Goal: Task Accomplishment & Management: Manage account settings

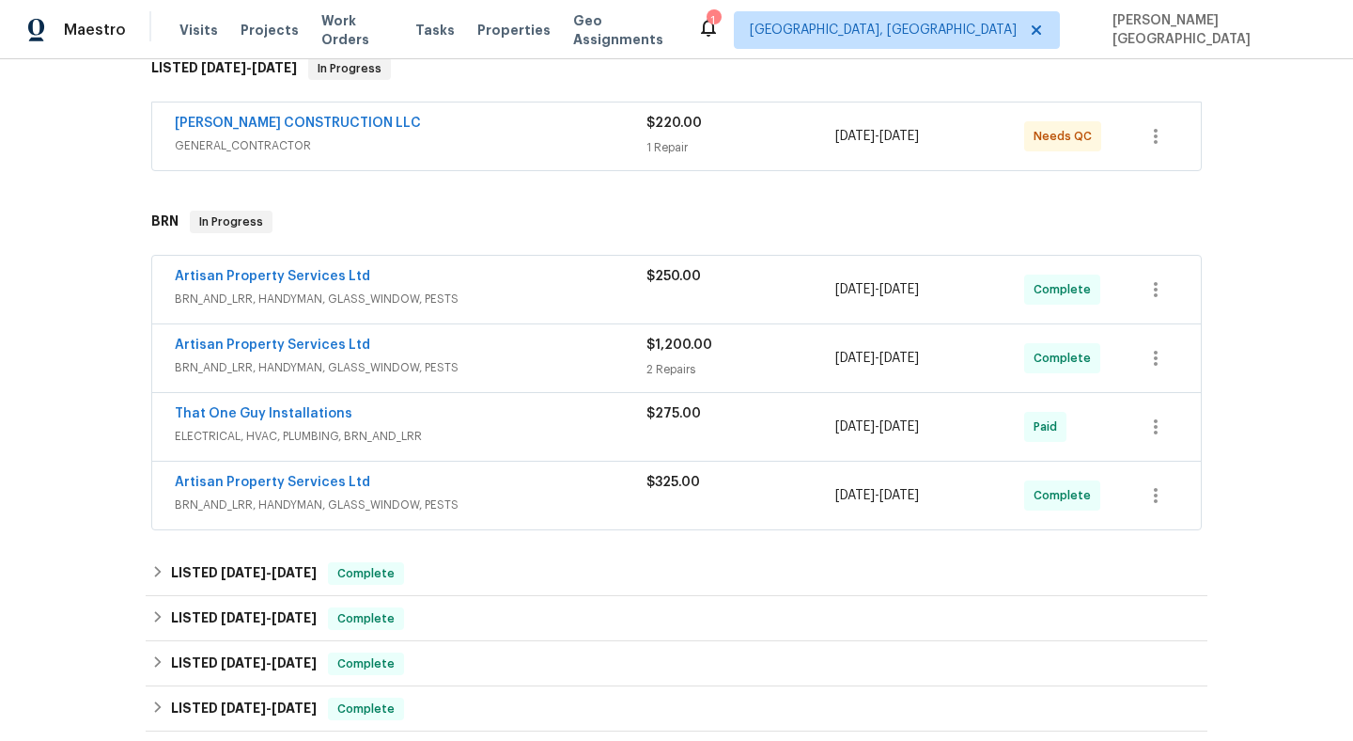
scroll to position [381, 0]
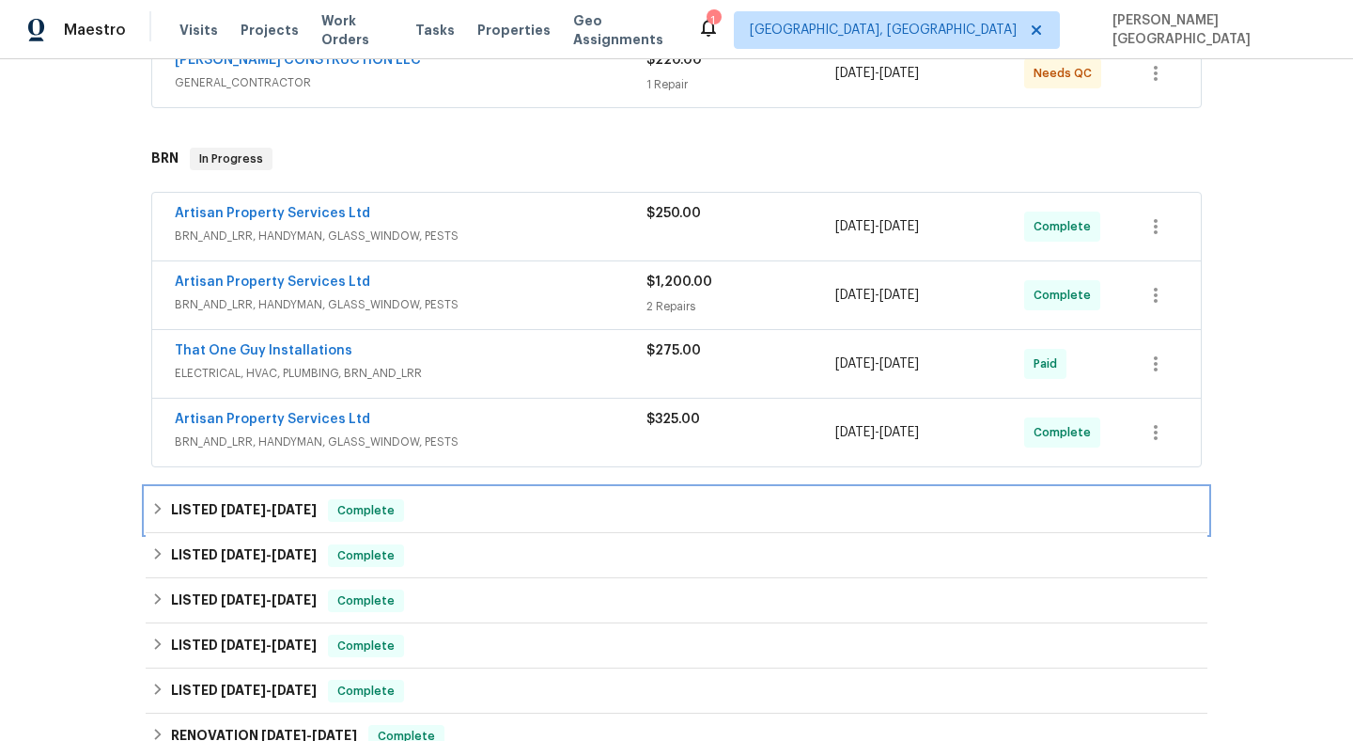
click at [515, 491] on div "LISTED [DATE] - [DATE] Complete" at bounding box center [677, 510] width 1062 height 45
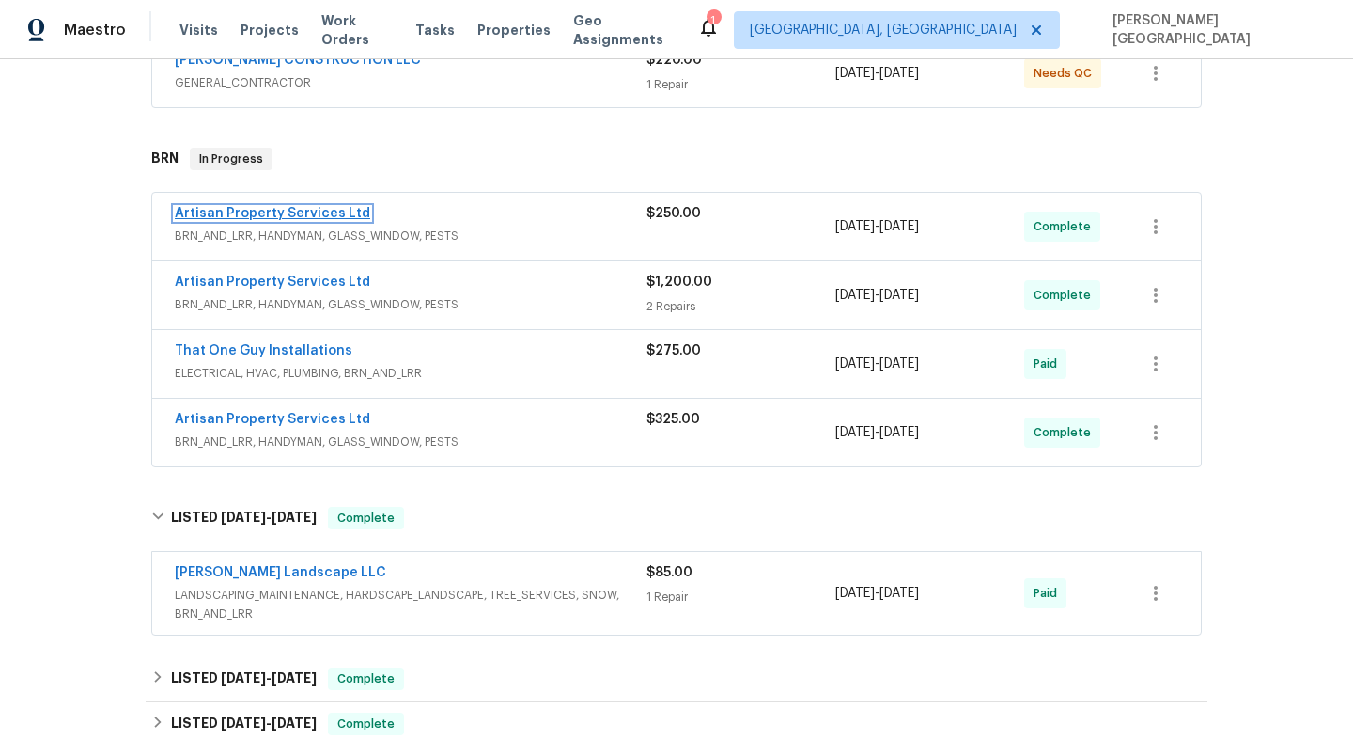
click at [283, 211] on link "Artisan Property Services Ltd" at bounding box center [272, 213] width 195 height 13
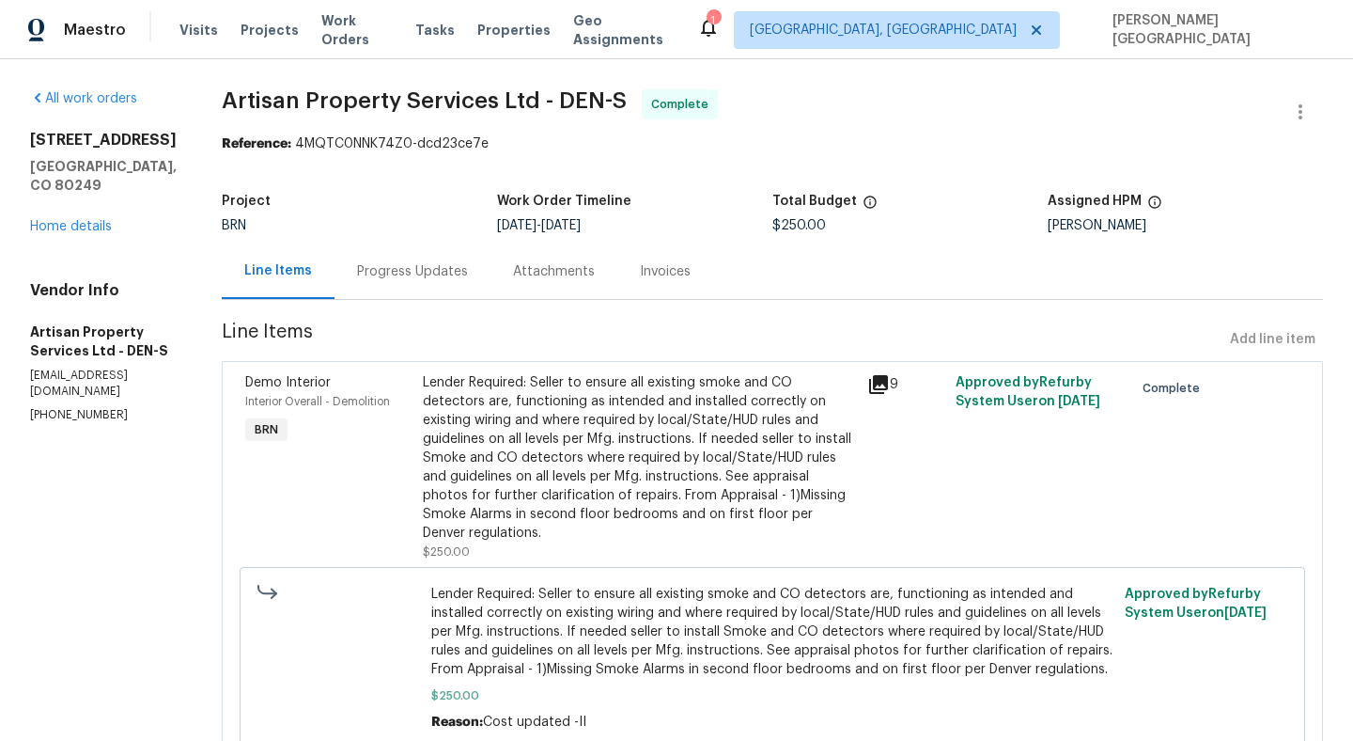
click at [579, 425] on div "Lender Required: Seller to ensure all existing smoke and CO detectors are, func…" at bounding box center [639, 457] width 433 height 169
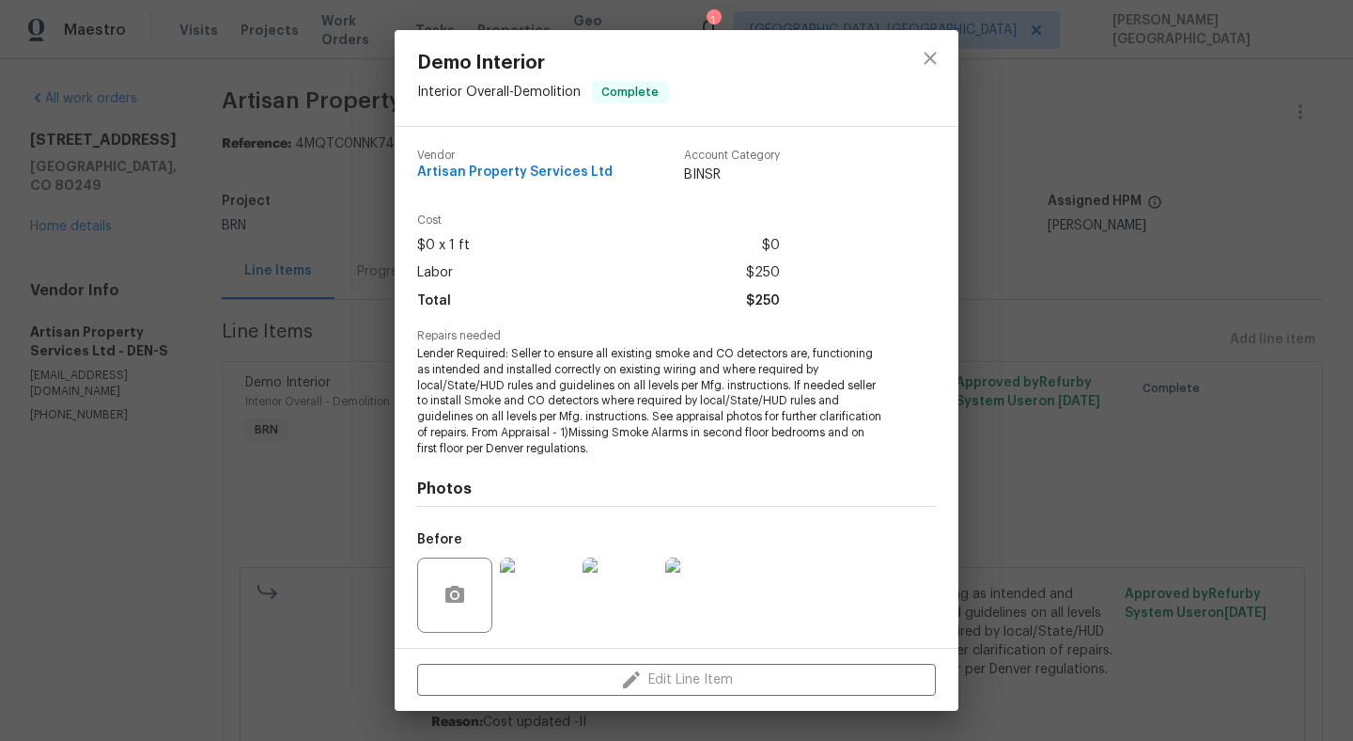
click at [590, 385] on span "Lender Required: Seller to ensure all existing smoke and CO detectors are, func…" at bounding box center [650, 401] width 467 height 111
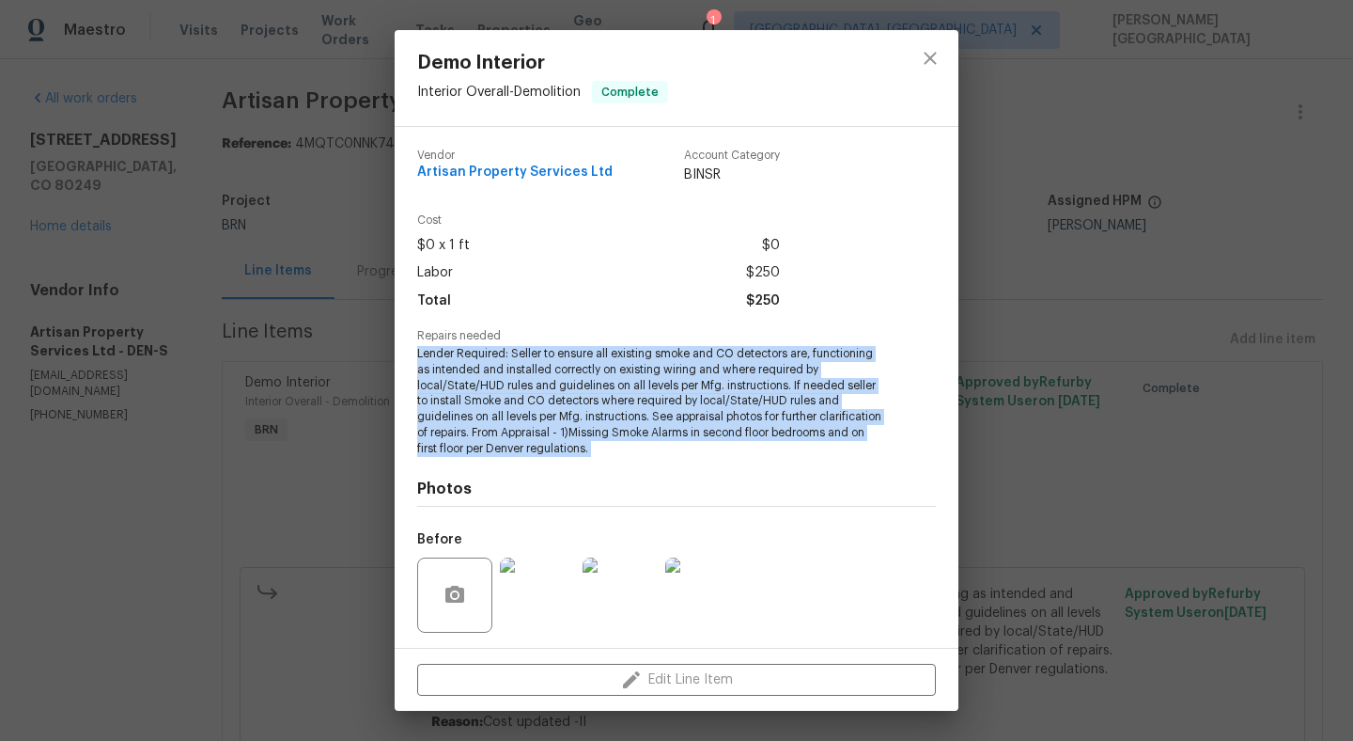
click at [590, 385] on span "Lender Required: Seller to ensure all existing smoke and CO detectors are, func…" at bounding box center [650, 401] width 467 height 111
copy span "Lender Required: Seller to ensure all existing smoke and CO detectors are, func…"
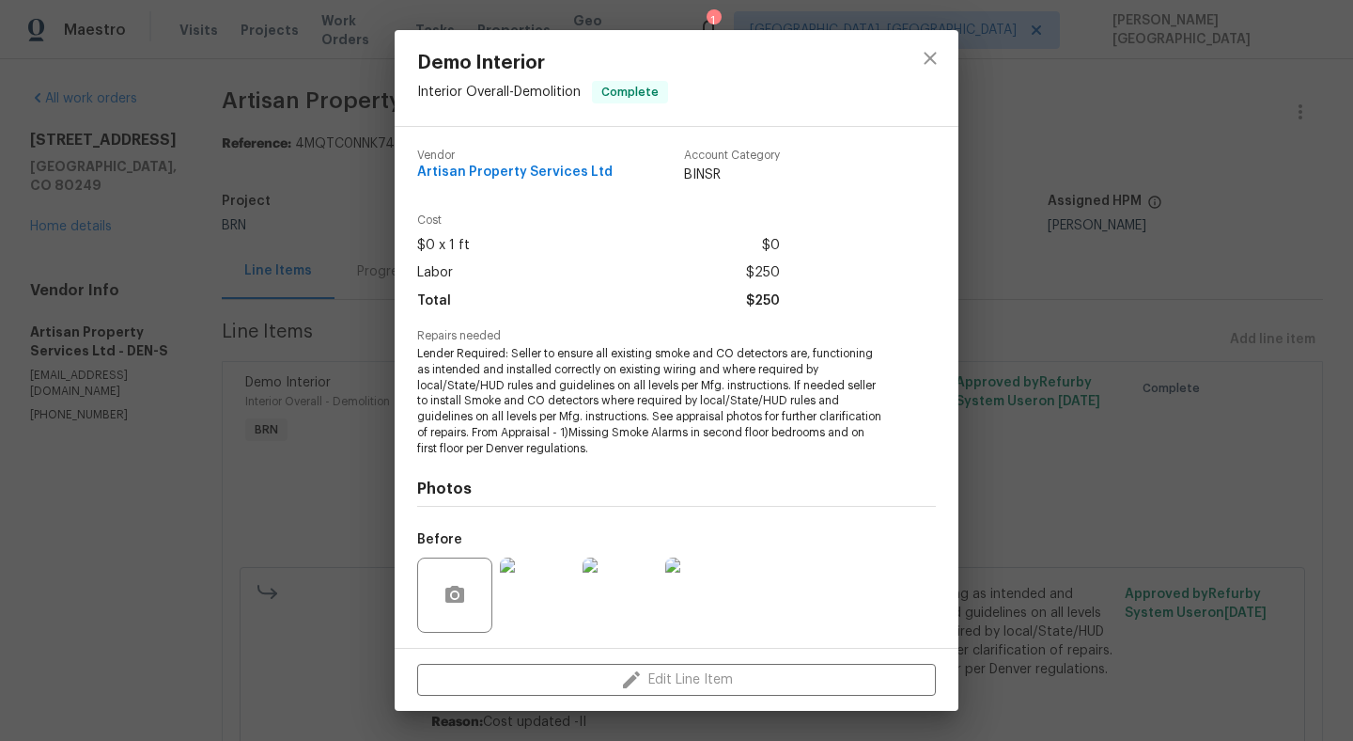
click at [1170, 373] on div "Demo Interior Interior Overall - Demolition Complete Vendor Artisan Property Se…" at bounding box center [676, 370] width 1353 height 741
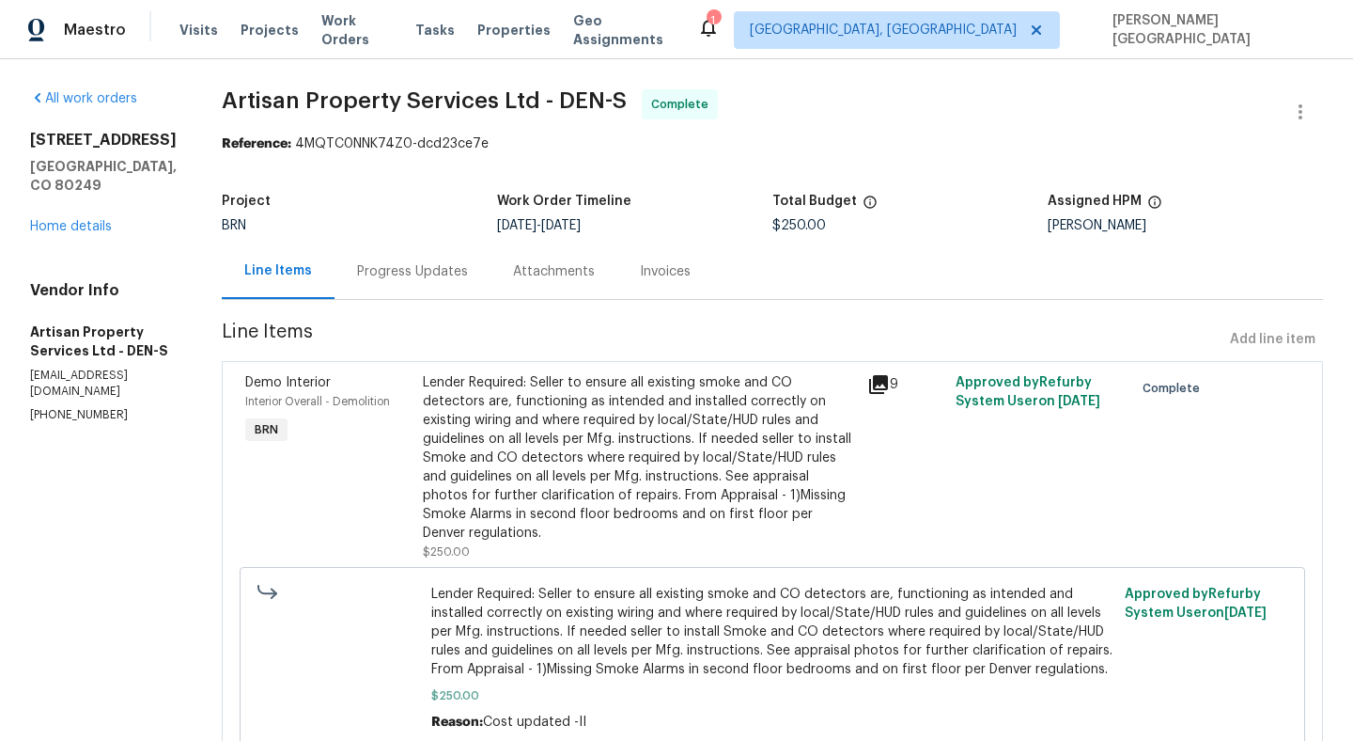
scroll to position [61, 0]
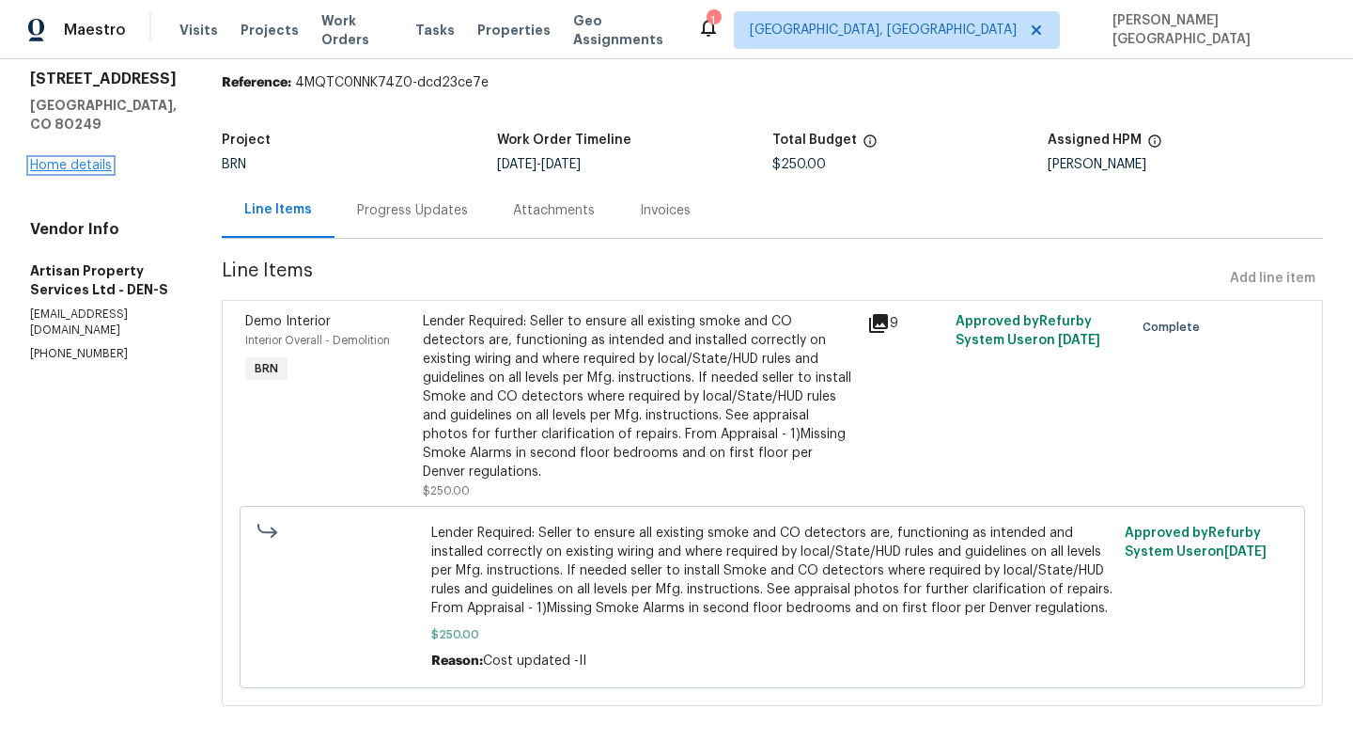
click at [39, 172] on link "Home details" at bounding box center [71, 165] width 82 height 13
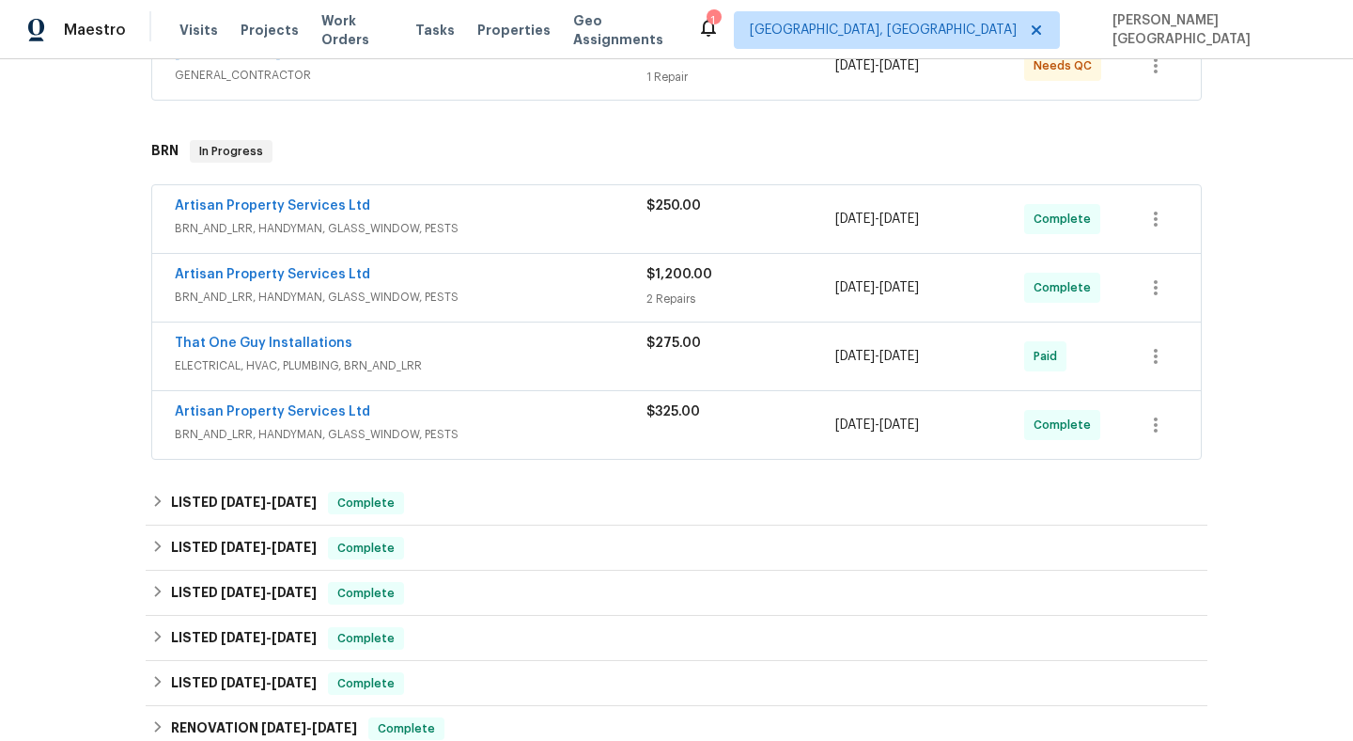
scroll to position [891, 0]
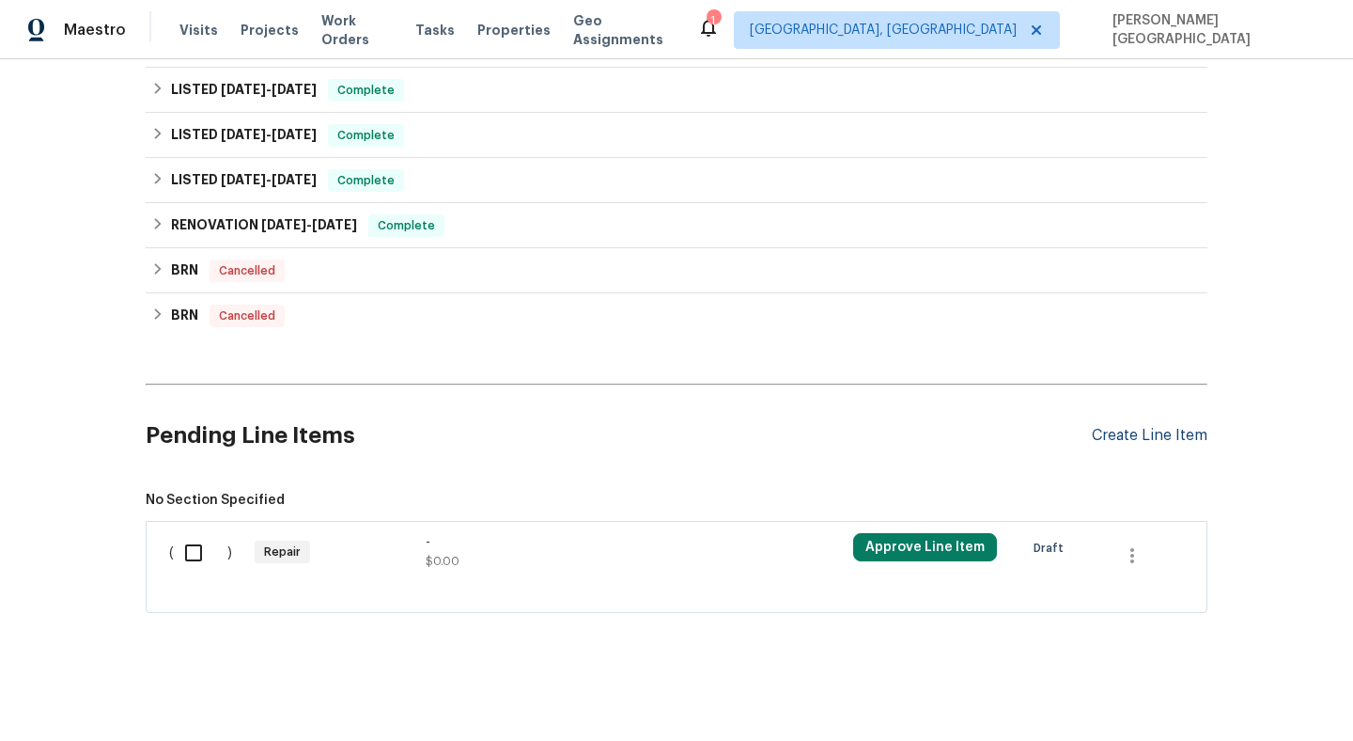
click at [1113, 432] on div "Create Line Item" at bounding box center [1150, 436] width 116 height 18
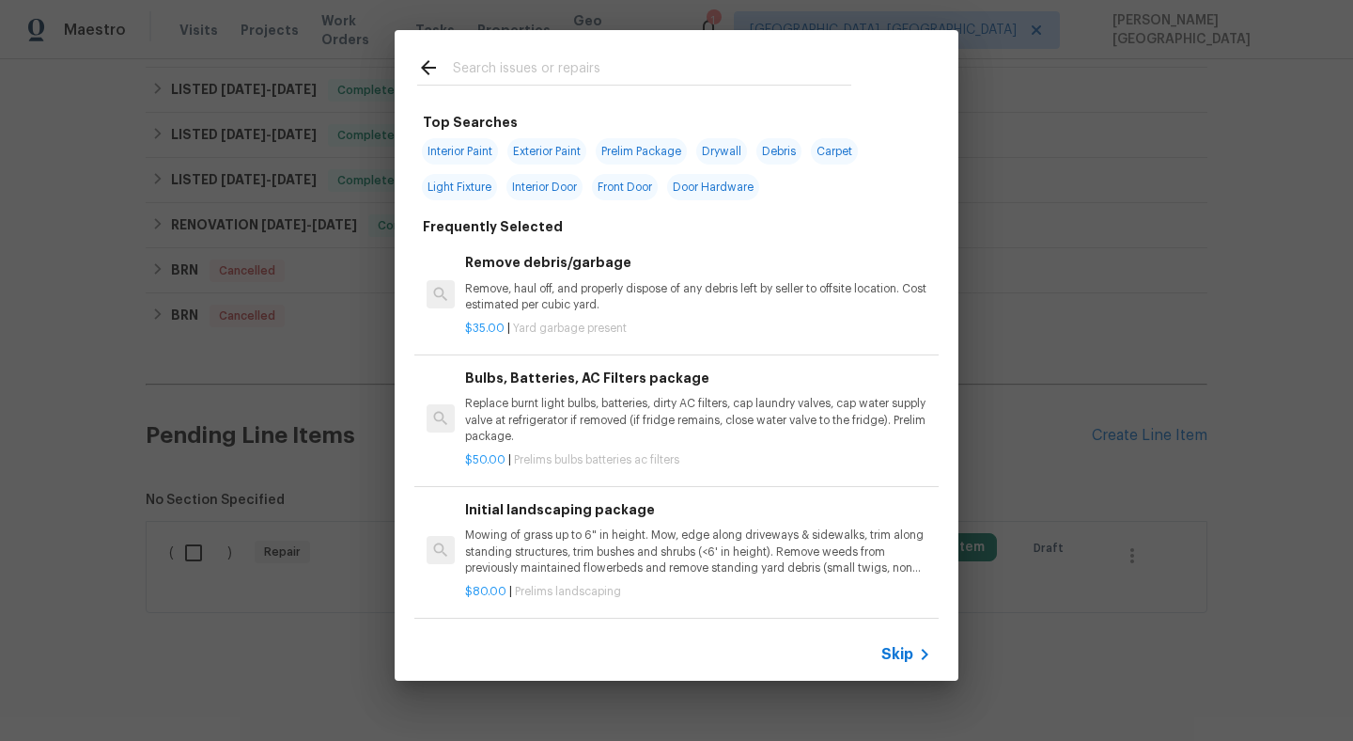
click at [910, 647] on span "Skip" at bounding box center [897, 654] width 32 height 19
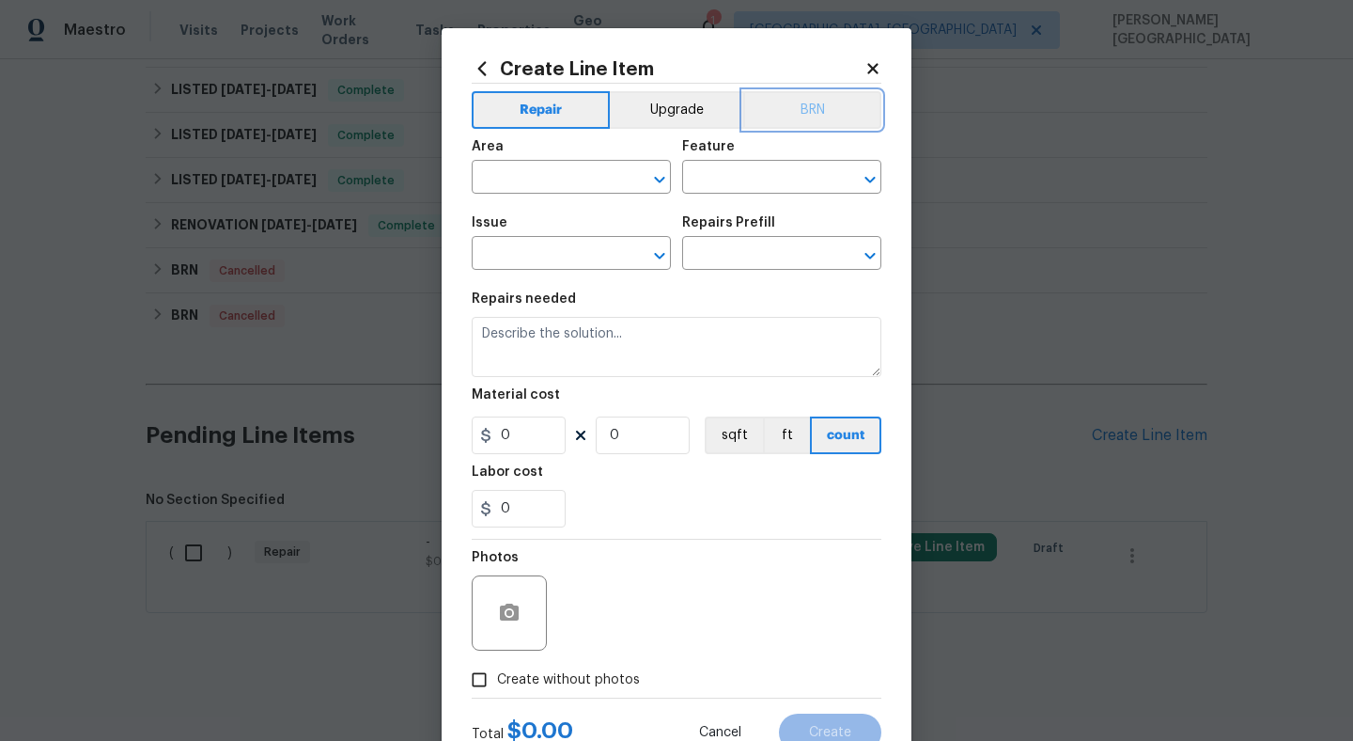
click at [822, 127] on button "BRN" at bounding box center [812, 110] width 138 height 38
click at [573, 179] on input "text" at bounding box center [545, 178] width 147 height 29
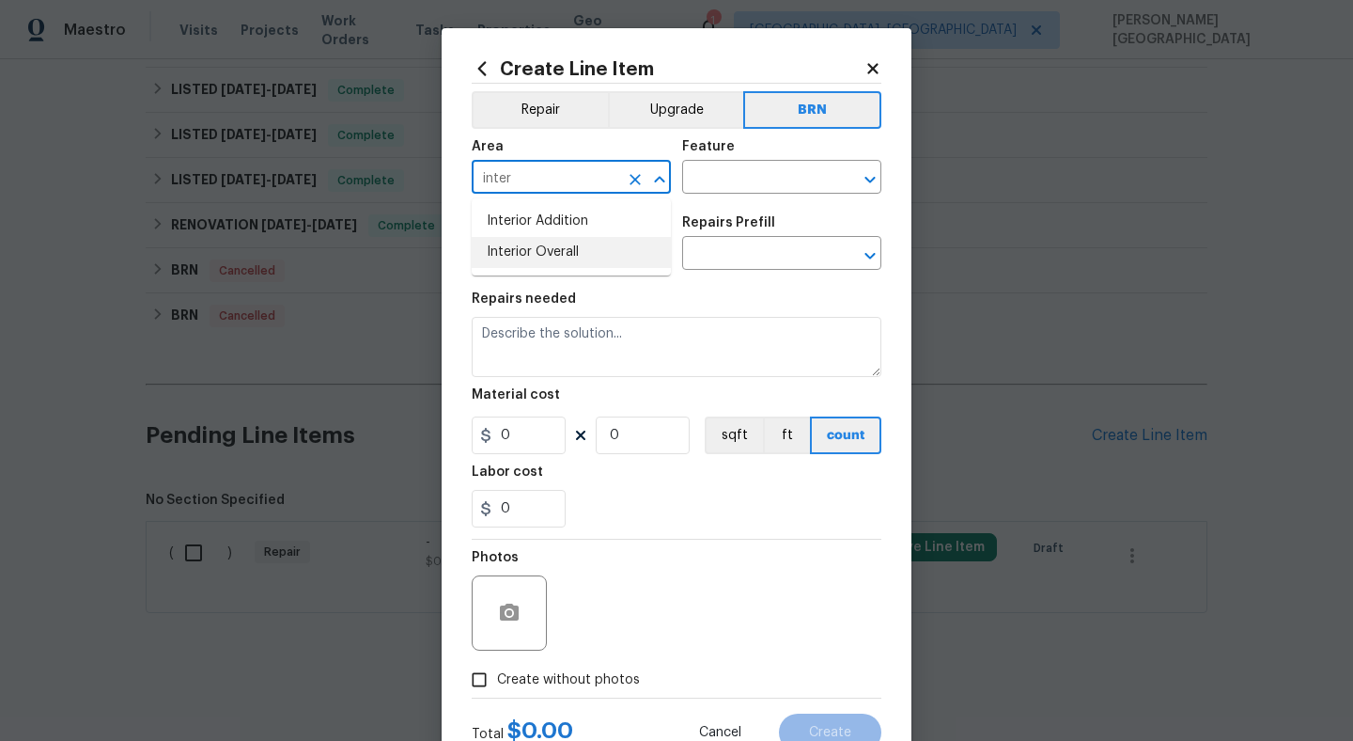
click at [634, 256] on li "Interior Overall" at bounding box center [571, 252] width 199 height 31
type input "Interior Overall"
click at [723, 177] on input "text" at bounding box center [755, 178] width 147 height 29
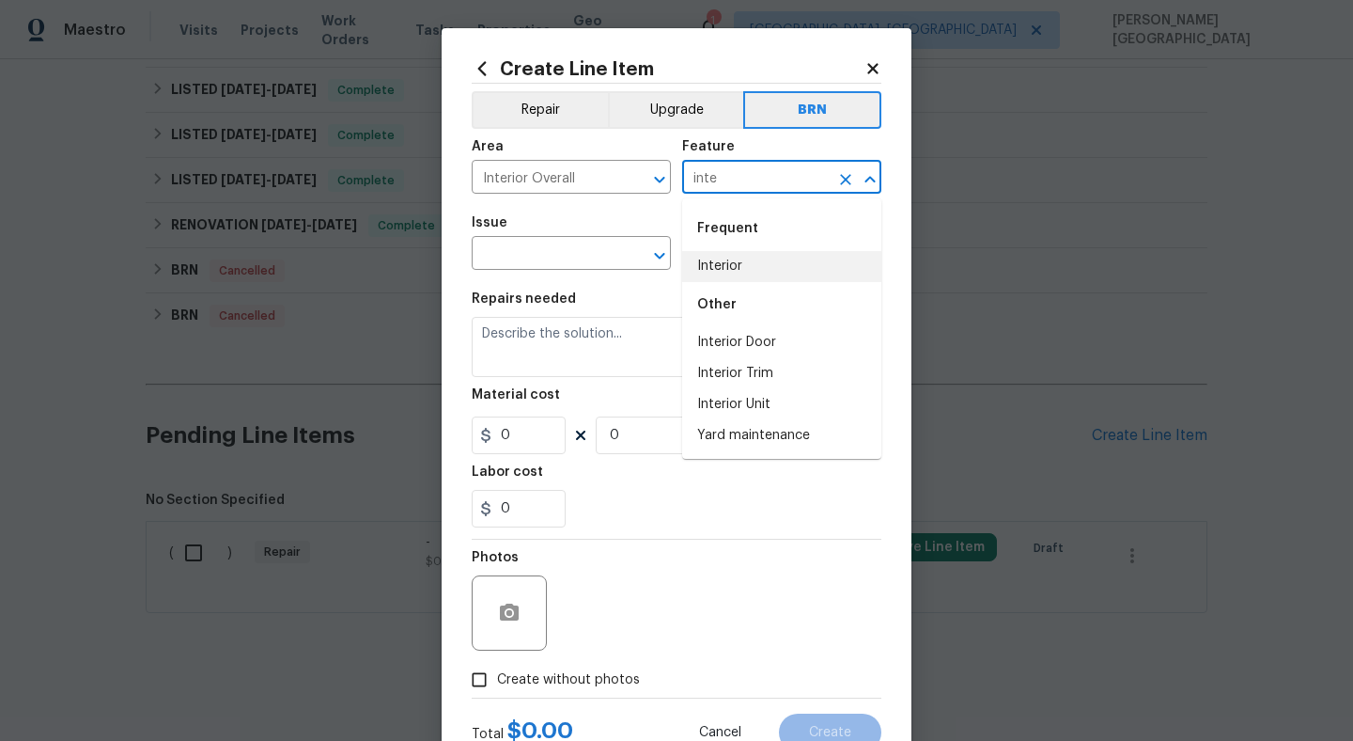
click at [741, 262] on li "Interior" at bounding box center [781, 266] width 199 height 31
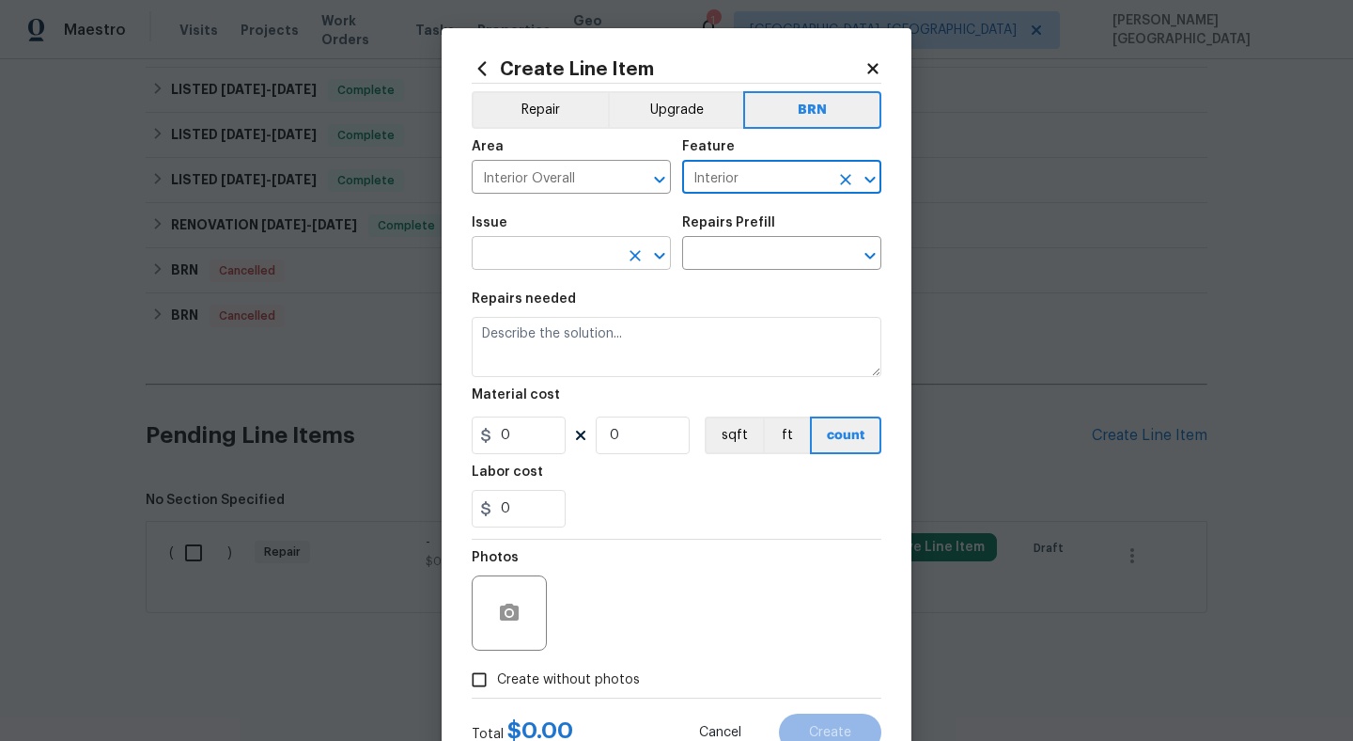
type input "Interior"
click at [573, 262] on input "text" at bounding box center [545, 255] width 147 height 29
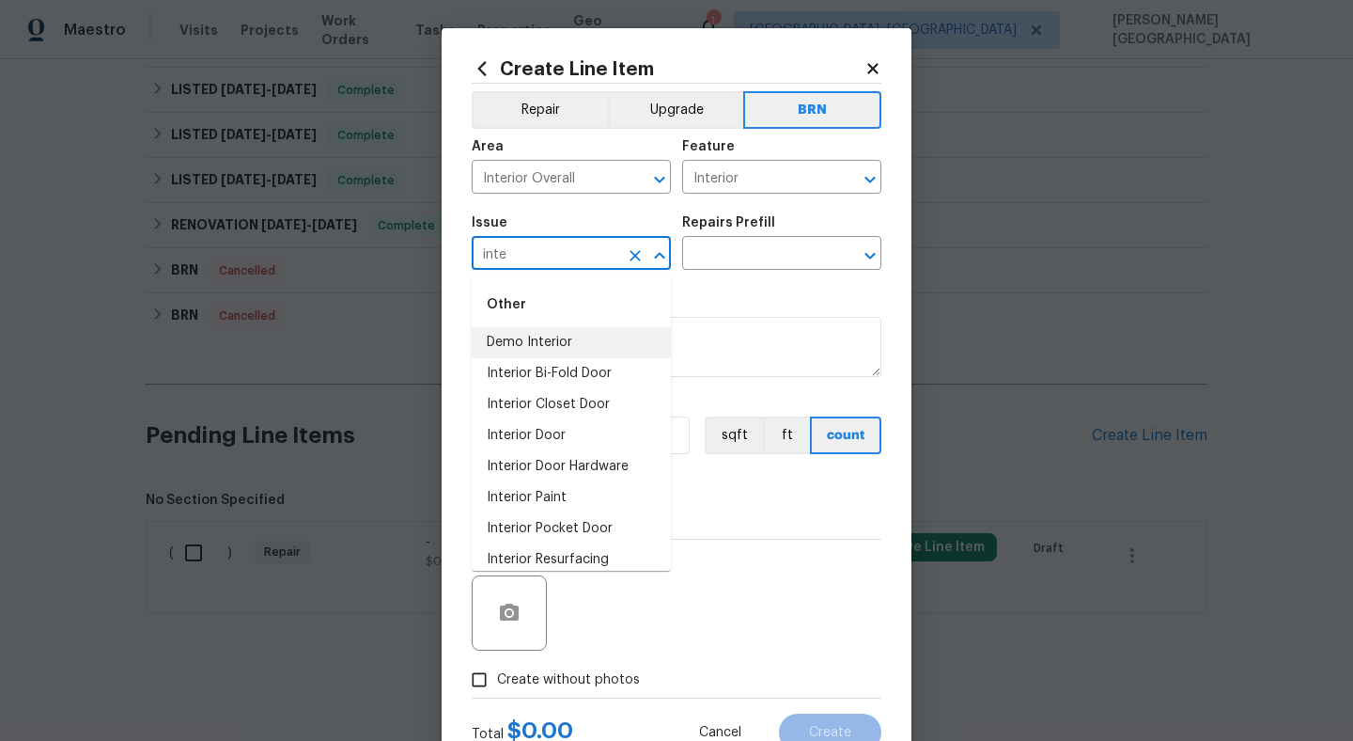
click at [606, 334] on li "Demo Interior" at bounding box center [571, 342] width 199 height 31
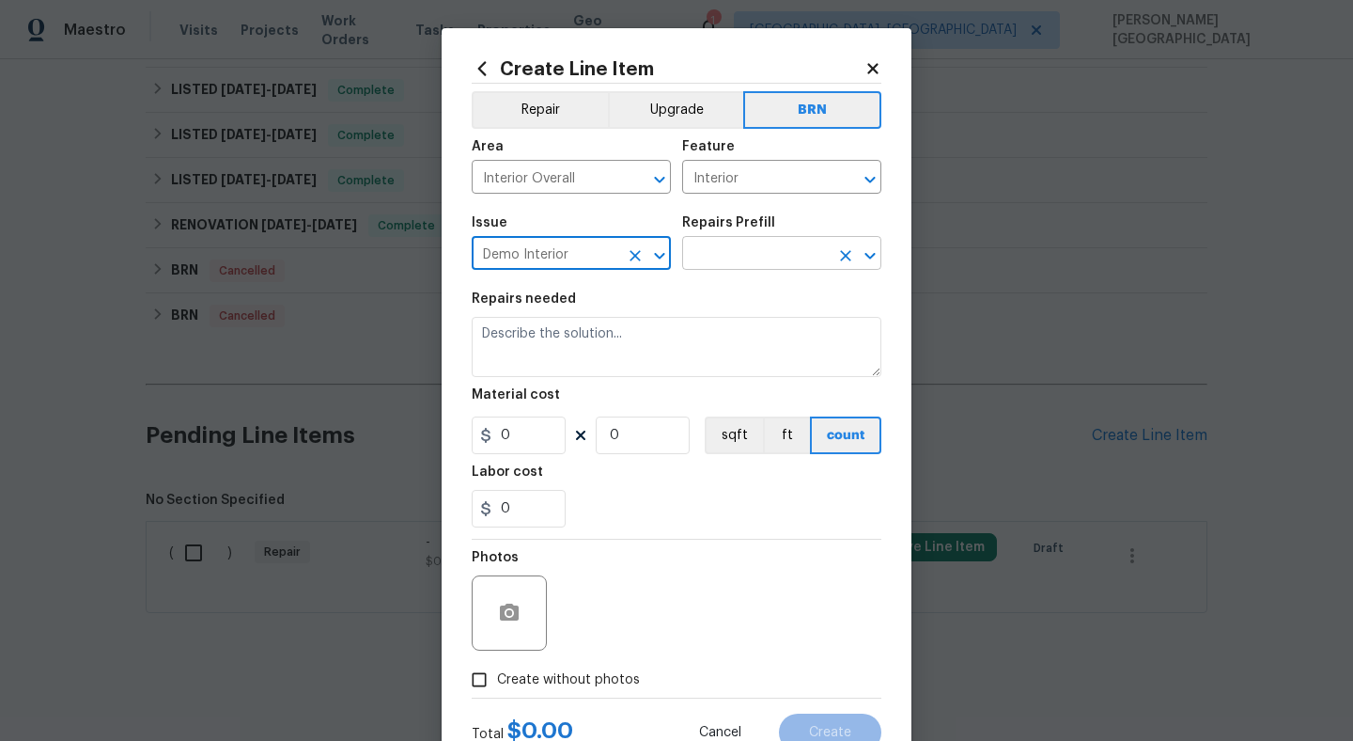
type input "Demo Interior"
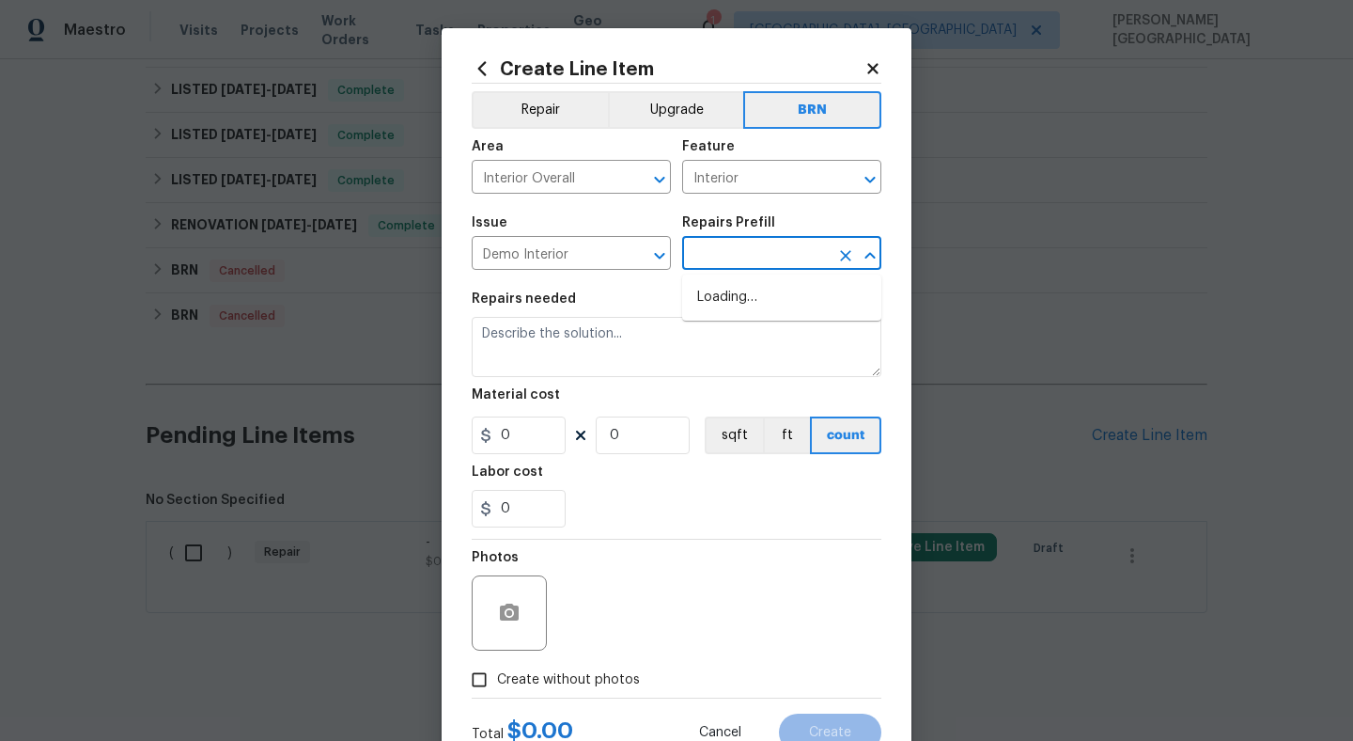
click at [712, 260] on input "text" at bounding box center [755, 255] width 147 height 29
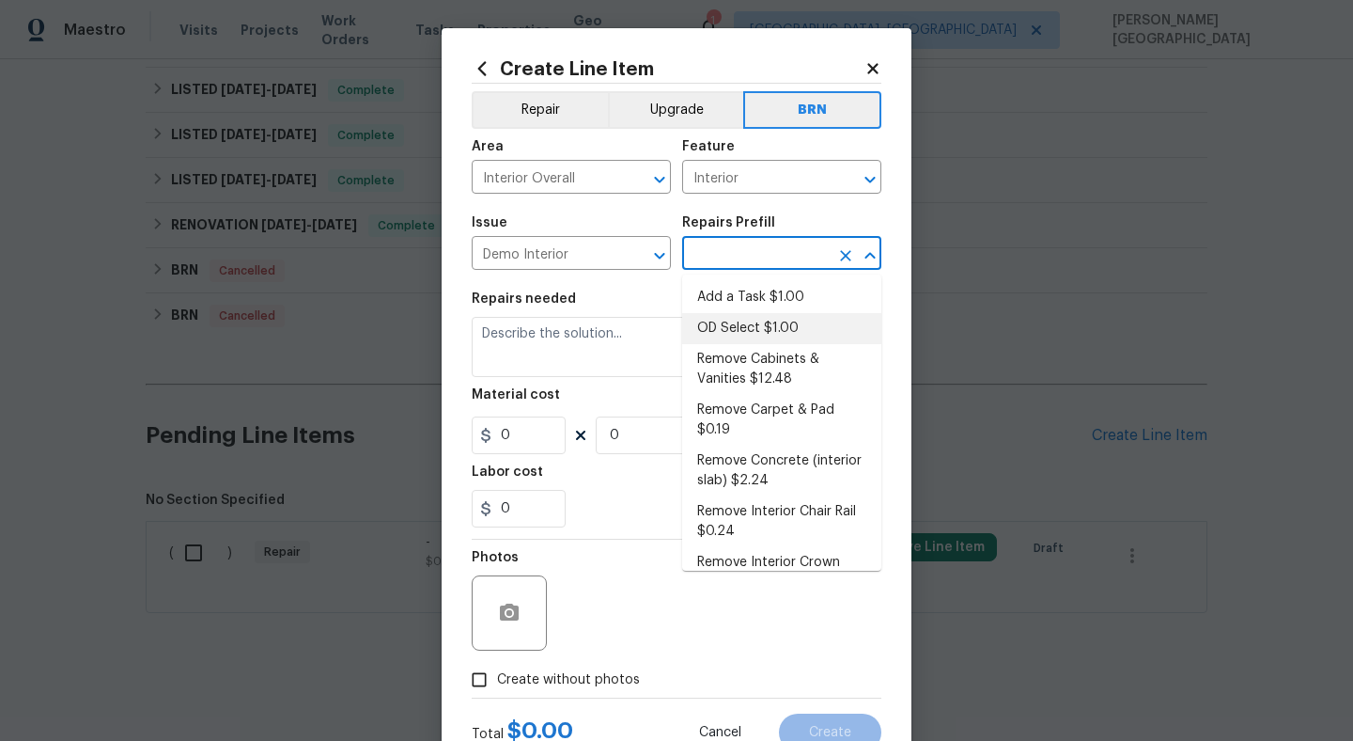
click at [718, 322] on li "OD Select $1.00" at bounding box center [781, 328] width 199 height 31
type input "Demolition"
type input "OD Select $1.00"
type textarea "Refer to the agreed upon scope document for further details."
type input "1"
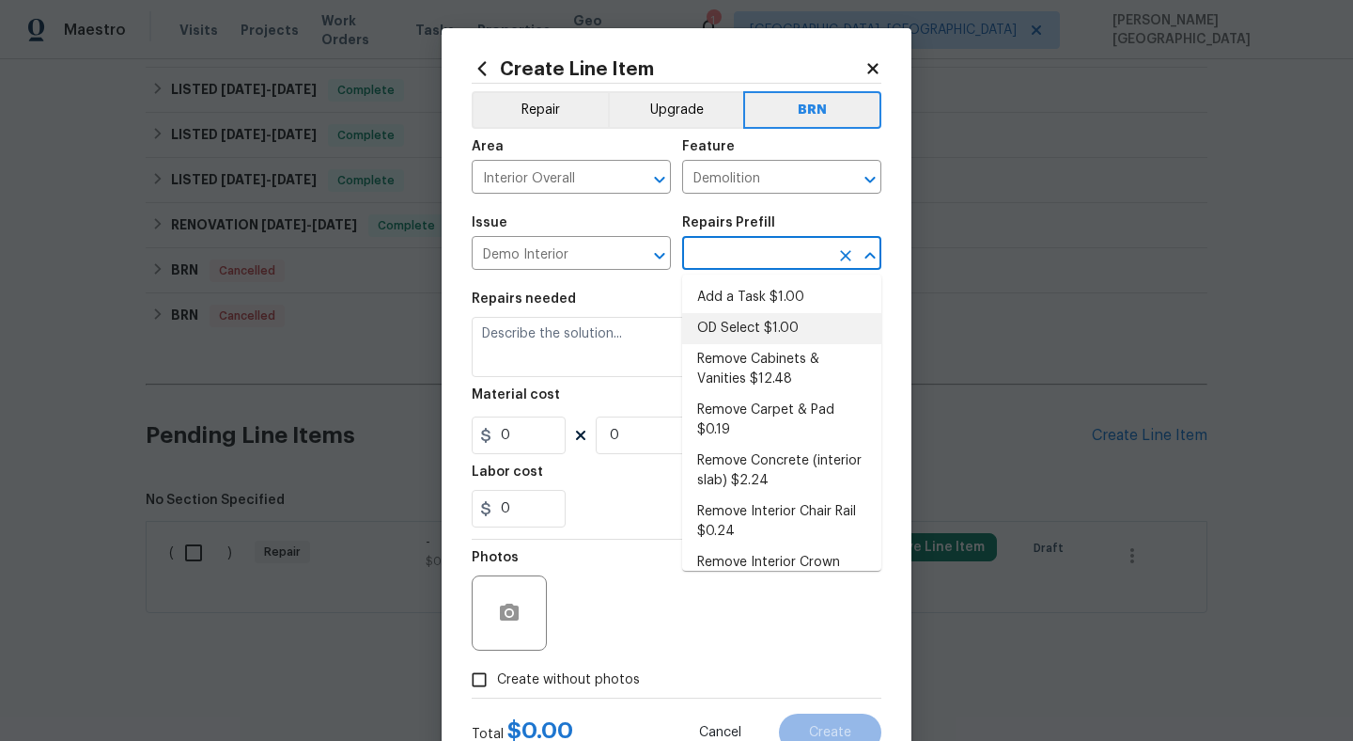
type input "1"
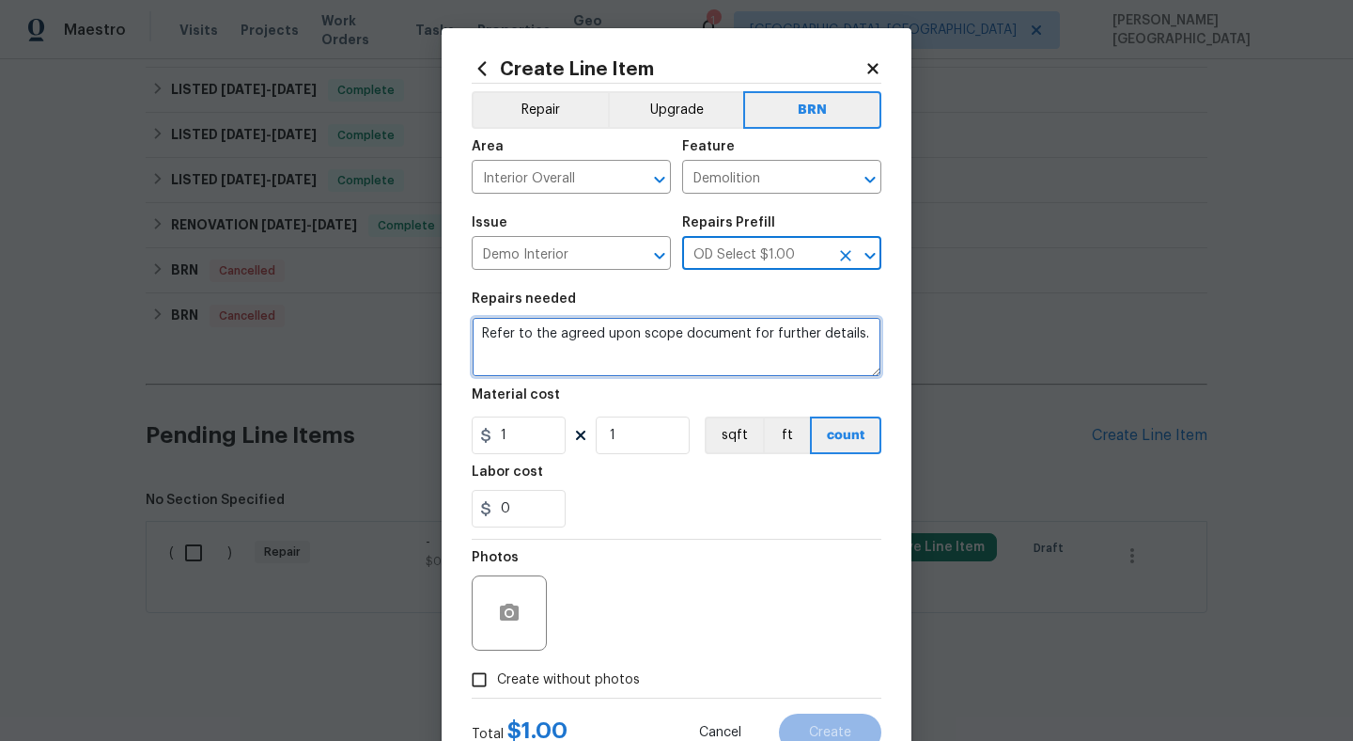
click at [635, 329] on textarea "Refer to the agreed upon scope document for further details." at bounding box center [677, 347] width 410 height 60
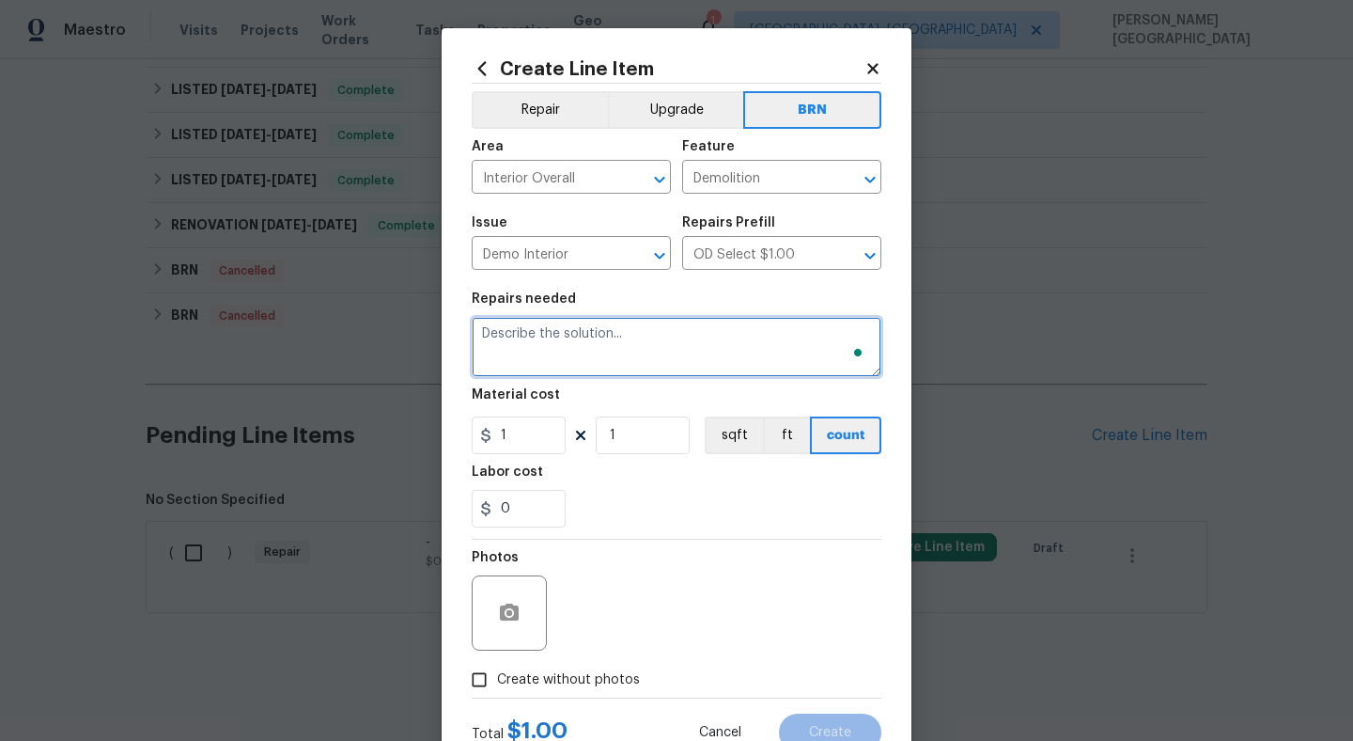
paste textarea "Lender Required: Seller to ensure all existing smoke and CO detectors are, func…"
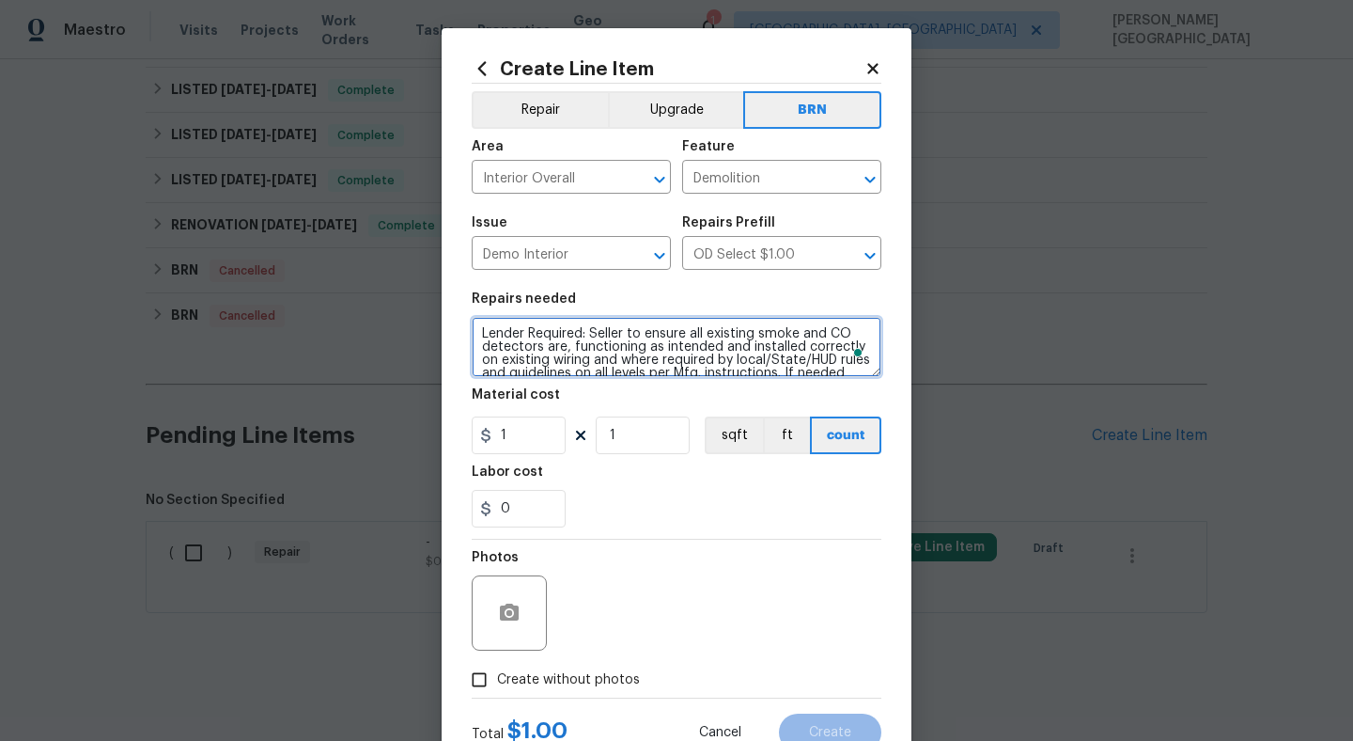
scroll to position [83, 0]
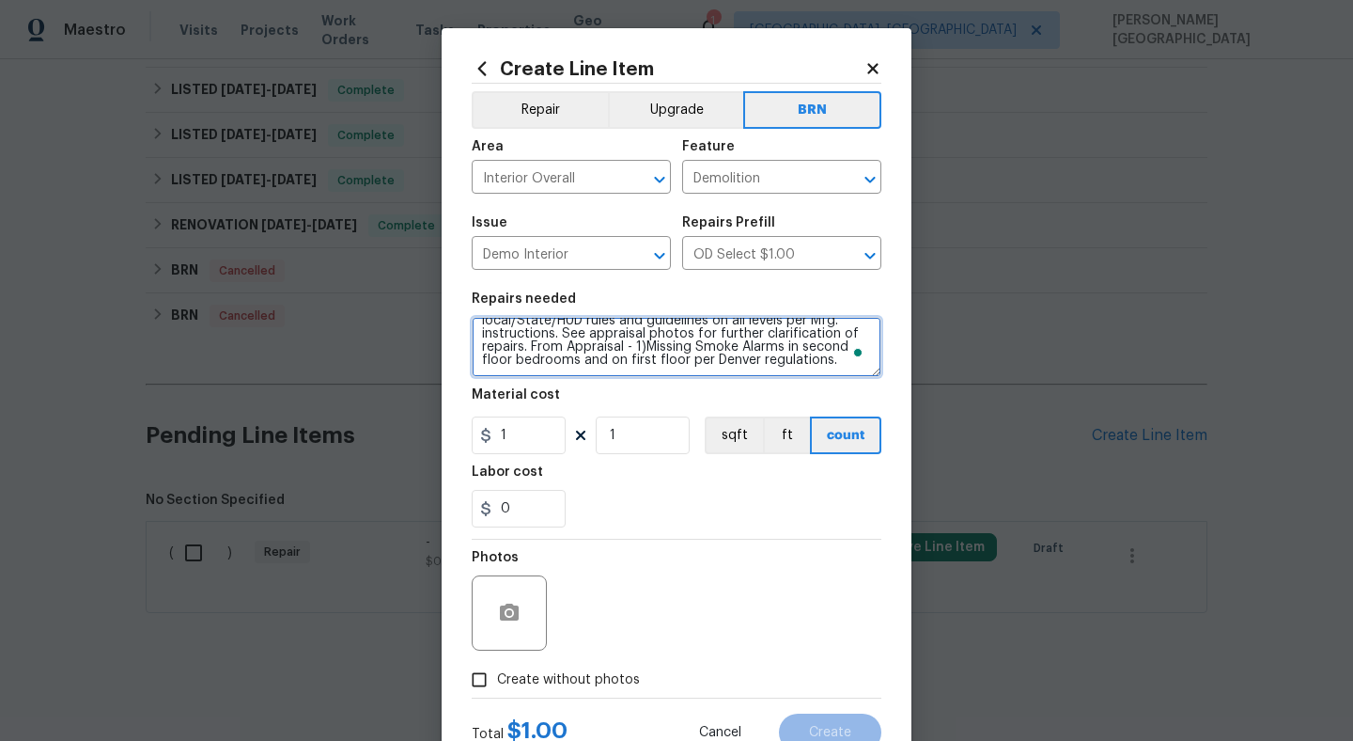
type textarea "Lender Required: Seller to ensure all existing smoke and CO detectors are, func…"
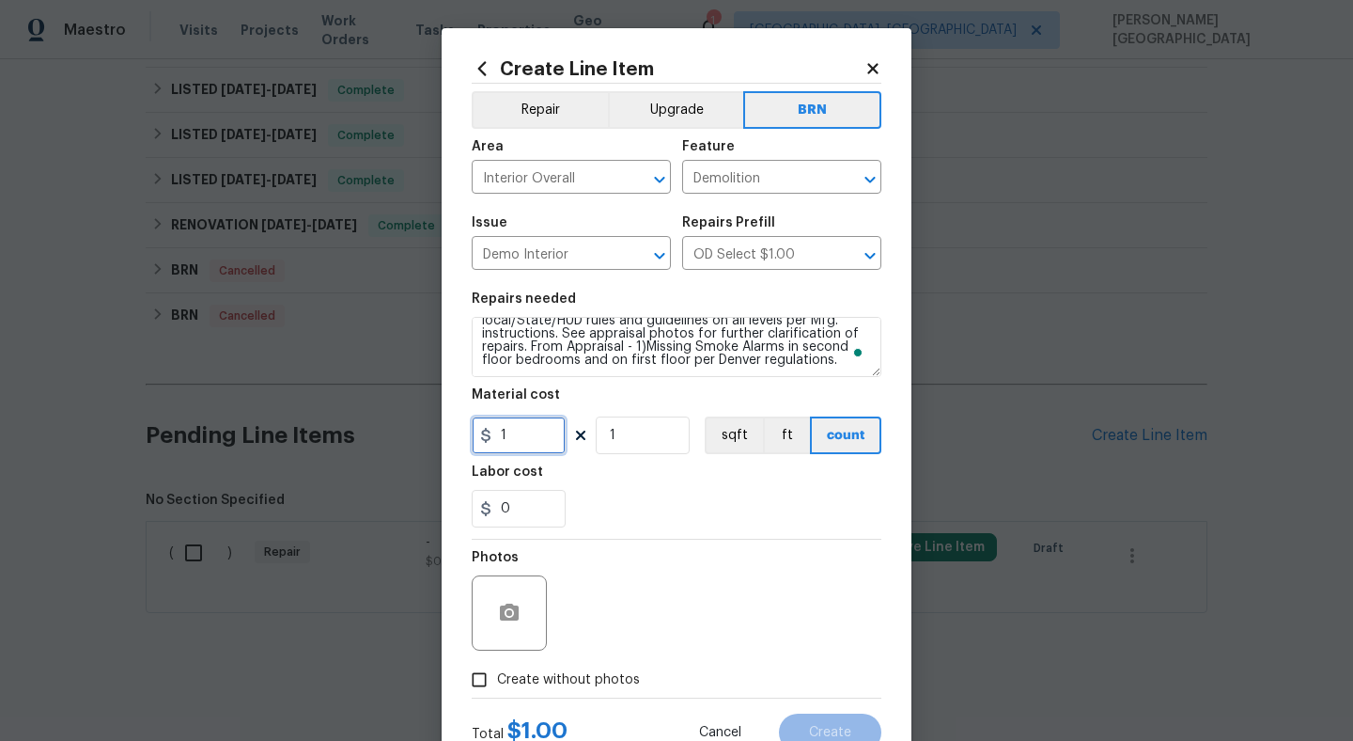
click at [542, 444] on input "1" at bounding box center [519, 435] width 94 height 38
type input "0"
click at [521, 515] on input "0" at bounding box center [519, 509] width 94 height 38
type input "1"
click at [566, 673] on span "Create without photos" at bounding box center [568, 680] width 143 height 20
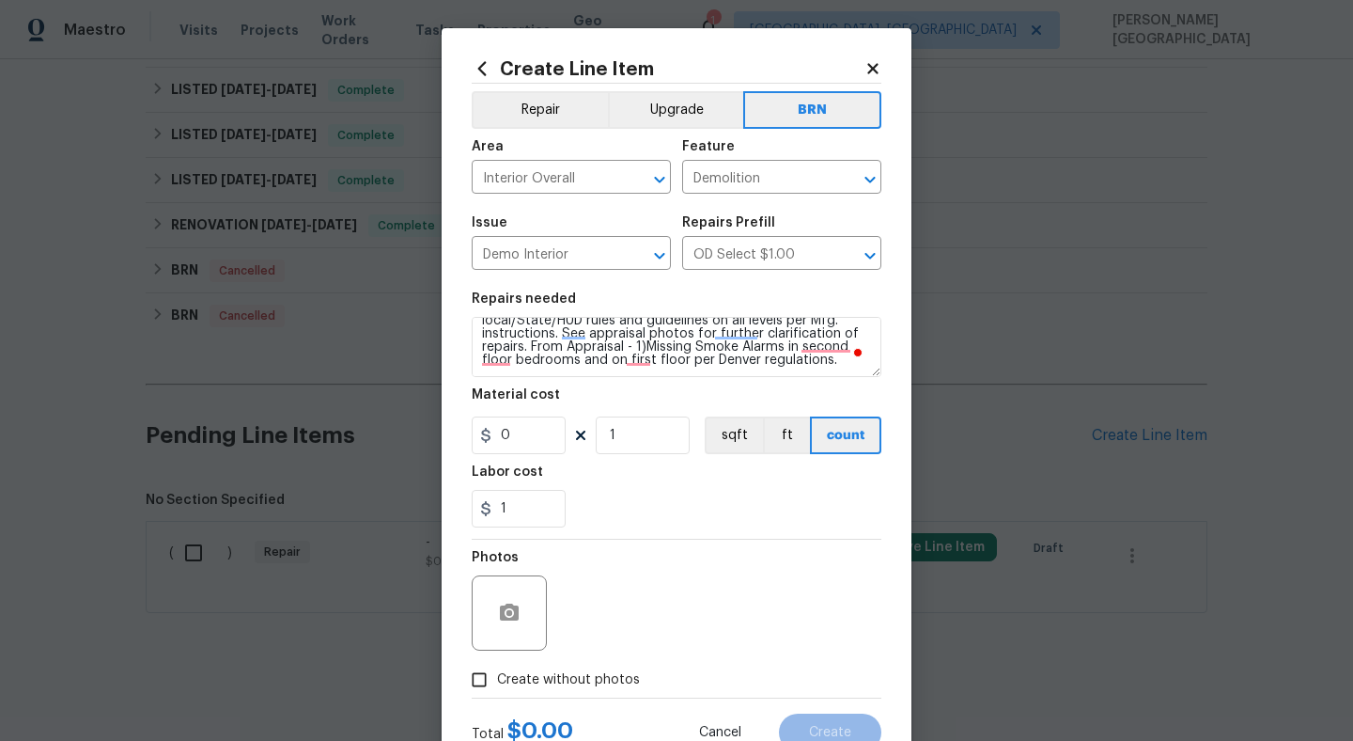
click at [497, 673] on input "Create without photos" at bounding box center [479, 680] width 36 height 36
checkbox input "true"
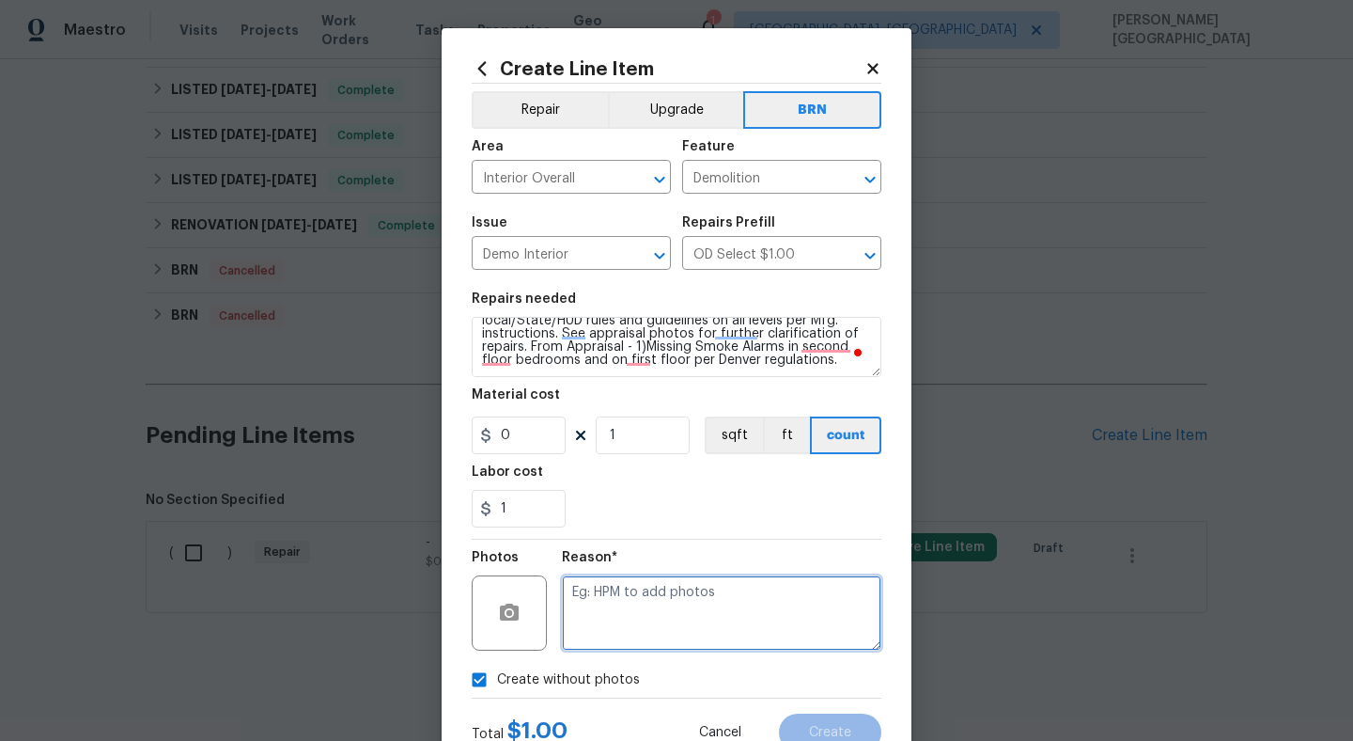
click at [610, 585] on textarea at bounding box center [722, 612] width 320 height 75
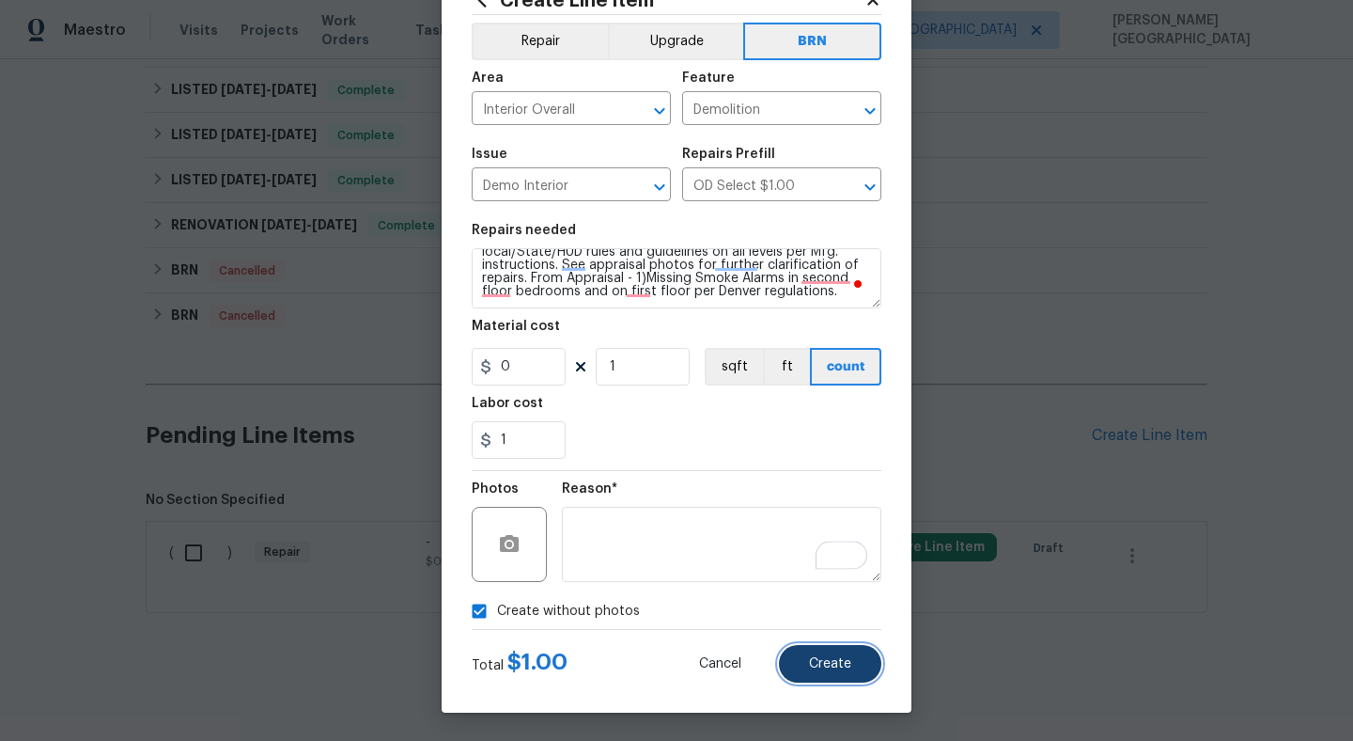
click at [803, 657] on button "Create" at bounding box center [830, 664] width 102 height 38
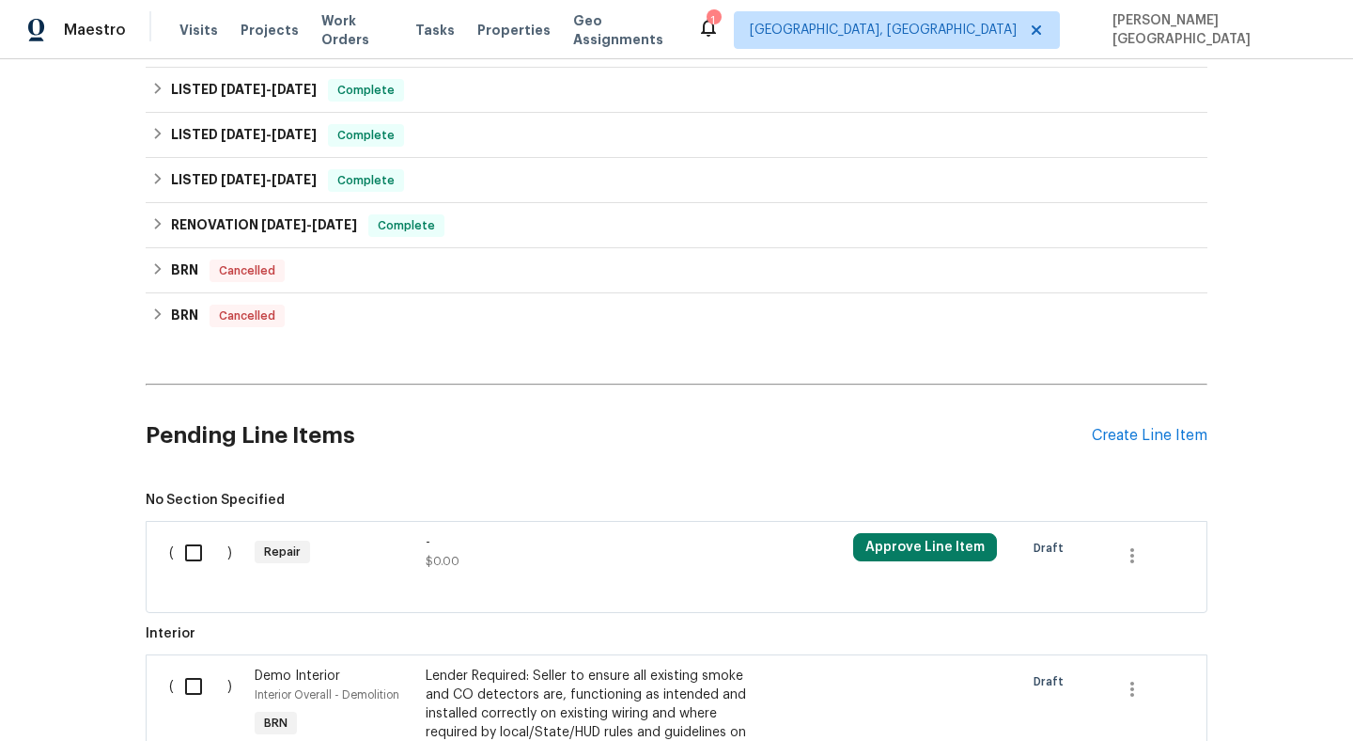
scroll to position [1153, 0]
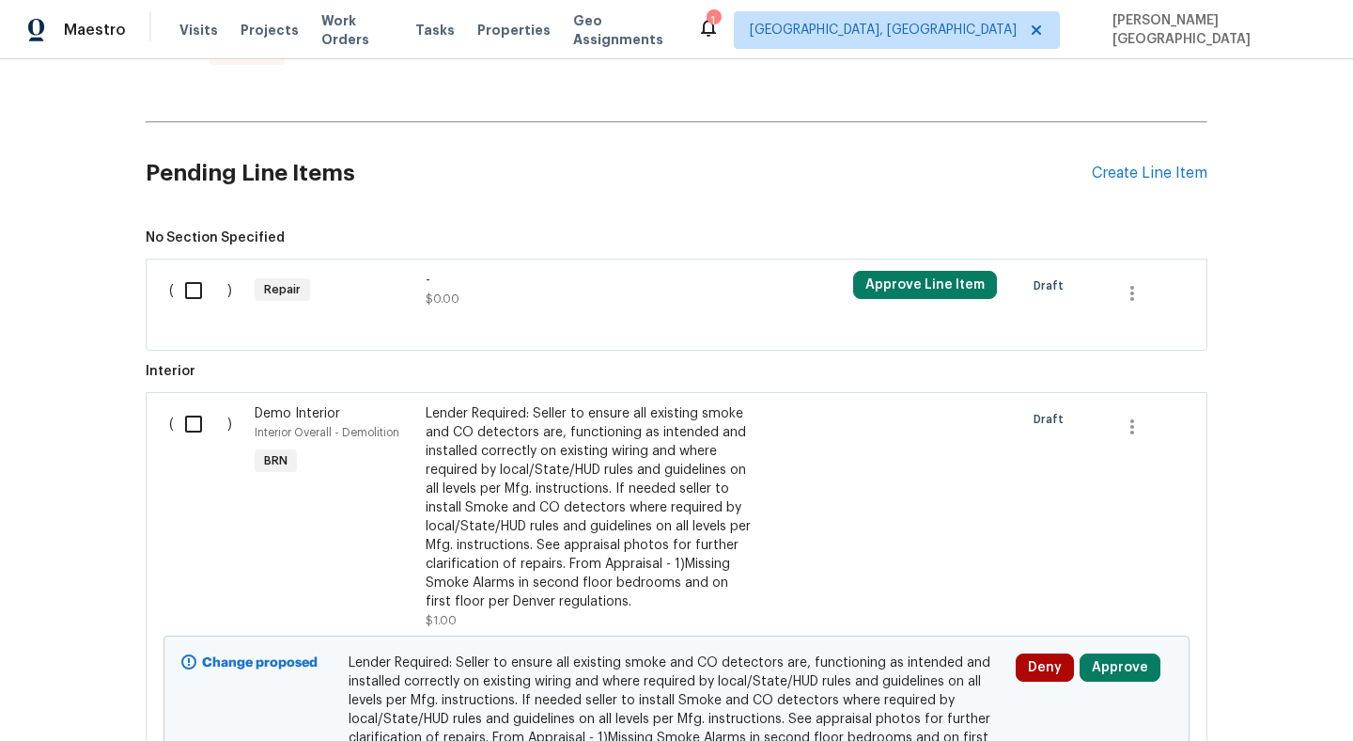
click at [185, 413] on input "checkbox" at bounding box center [201, 423] width 54 height 39
checkbox input "true"
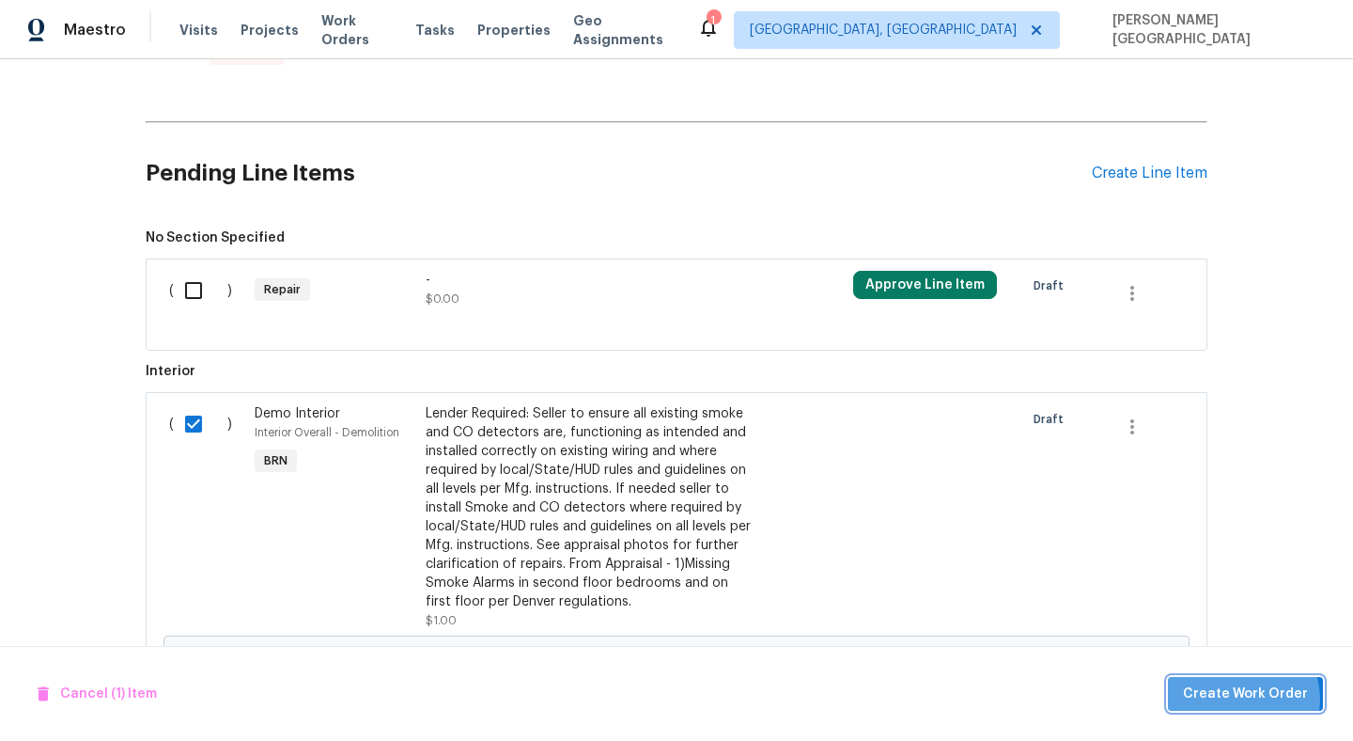
click at [1245, 698] on span "Create Work Order" at bounding box center [1245, 693] width 125 height 23
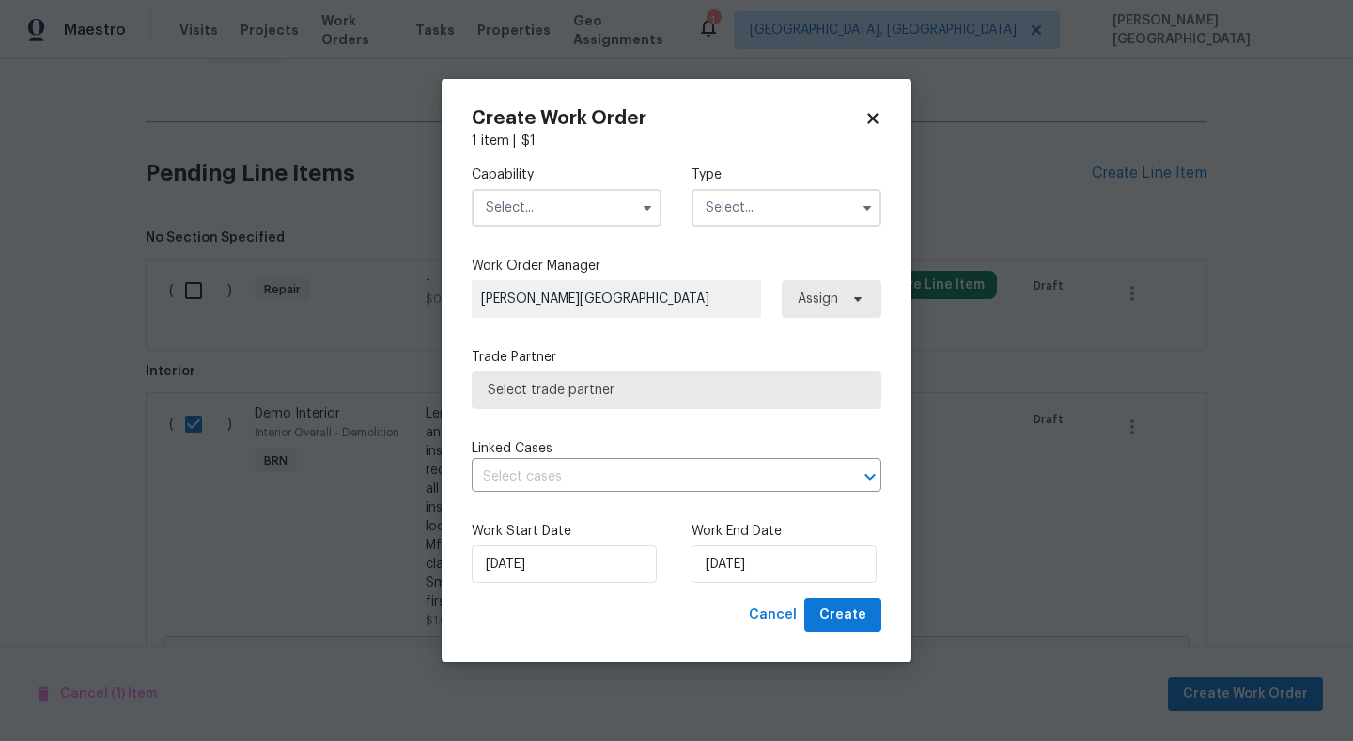
click at [570, 209] on input "text" at bounding box center [567, 208] width 190 height 38
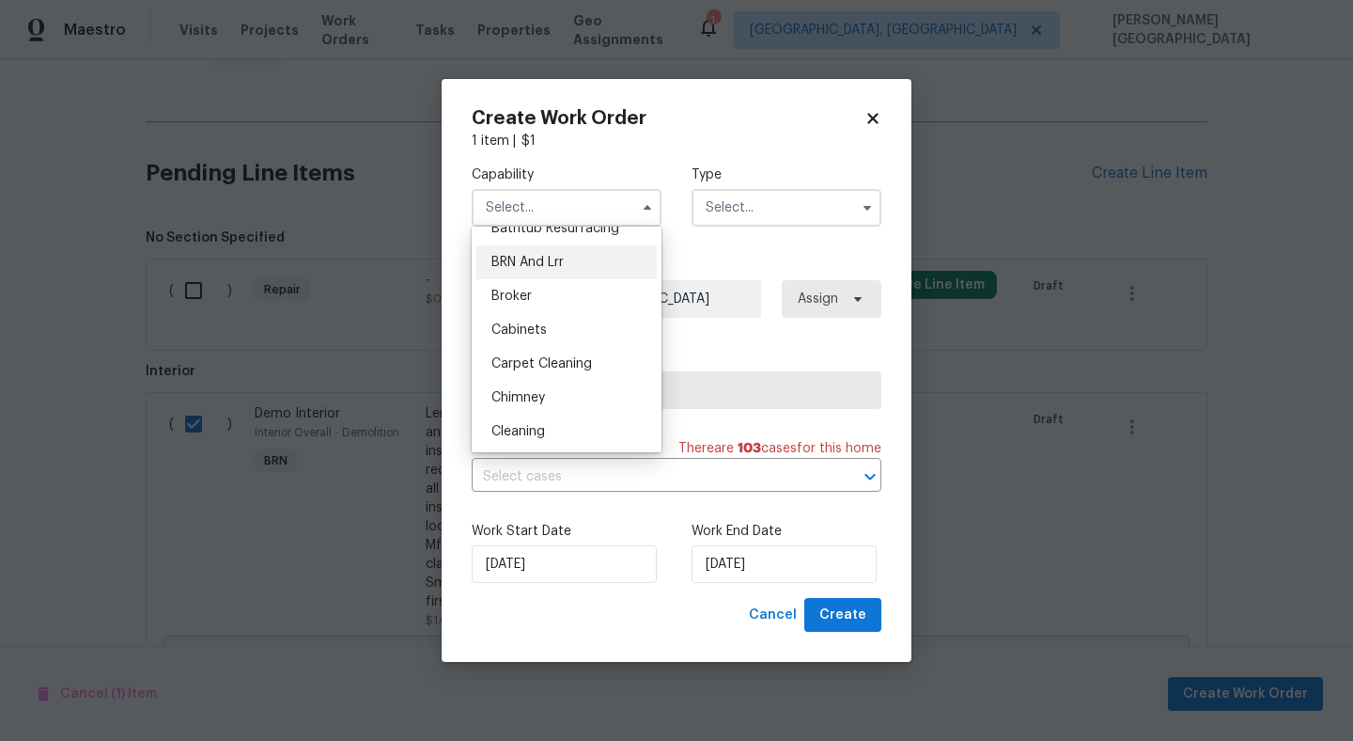
scroll to position [57, 0]
click at [551, 302] on div "BRN And Lrr" at bounding box center [566, 292] width 180 height 34
type input "BRN And Lrr"
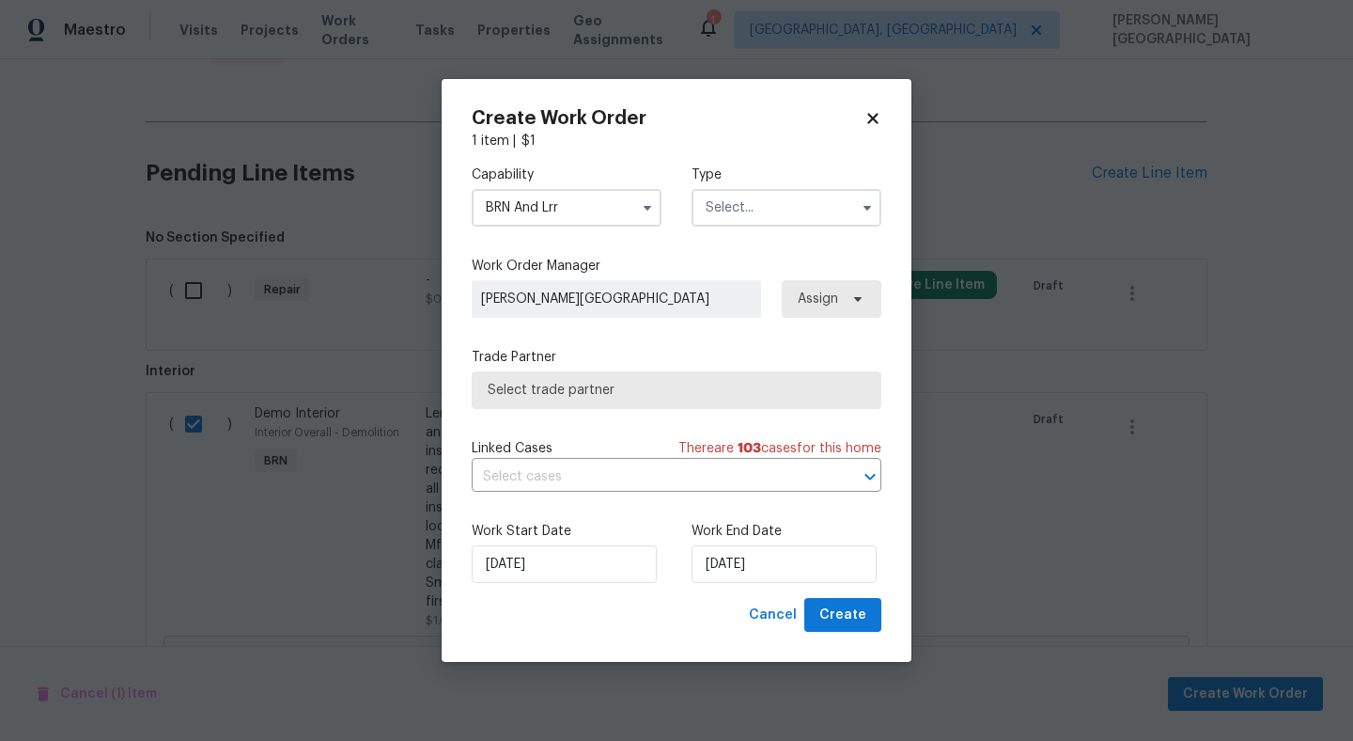
click at [733, 215] on input "text" at bounding box center [787, 208] width 190 height 38
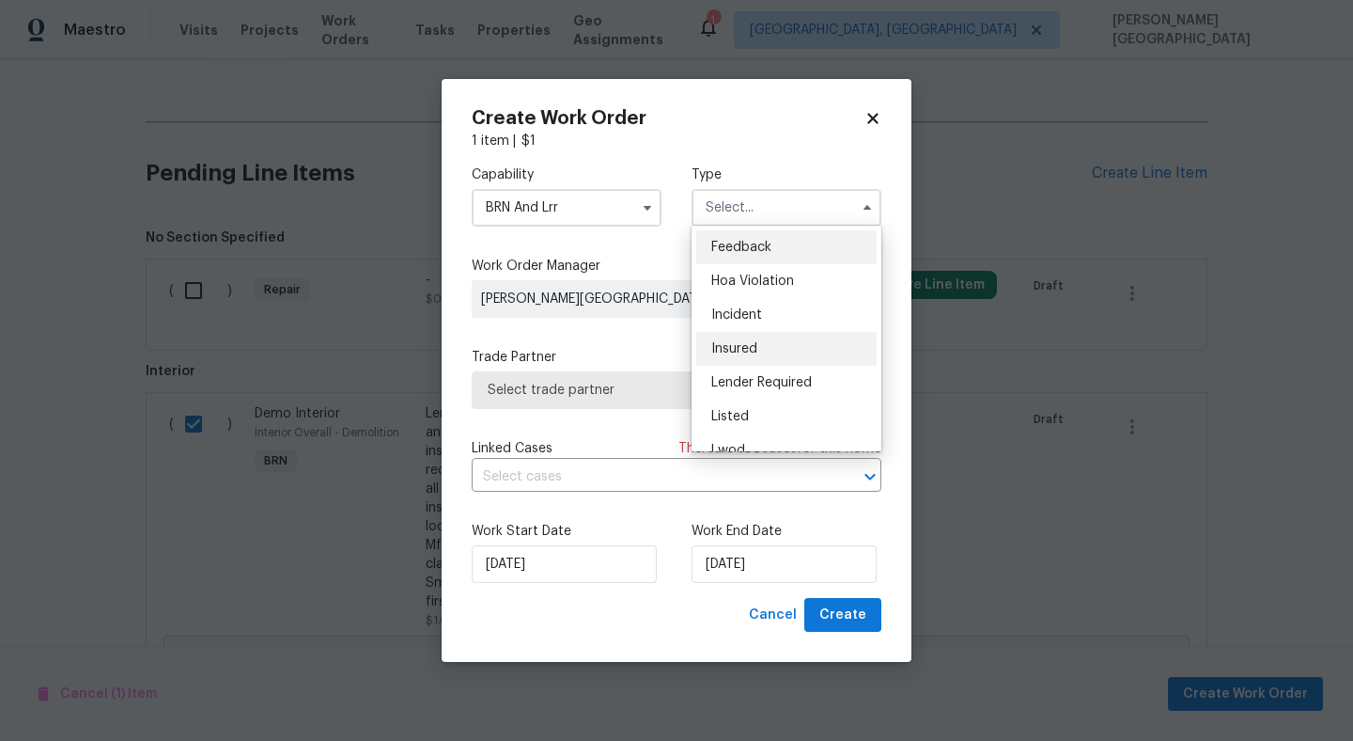
scroll to position [224, 0]
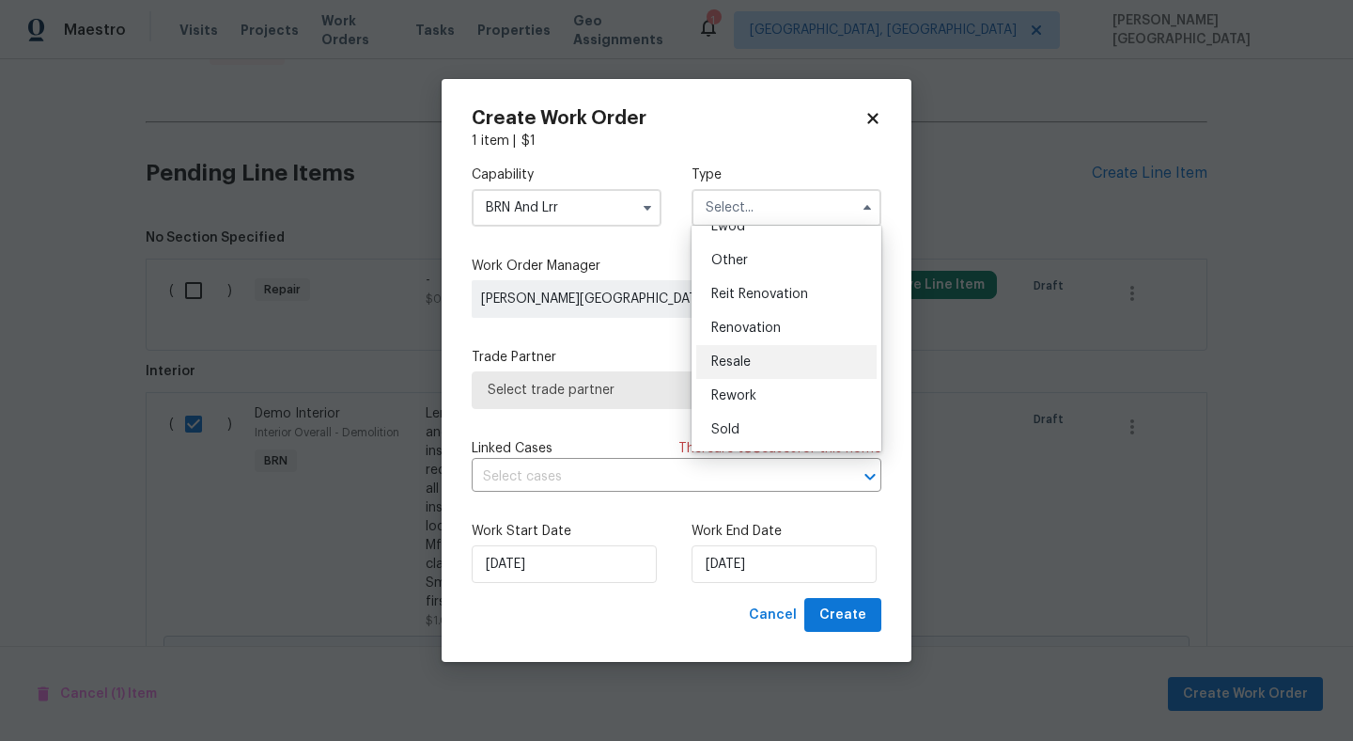
click at [746, 359] on span "Resale" at bounding box center [730, 361] width 39 height 13
type input "Resale"
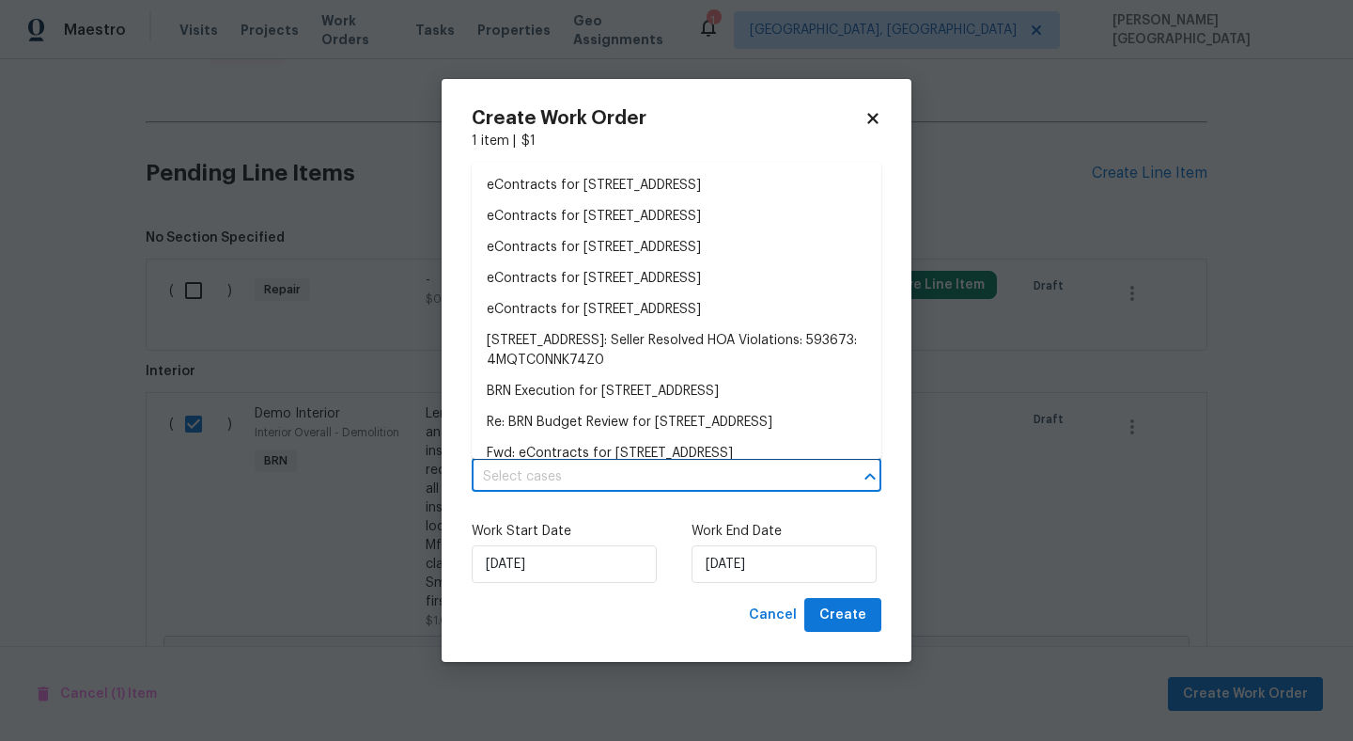
click at [609, 464] on input "text" at bounding box center [650, 476] width 357 height 29
click at [614, 383] on li "BRN Execution for 4578 Malta St, Denver, CO 80249" at bounding box center [677, 391] width 410 height 31
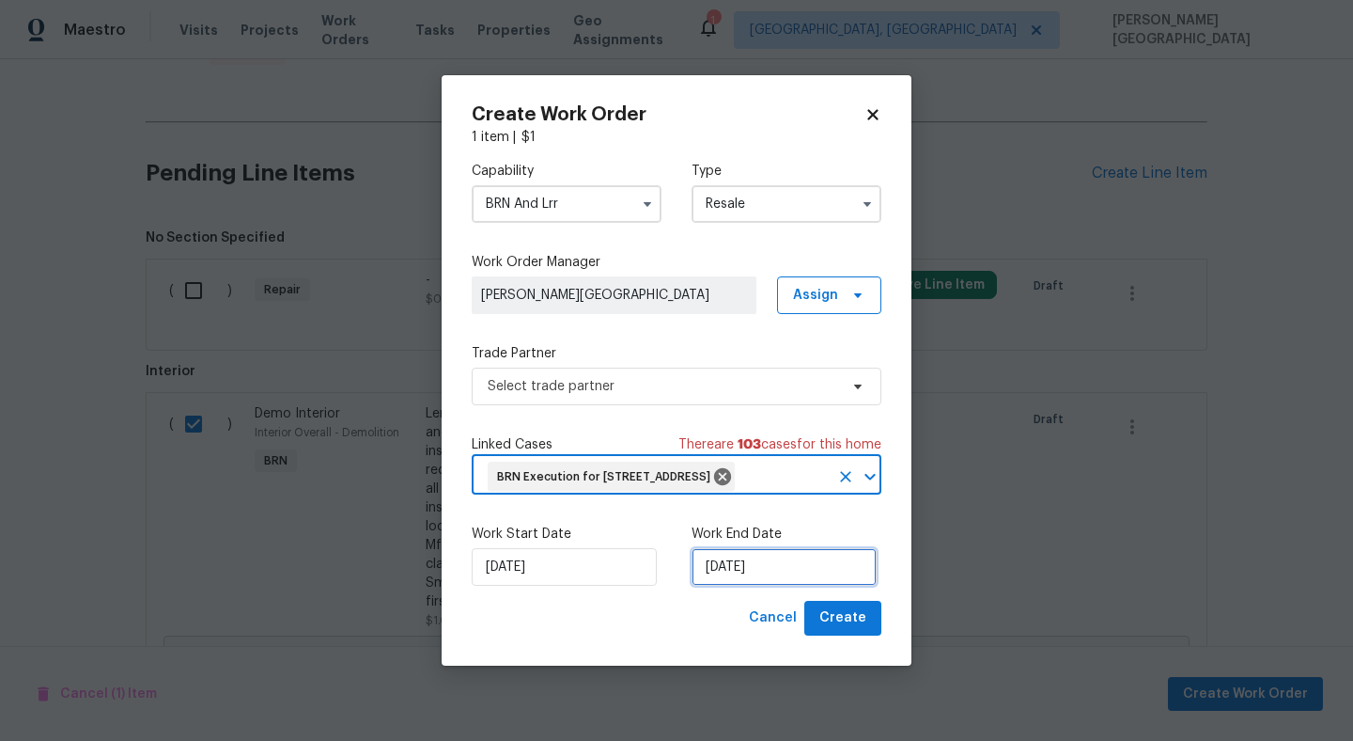
click at [748, 585] on input "[DATE]" at bounding box center [784, 567] width 185 height 38
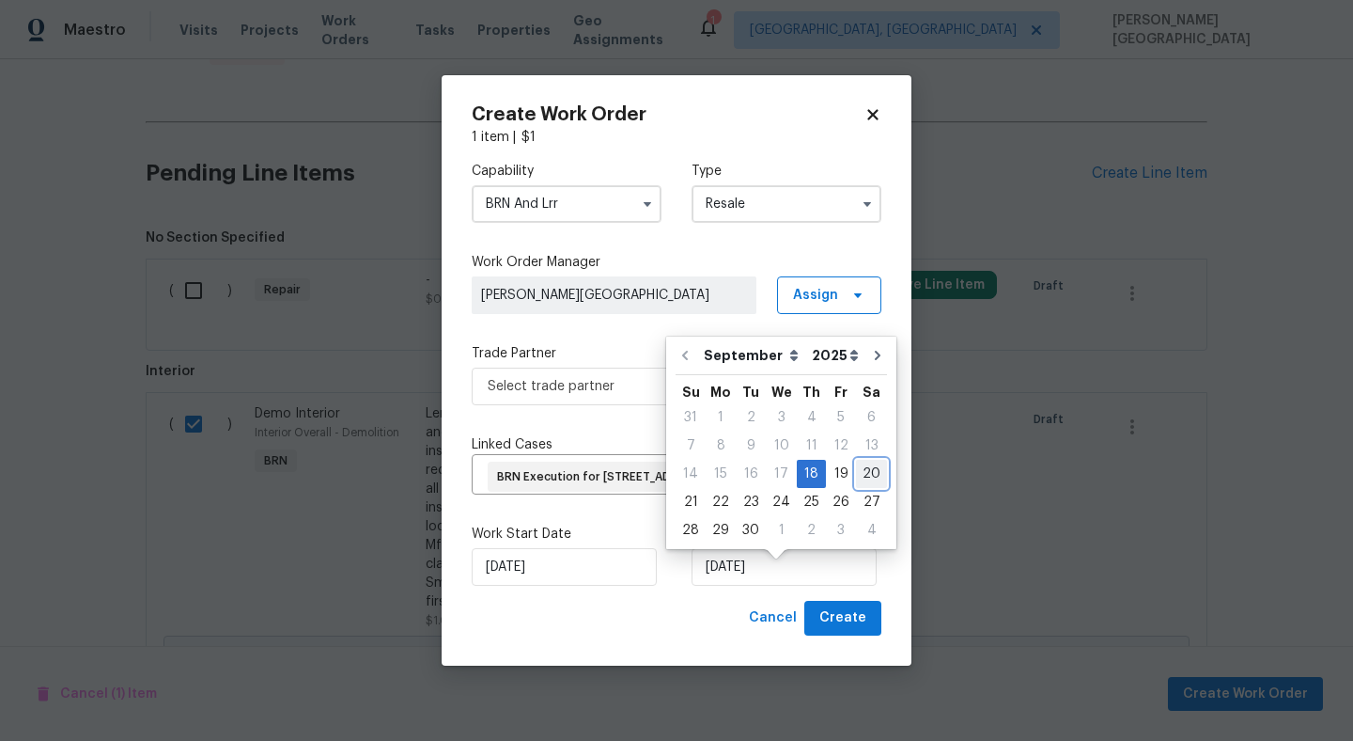
click at [863, 473] on div "20" at bounding box center [871, 473] width 31 height 26
type input "[DATE]"
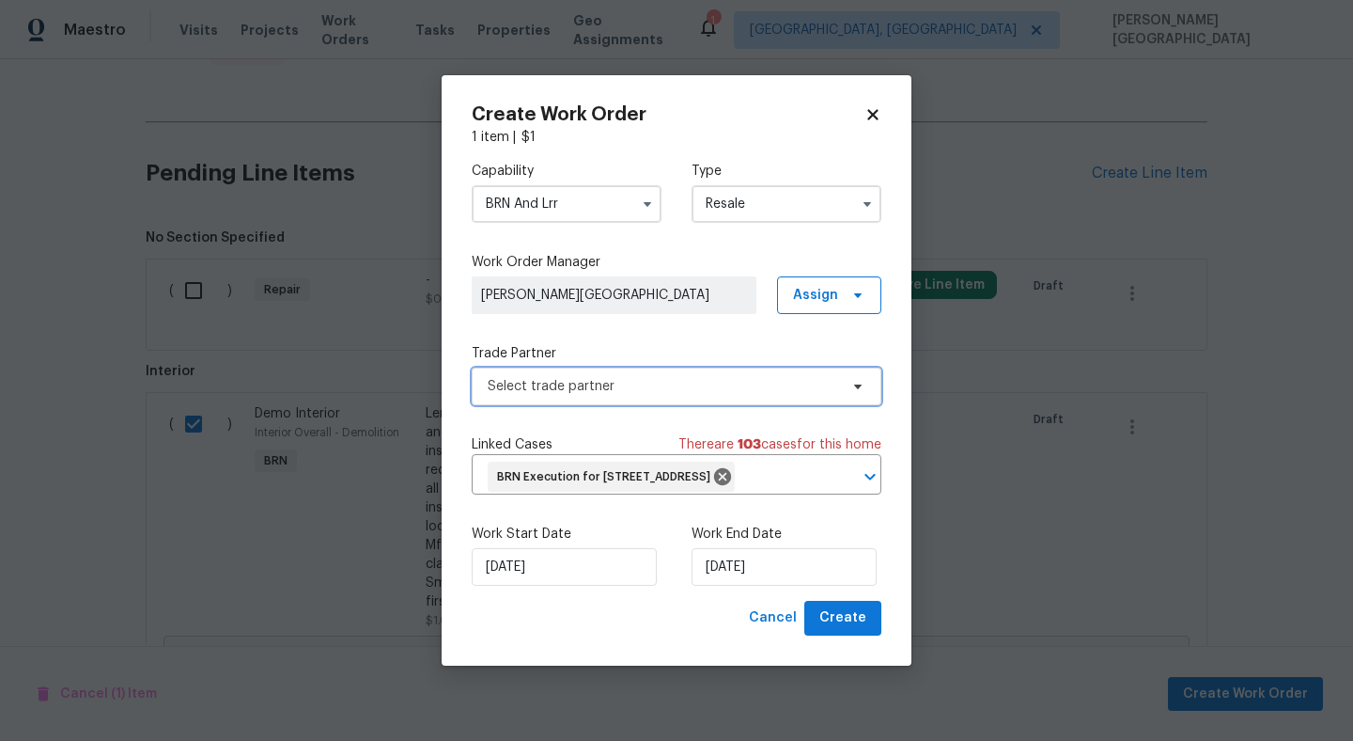
click at [543, 377] on span "Select trade partner" at bounding box center [663, 386] width 351 height 19
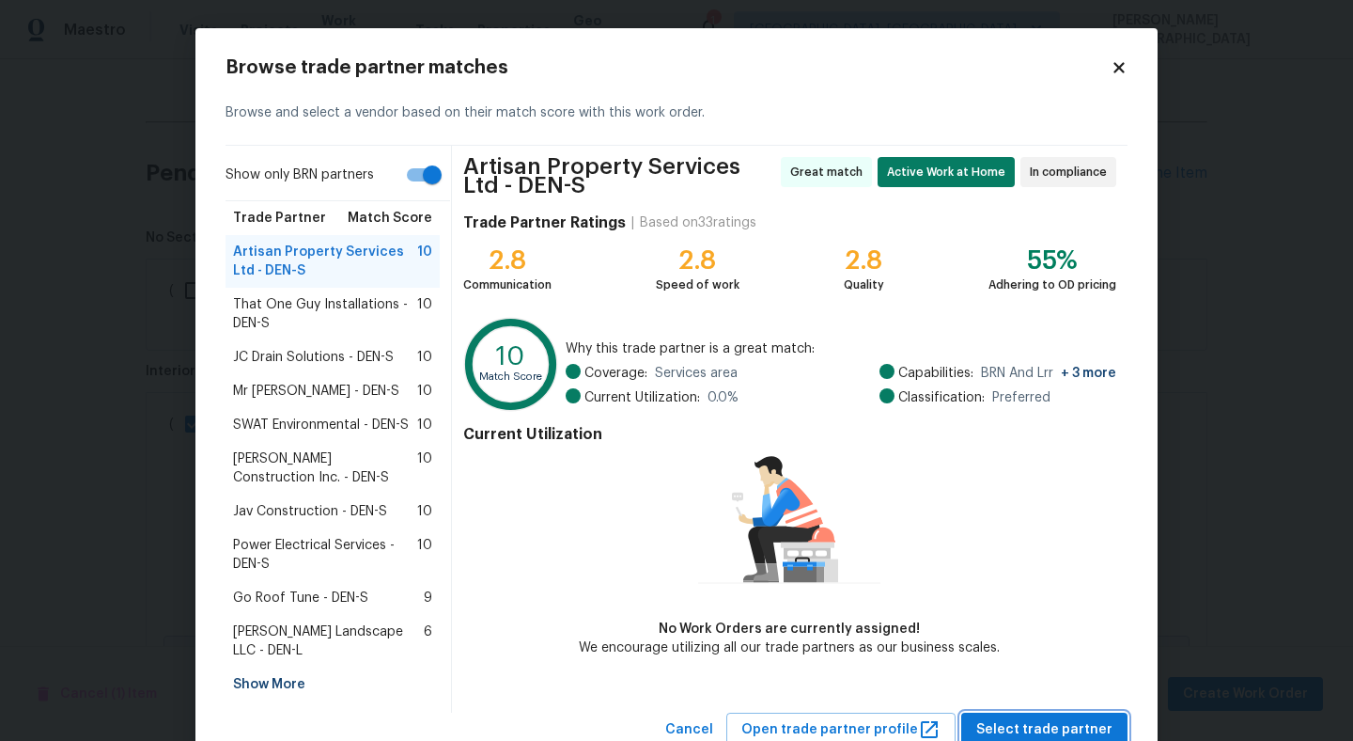
click at [1042, 718] on span "Select trade partner" at bounding box center [1044, 729] width 136 height 23
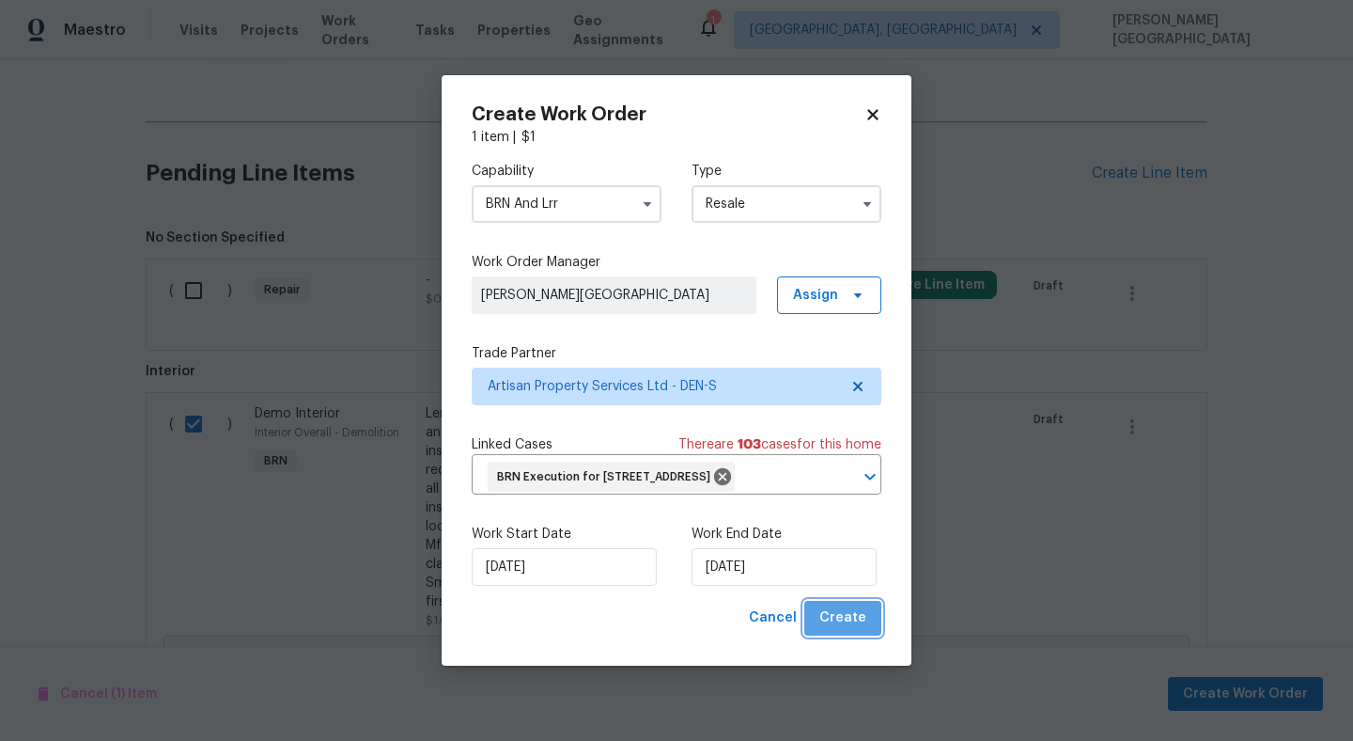
click at [852, 624] on span "Create" at bounding box center [842, 617] width 47 height 23
checkbox input "false"
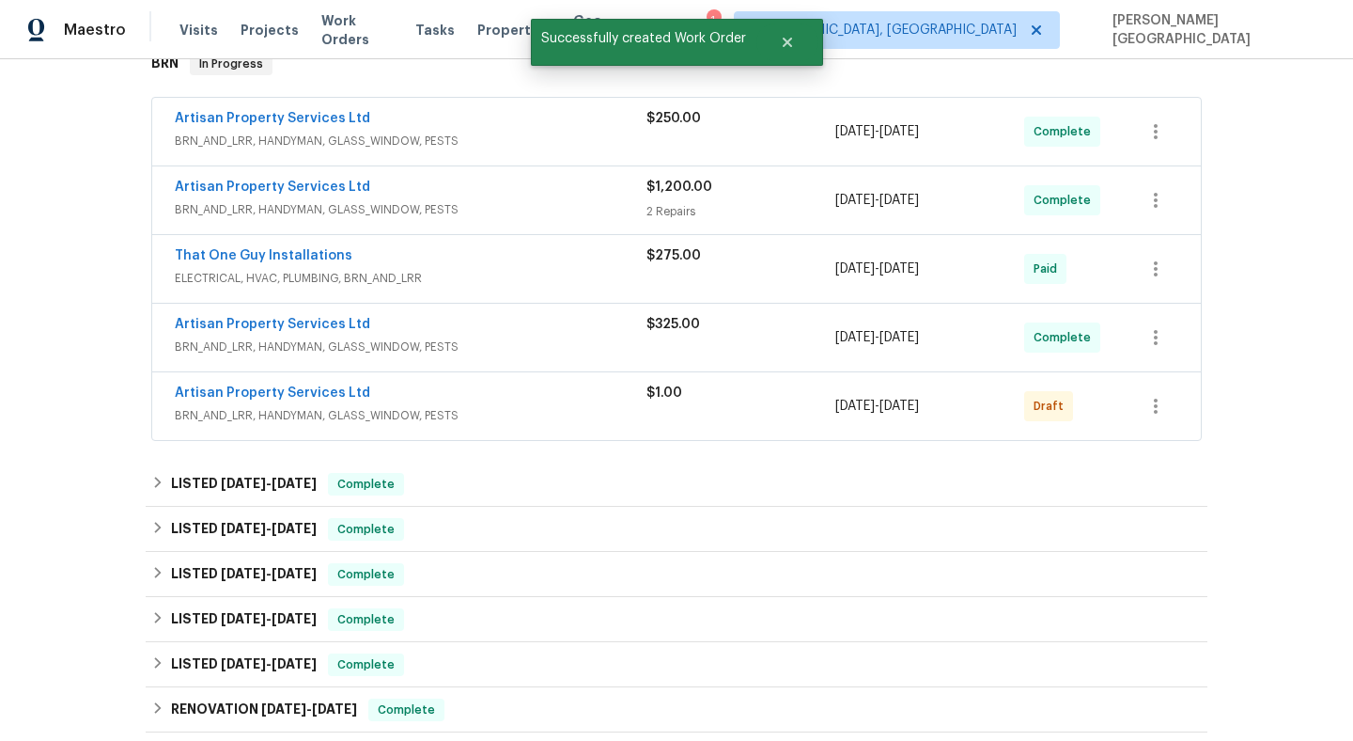
scroll to position [474, 0]
click at [286, 401] on span "Artisan Property Services Ltd" at bounding box center [272, 394] width 195 height 19
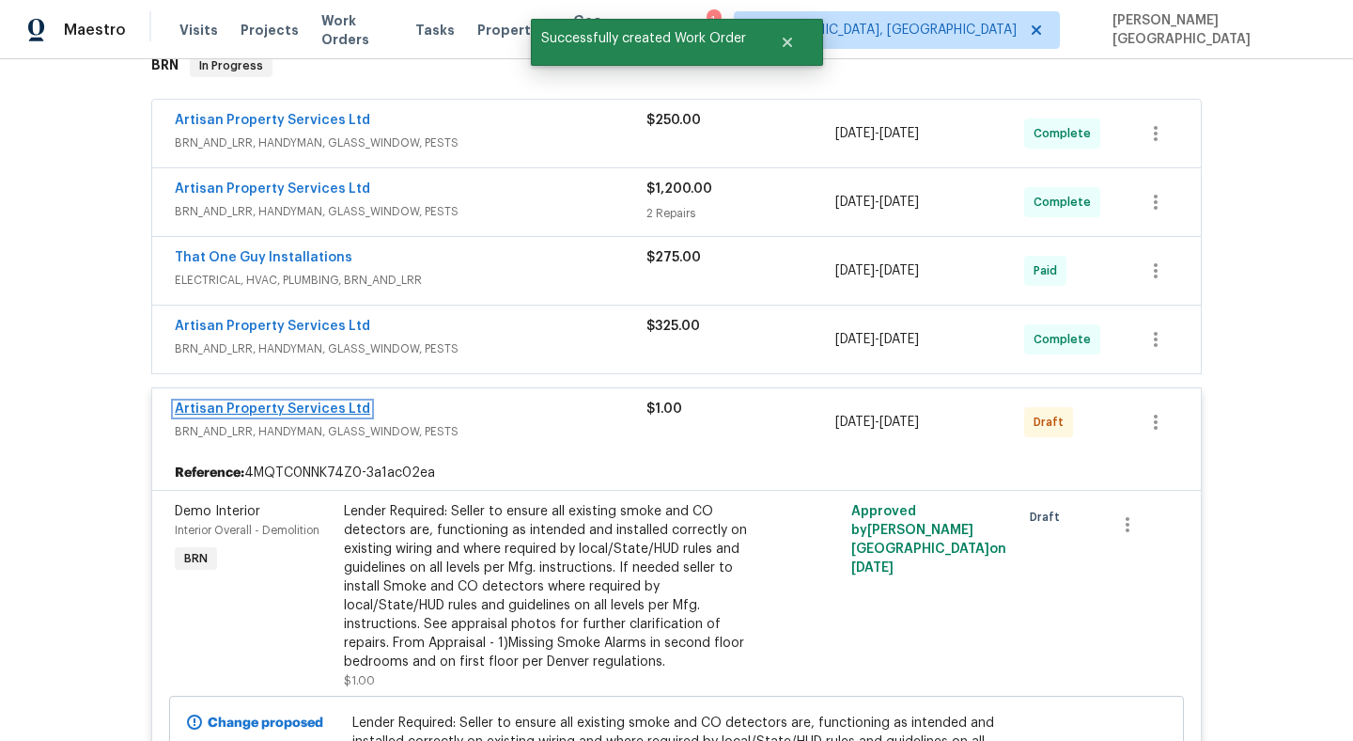
click at [302, 409] on link "Artisan Property Services Ltd" at bounding box center [272, 408] width 195 height 13
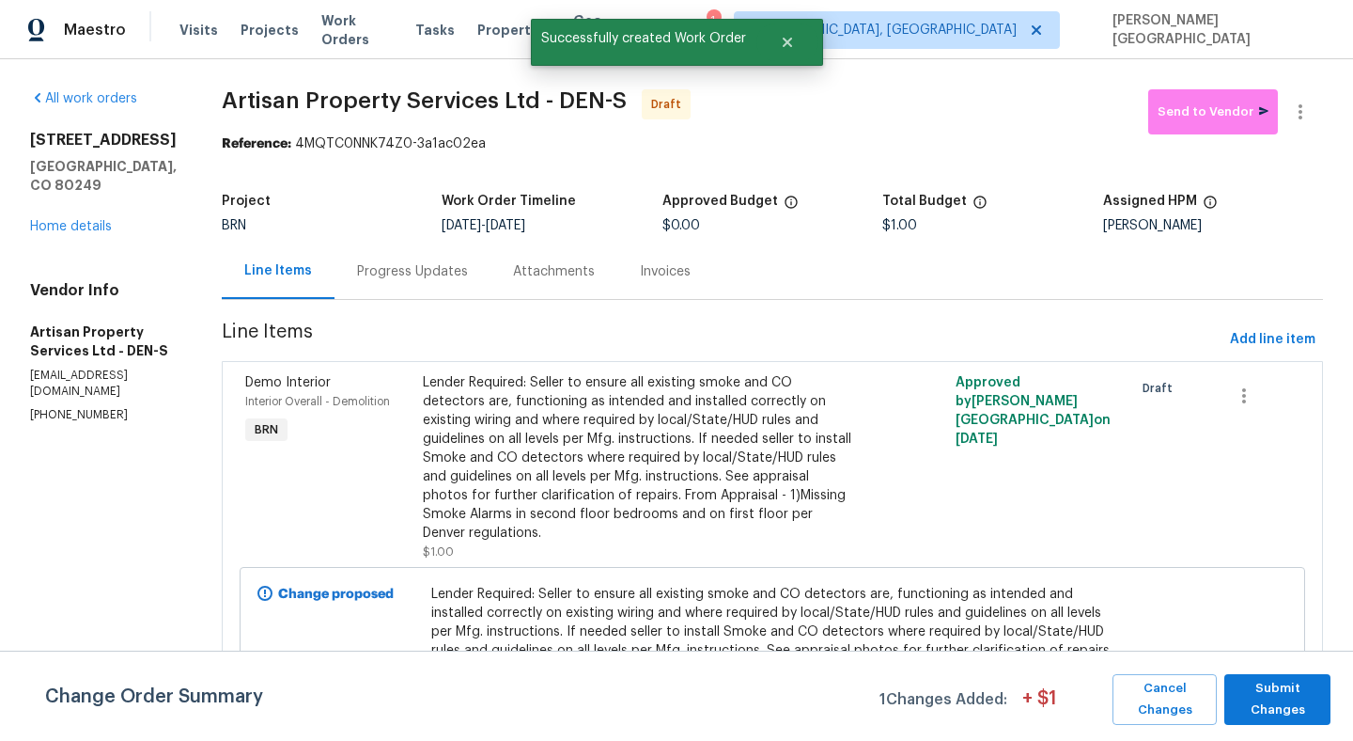
click at [362, 276] on div "Progress Updates" at bounding box center [412, 271] width 111 height 19
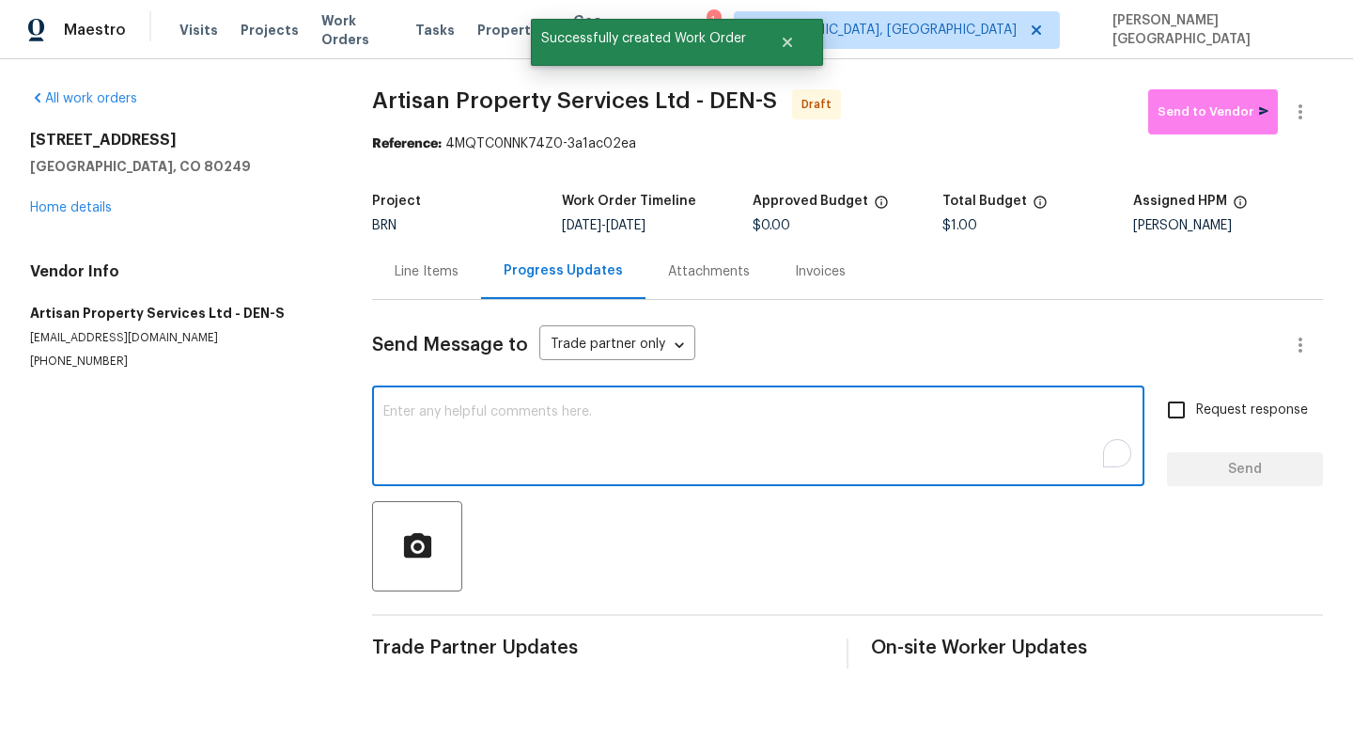
click at [423, 429] on textarea "To enrich screen reader interactions, please activate Accessibility in Grammarl…" at bounding box center [758, 438] width 750 height 66
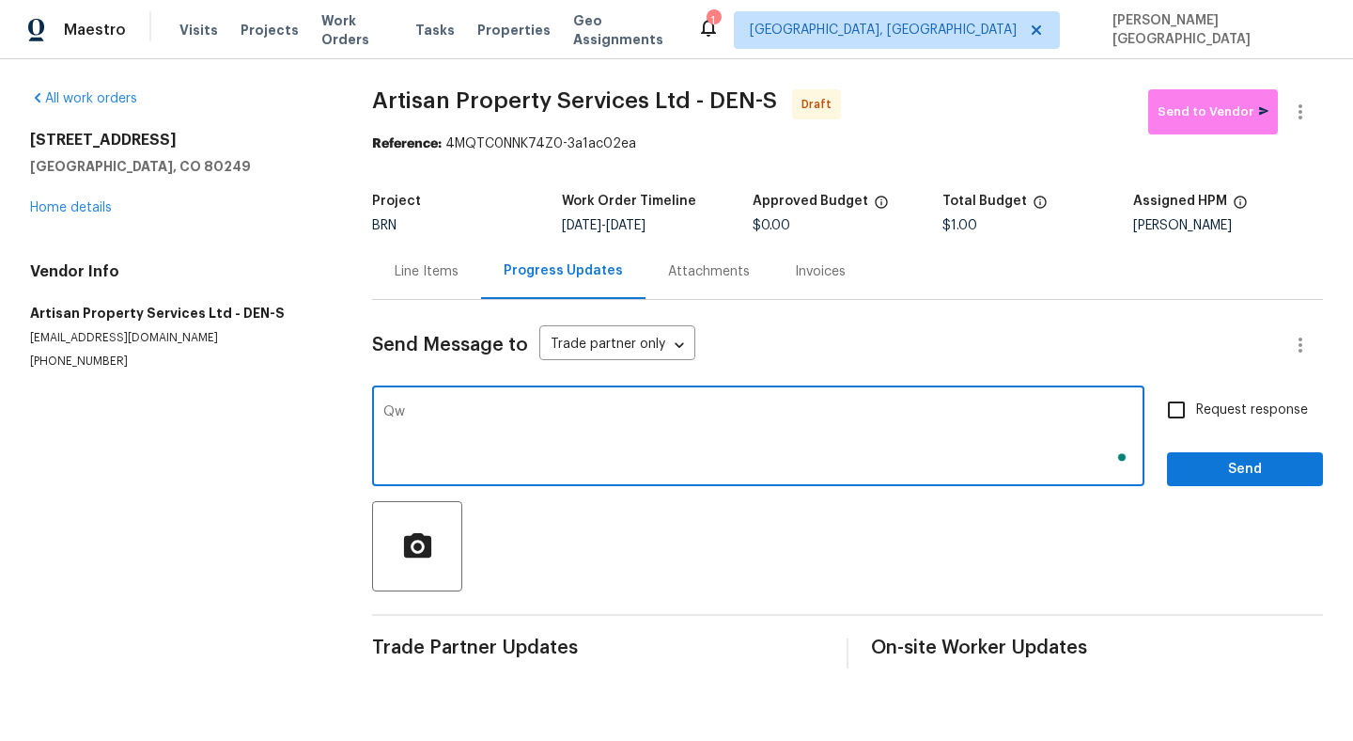
type textarea "Q"
type textarea "We got a rework on this, could you please look into this, I have attached the r…"
click at [1178, 413] on input "Request response" at bounding box center [1176, 409] width 39 height 39
checkbox input "true"
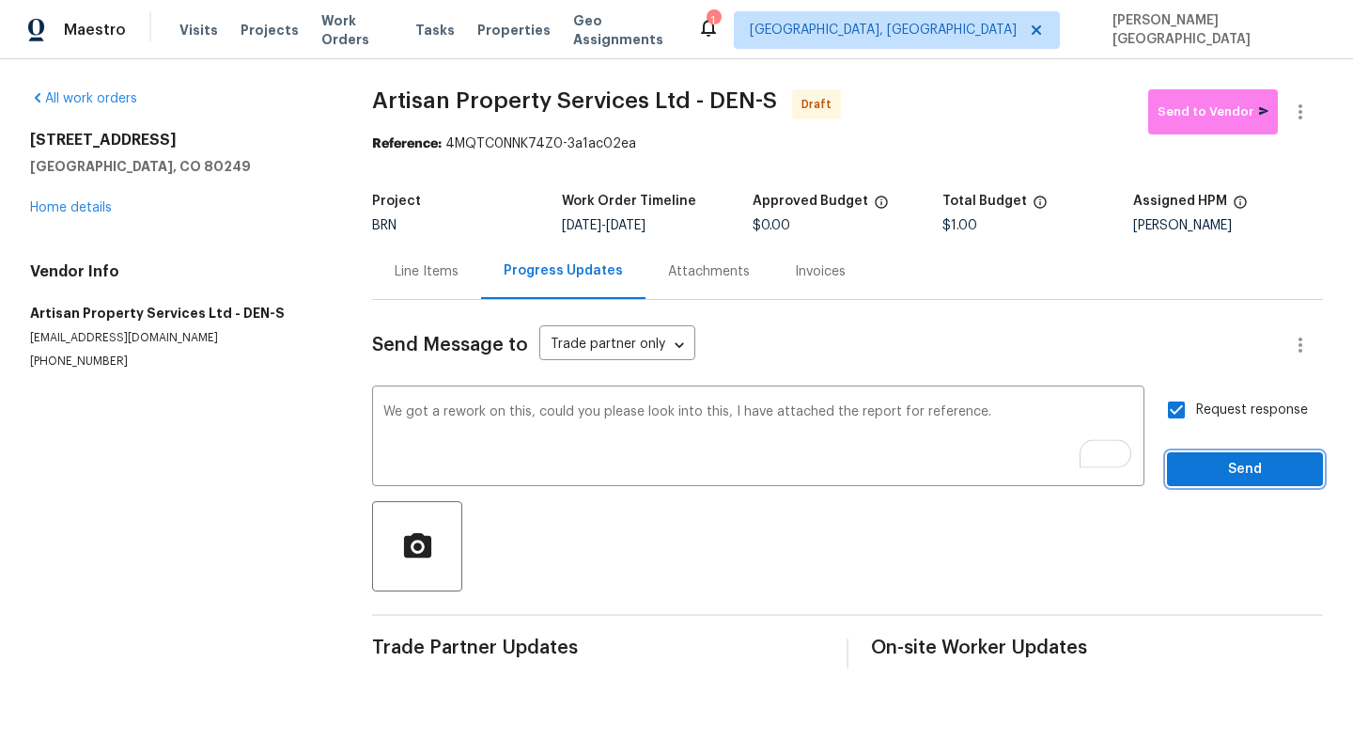
click at [1197, 455] on button "Send" at bounding box center [1245, 469] width 156 height 35
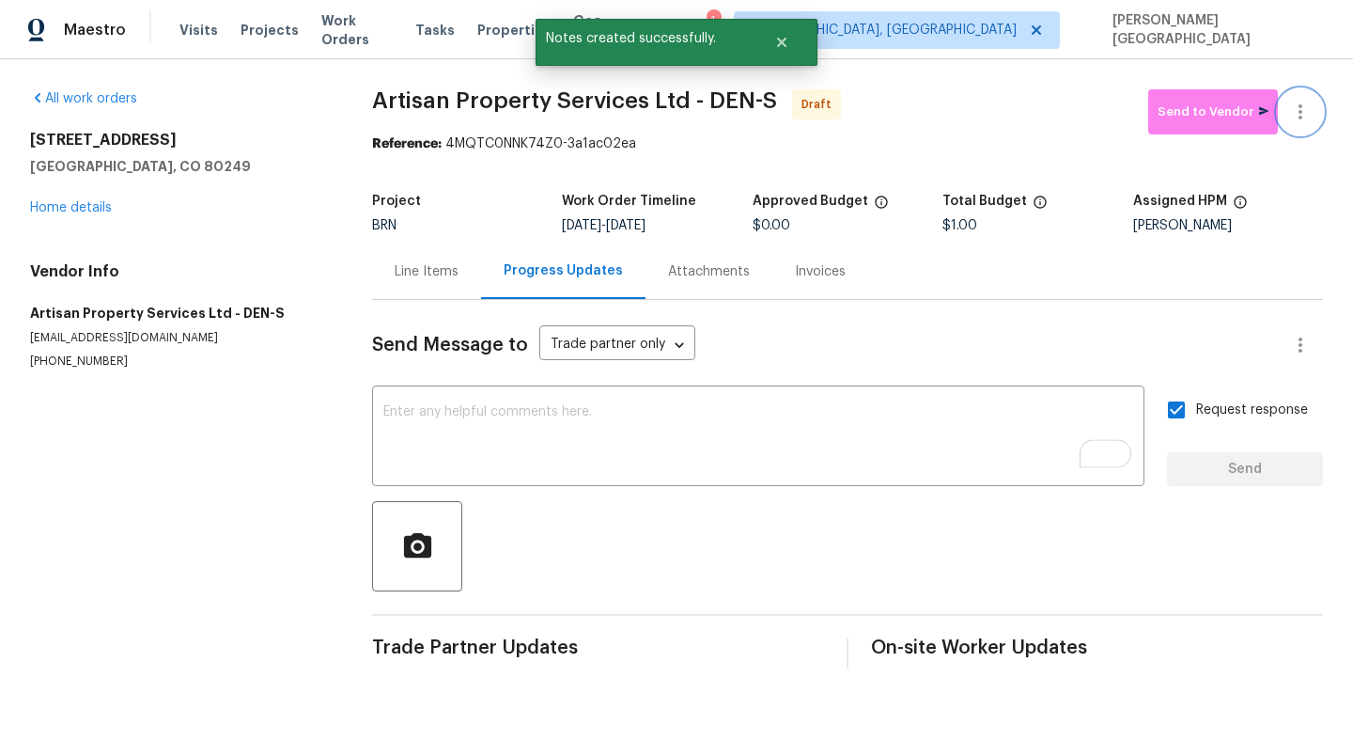
click at [1306, 114] on icon "button" at bounding box center [1300, 112] width 23 height 23
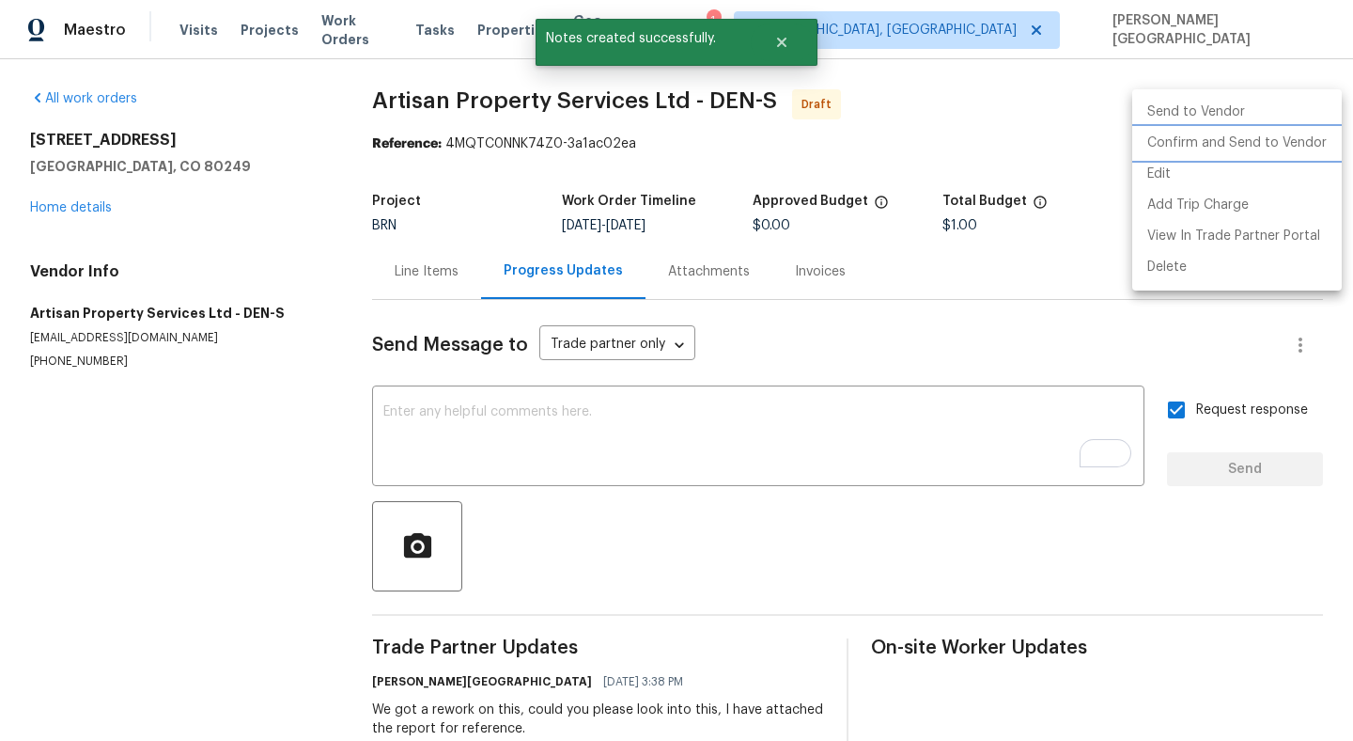
click at [1289, 139] on li "Confirm and Send to Vendor" at bounding box center [1237, 143] width 210 height 31
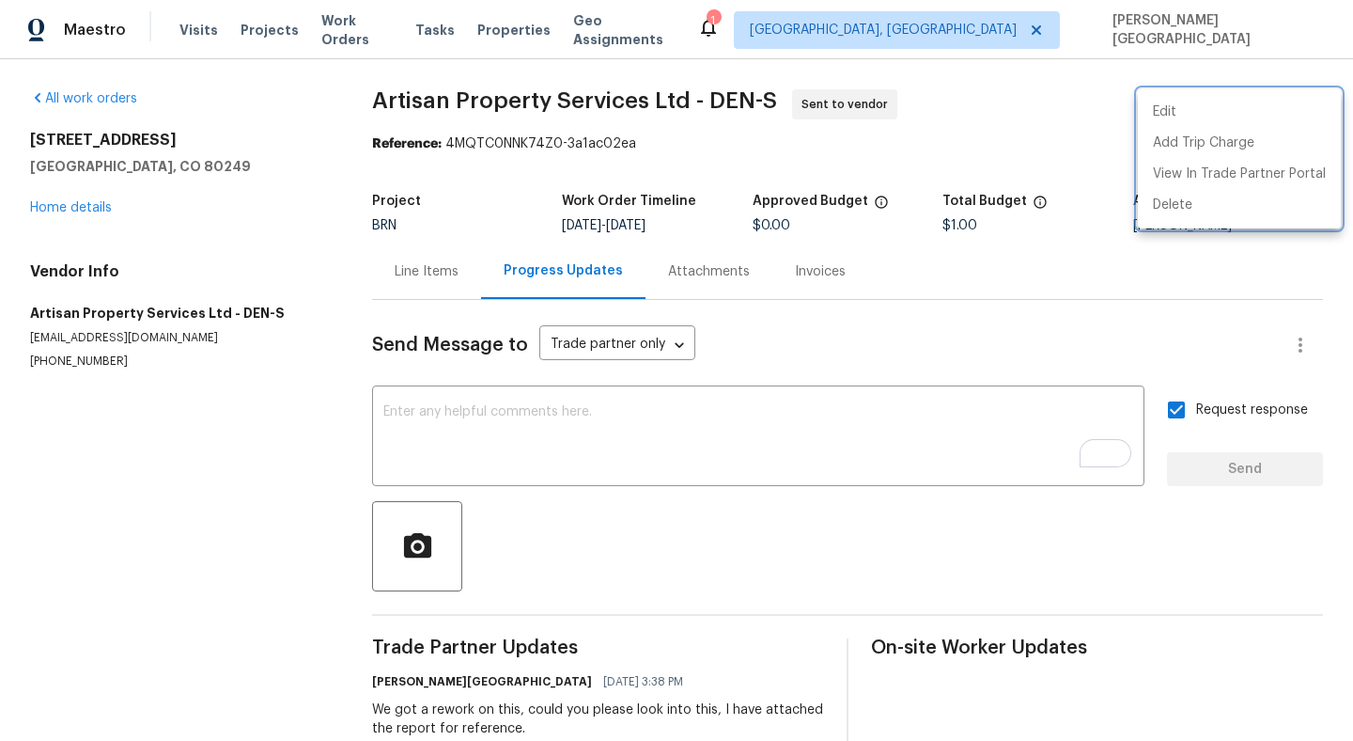
click at [482, 420] on div at bounding box center [676, 370] width 1353 height 741
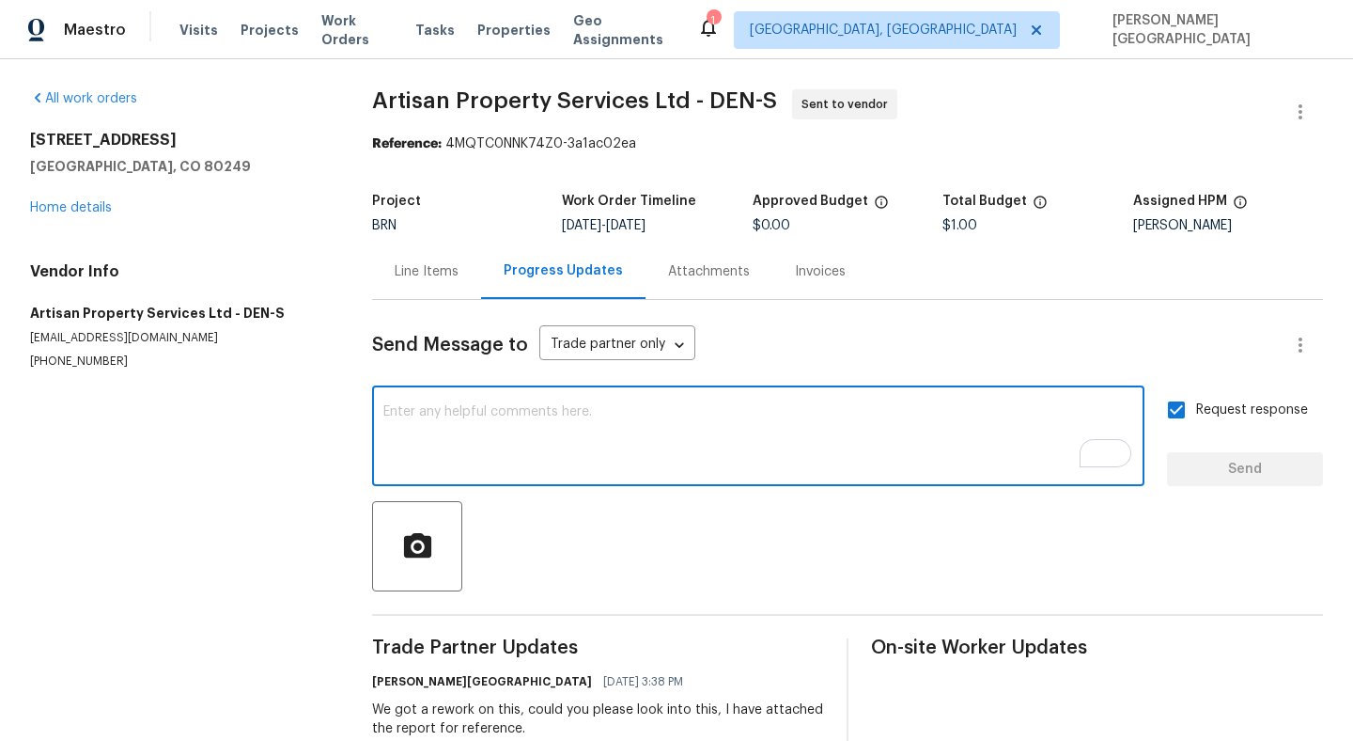
click at [467, 423] on textarea "To enrich screen reader interactions, please activate Accessibility in Grammarl…" at bounding box center [758, 438] width 750 height 66
click at [541, 416] on textarea "To enrich screen reader interactions, please activate Accessibility in Grammarl…" at bounding box center [758, 438] width 750 height 66
type textarea "Could you please have it completed by tomorrow?"
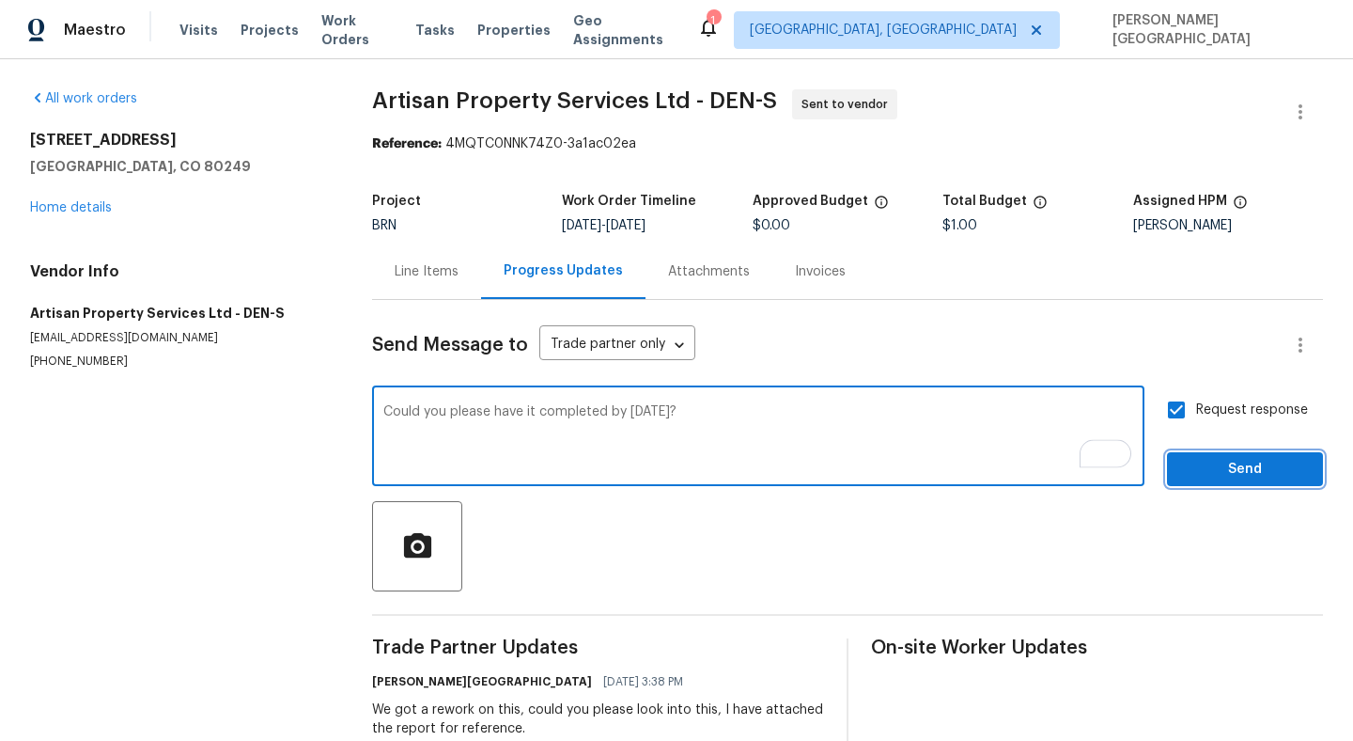
click at [1273, 475] on span "Send" at bounding box center [1245, 469] width 126 height 23
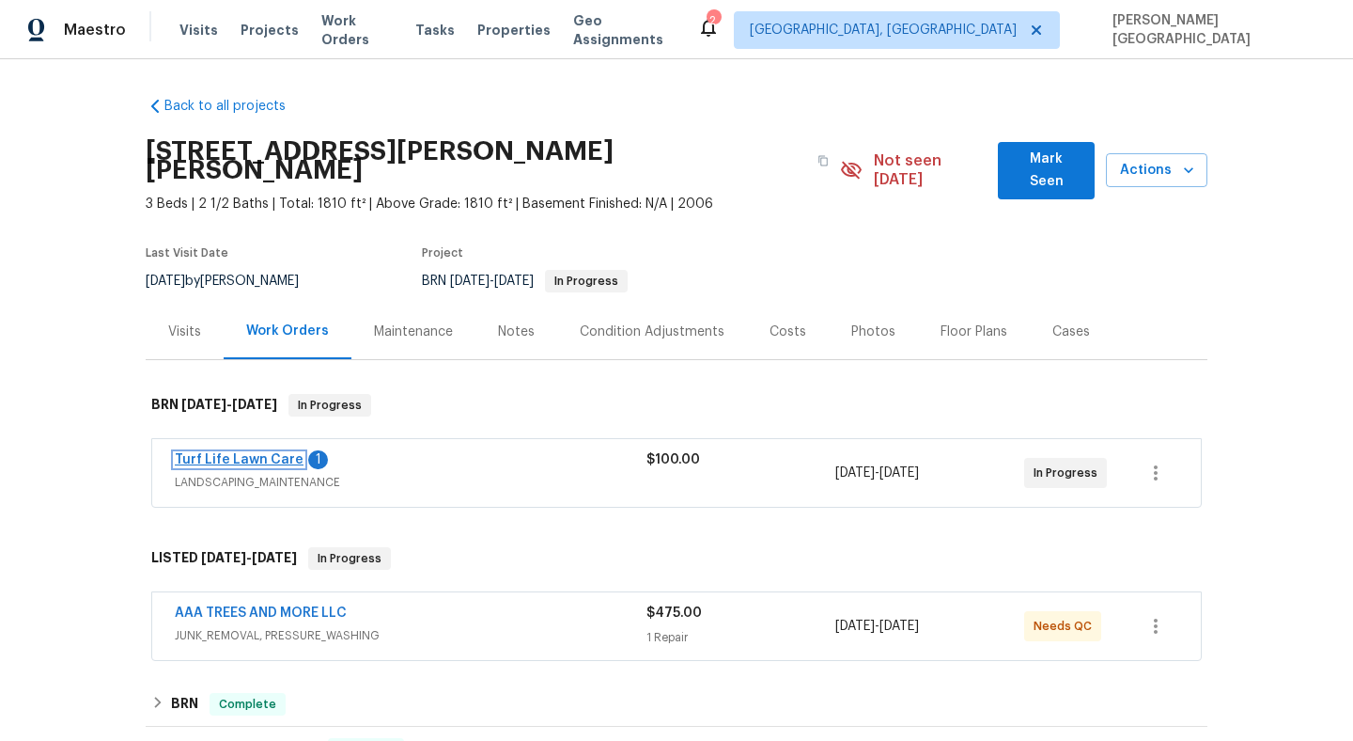
click at [254, 453] on link "Turf Life Lawn Care" at bounding box center [239, 459] width 129 height 13
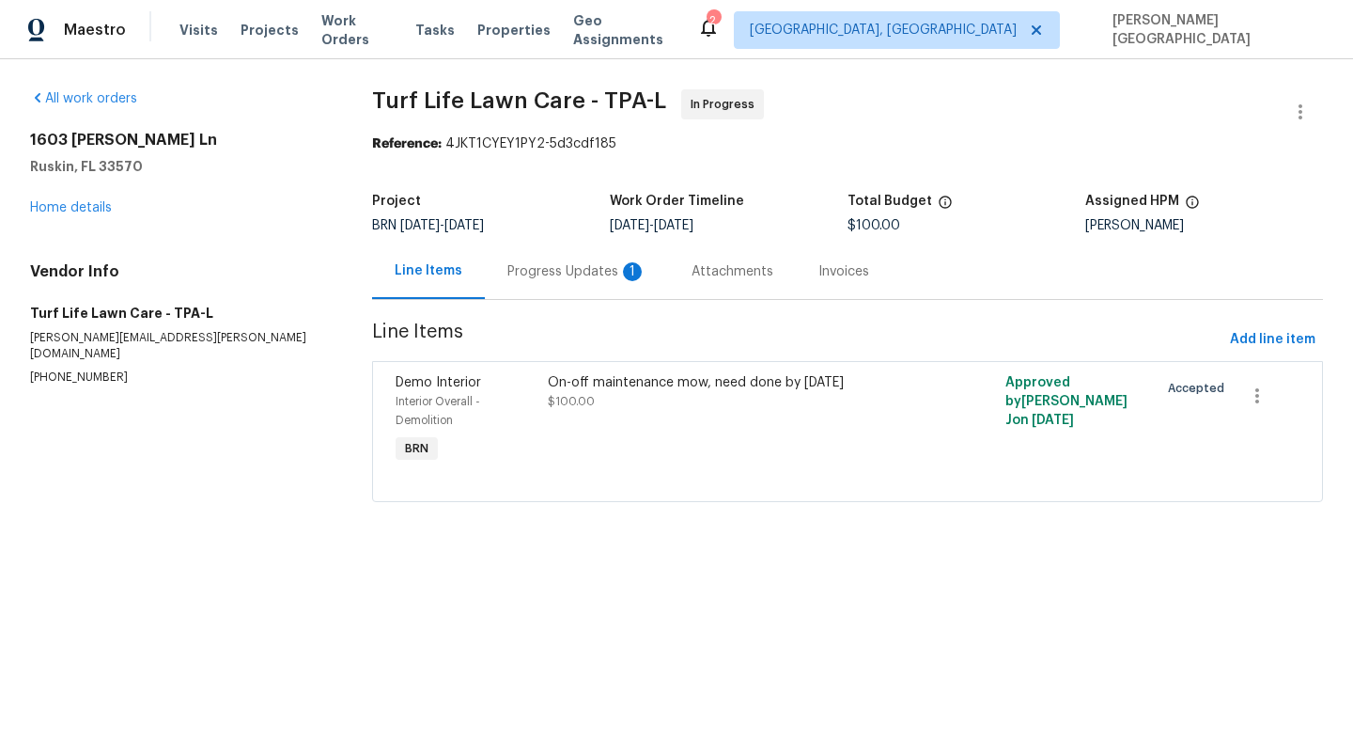
click at [504, 288] on div "Progress Updates 1" at bounding box center [577, 270] width 184 height 55
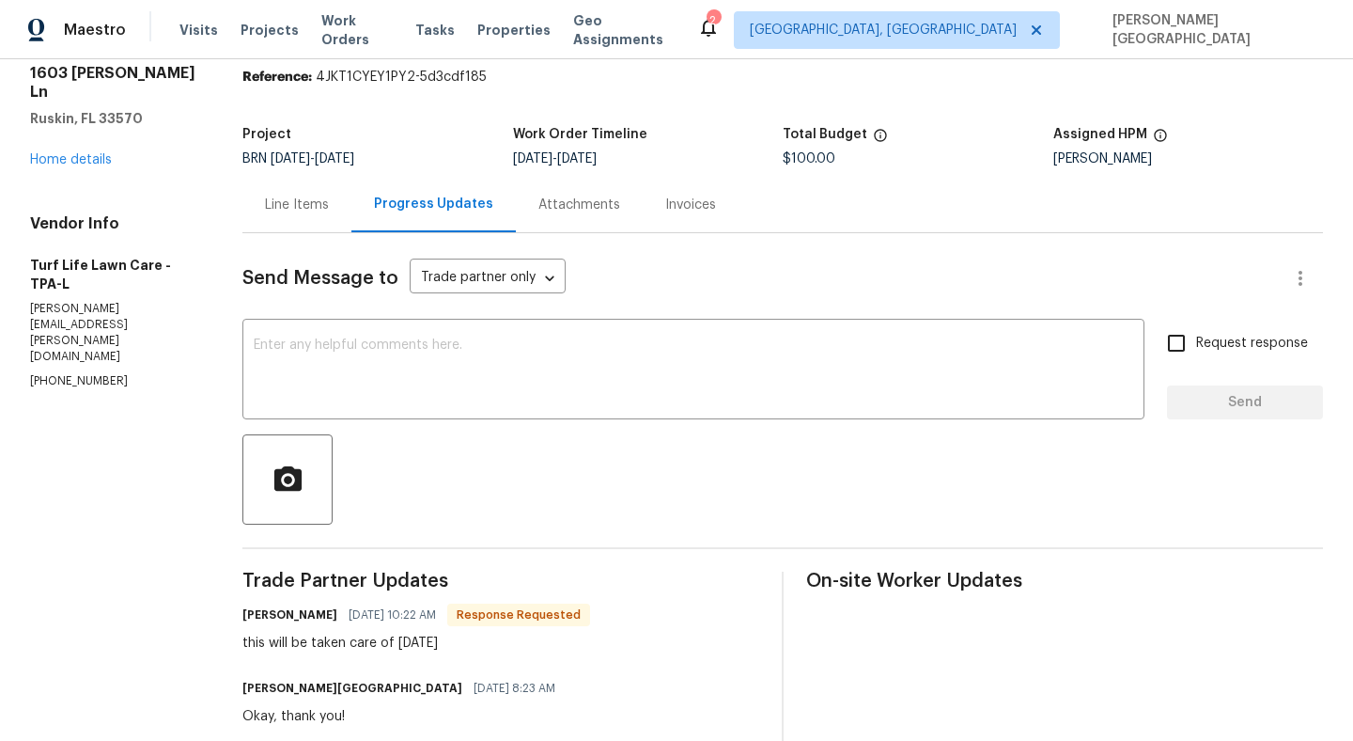
scroll to position [77, 0]
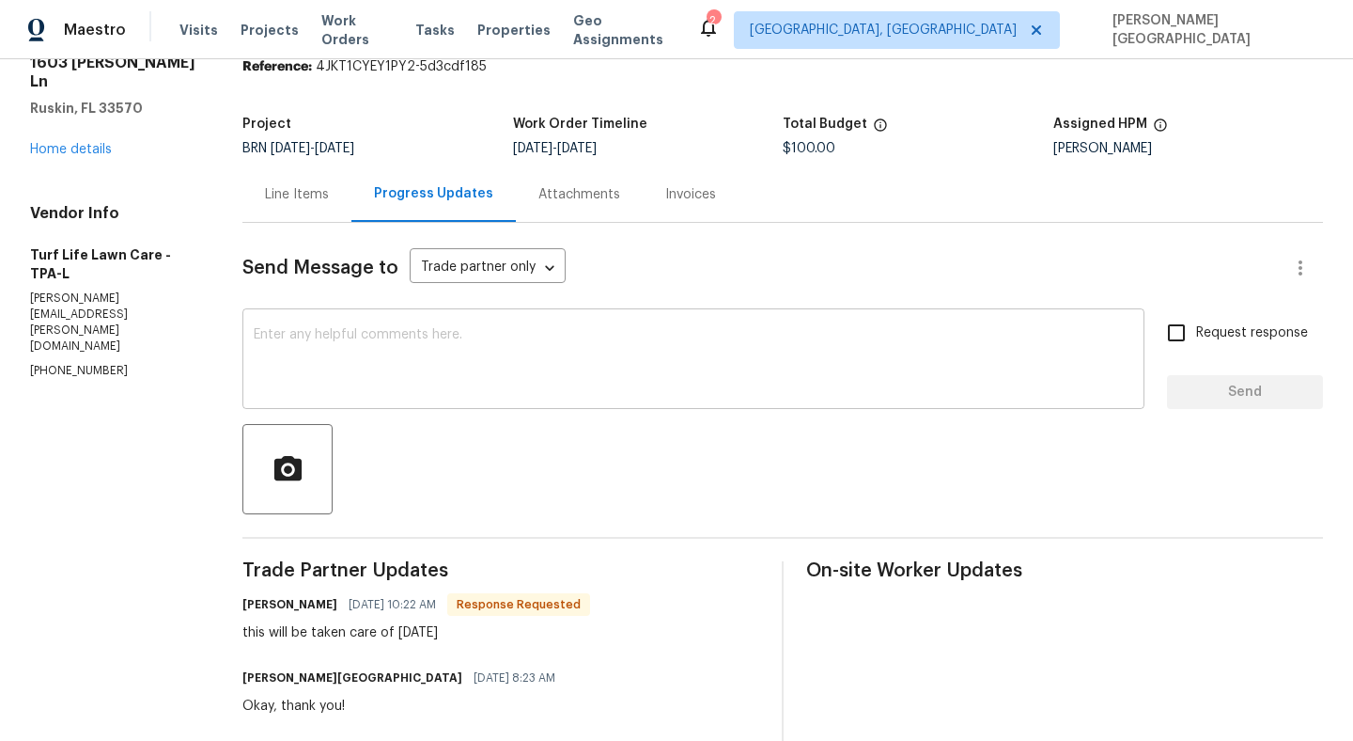
click at [315, 353] on textarea at bounding box center [694, 361] width 880 height 66
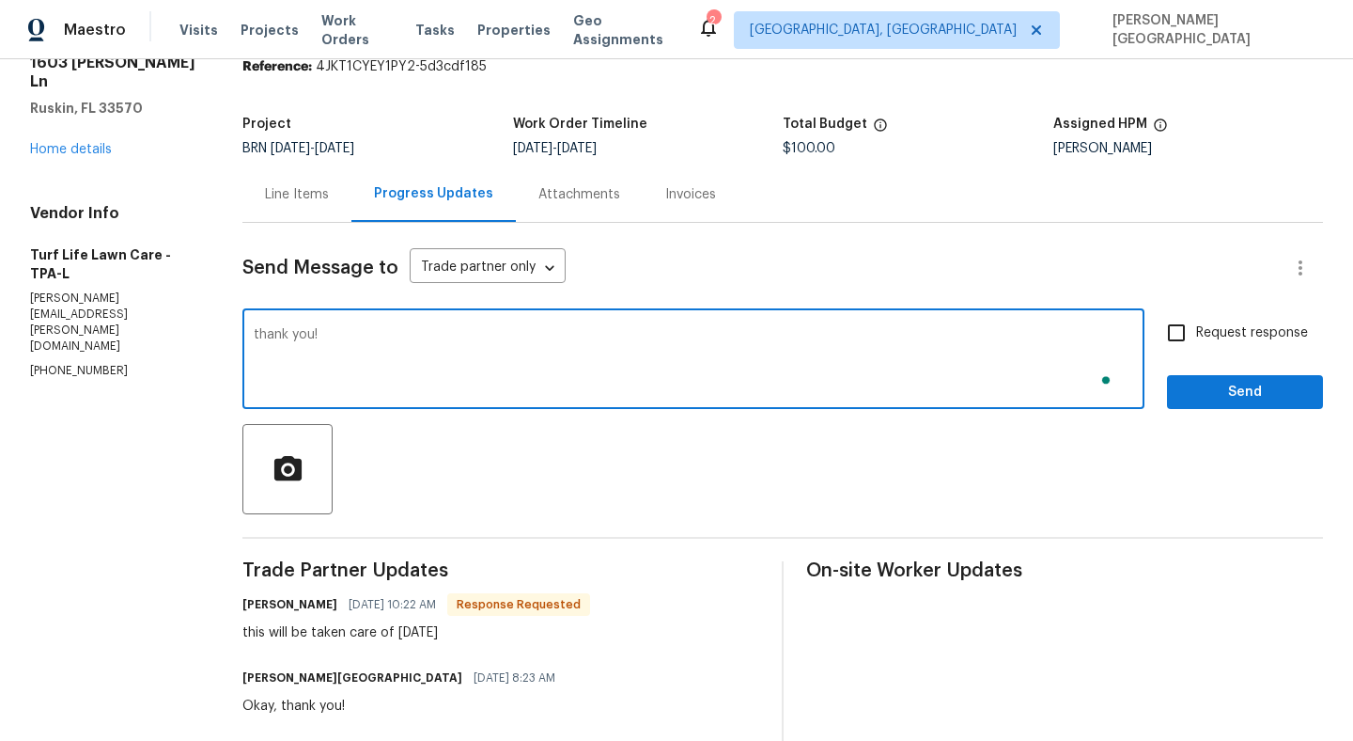
type textarea "thank you!"
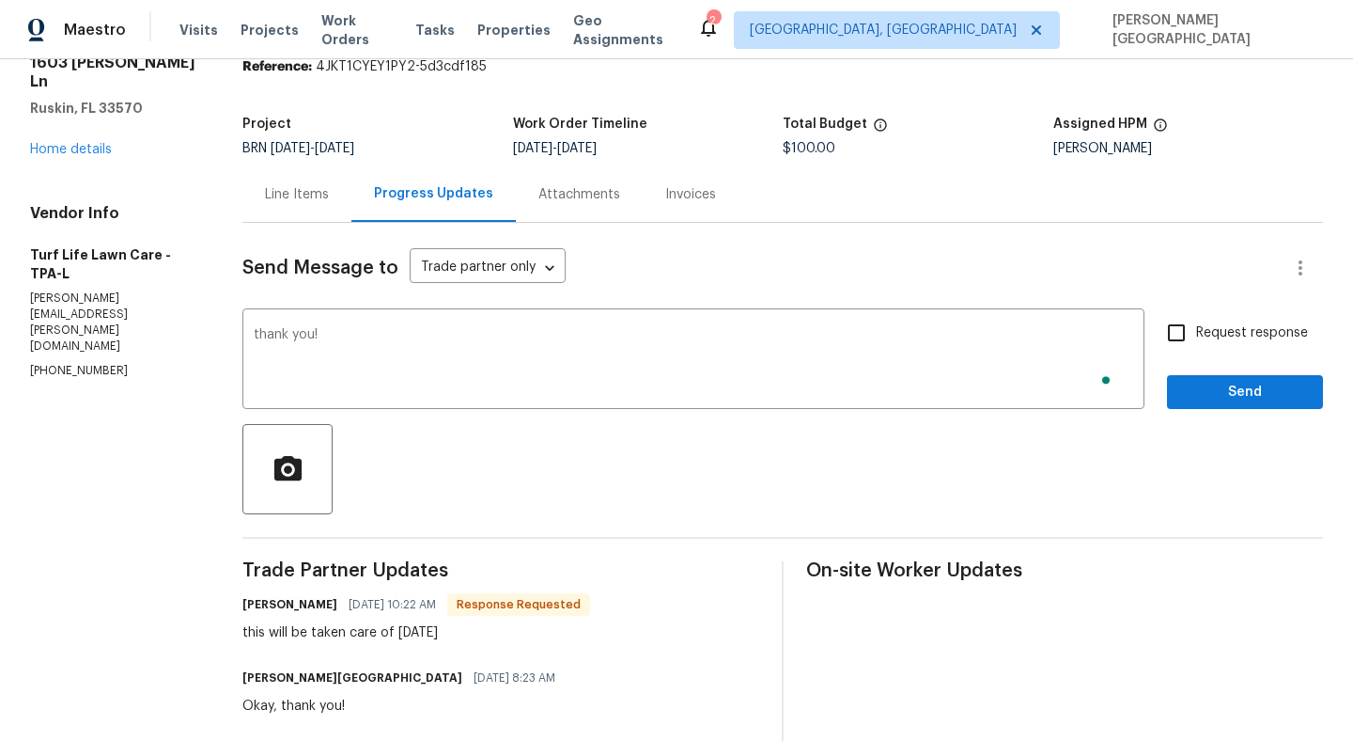
drag, startPoint x: 1258, startPoint y: 316, endPoint x: 1258, endPoint y: 343, distance: 27.3
click at [1258, 315] on label "Request response" at bounding box center [1232, 332] width 151 height 39
click at [1196, 315] on input "Request response" at bounding box center [1176, 332] width 39 height 39
checkbox input "true"
click at [1258, 396] on span "Send" at bounding box center [1245, 392] width 126 height 23
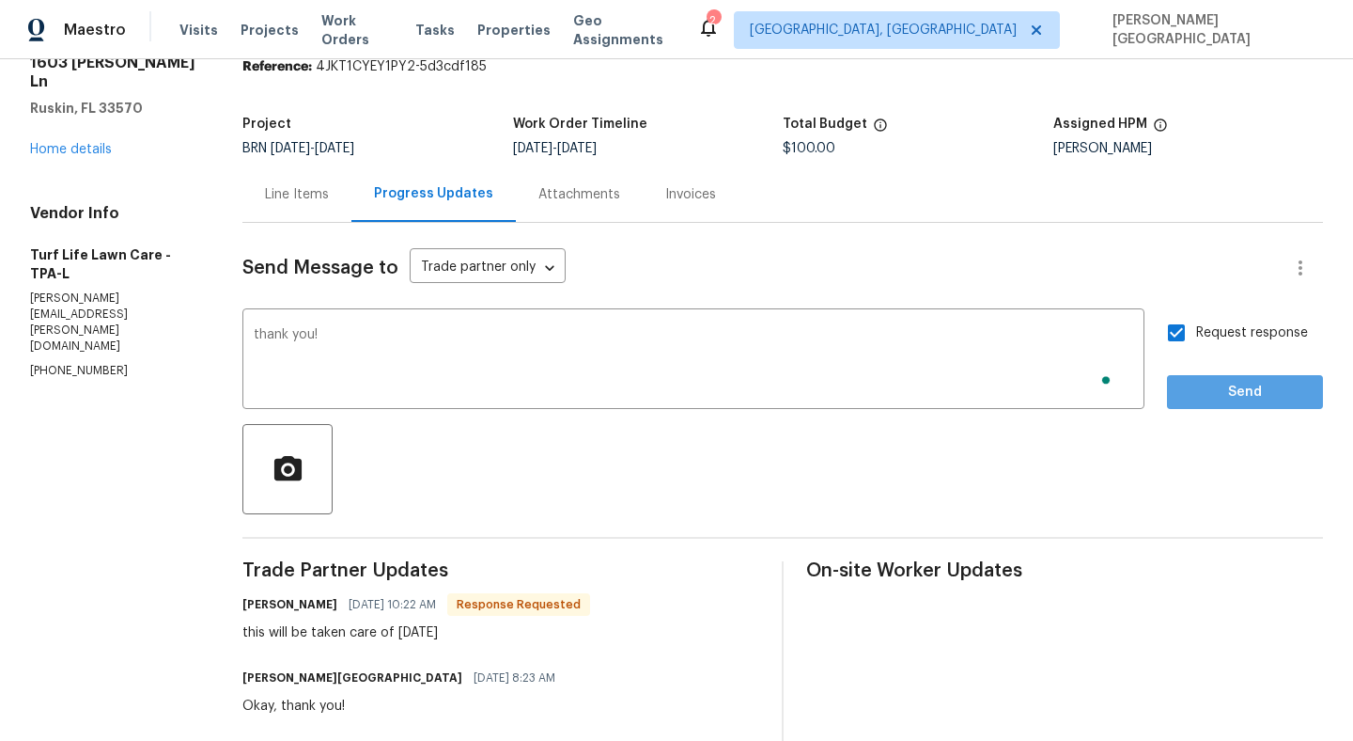
scroll to position [0, 0]
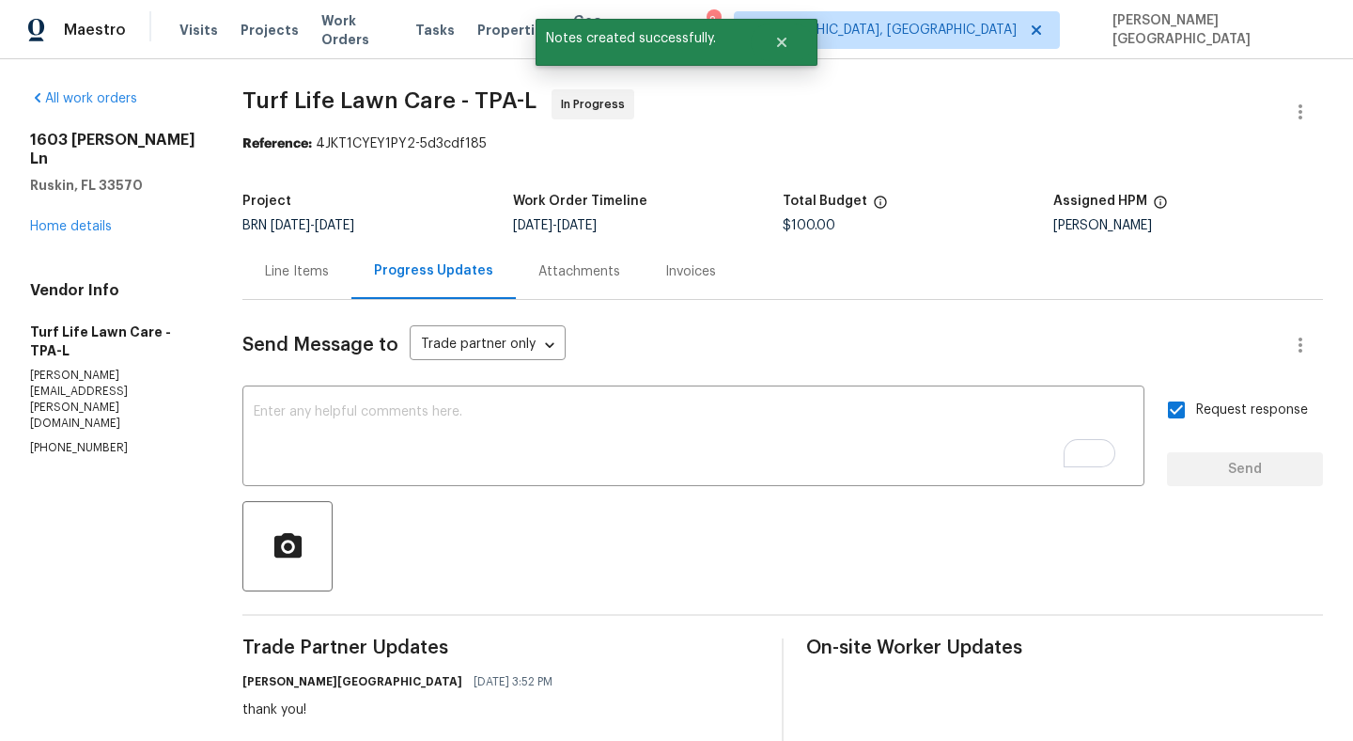
click at [274, 84] on div "All work orders 1603 Carson White Ln Ruskin, FL 33570 Home details Vendor Info …" at bounding box center [676, 626] width 1353 height 1135
click at [288, 94] on span "Turf Life Lawn Care - TPA-L" at bounding box center [389, 100] width 294 height 23
click at [340, 94] on span "Turf Life Lawn Care - TPA-L" at bounding box center [389, 100] width 294 height 23
copy span "Turf Life"
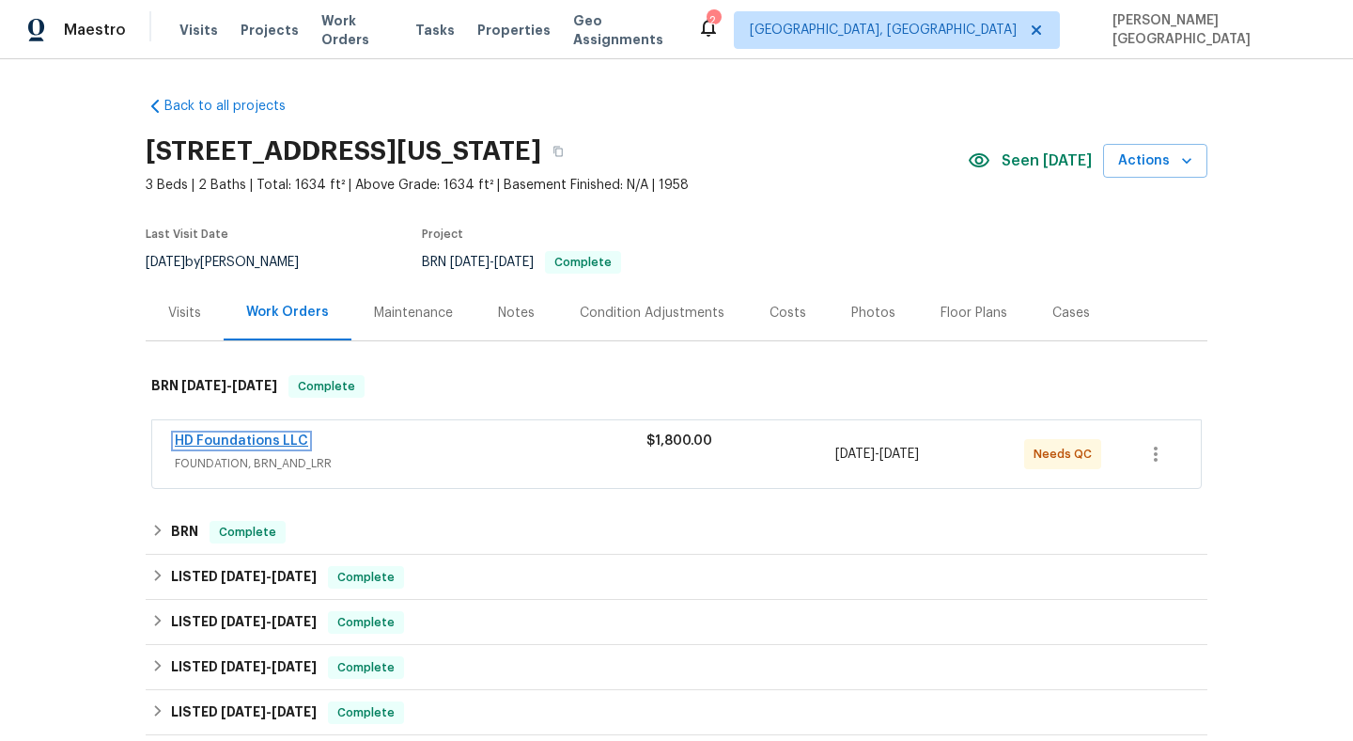
click at [281, 441] on link "HD Foundations LLC" at bounding box center [241, 440] width 133 height 13
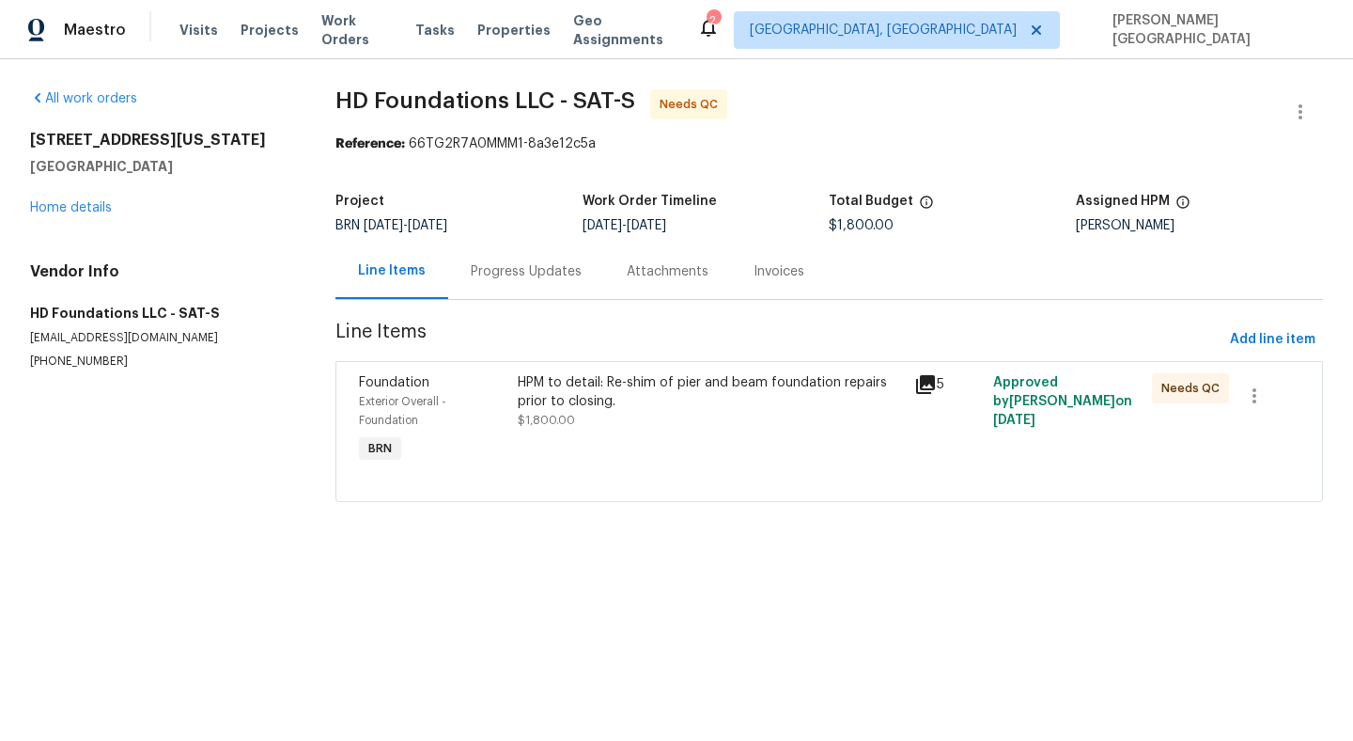
click at [580, 405] on div "HPM to detail: Re-shim of pier and beam foundation repairs prior to closing." at bounding box center [710, 392] width 385 height 38
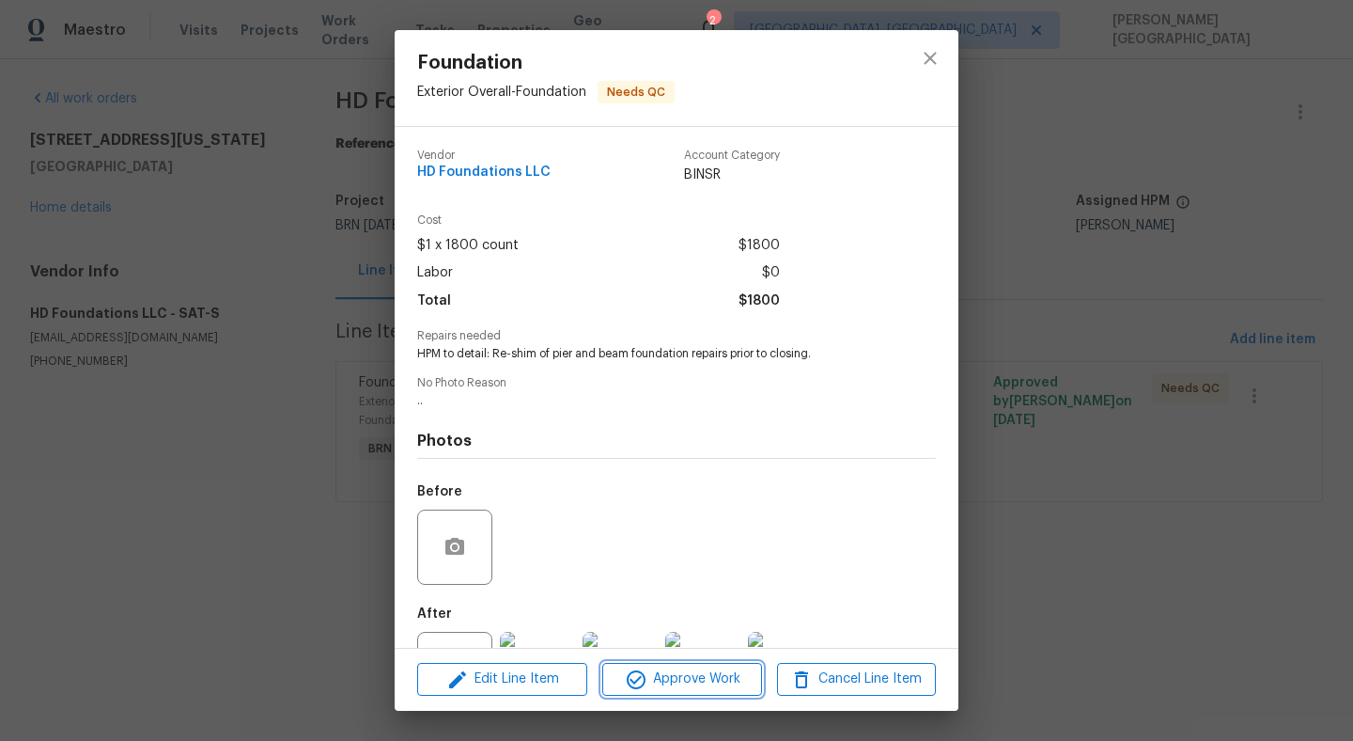
click at [683, 680] on span "Approve Work" at bounding box center [682, 678] width 148 height 23
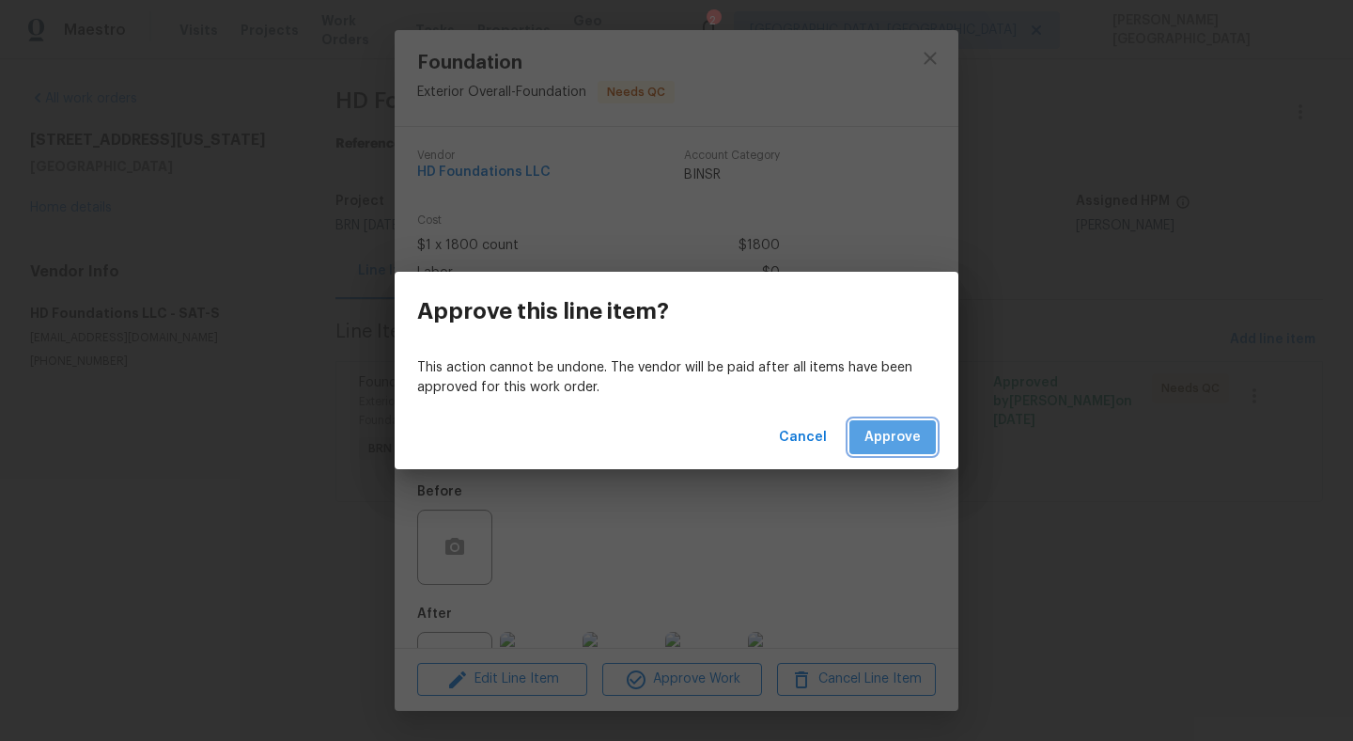
click at [882, 428] on span "Approve" at bounding box center [893, 437] width 56 height 23
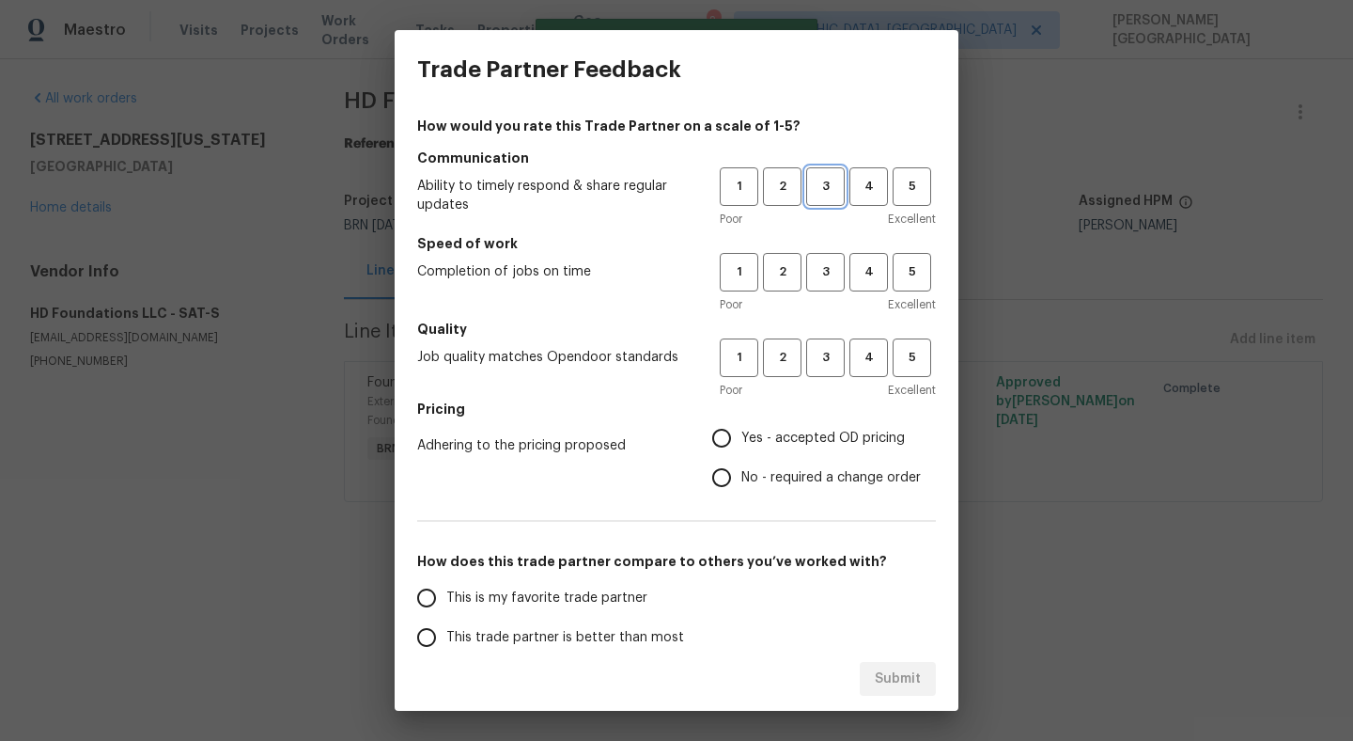
drag, startPoint x: 828, startPoint y: 198, endPoint x: 828, endPoint y: 212, distance: 14.1
click at [828, 198] on button "3" at bounding box center [825, 186] width 39 height 39
click at [828, 264] on span "3" at bounding box center [825, 272] width 35 height 22
click at [828, 350] on span "3" at bounding box center [825, 358] width 35 height 22
click at [729, 476] on input "No - required a change order" at bounding box center [721, 477] width 39 height 39
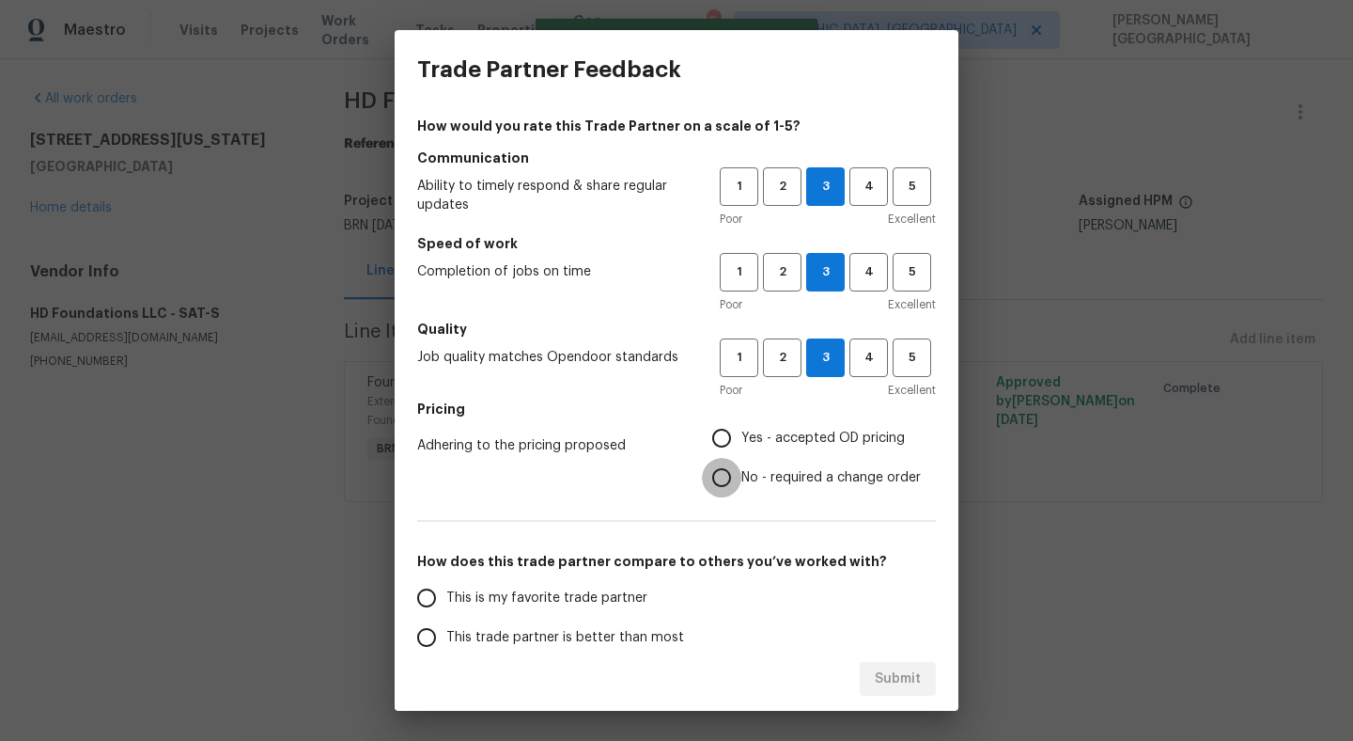
radio input "true"
click at [506, 633] on span "This trade partner is better than most" at bounding box center [565, 638] width 238 height 20
click at [446, 633] on input "This trade partner is better than most" at bounding box center [426, 636] width 39 height 39
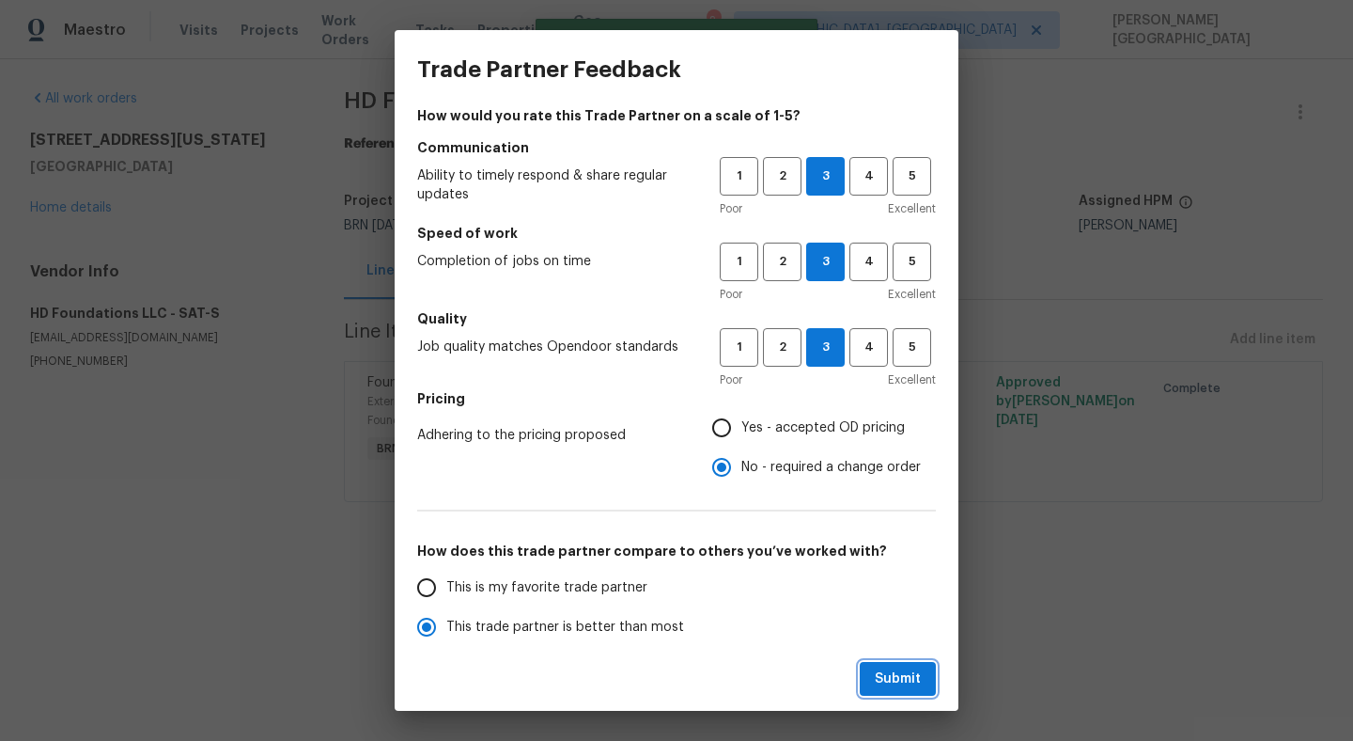
click at [883, 674] on span "Submit" at bounding box center [898, 678] width 46 height 23
radio input "true"
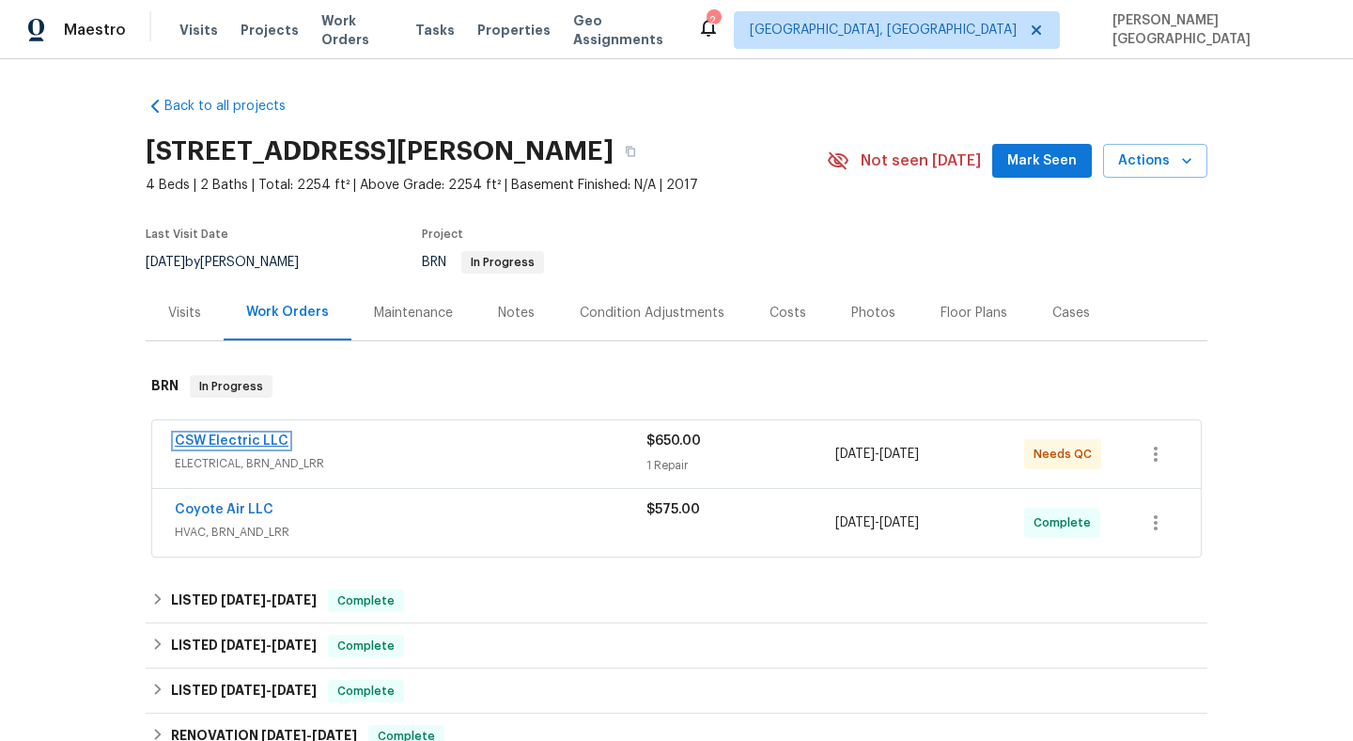
click at [259, 437] on link "CSW Electric LLC" at bounding box center [232, 440] width 114 height 13
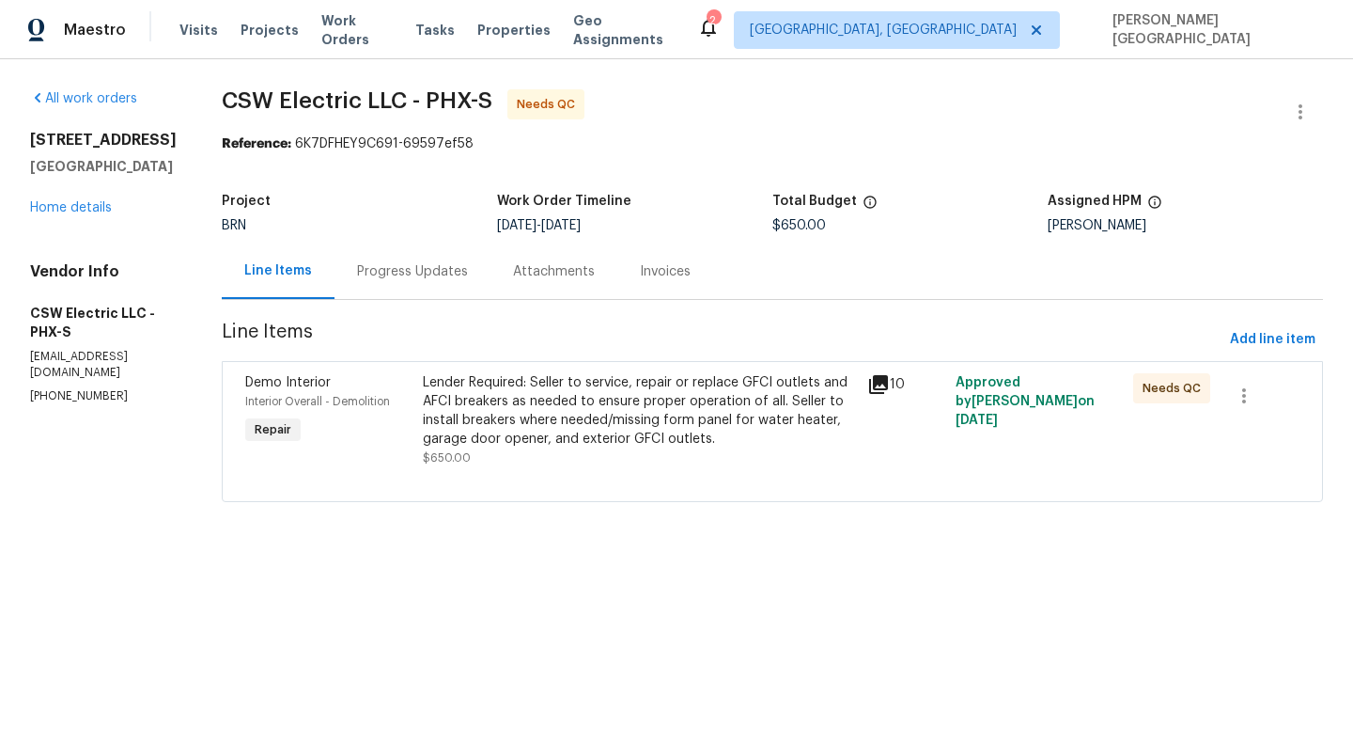
click at [491, 276] on div "Attachments" at bounding box center [554, 270] width 127 height 55
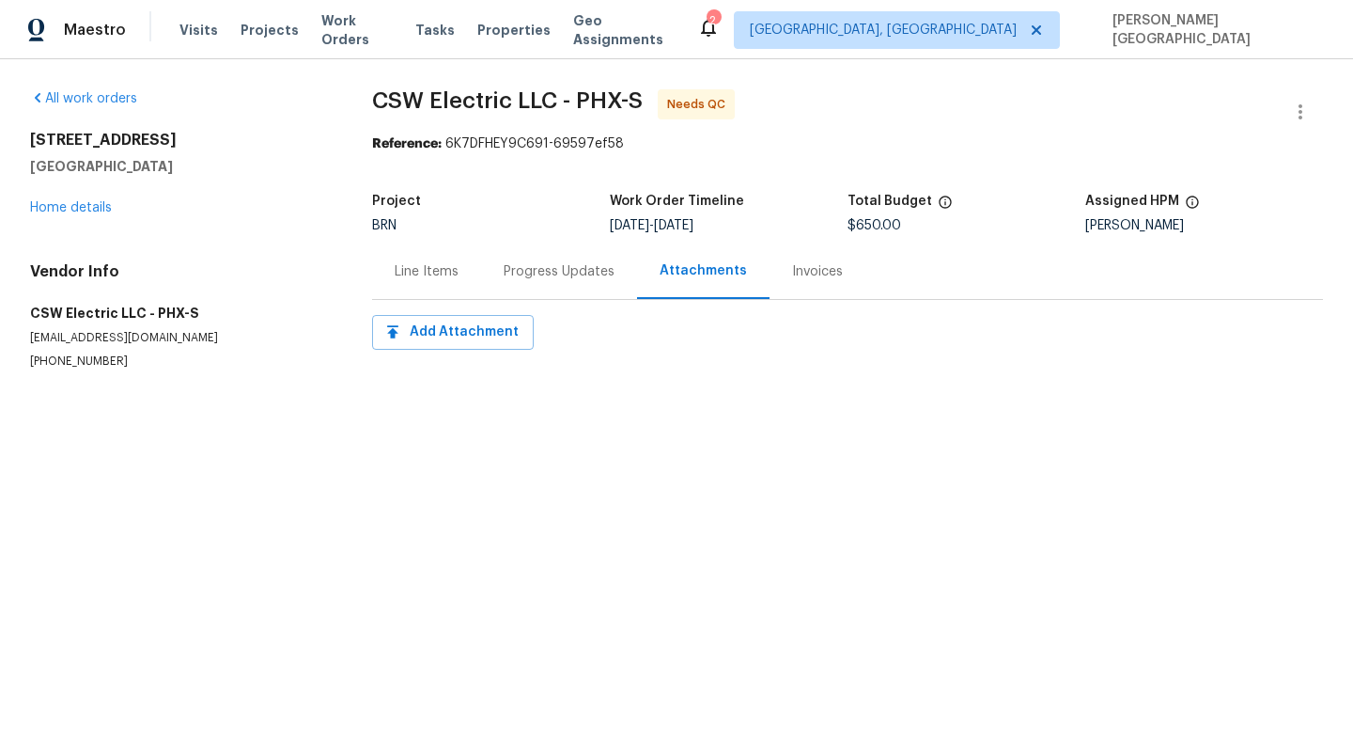
click at [562, 310] on section "CSW Electric LLC - PHX-S Needs QC Reference: 6K7DFHEY9C691-69597ef58 Project BR…" at bounding box center [847, 251] width 951 height 325
click at [555, 280] on div "Progress Updates" at bounding box center [559, 271] width 111 height 19
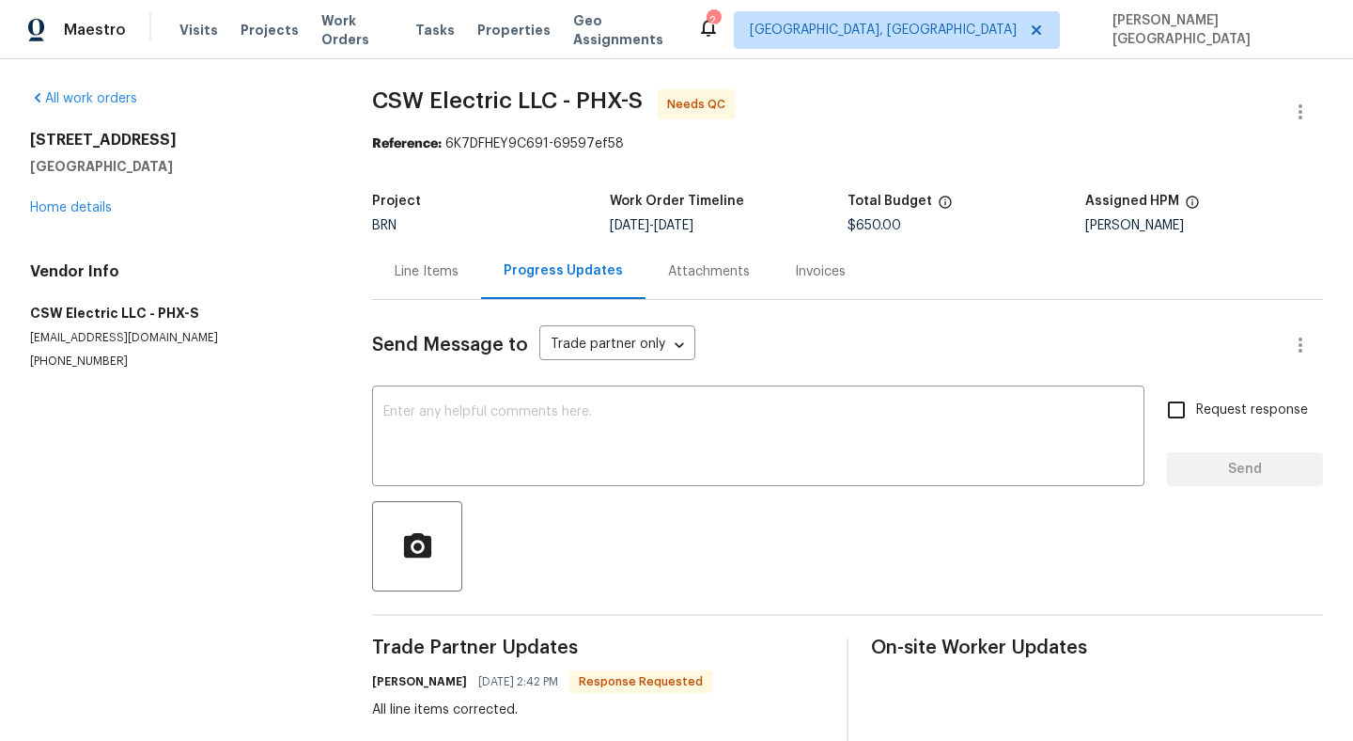
scroll to position [31, 0]
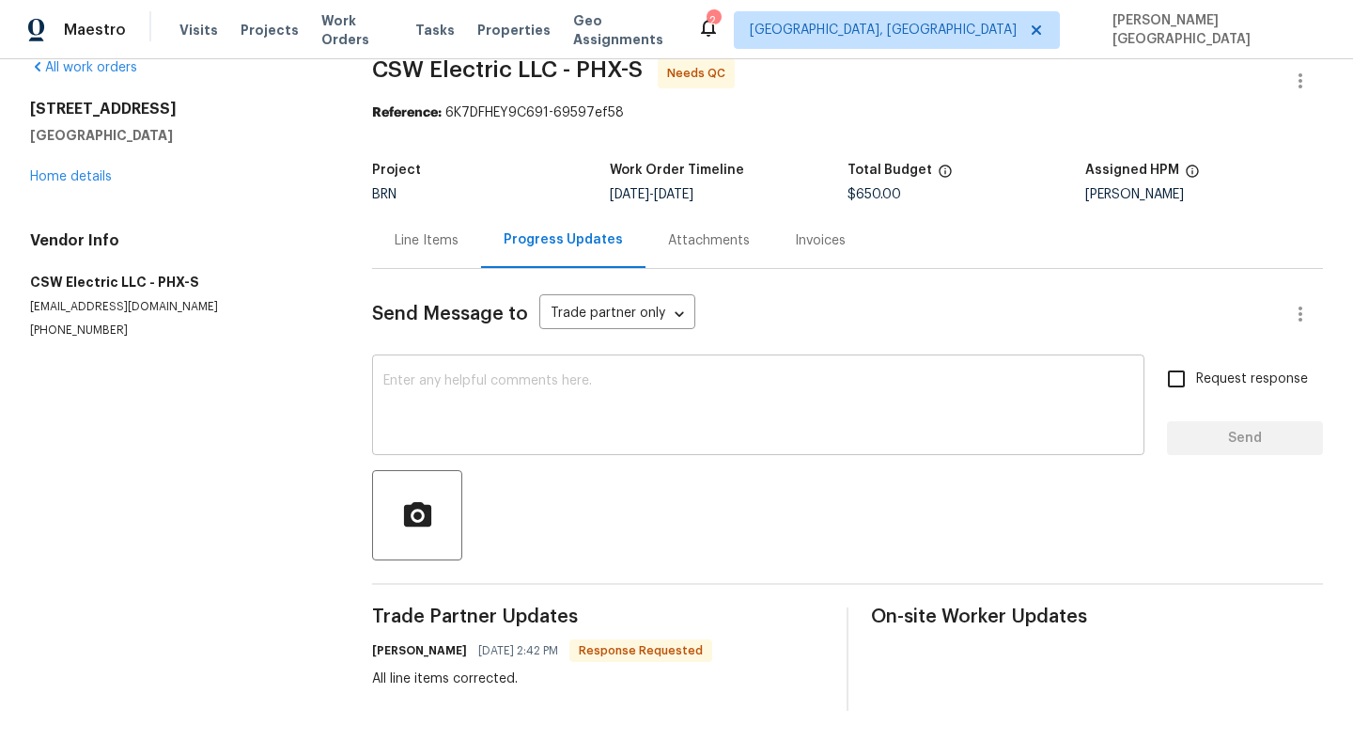
click at [438, 398] on textarea at bounding box center [758, 407] width 750 height 66
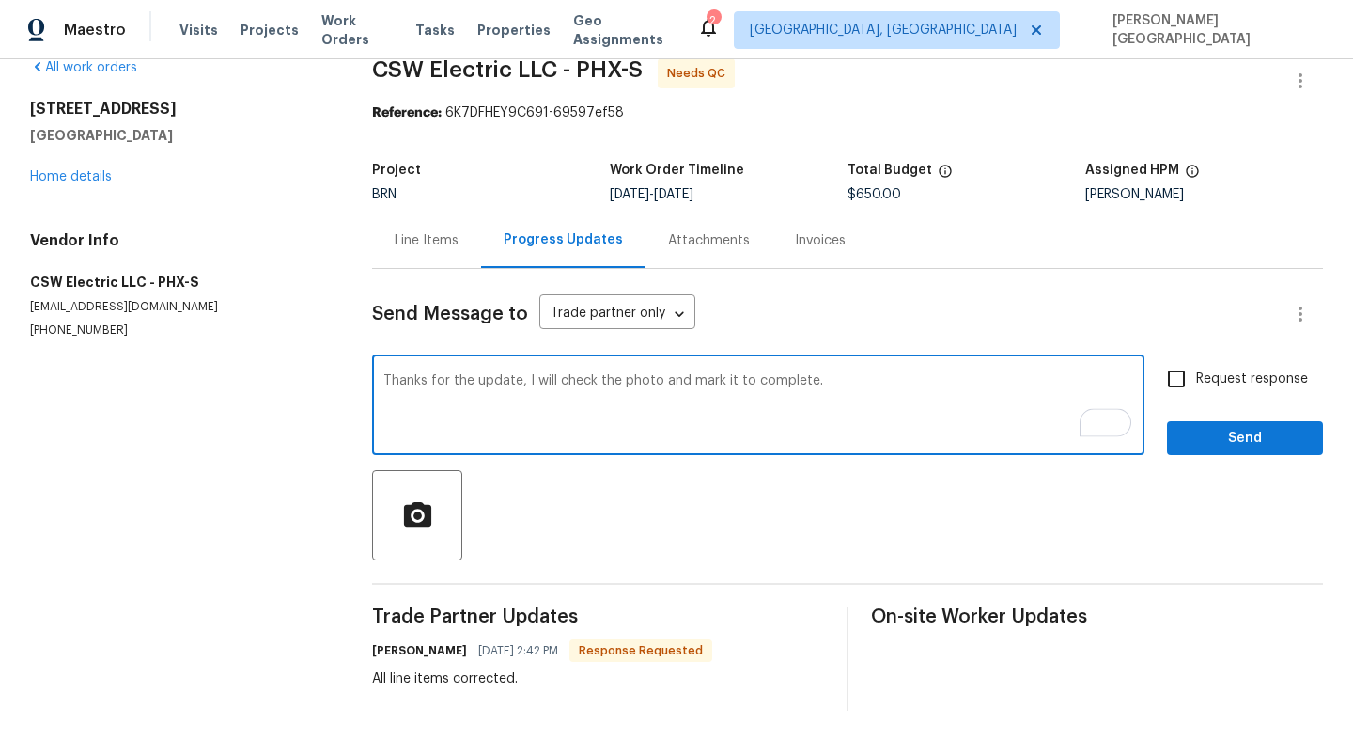
type textarea "Thanks for the update, I will check the photo and mark it to complete."
click at [1212, 395] on label "Request response" at bounding box center [1232, 378] width 151 height 39
click at [1196, 395] on input "Request response" at bounding box center [1176, 378] width 39 height 39
checkbox input "true"
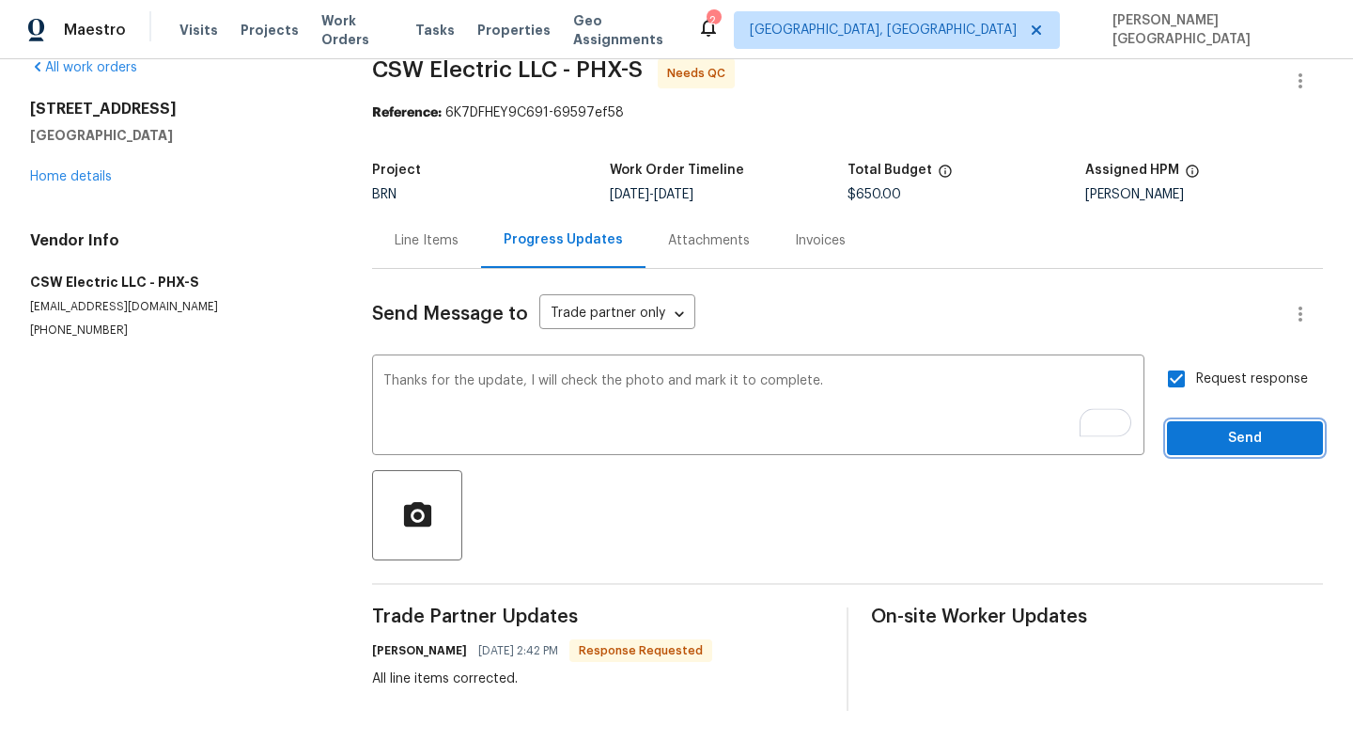
click at [1221, 439] on span "Send" at bounding box center [1245, 438] width 126 height 23
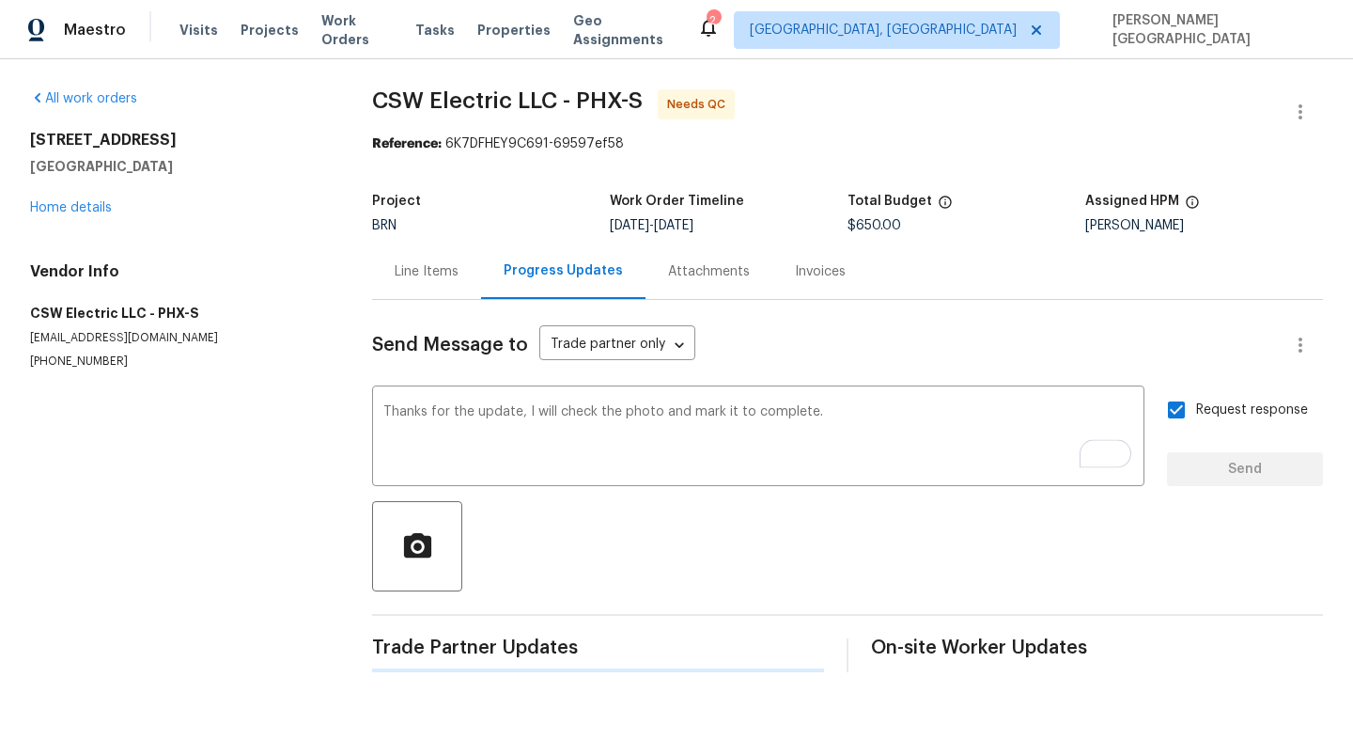
scroll to position [0, 0]
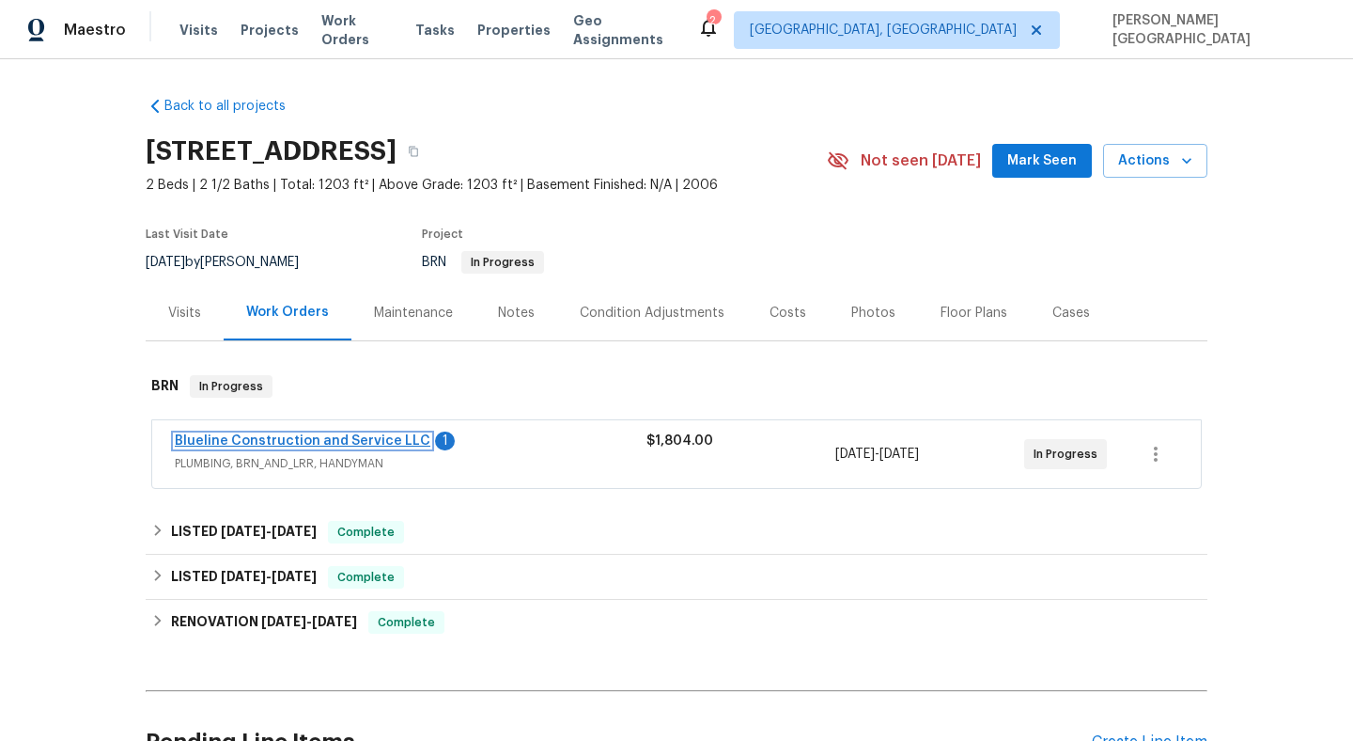
click at [345, 444] on link "Blueline Construction and Service LLC" at bounding box center [303, 440] width 256 height 13
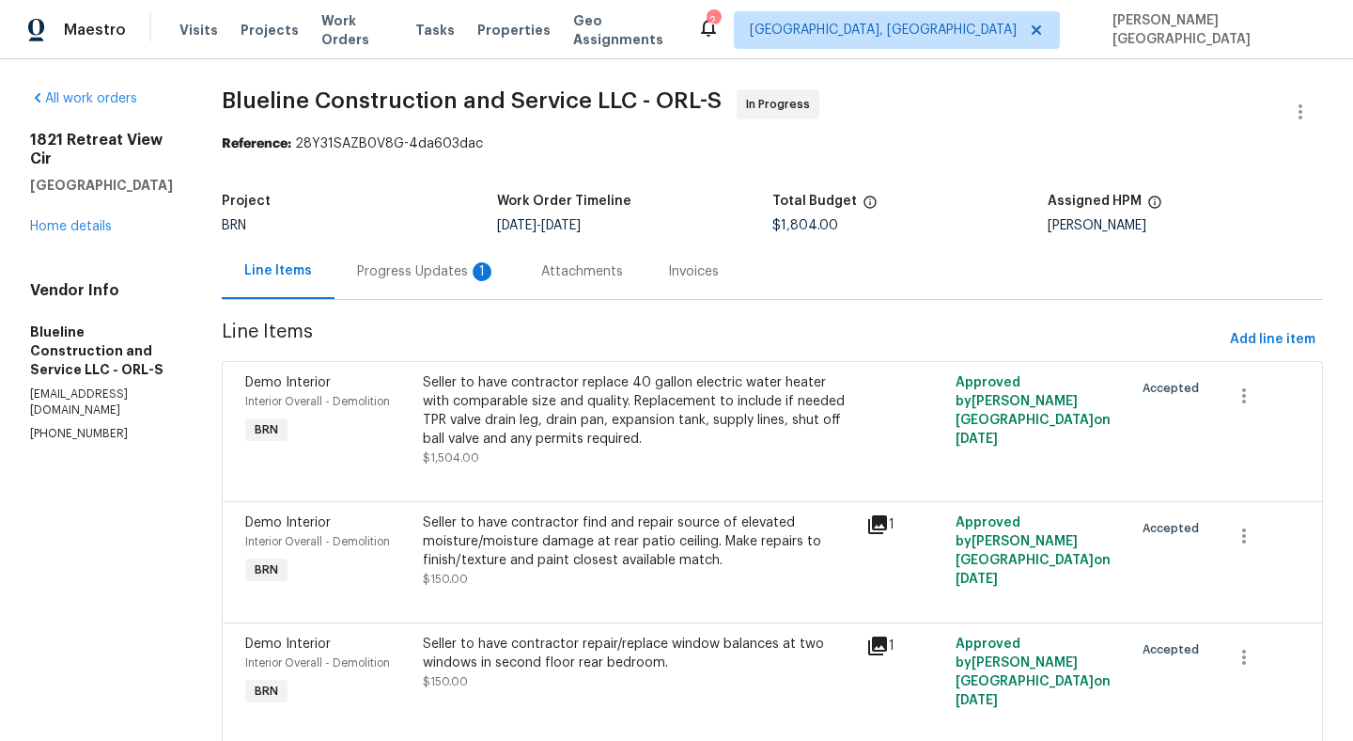
click at [467, 261] on div "Progress Updates 1" at bounding box center [427, 270] width 184 height 55
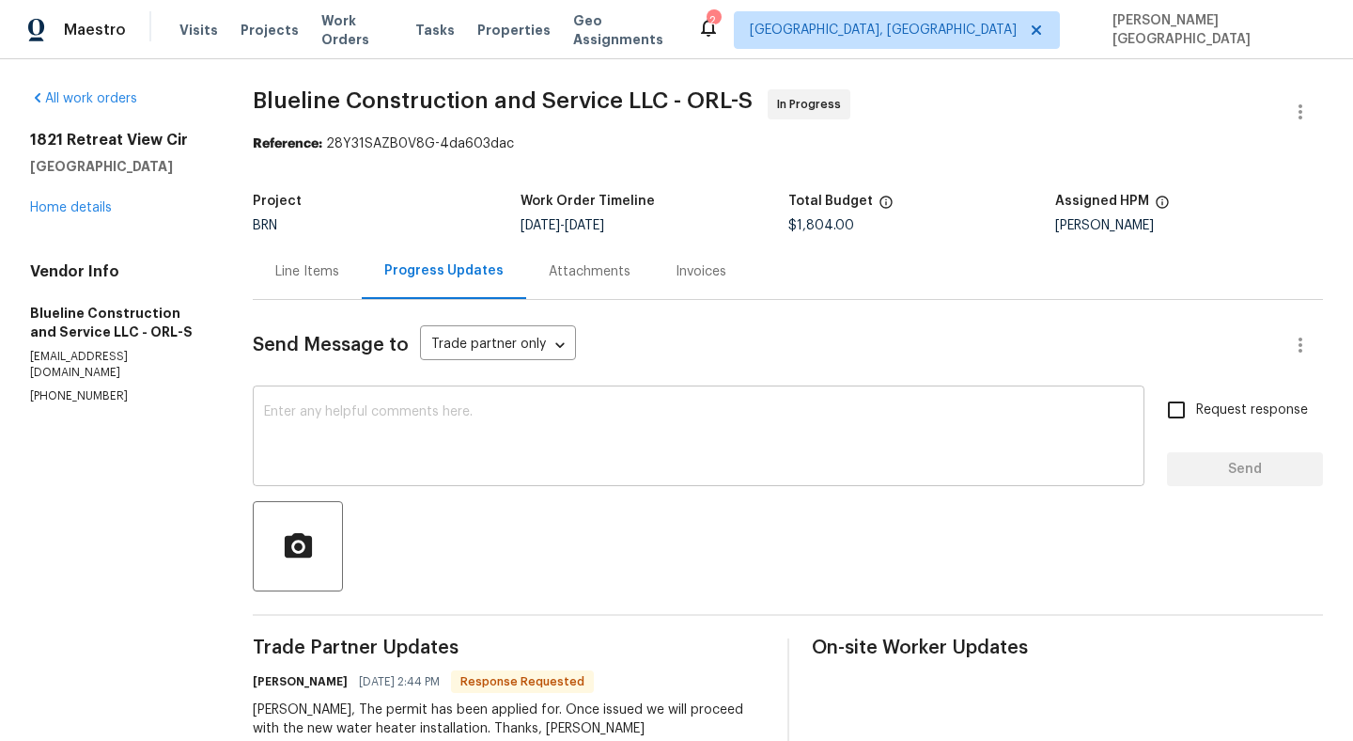
scroll to position [234, 0]
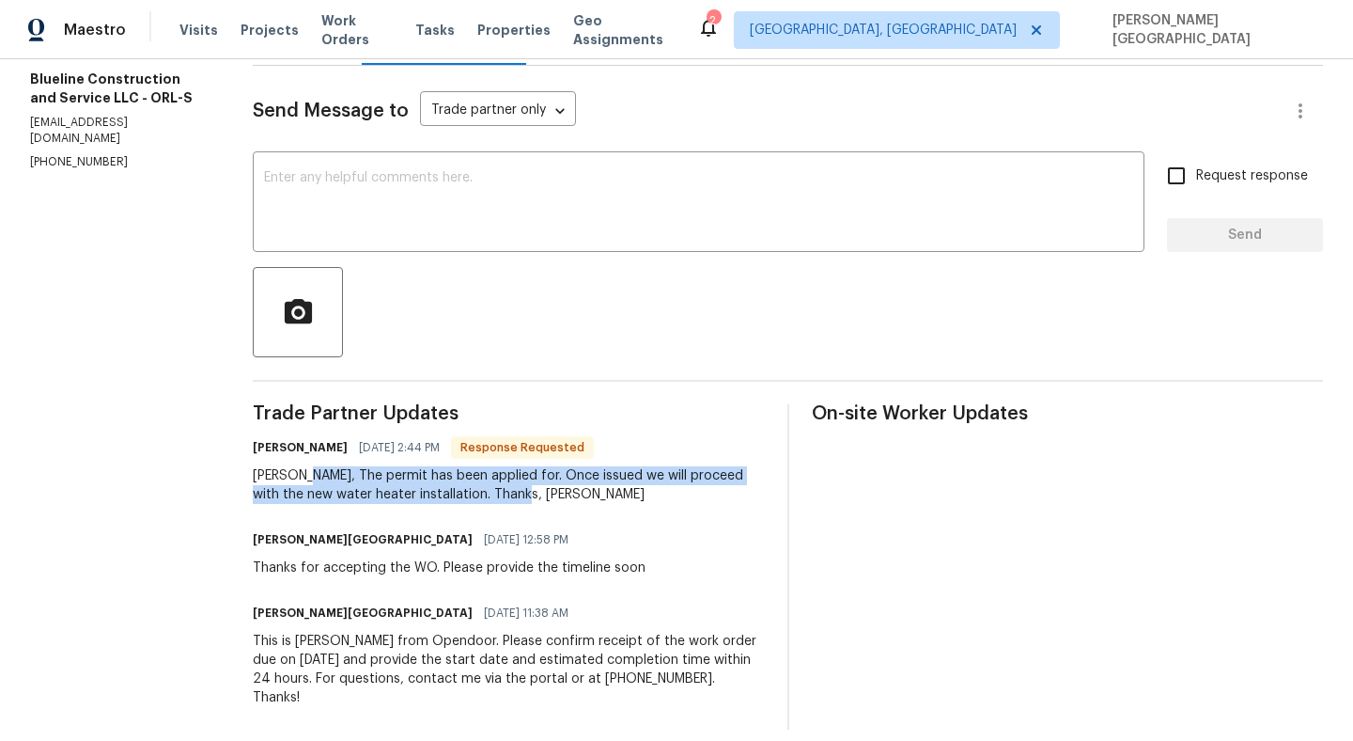
drag, startPoint x: 302, startPoint y: 473, endPoint x: 508, endPoint y: 500, distance: 208.5
click at [508, 500] on div "[PERSON_NAME], The permit has been applied for. Once issued we will proceed wit…" at bounding box center [508, 485] width 511 height 38
copy div "The permit has been applied for. Once issued we will proceed with the new water…"
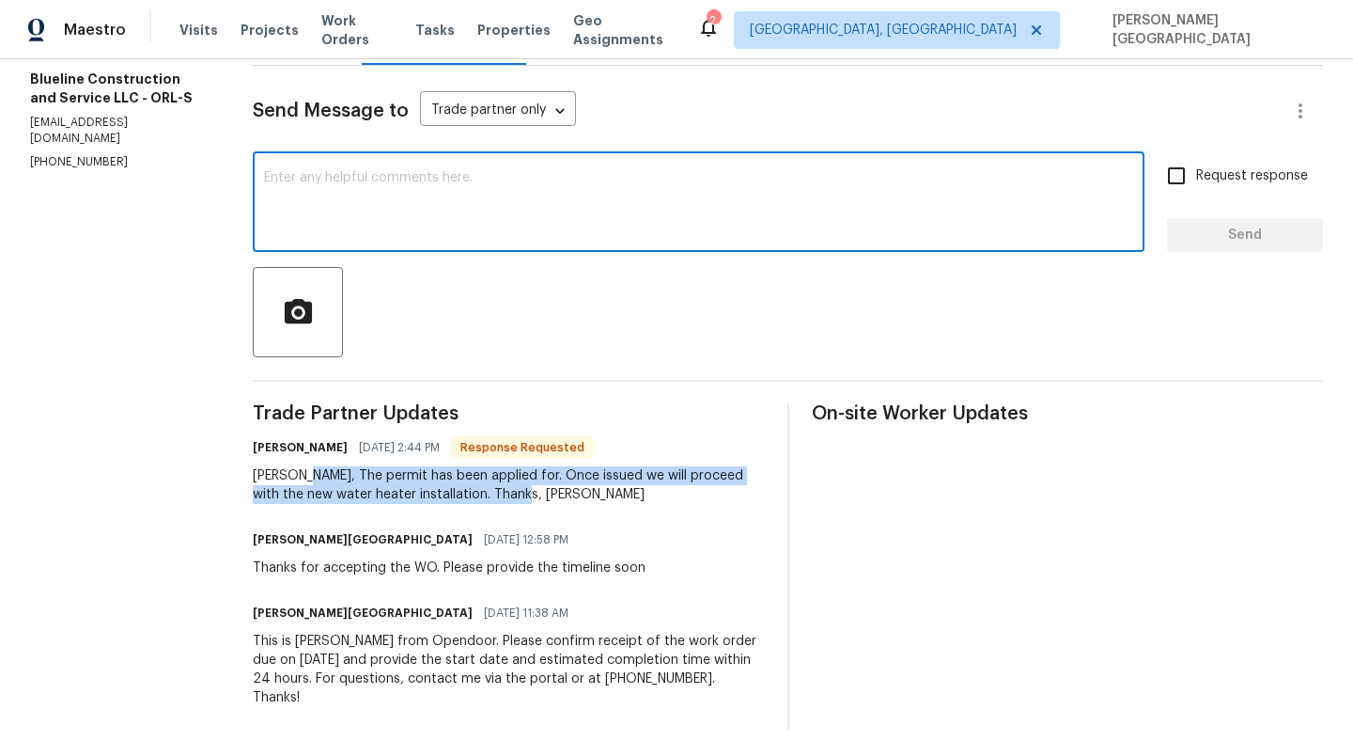
click at [303, 204] on textarea at bounding box center [698, 204] width 869 height 66
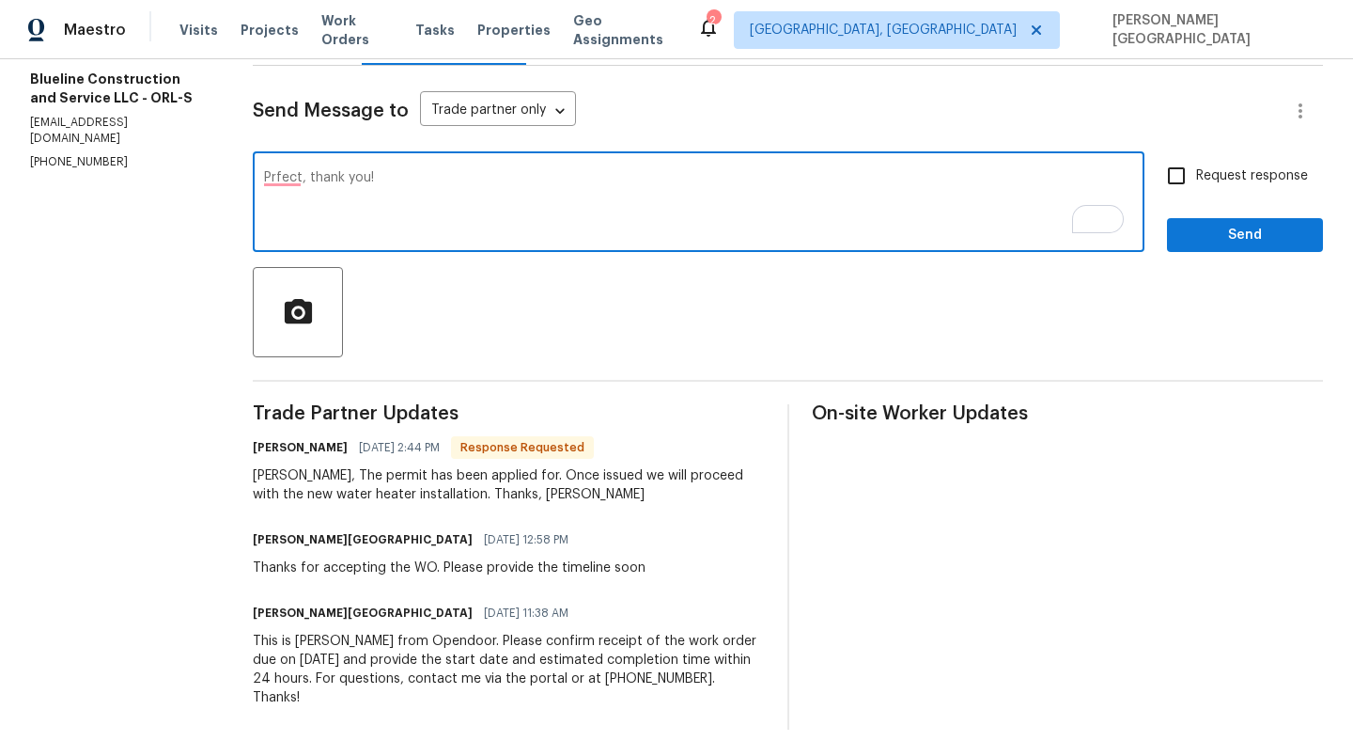
type textarea "Prfect, thank you!"
drag, startPoint x: 1245, startPoint y: 174, endPoint x: 1244, endPoint y: 185, distance: 11.3
click at [1244, 174] on span "Request response" at bounding box center [1252, 176] width 112 height 20
click at [1196, 174] on input "Request response" at bounding box center [1176, 175] width 39 height 39
checkbox input "true"
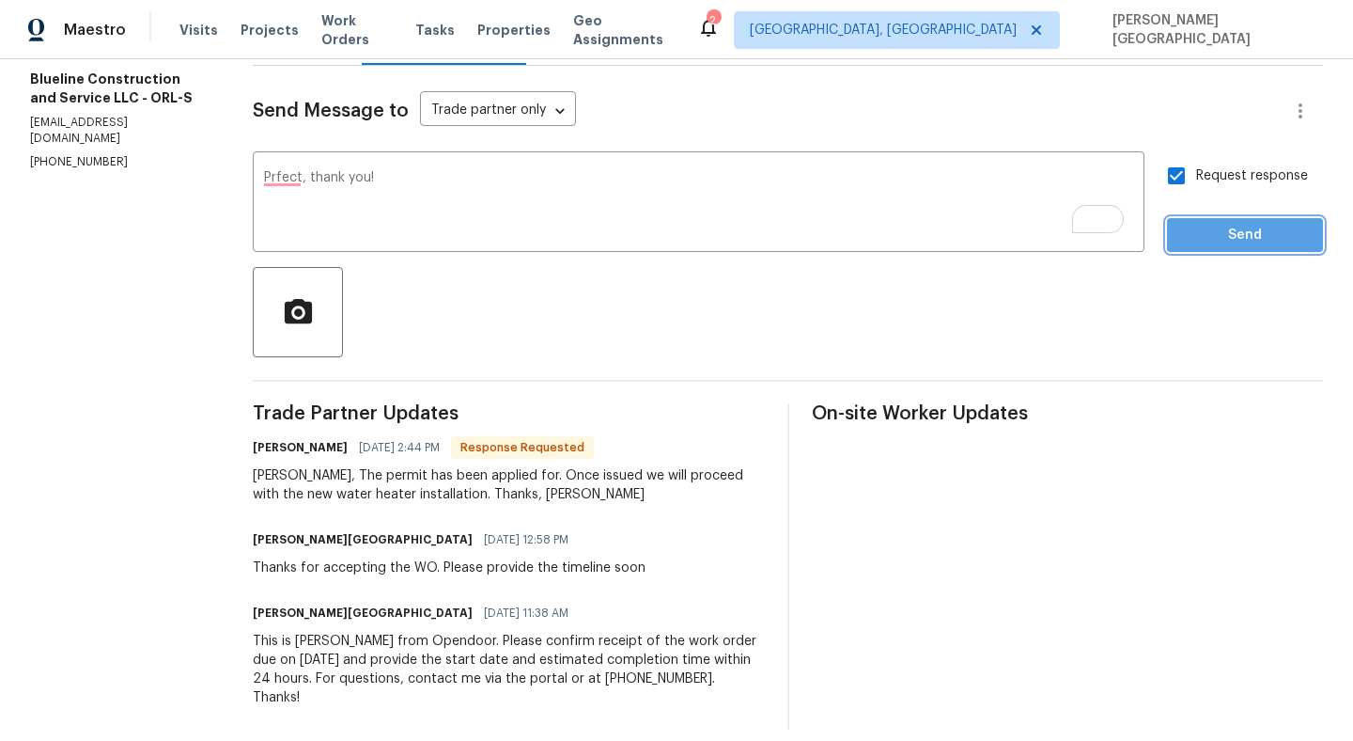
click at [1244, 242] on span "Send" at bounding box center [1245, 235] width 126 height 23
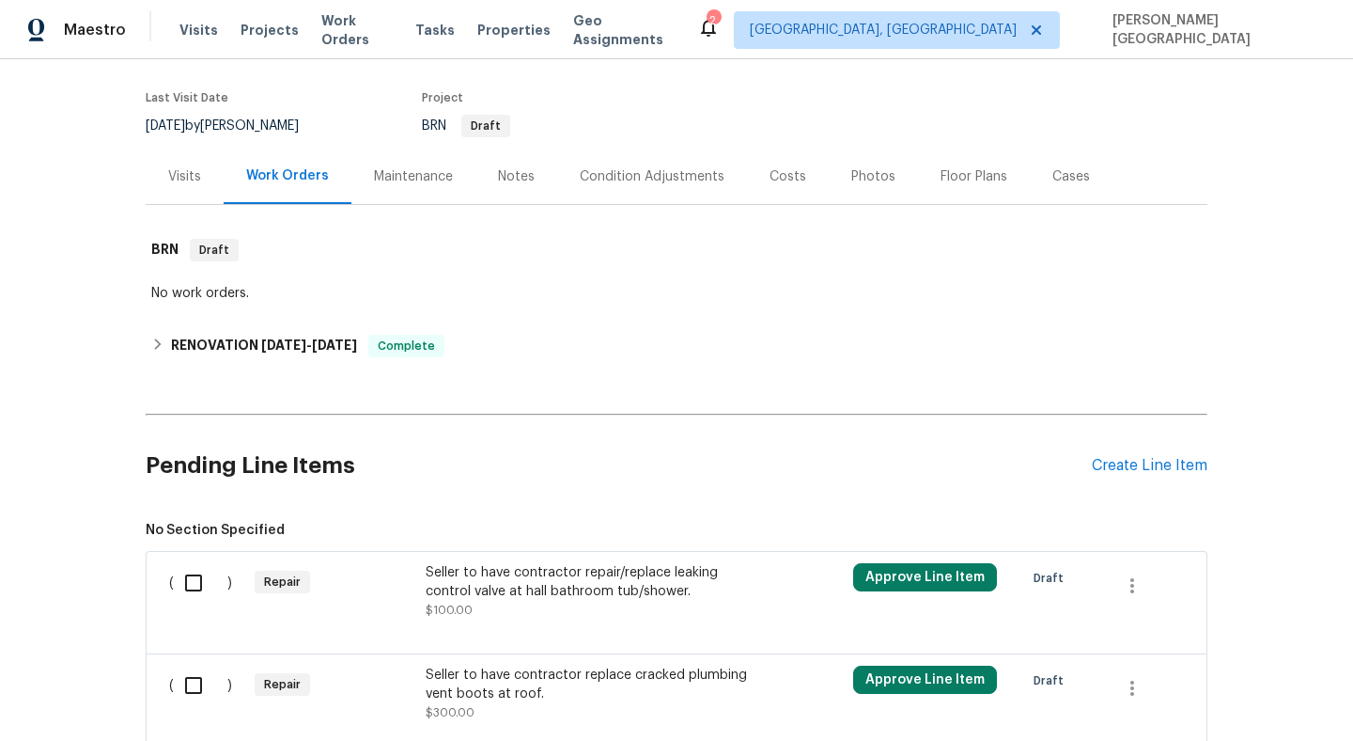
scroll to position [281, 0]
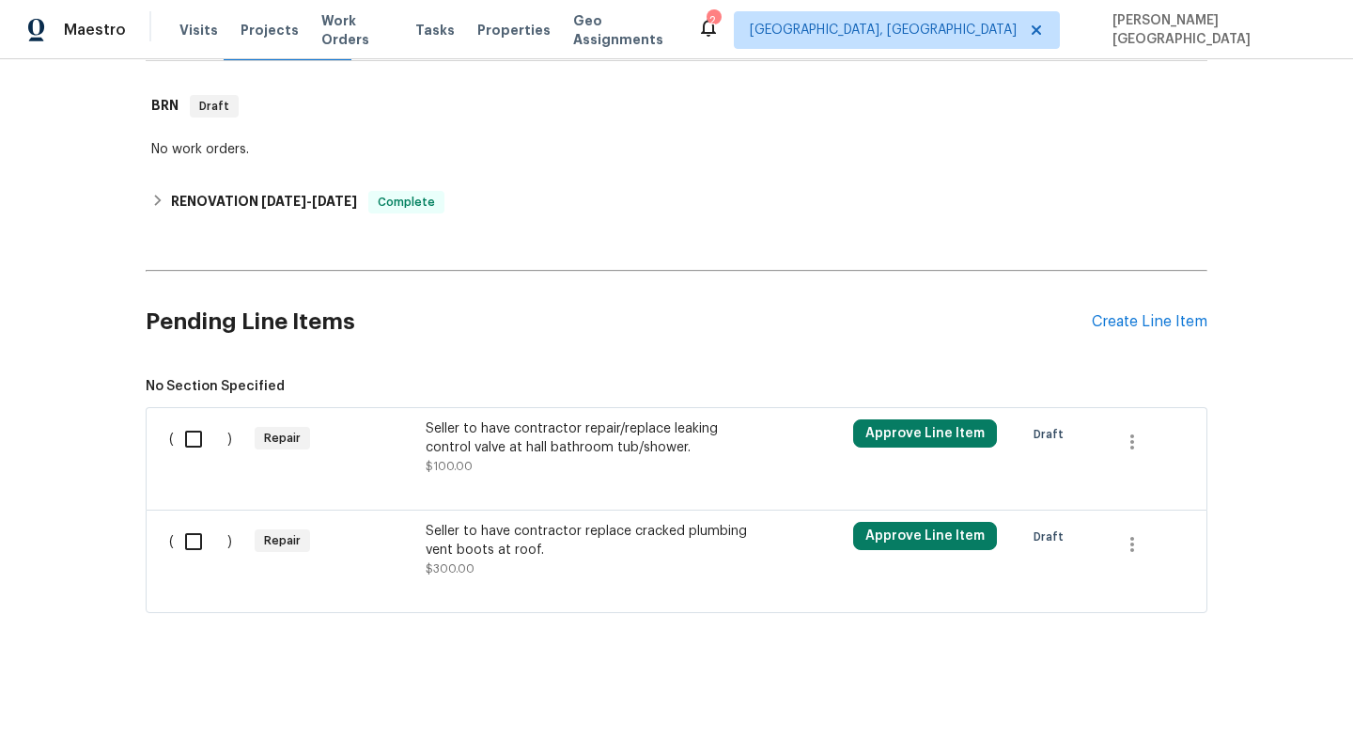
click at [476, 448] on div "Seller to have contractor repair/replace leaking control valve at hall bathroom…" at bounding box center [591, 438] width 331 height 38
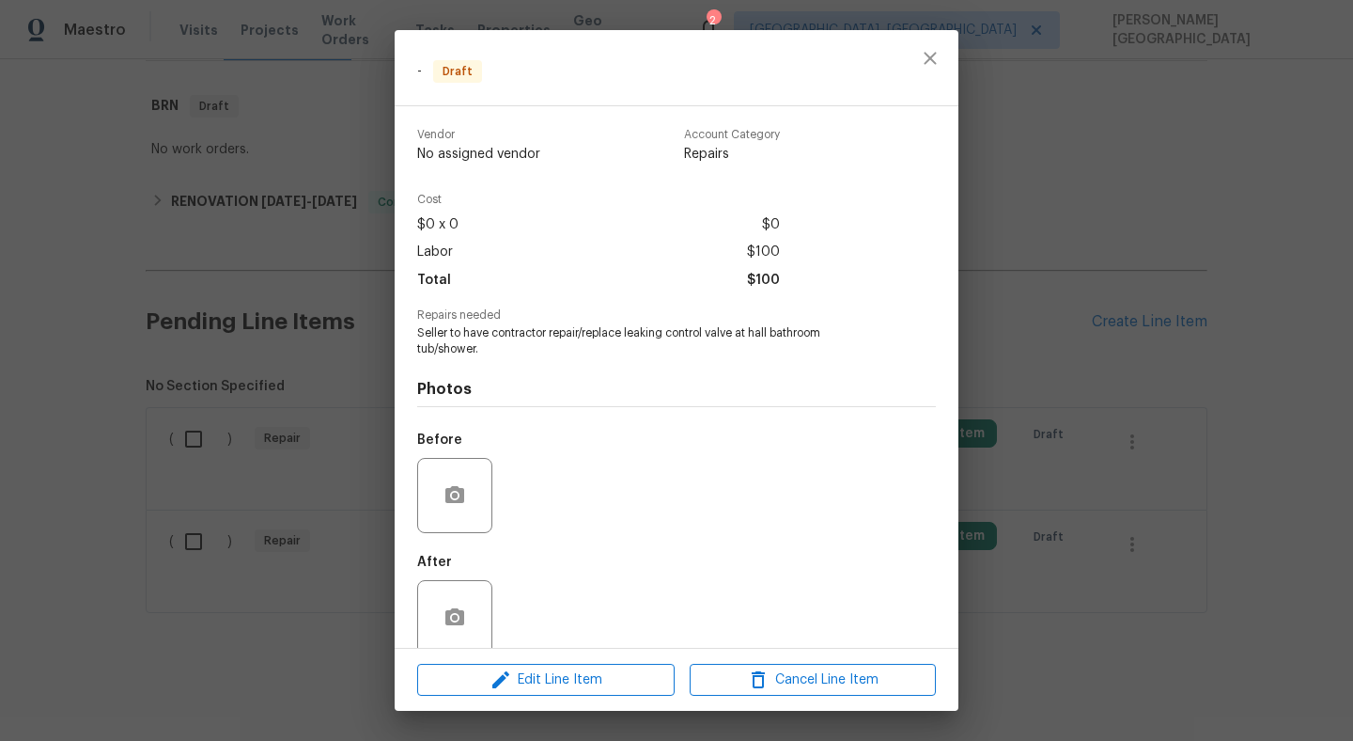
click at [557, 343] on span "Seller to have contractor repair/replace leaking control valve at hall bathroom…" at bounding box center [650, 341] width 467 height 32
copy span "Seller to have contractor repair/replace leaking control valve at hall bathroom…"
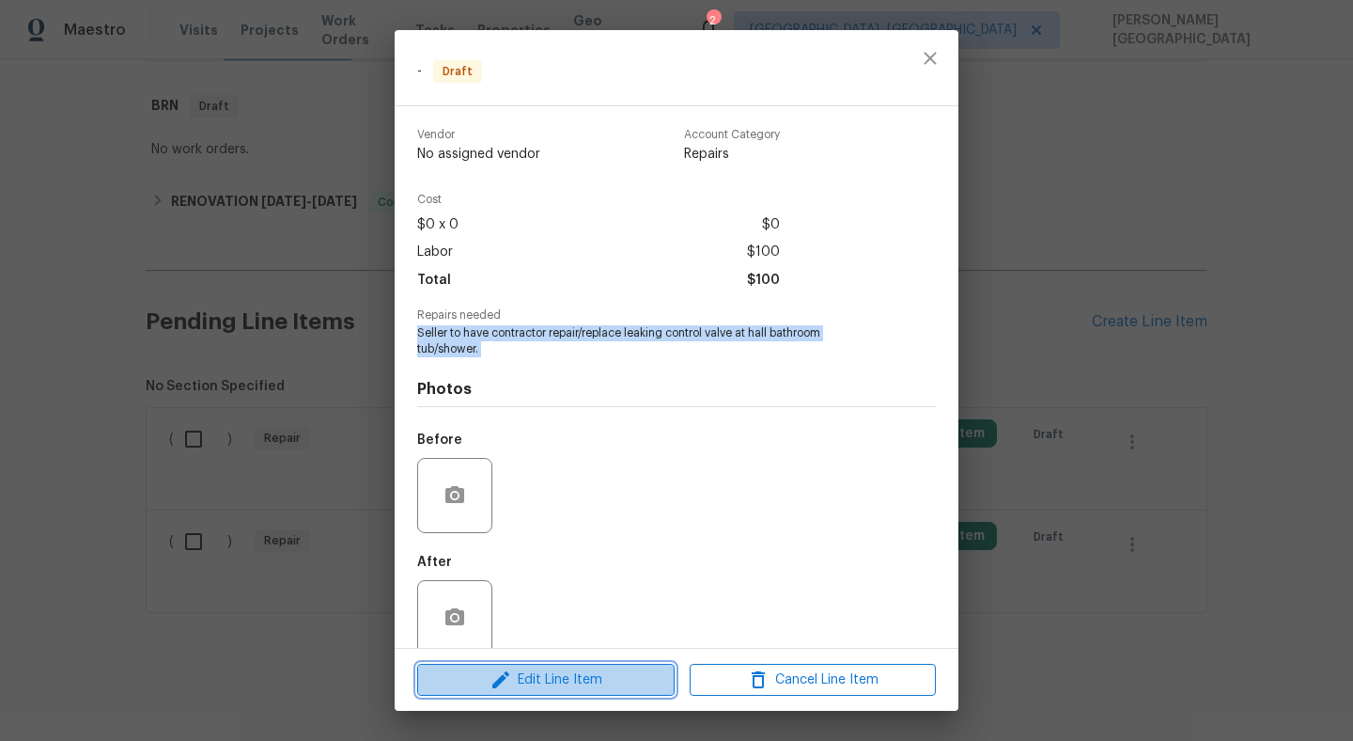
click at [563, 694] on button "Edit Line Item" at bounding box center [545, 679] width 257 height 33
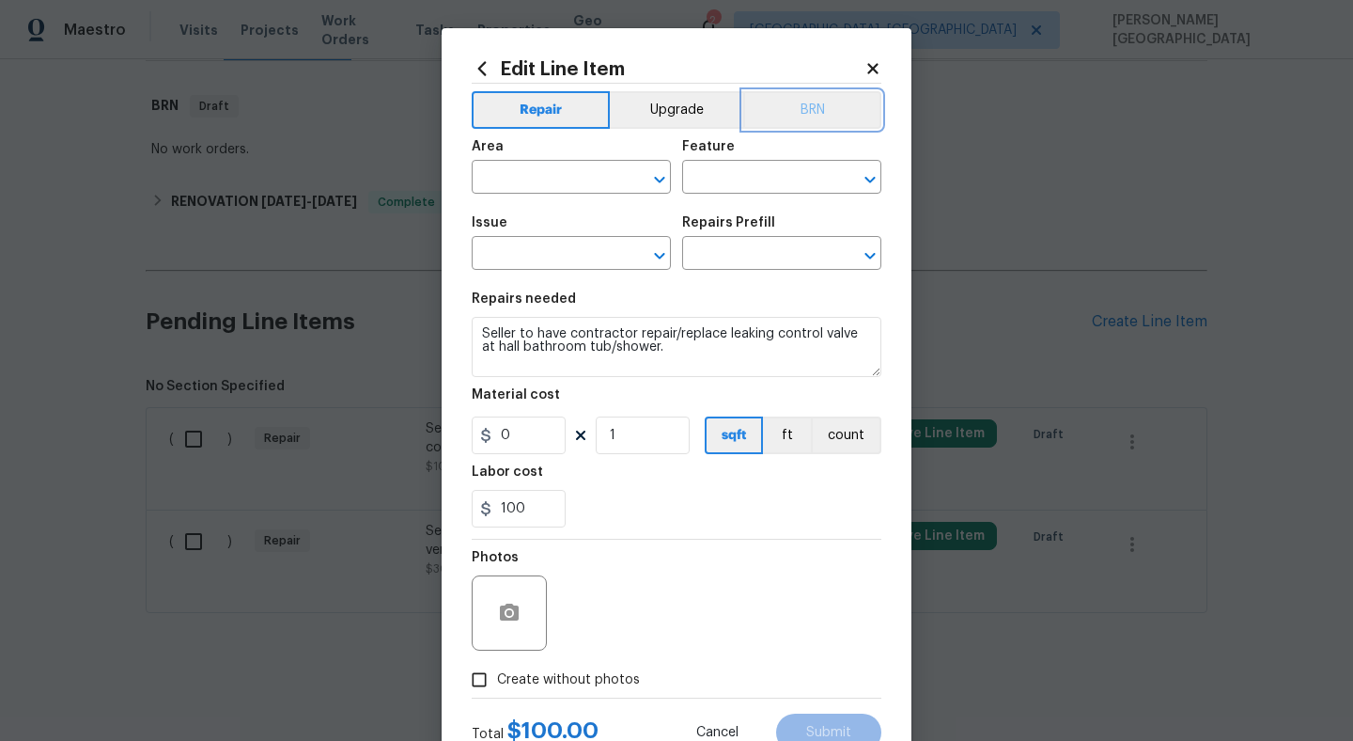
click at [816, 115] on button "BRN" at bounding box center [812, 110] width 138 height 38
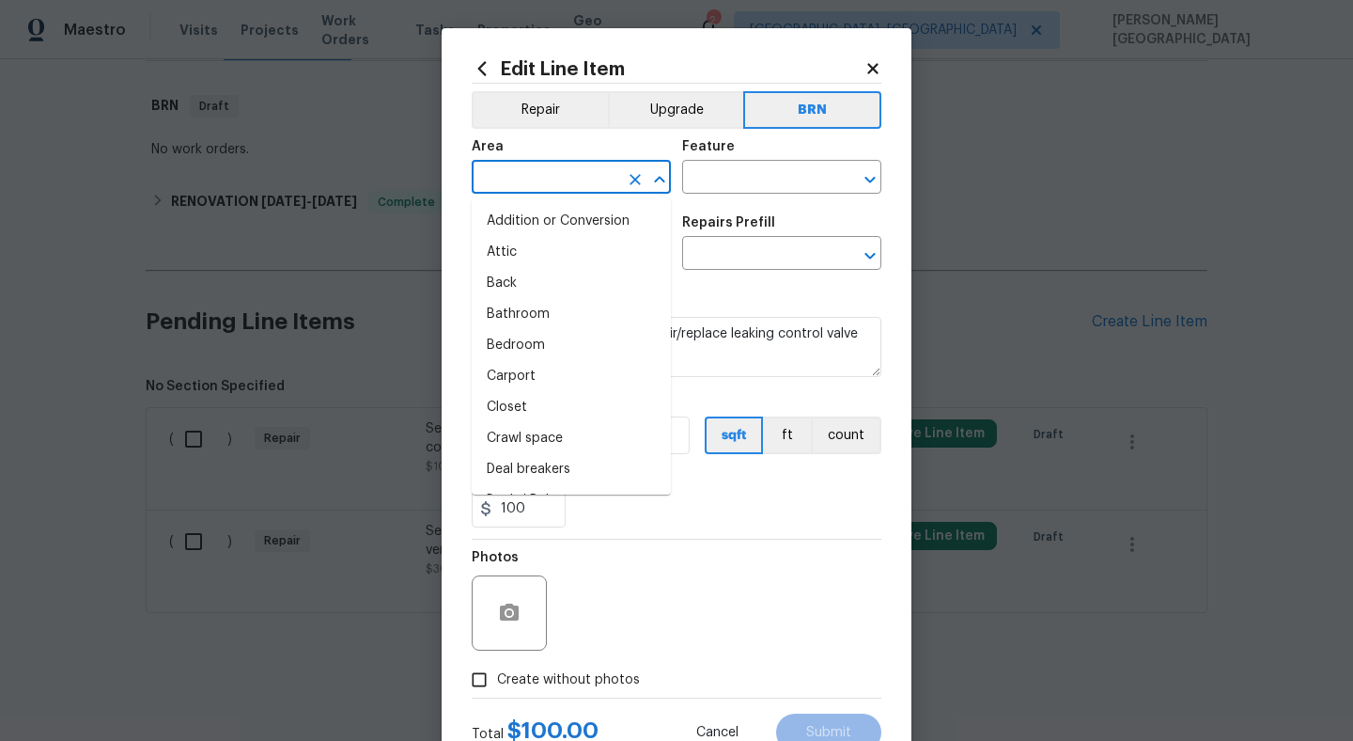
click at [556, 181] on input "text" at bounding box center [545, 178] width 147 height 29
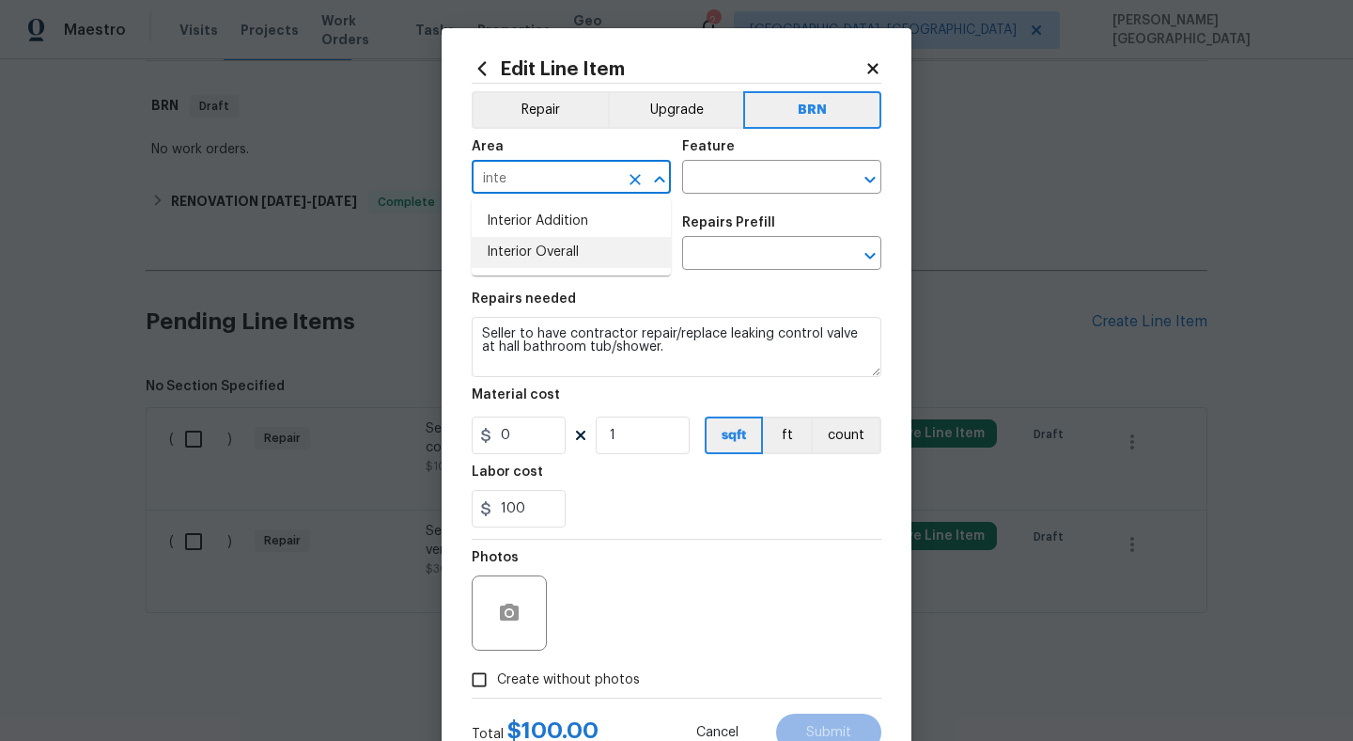
click at [548, 242] on li "Interior Overall" at bounding box center [571, 252] width 199 height 31
type input "Interior Overall"
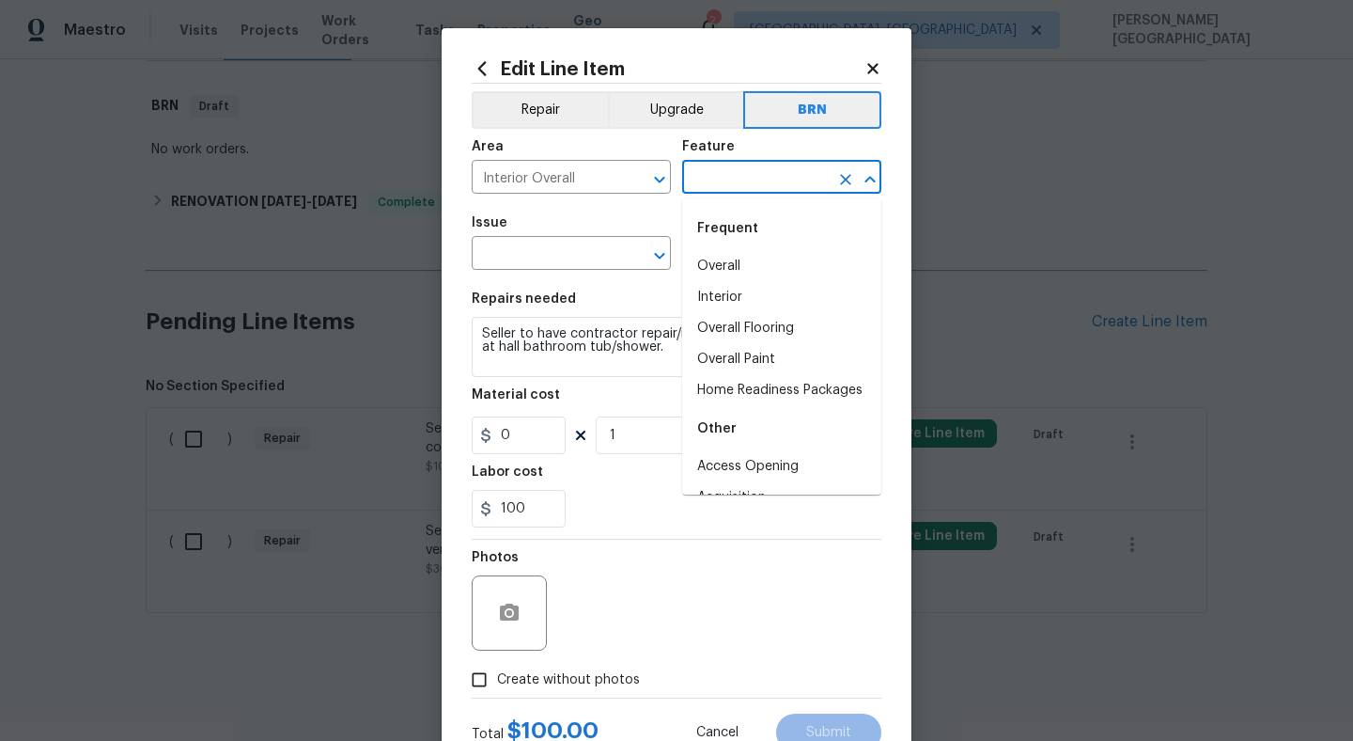
click at [704, 181] on input "text" at bounding box center [755, 178] width 147 height 29
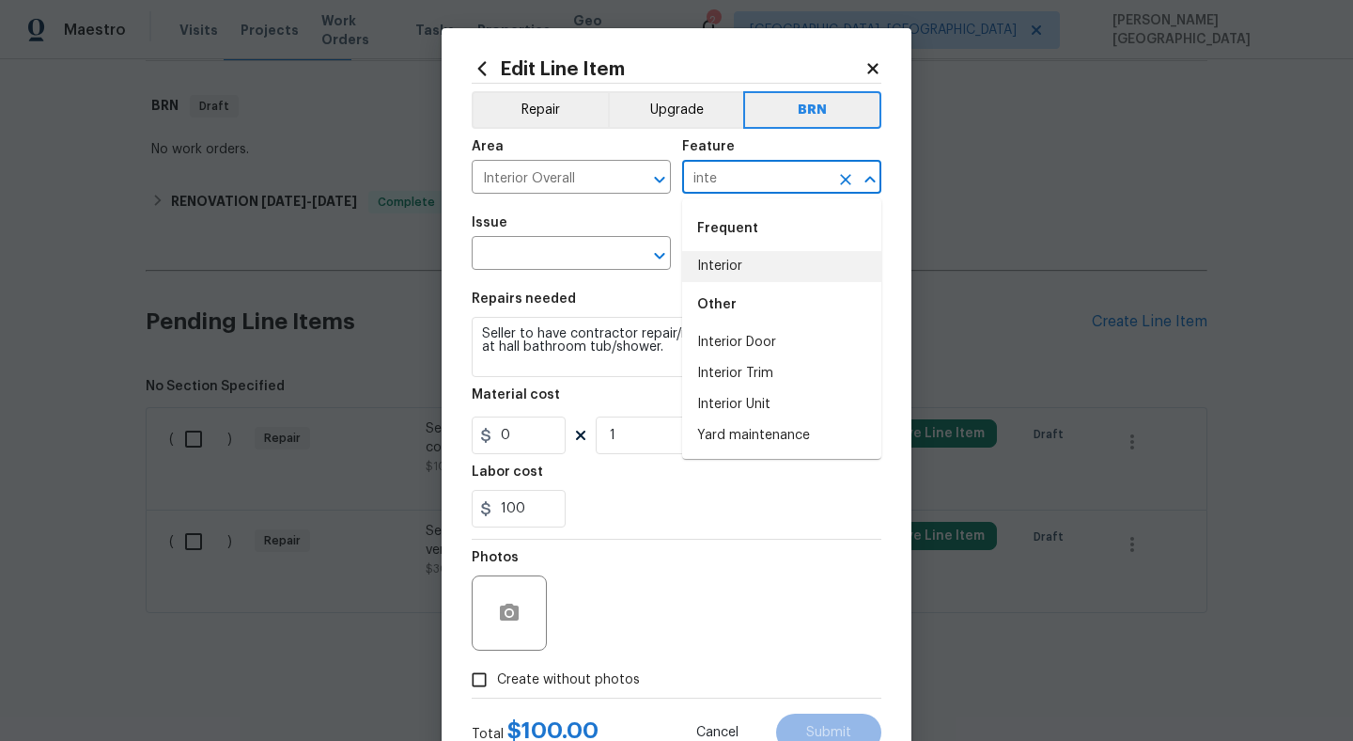
click at [732, 265] on li "Interior" at bounding box center [781, 266] width 199 height 31
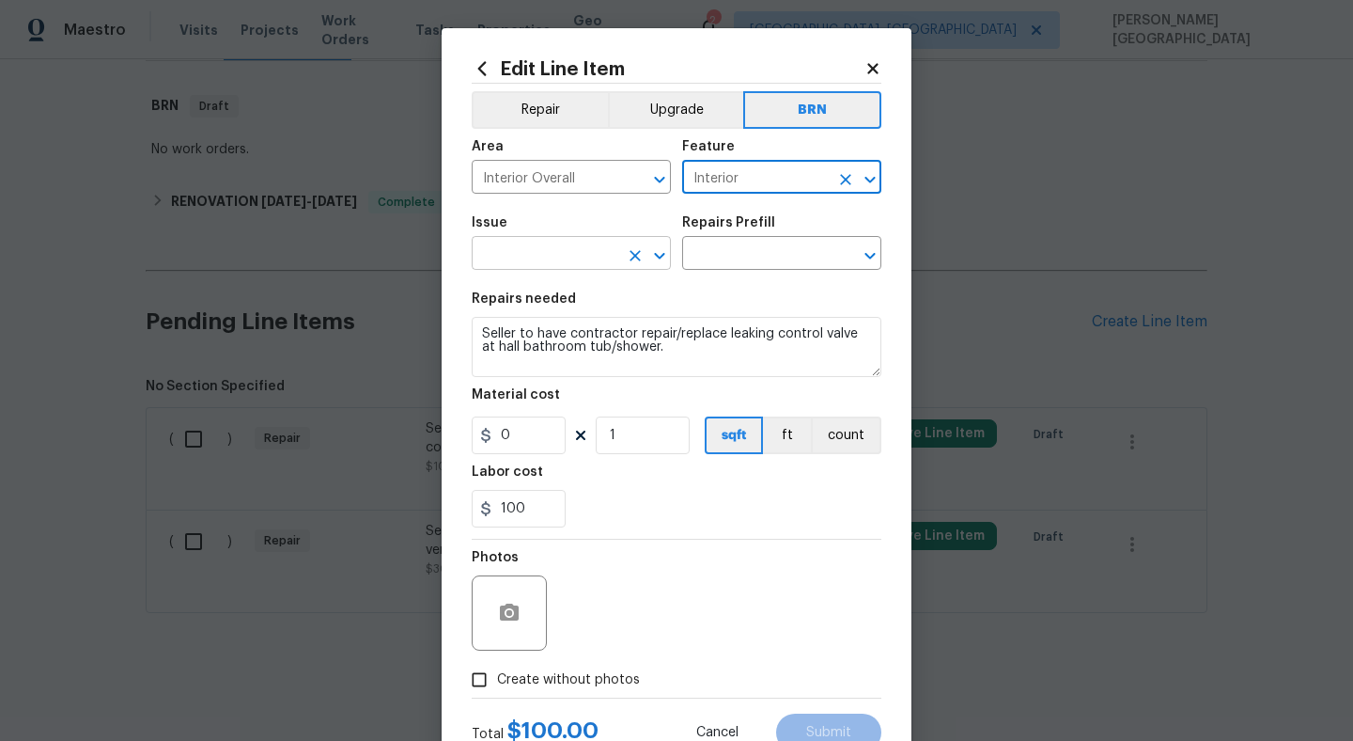
type input "Interior"
click at [597, 258] on input "text" at bounding box center [545, 255] width 147 height 29
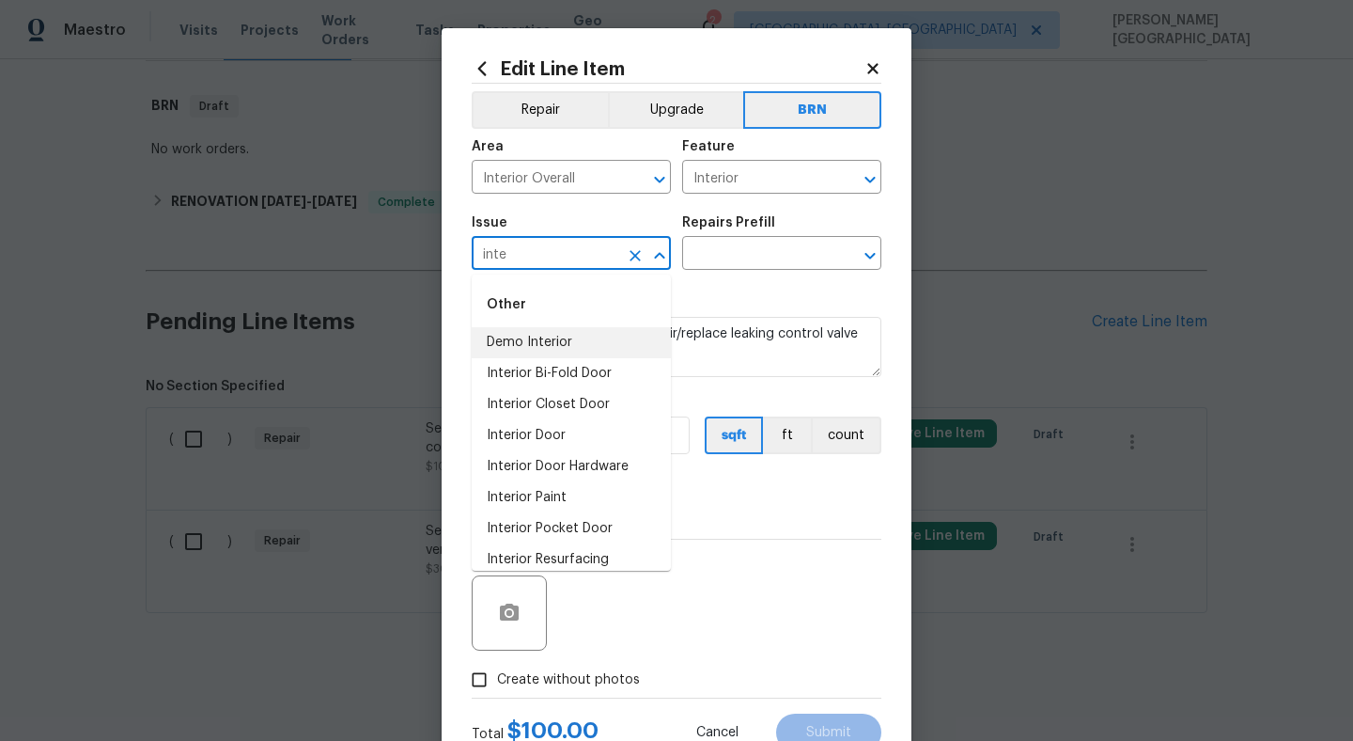
click at [566, 335] on li "Demo Interior" at bounding box center [571, 342] width 199 height 31
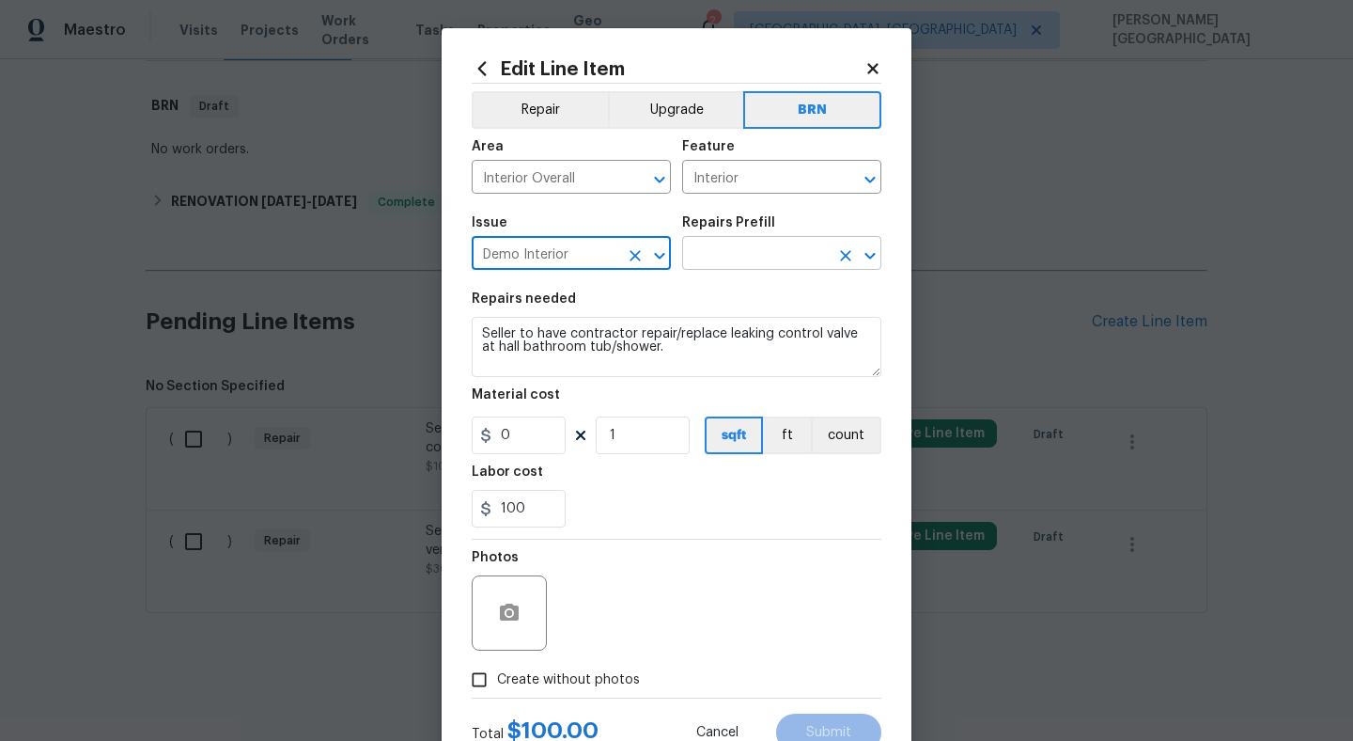
type input "Demo Interior"
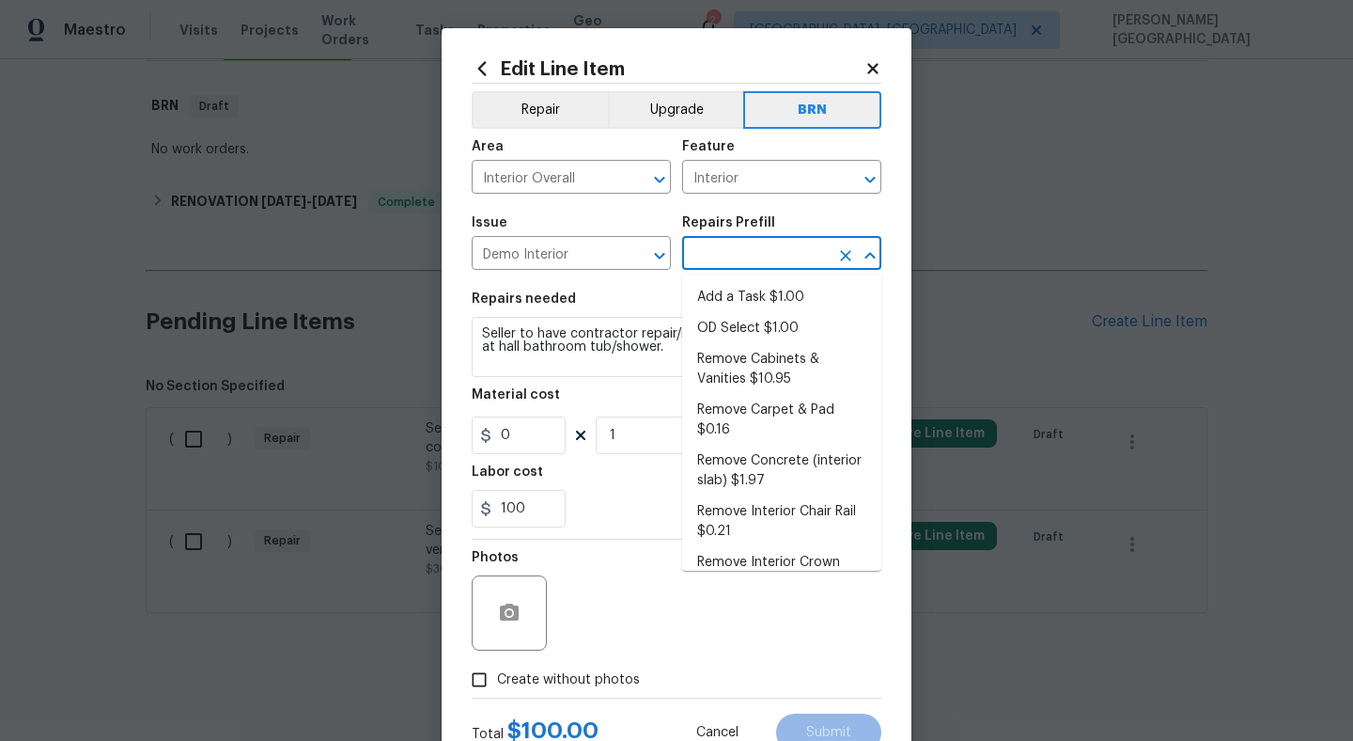
click at [697, 260] on input "text" at bounding box center [755, 255] width 147 height 29
click at [703, 332] on li "OD Select $1.00" at bounding box center [781, 328] width 199 height 31
type input "Demolition"
type input "OD Select $1.00"
type textarea "Refer to the agreed upon scope document for further details."
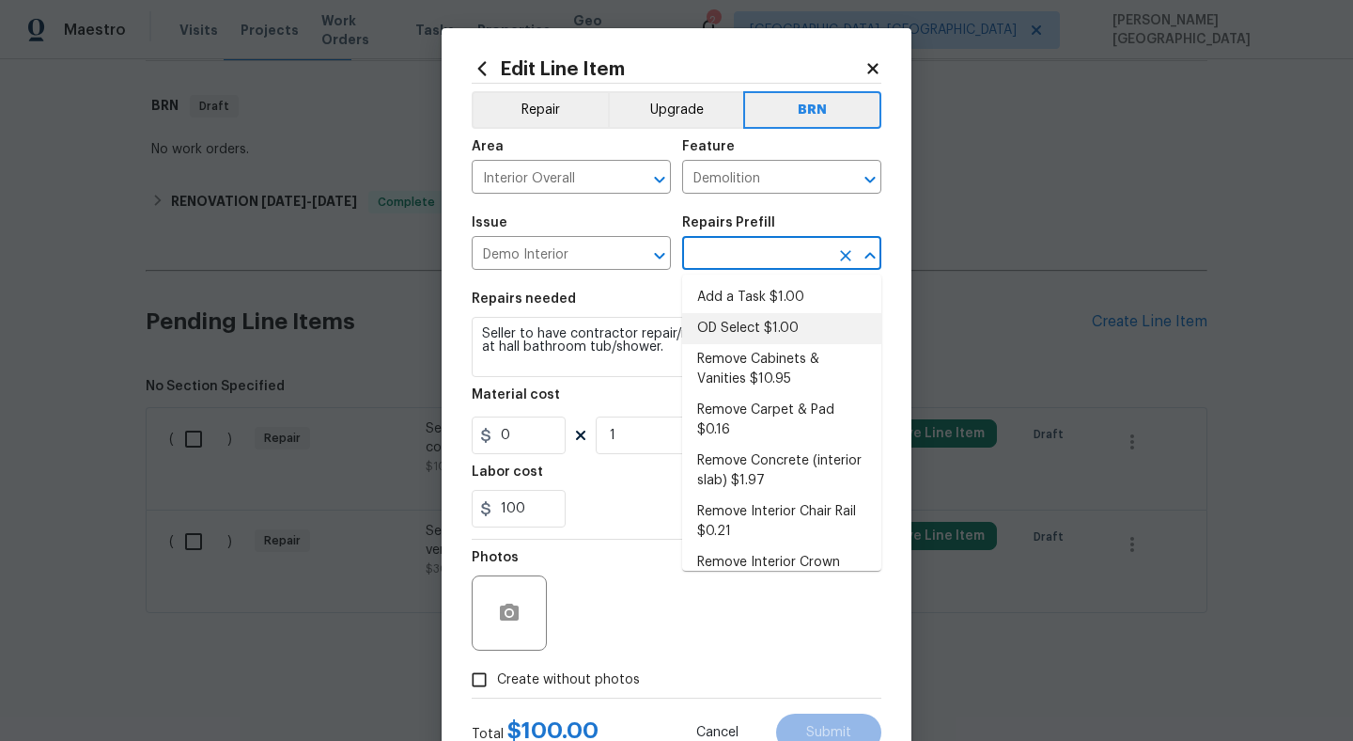
type input "1"
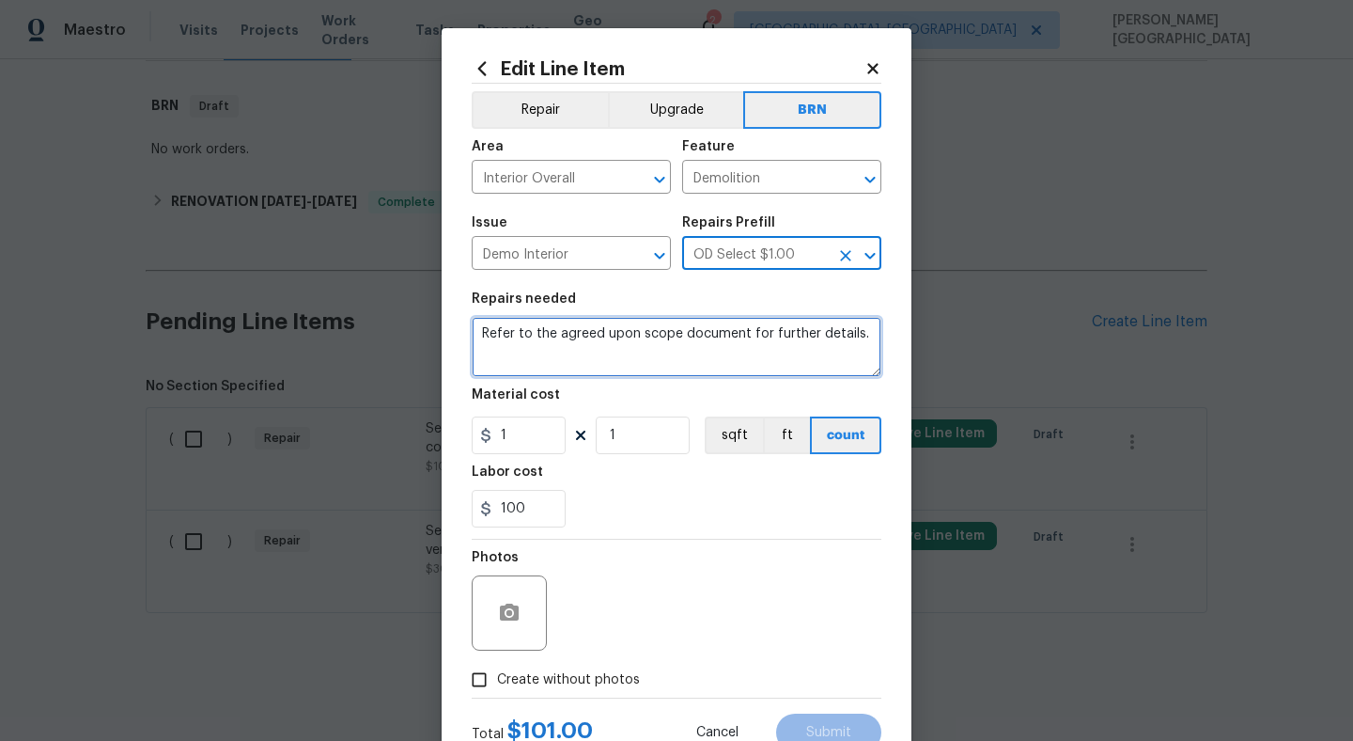
click at [646, 332] on textarea "Refer to the agreed upon scope document for further details." at bounding box center [677, 347] width 410 height 60
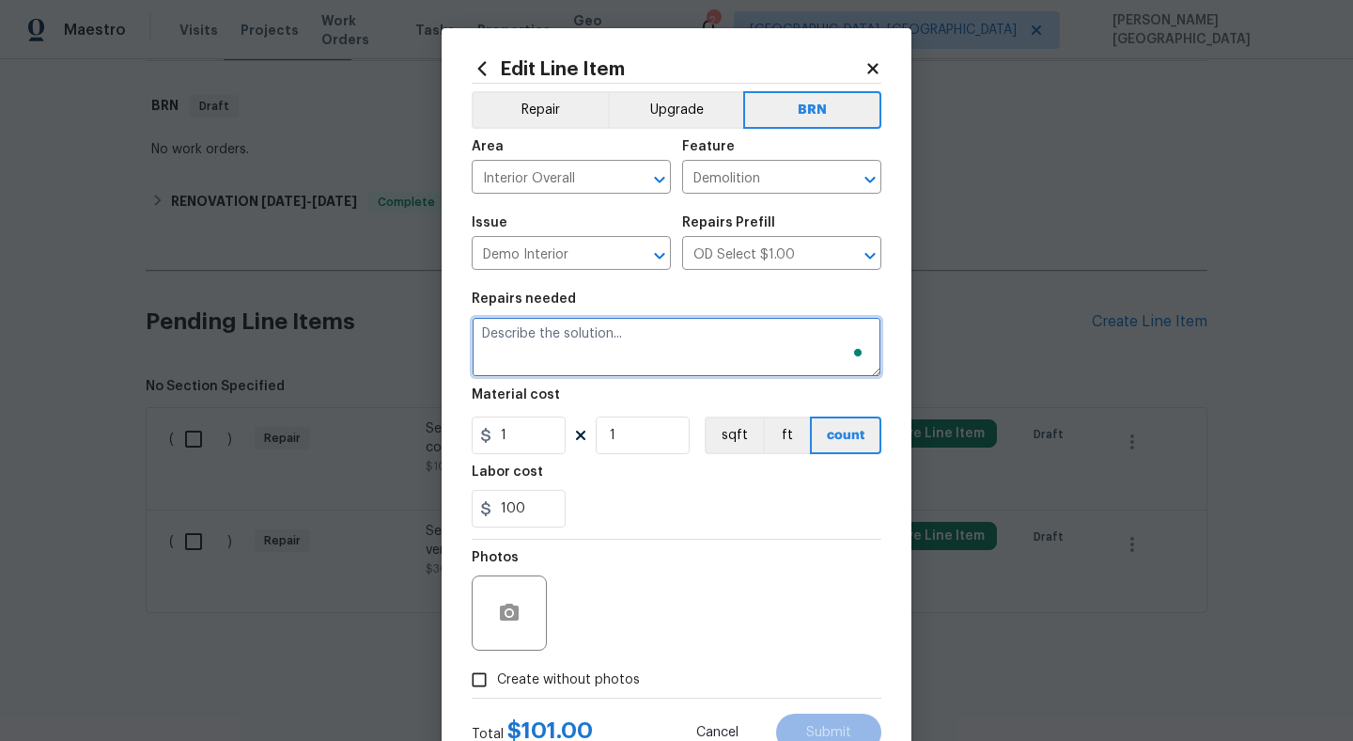
paste textarea "Seller to have contractor repair/replace leaking control valve at hall bathroom…"
type textarea "Seller to have contractor repair/replace leaking control valve at hall bathroom…"
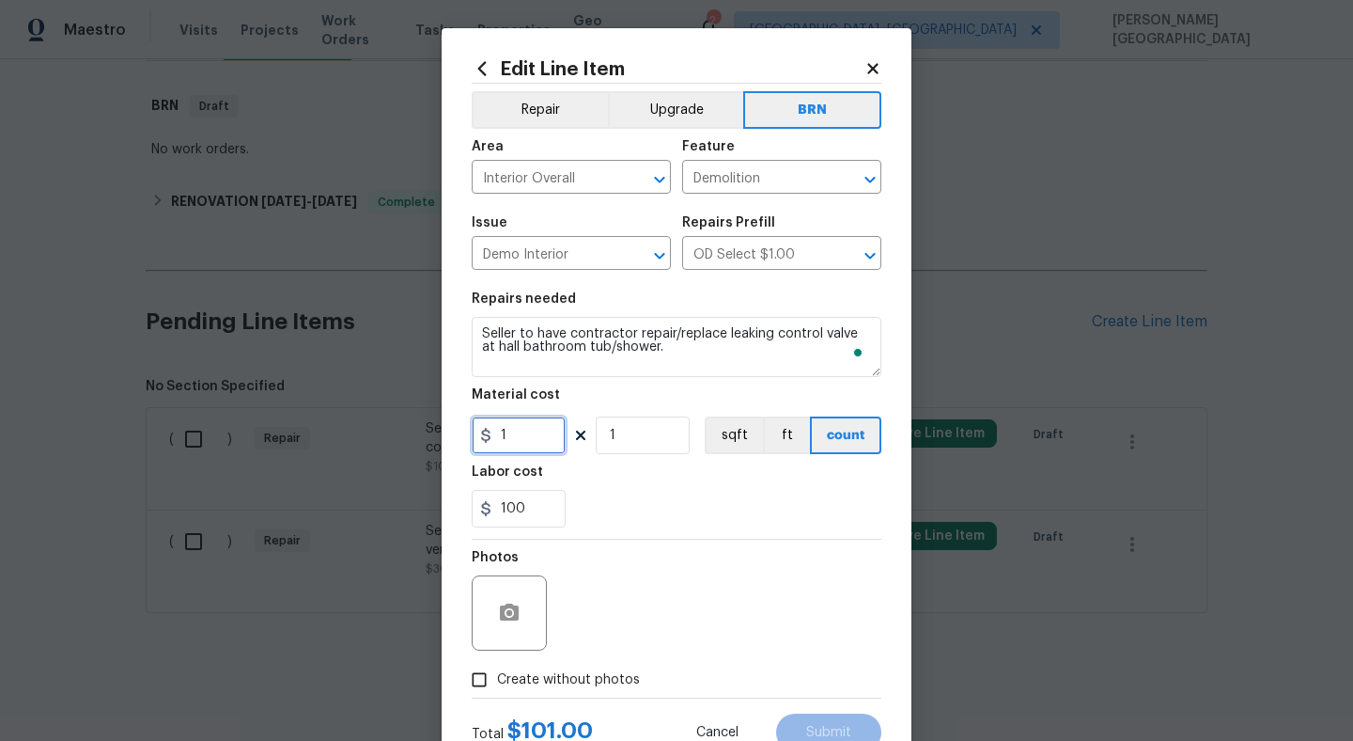
click at [532, 443] on input "1" at bounding box center [519, 435] width 94 height 38
type input "0"
click at [495, 620] on button "button" at bounding box center [509, 612] width 45 height 45
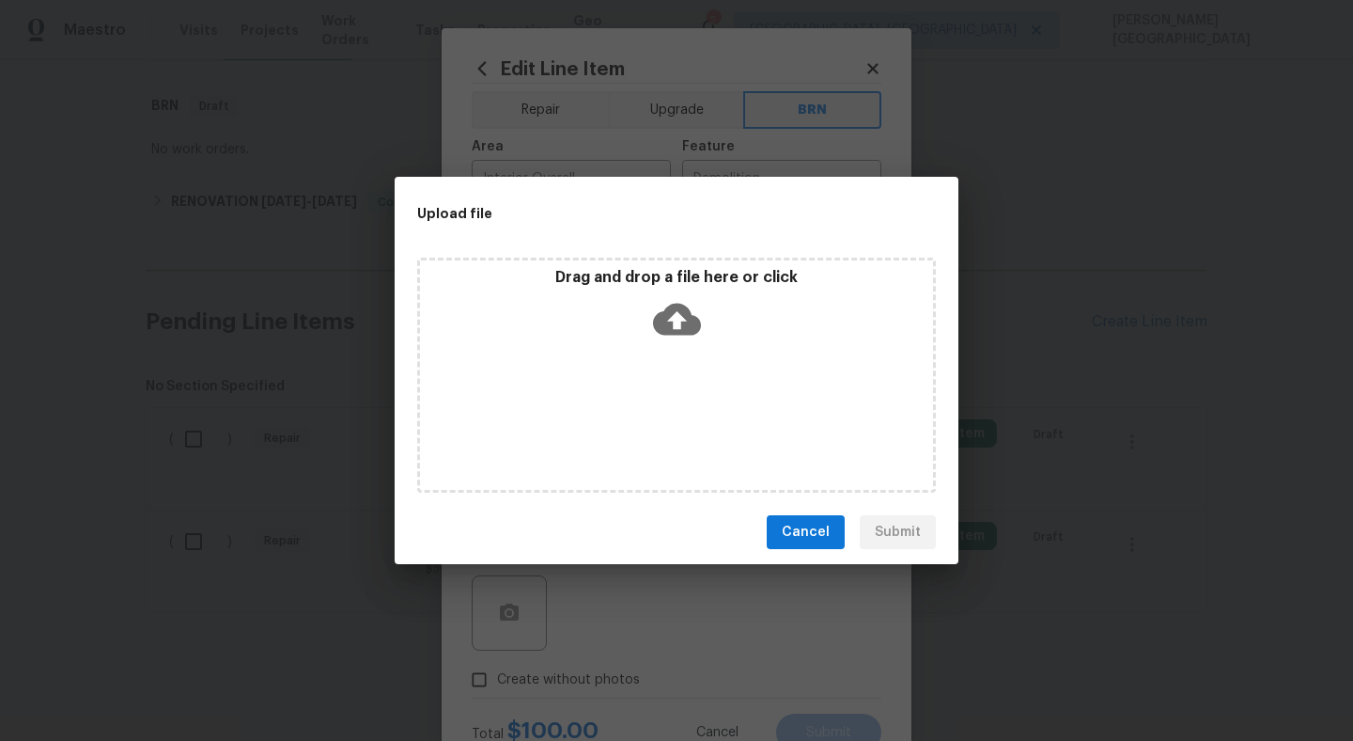
click at [673, 316] on icon at bounding box center [677, 319] width 48 height 48
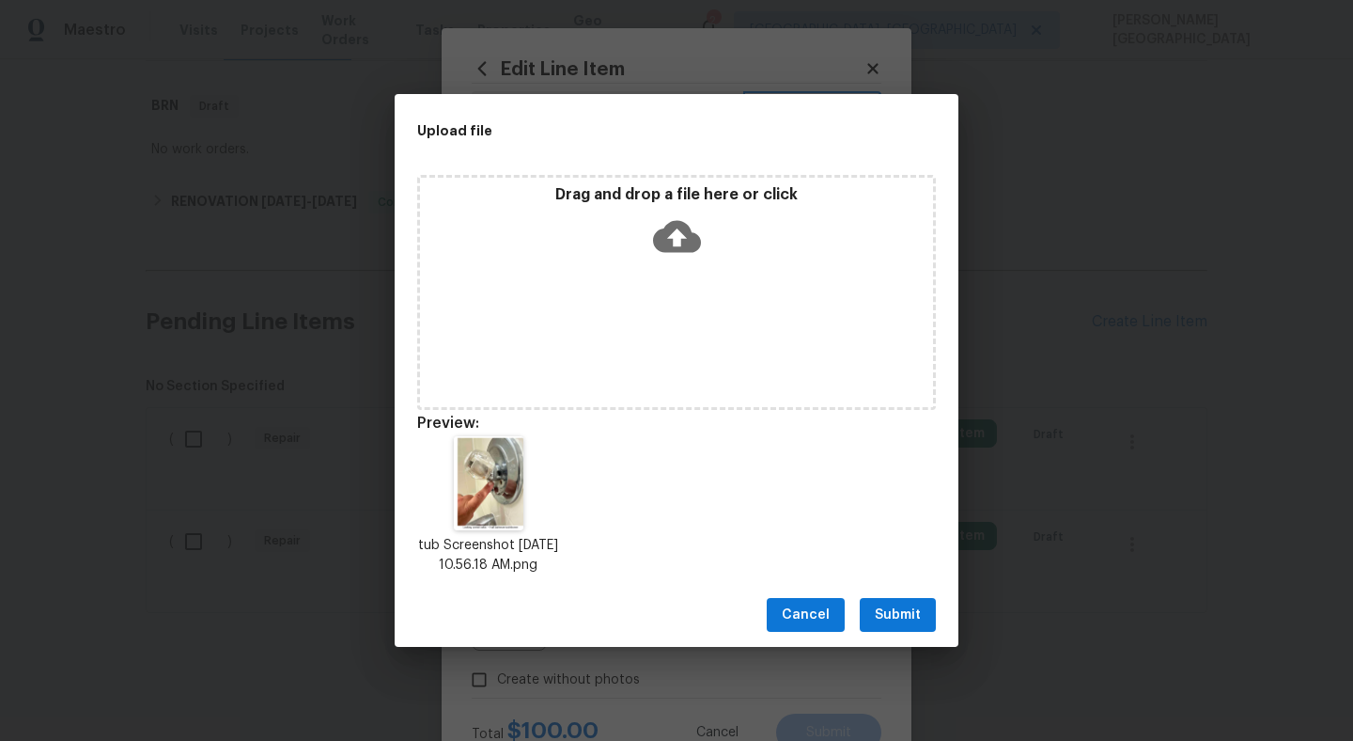
click at [881, 623] on span "Submit" at bounding box center [898, 614] width 46 height 23
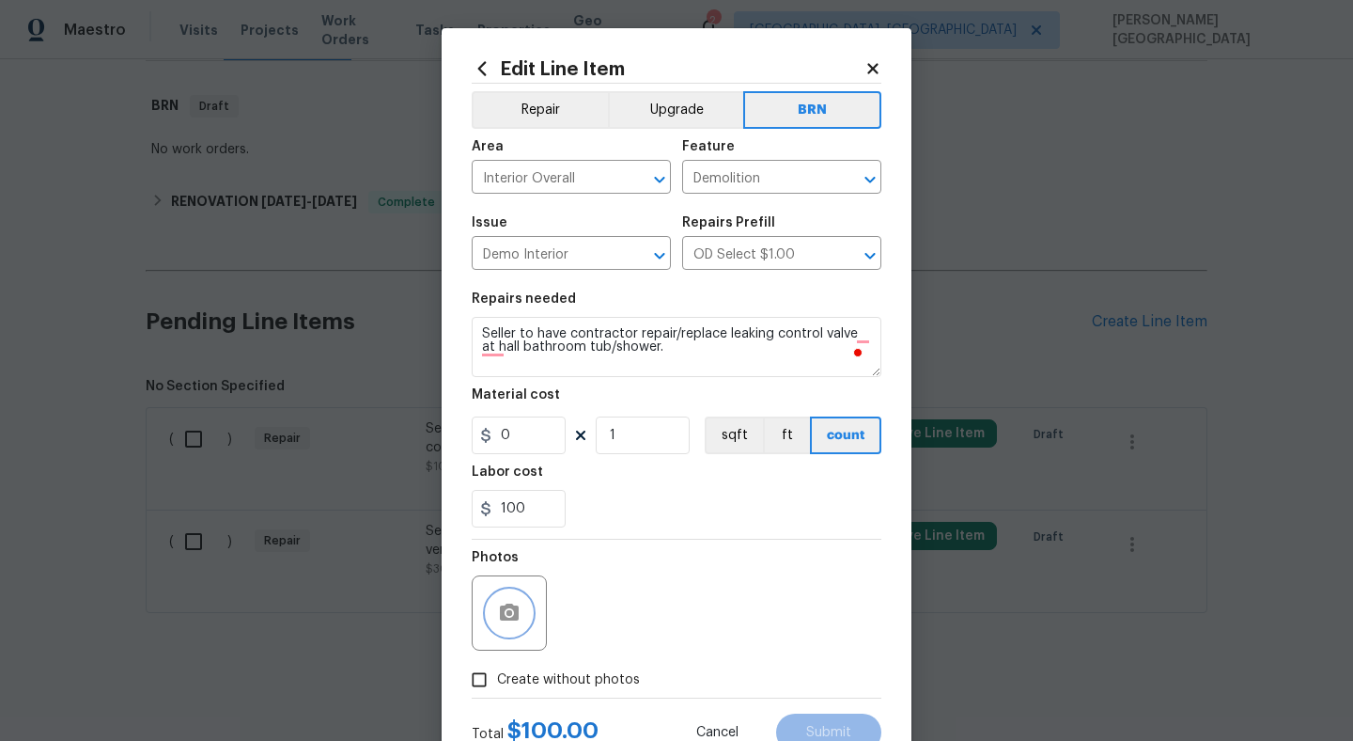
scroll to position [70, 0]
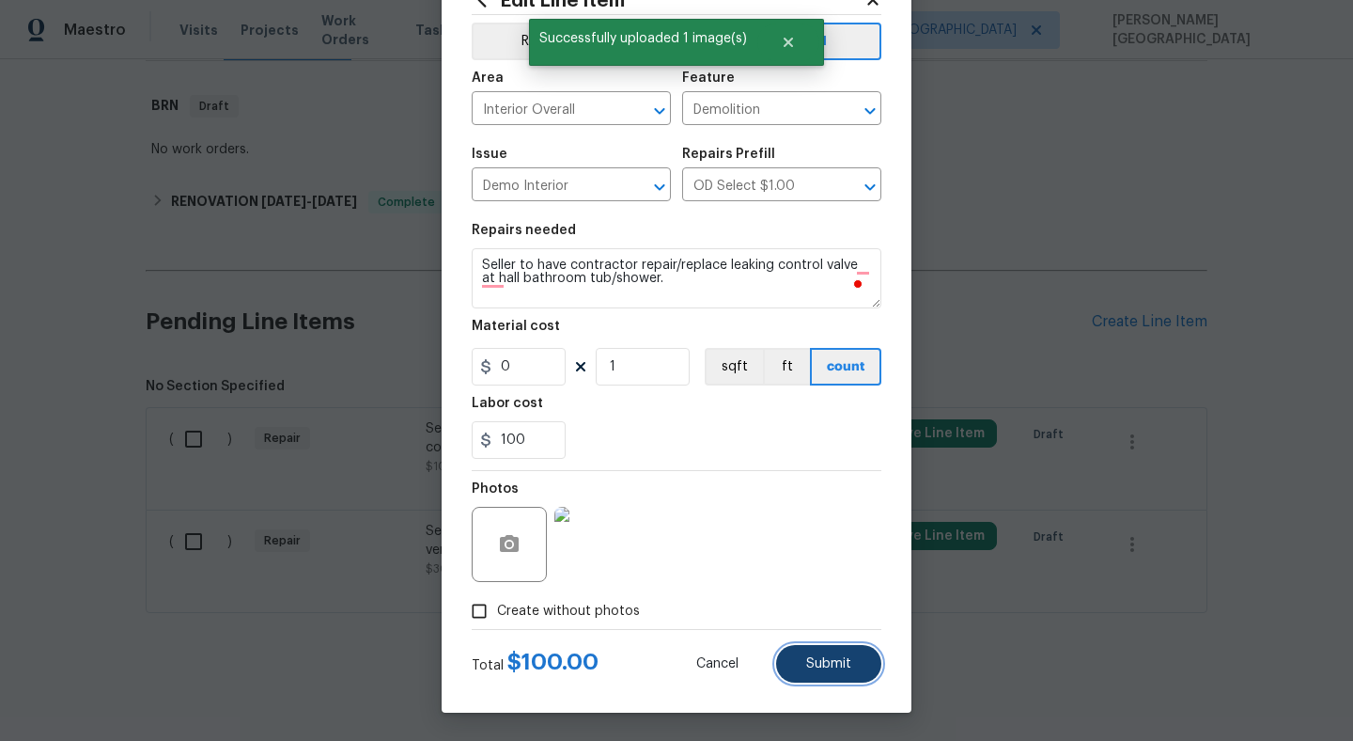
click at [806, 660] on span "Submit" at bounding box center [828, 664] width 45 height 14
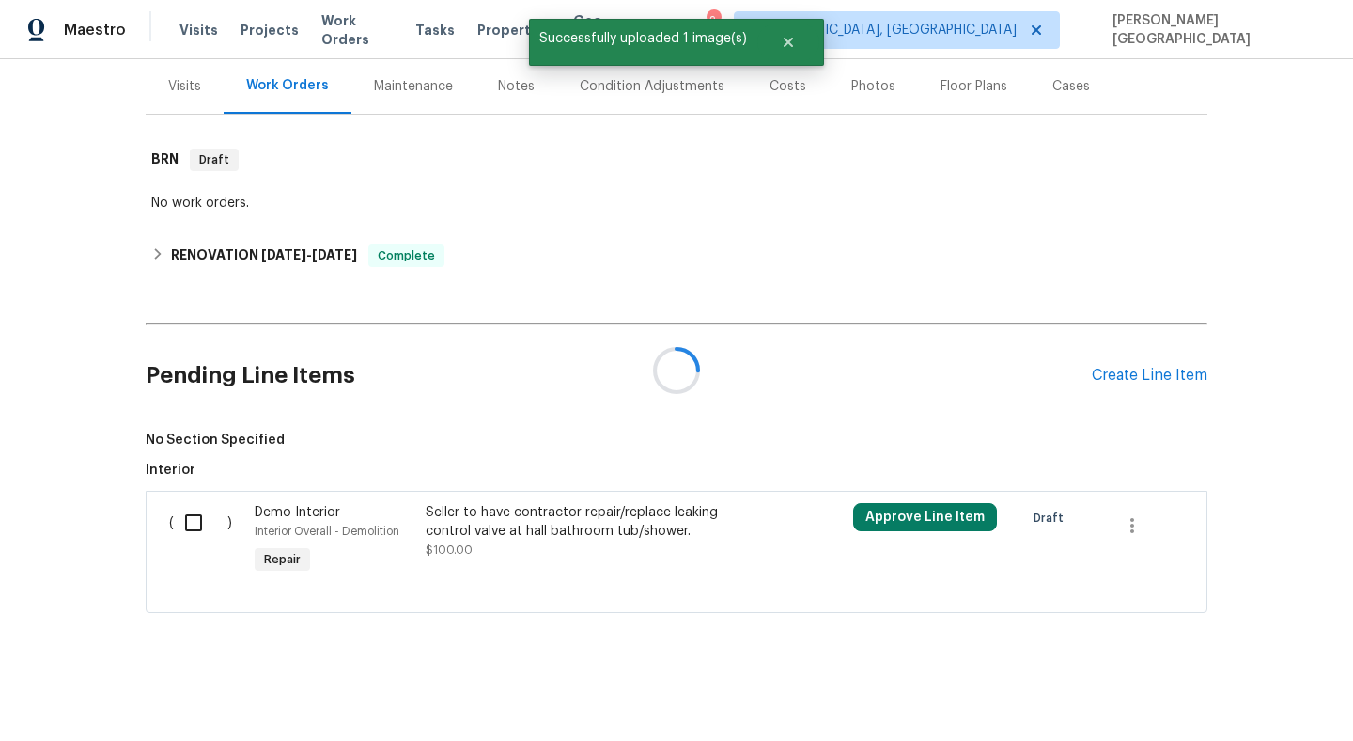
scroll to position [281, 0]
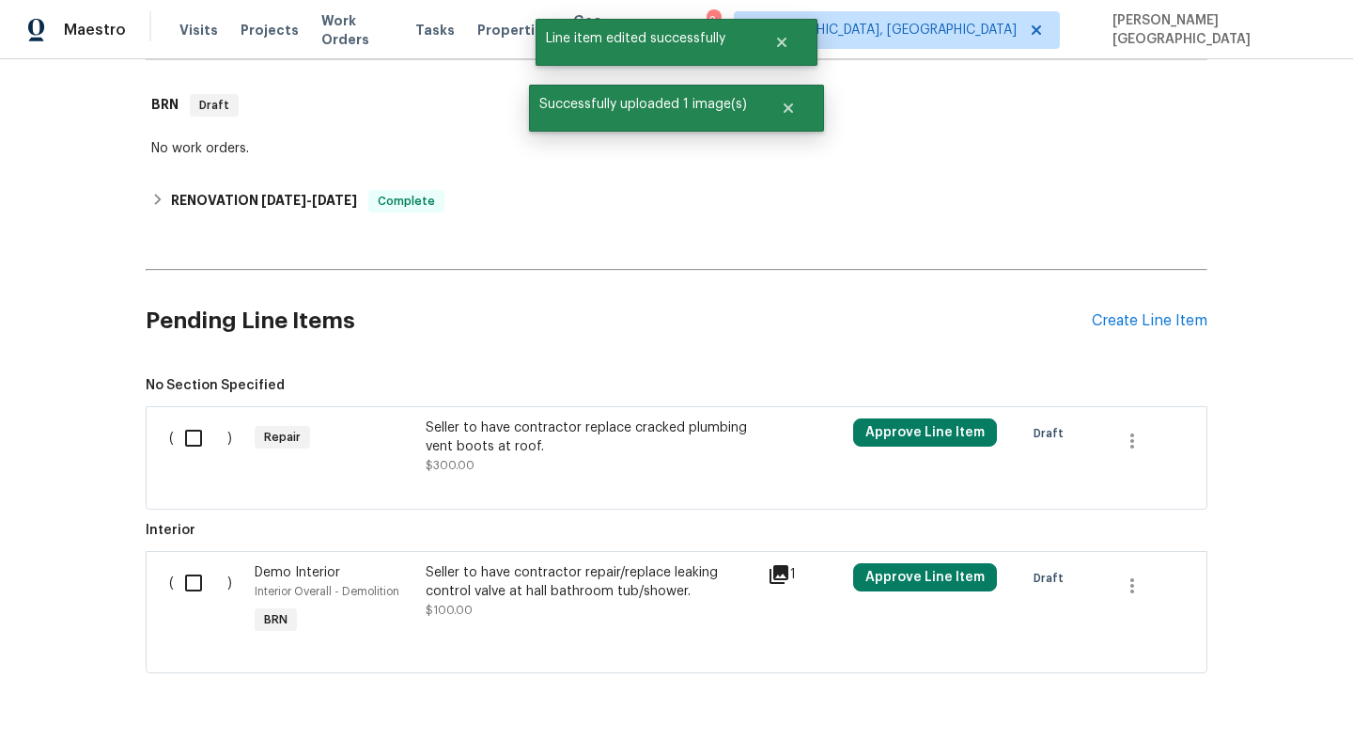
click at [489, 474] on div "Seller to have contractor replace cracked plumbing vent boots at roof. $300.00" at bounding box center [591, 446] width 331 height 56
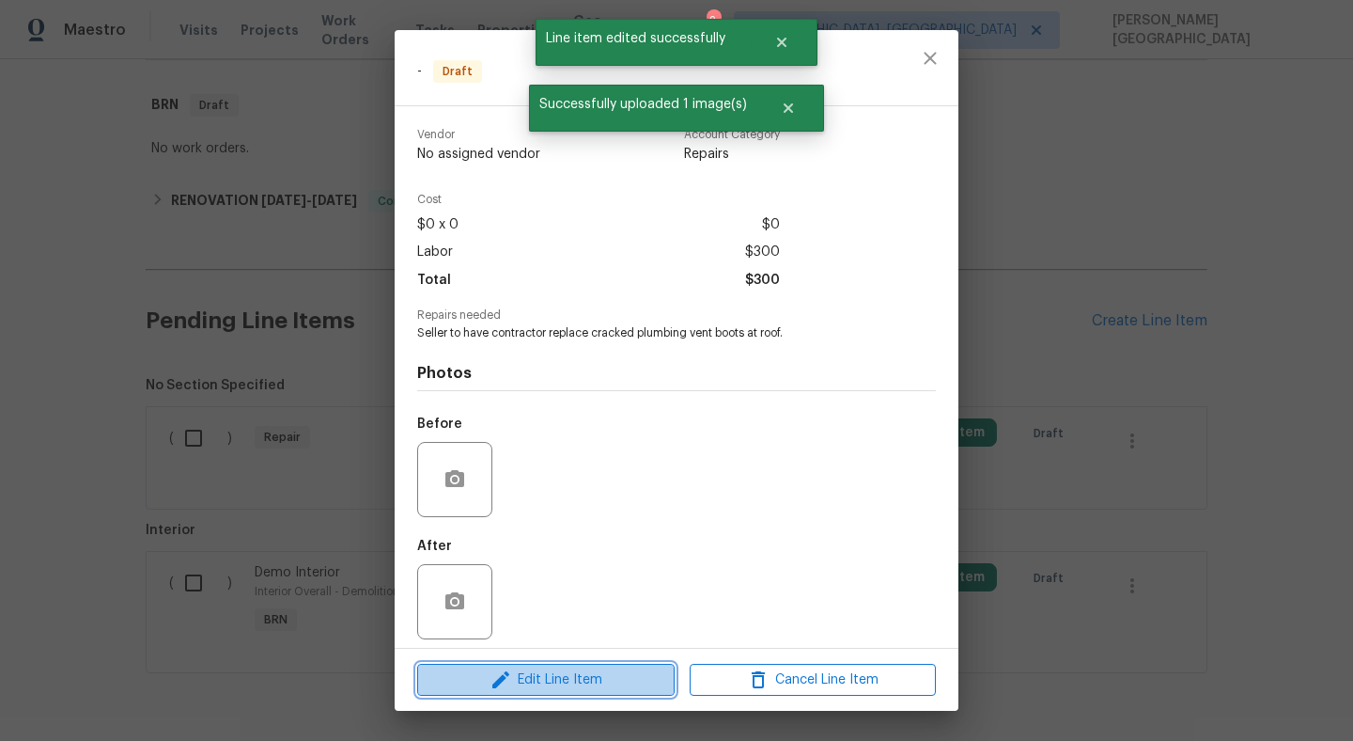
click at [541, 676] on span "Edit Line Item" at bounding box center [546, 679] width 246 height 23
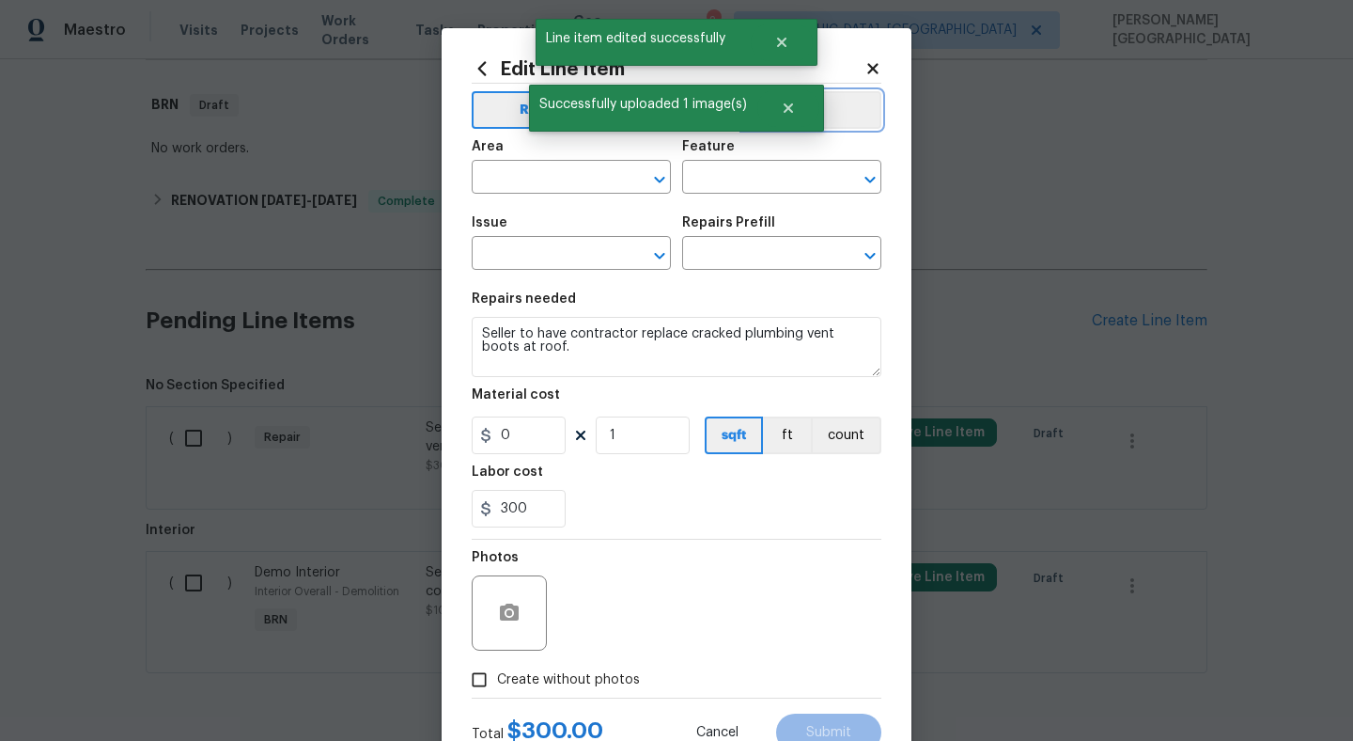
click at [844, 110] on button "BRN" at bounding box center [812, 110] width 138 height 38
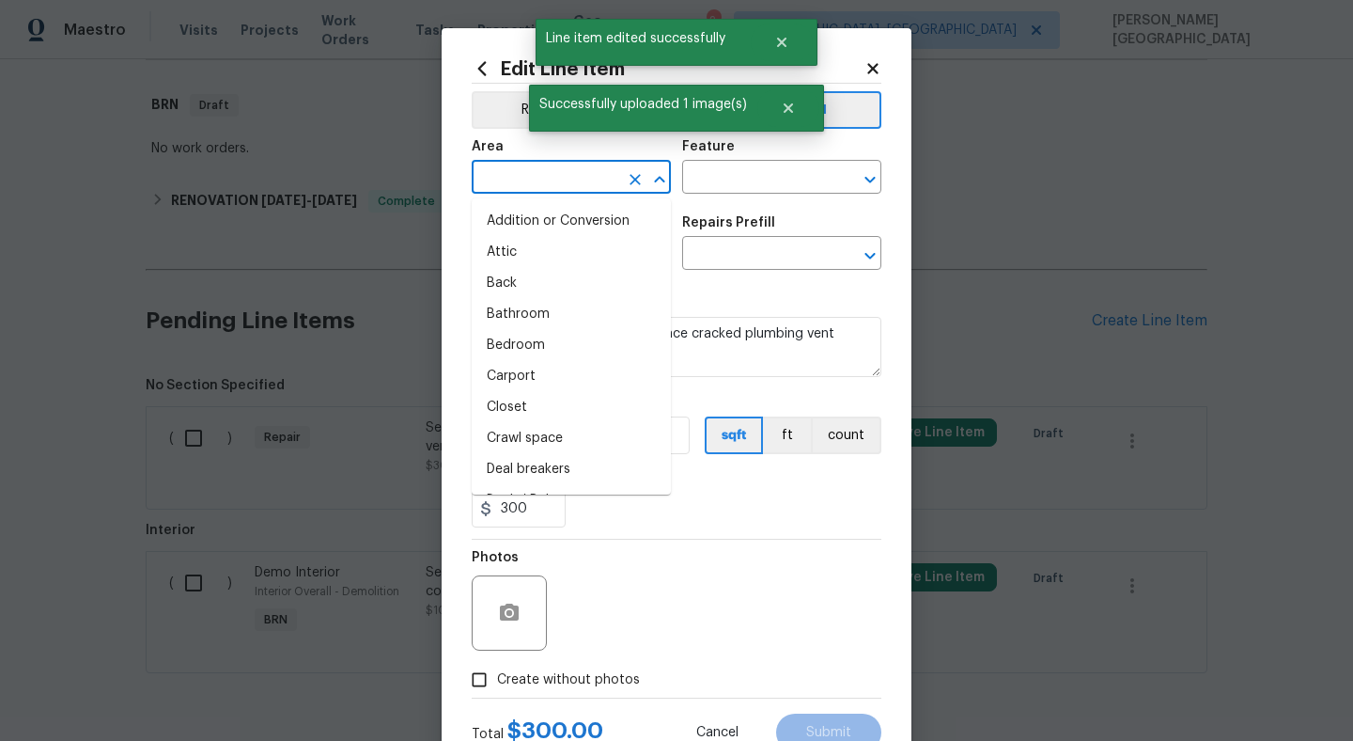
click at [539, 177] on input "text" at bounding box center [545, 178] width 147 height 29
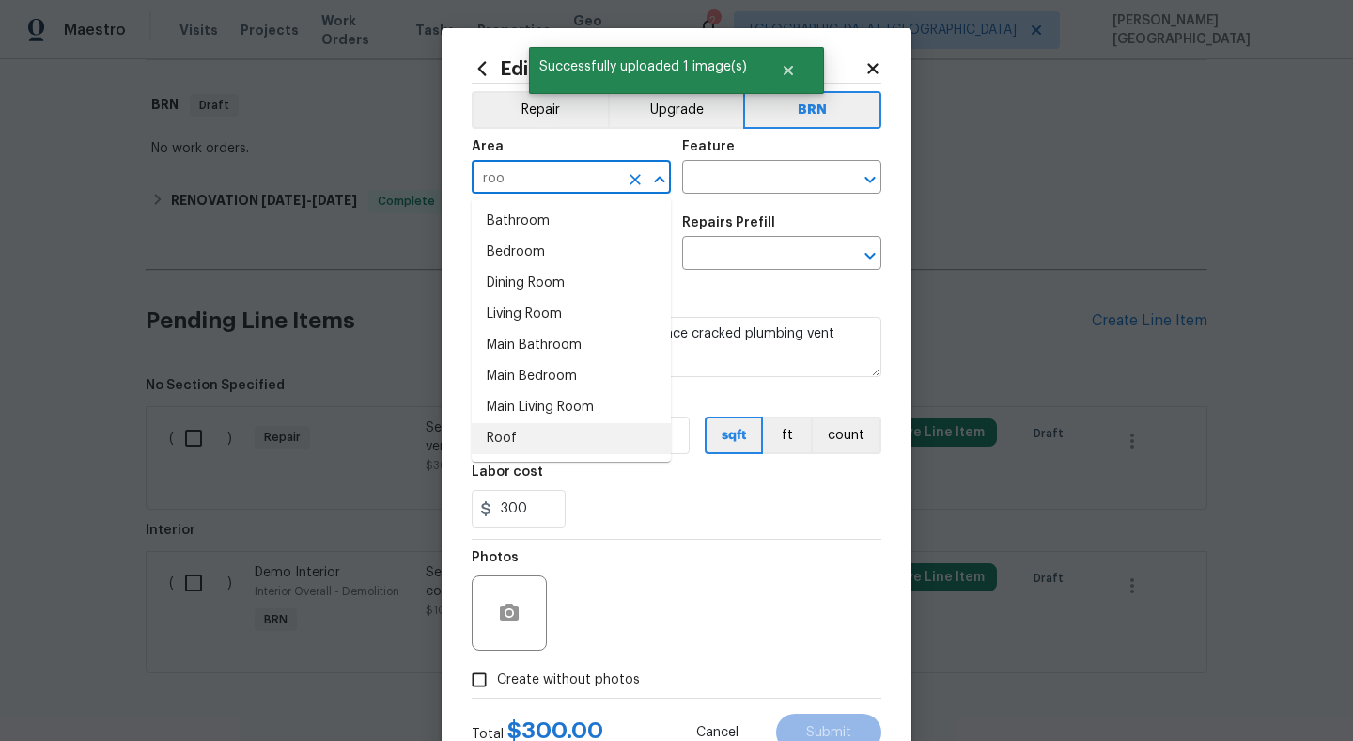
click at [523, 441] on li "Roof" at bounding box center [571, 438] width 199 height 31
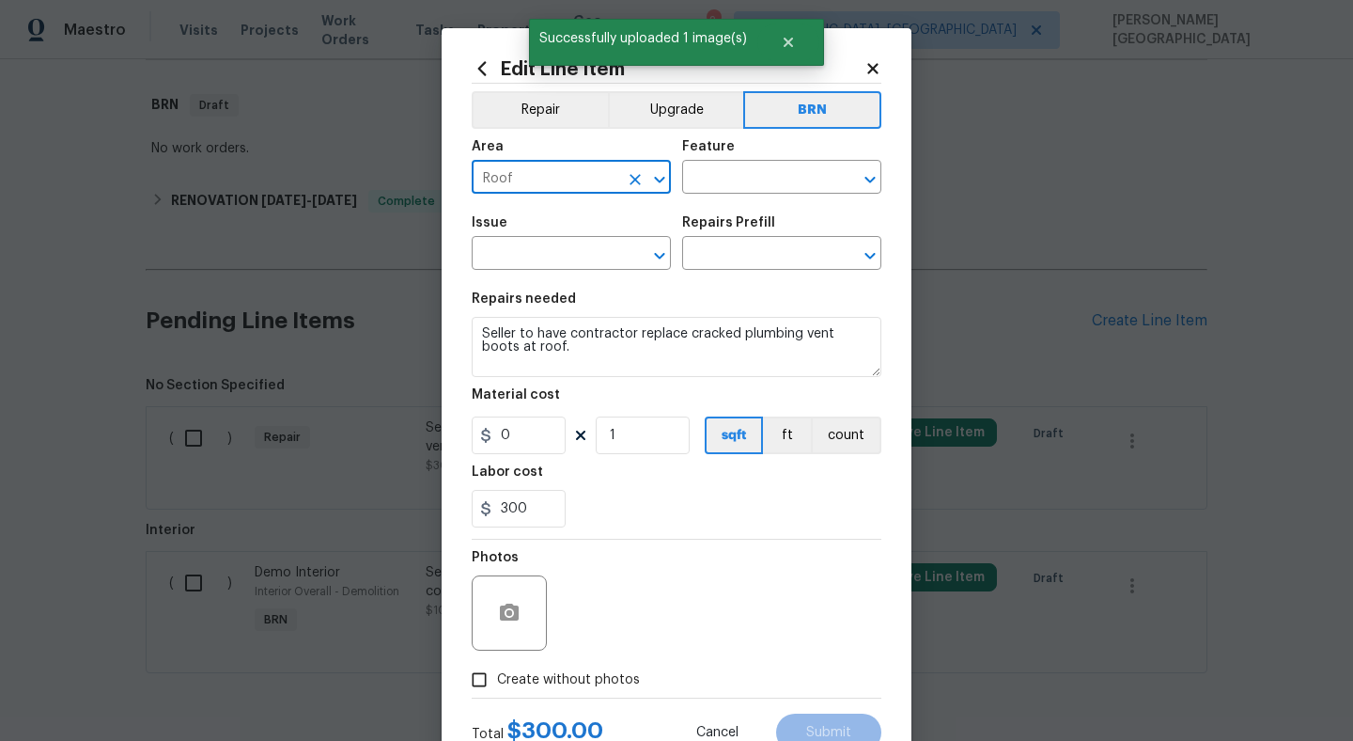
type input "Roof"
click at [732, 157] on div "Feature" at bounding box center [781, 152] width 199 height 24
click at [732, 172] on input "text" at bounding box center [755, 178] width 147 height 29
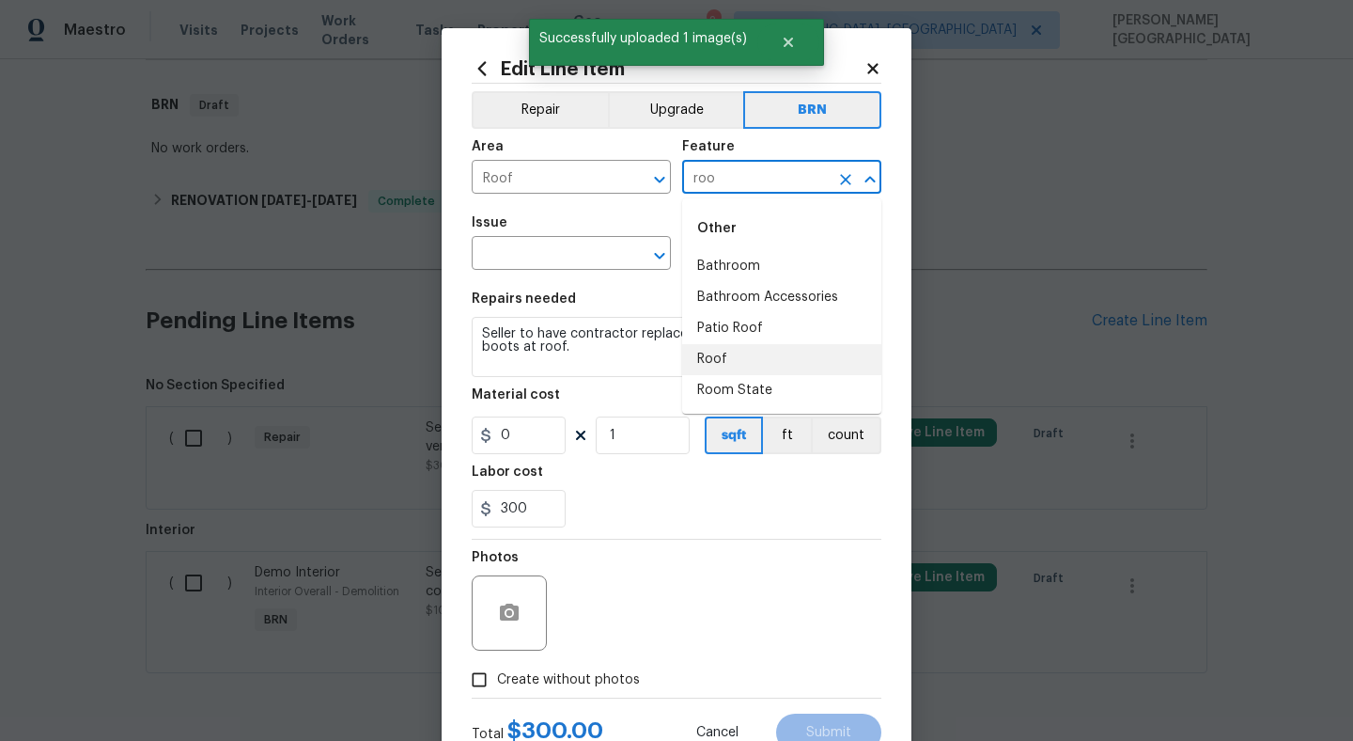
click at [727, 358] on li "Roof" at bounding box center [781, 359] width 199 height 31
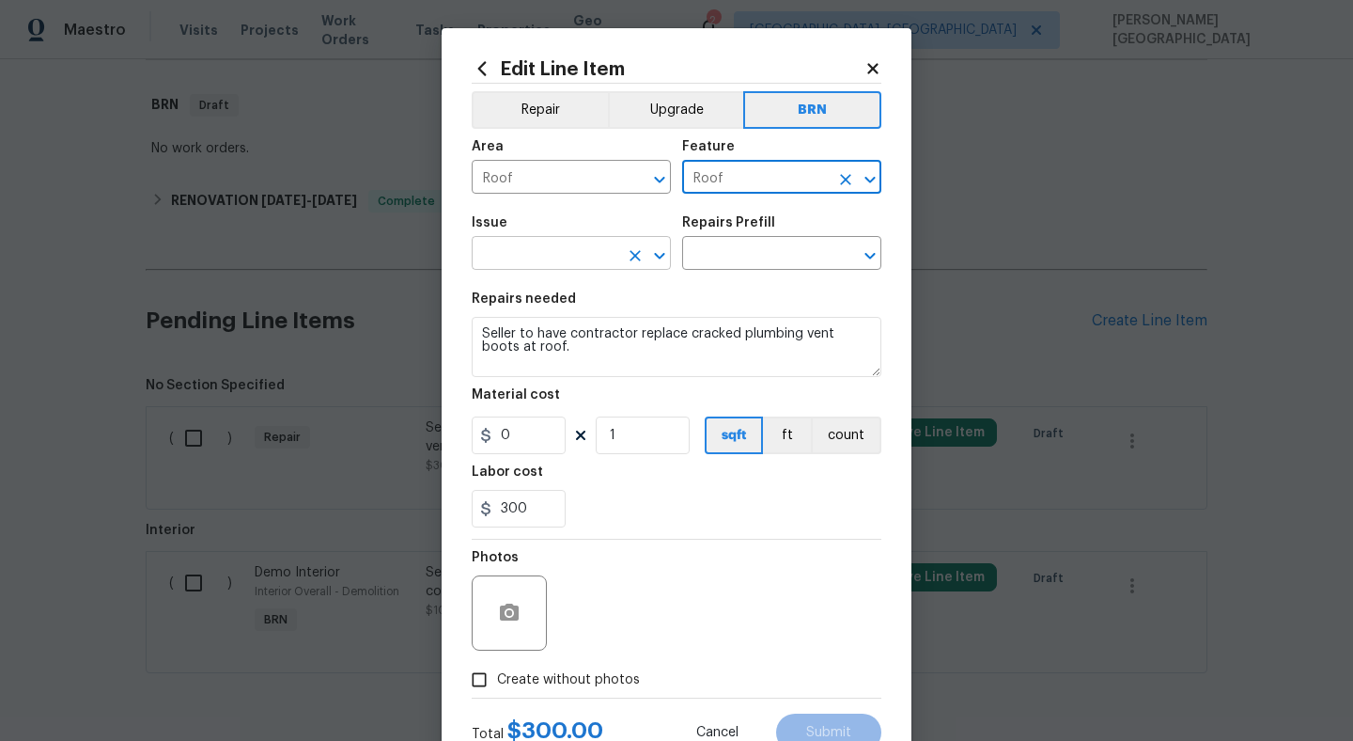
type input "Roof"
click at [568, 259] on input "text" at bounding box center [545, 255] width 147 height 29
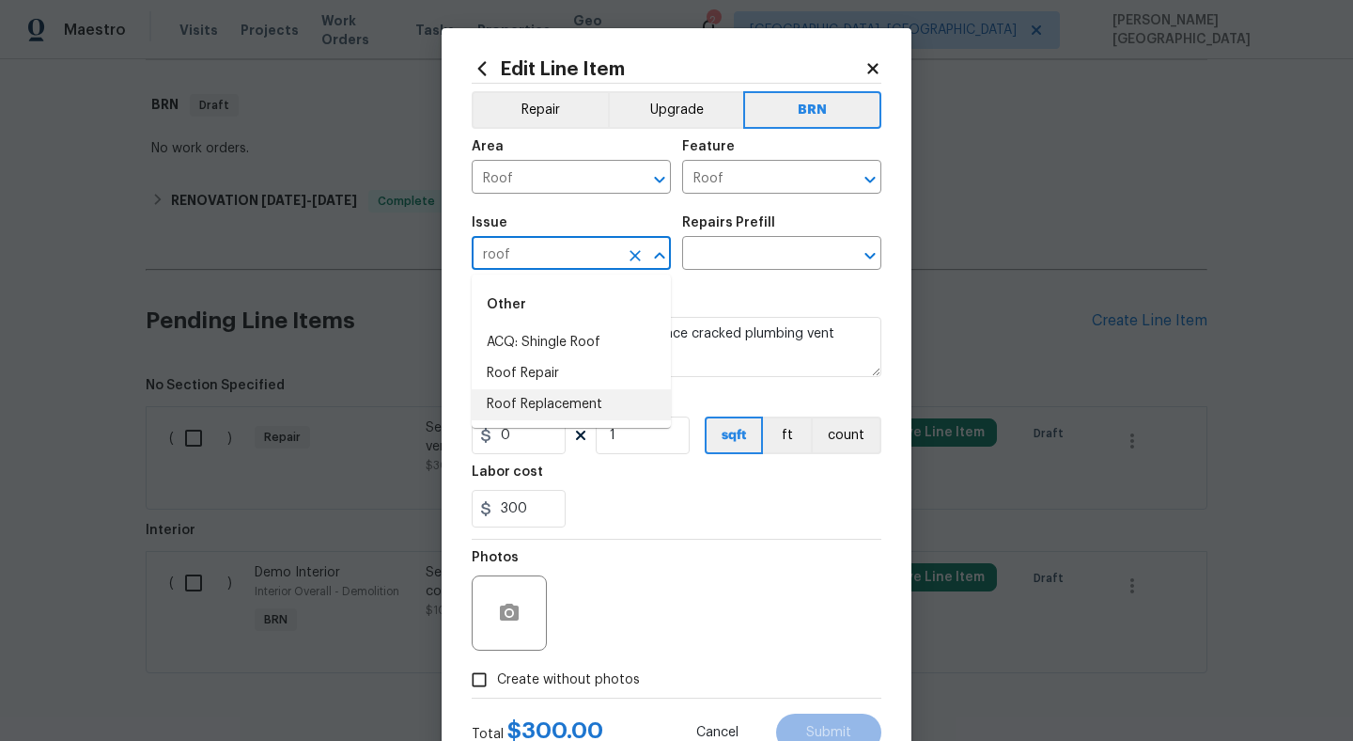
click at [561, 400] on li "Roof Replacement" at bounding box center [571, 404] width 199 height 31
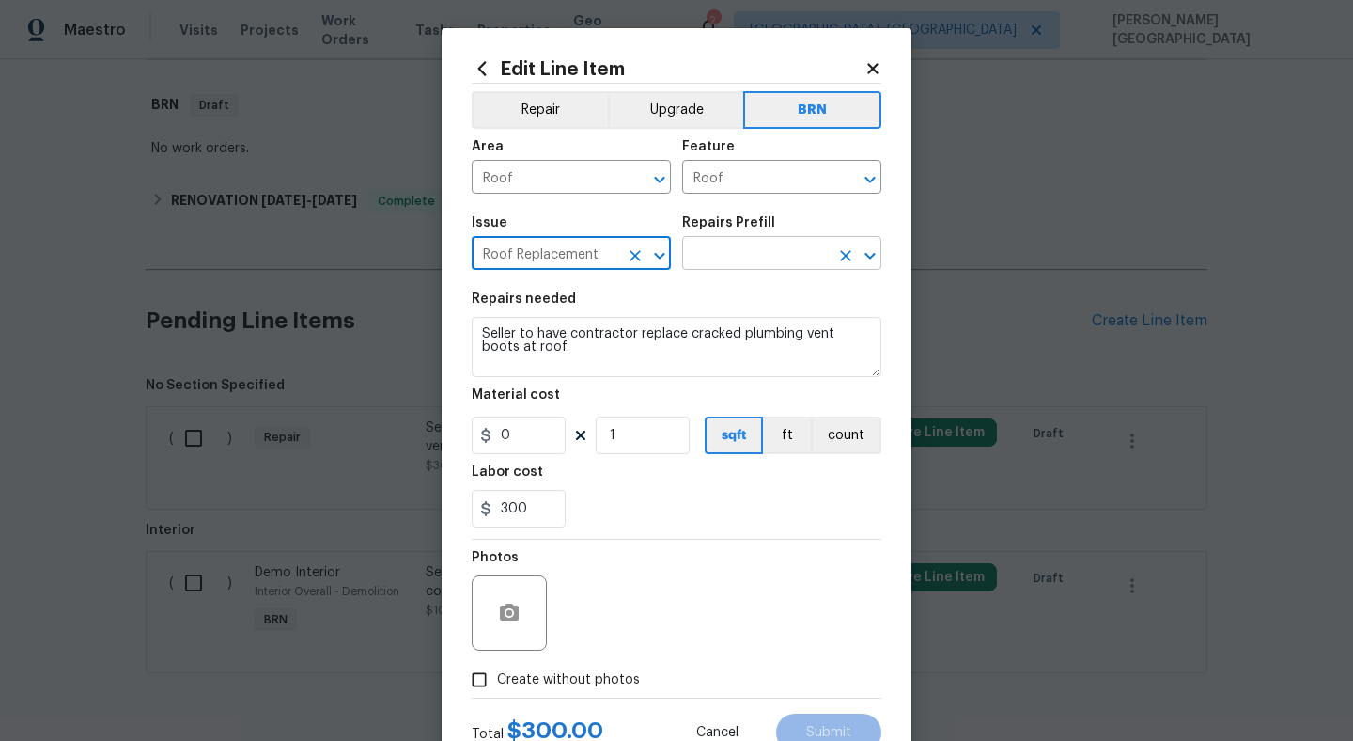
type input "Roof Replacement"
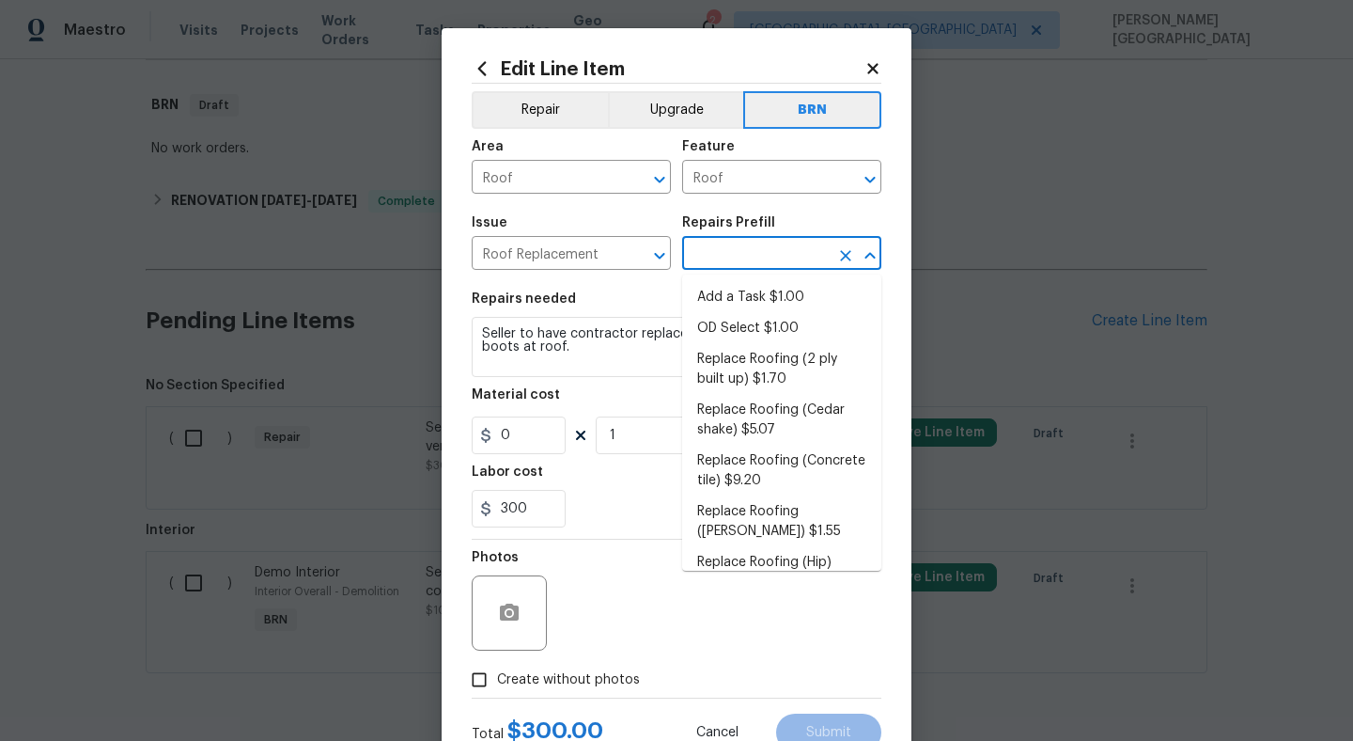
click at [724, 264] on input "text" at bounding box center [755, 255] width 147 height 29
click at [733, 320] on li "OD Select $1.00" at bounding box center [781, 328] width 199 height 31
type input "[PERSON_NAME] and Trim"
type input "OD Select $1.00"
type textarea "Refer to the agreed upon scope document for further details."
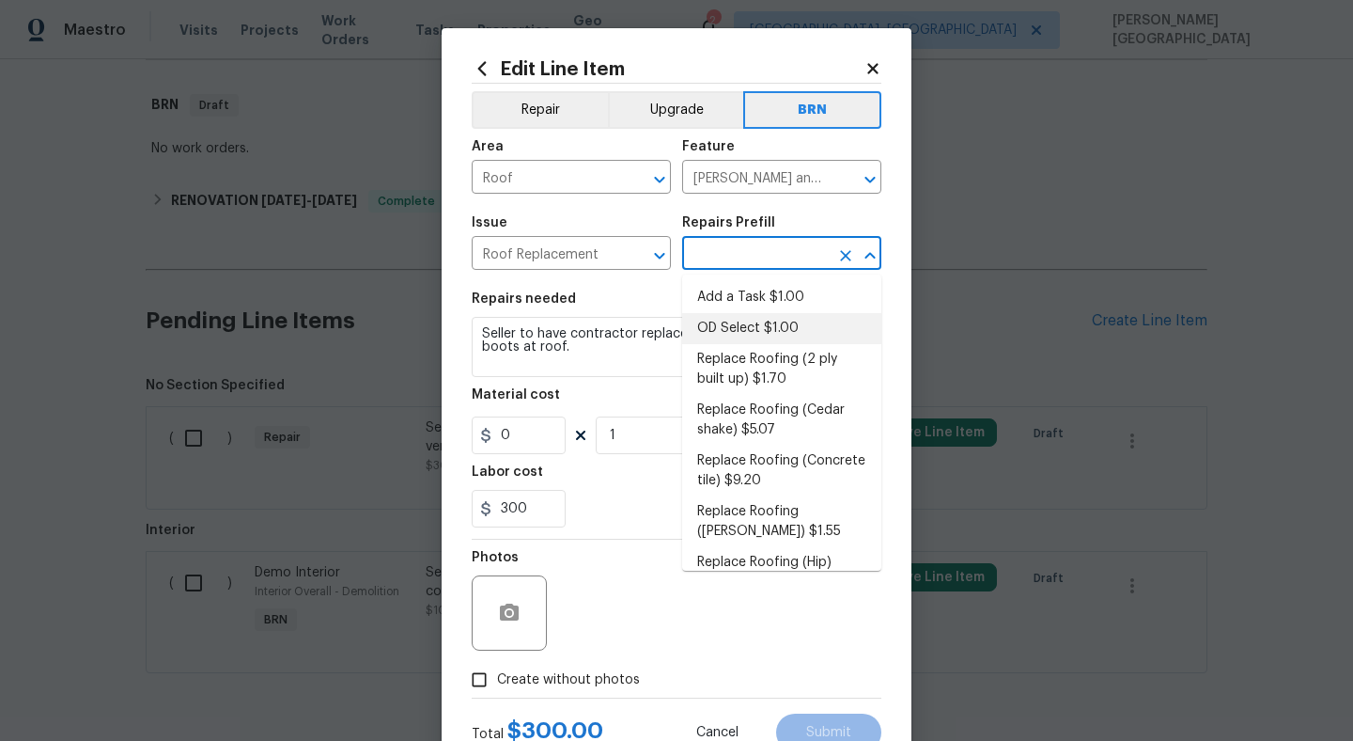
type input "1"
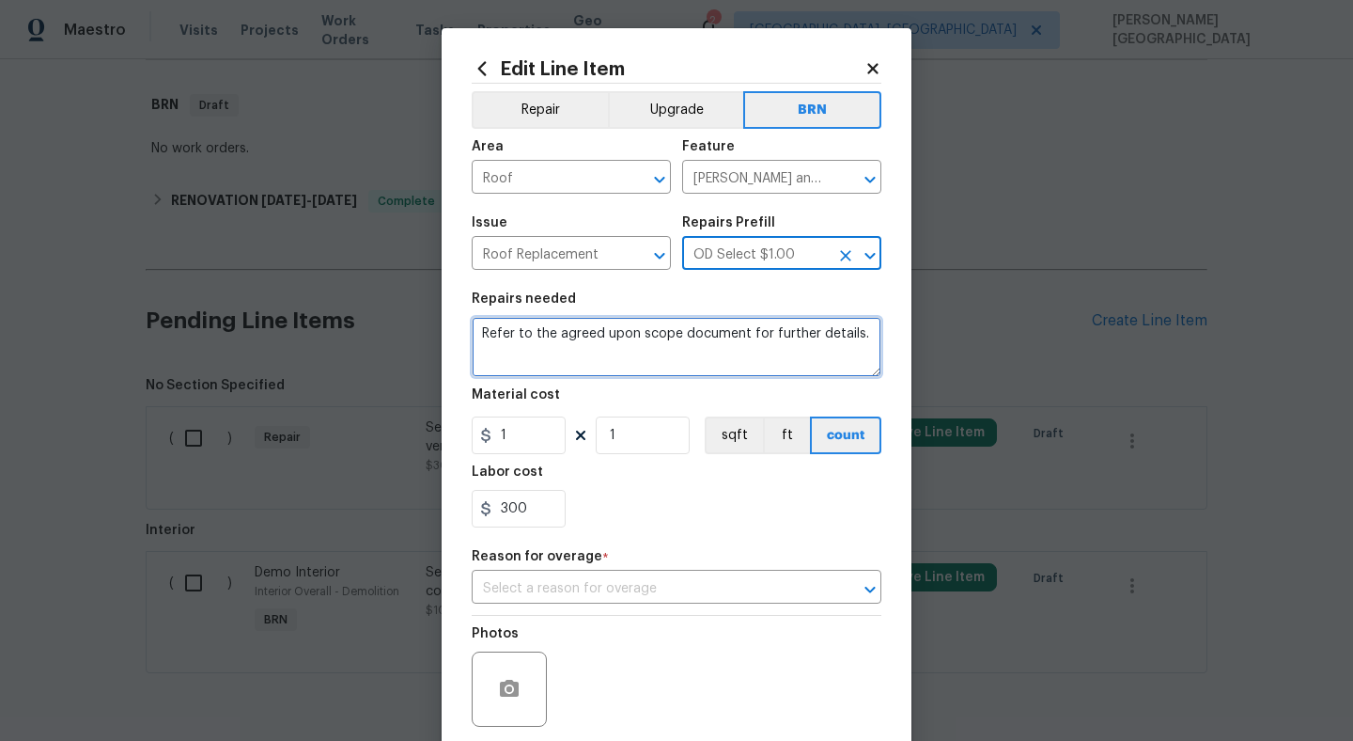
click at [591, 322] on textarea "Refer to the agreed upon scope document for further details." at bounding box center [677, 347] width 410 height 60
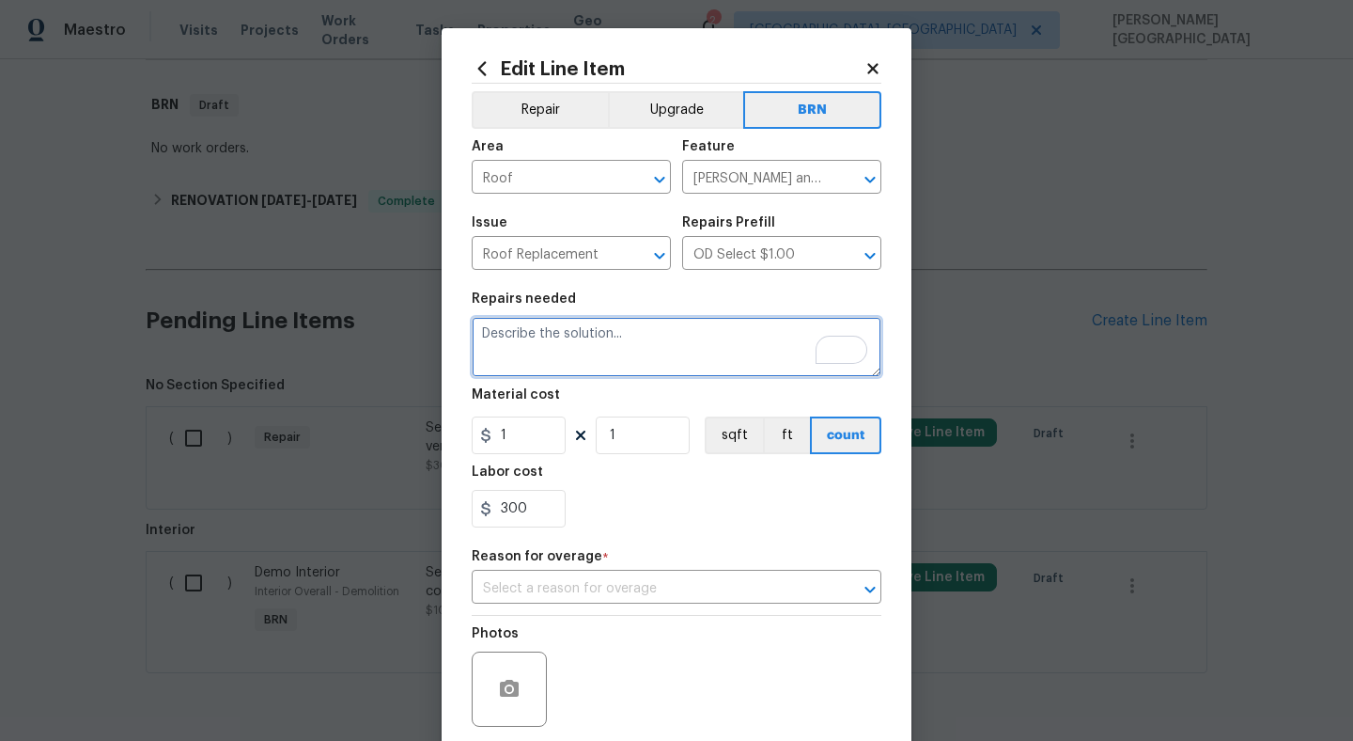
paste textarea "Seller to have contractor repair/replace leaking control valve at hall bathroom…"
type textarea "Seller to have contractor repair/replace leaking control valve at hall bathroom…"
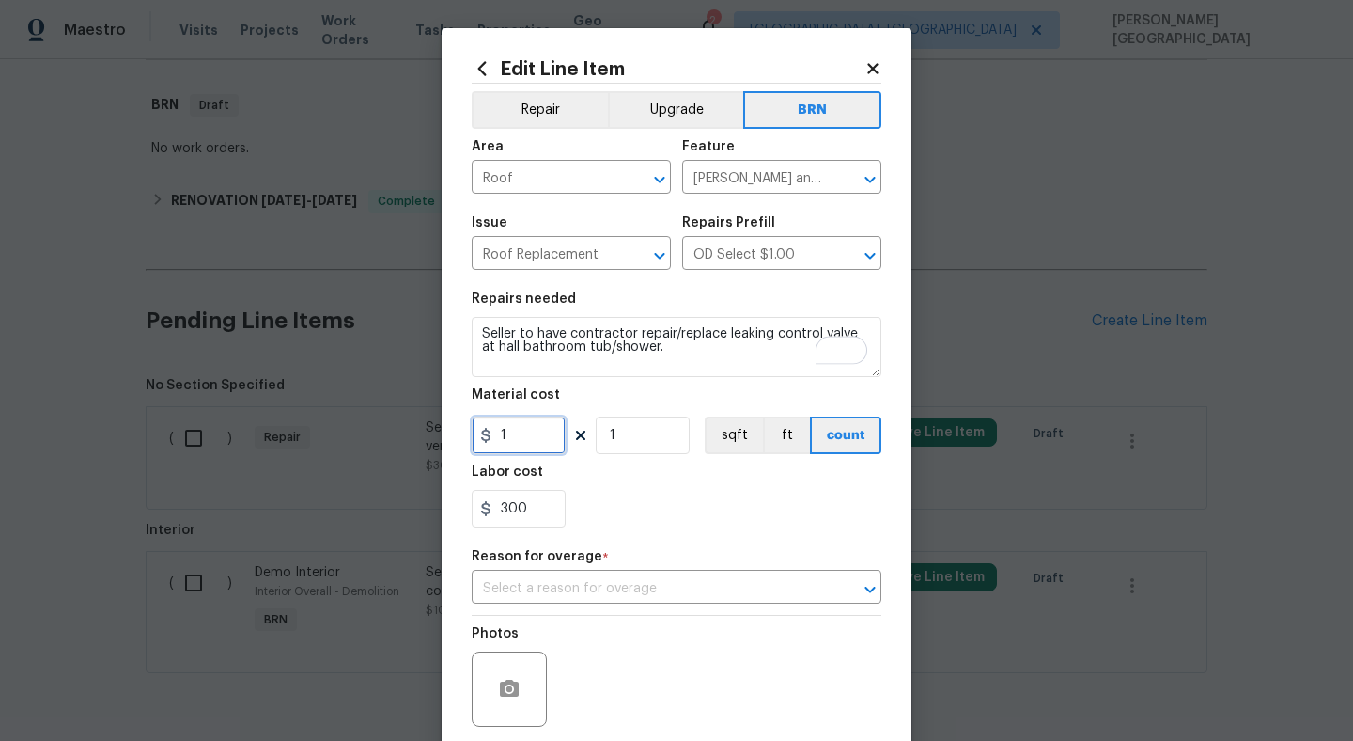
click at [554, 420] on input "1" at bounding box center [519, 435] width 94 height 38
type input "0"
click at [530, 571] on div "Reason for overage *" at bounding box center [677, 562] width 410 height 24
click at [566, 585] on input "text" at bounding box center [650, 588] width 357 height 29
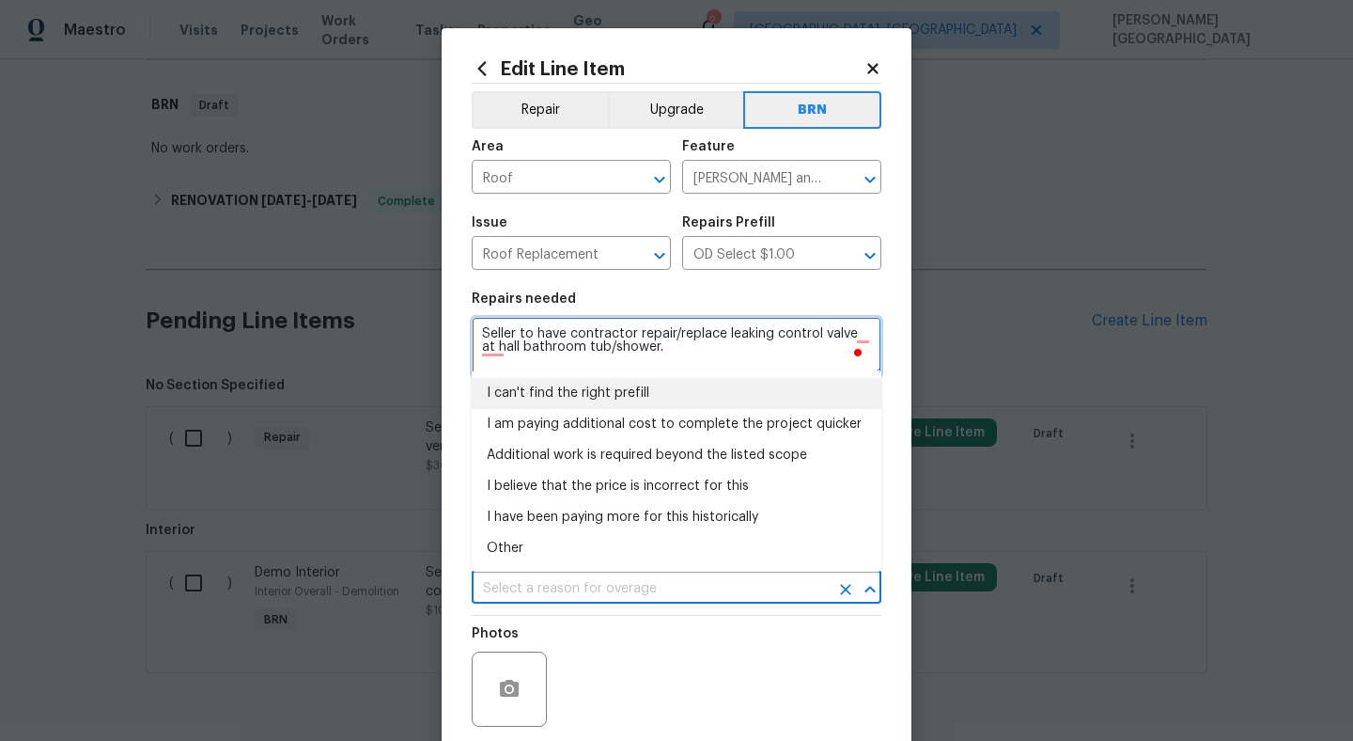
click at [602, 342] on textarea "Seller to have contractor repair/replace leaking control valve at hall bathroom…" at bounding box center [677, 347] width 410 height 60
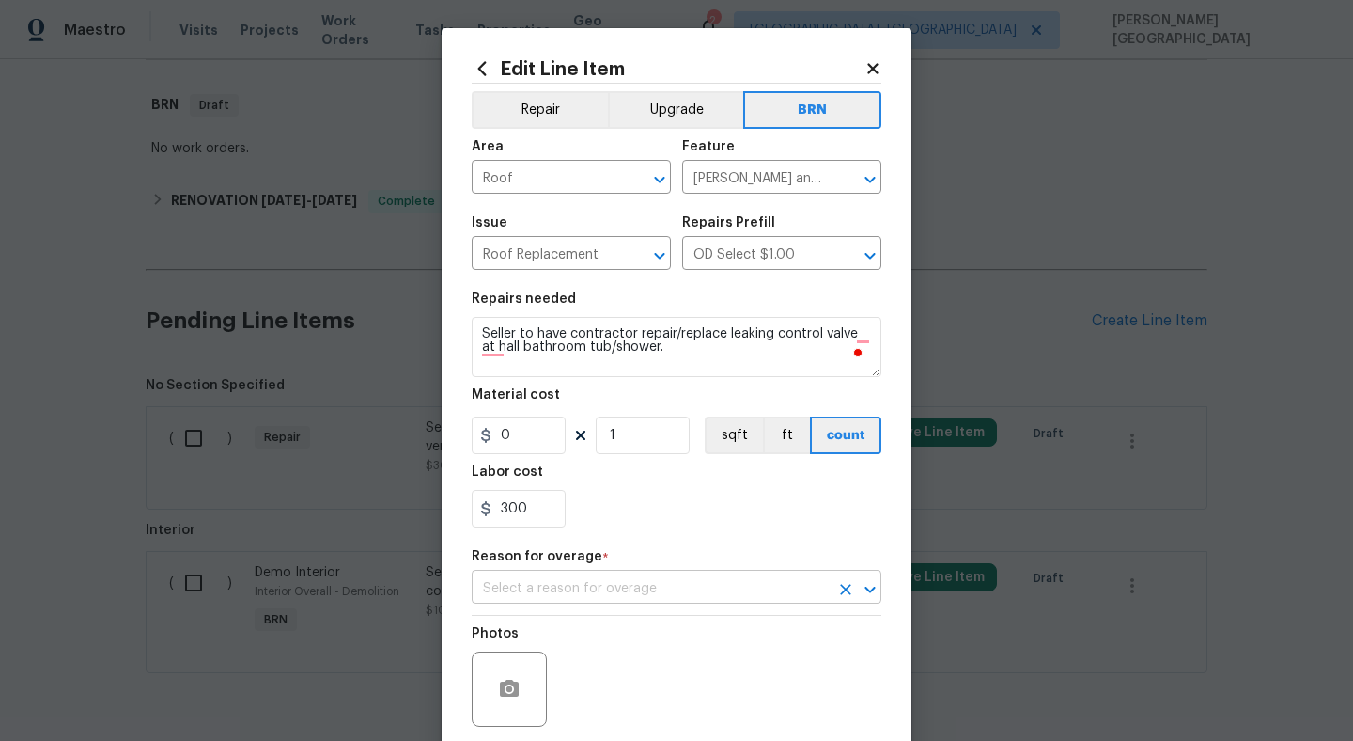
click at [537, 592] on input "text" at bounding box center [650, 588] width 357 height 29
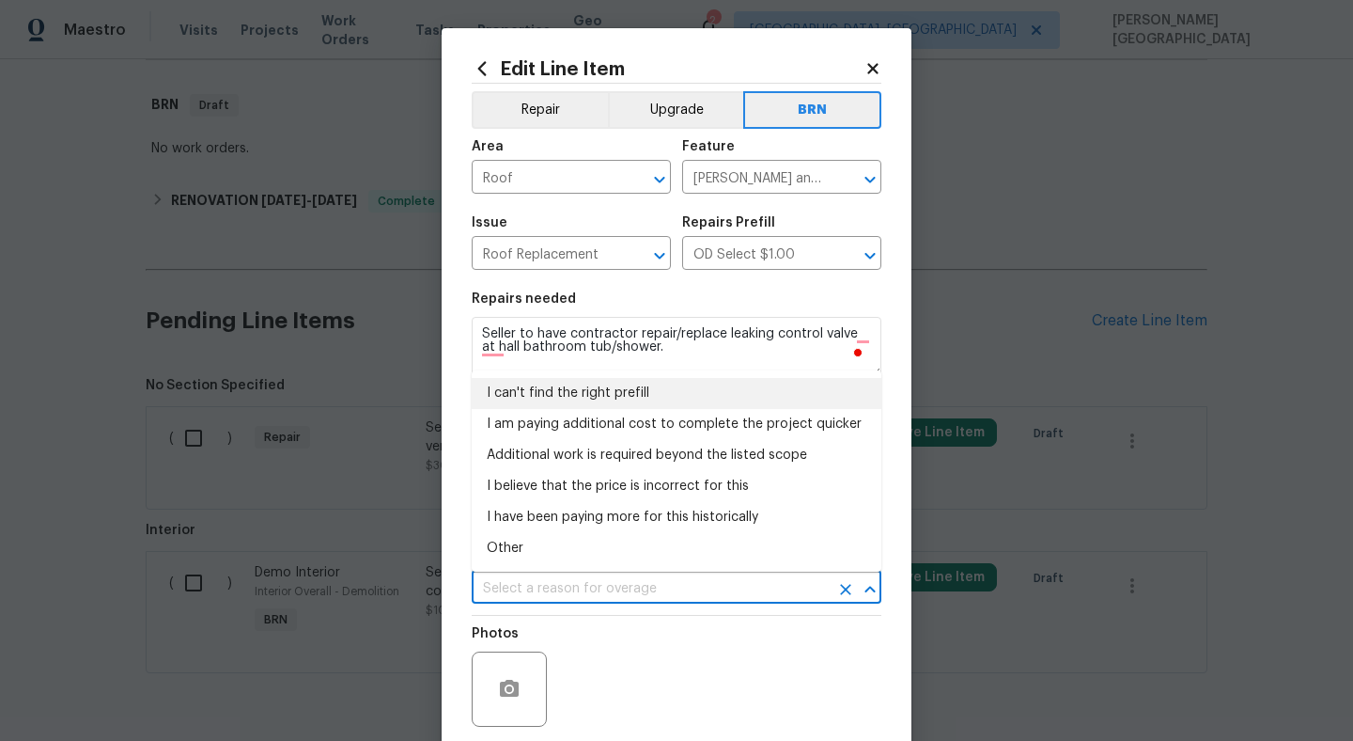
click at [564, 380] on li "I can't find the right prefill" at bounding box center [677, 393] width 410 height 31
type input "I can't find the right prefill"
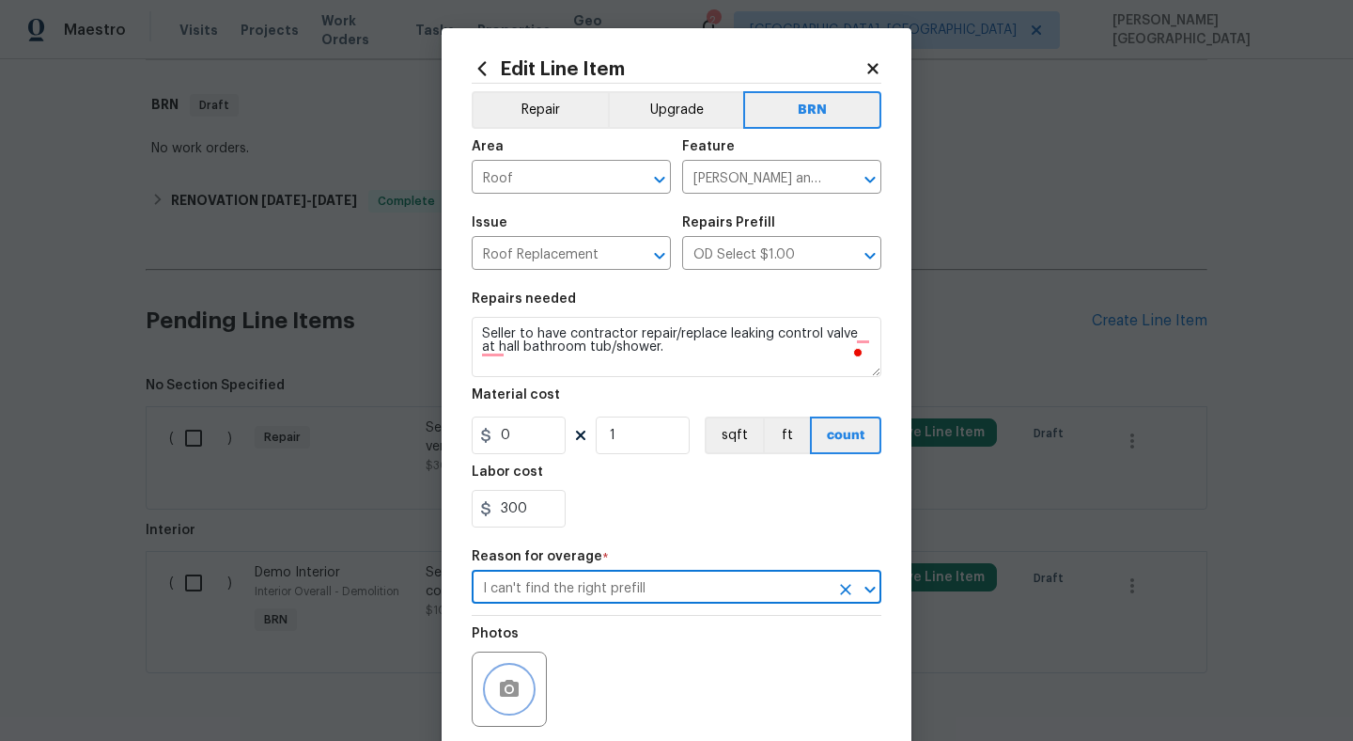
click at [507, 686] on icon "button" at bounding box center [509, 689] width 23 height 23
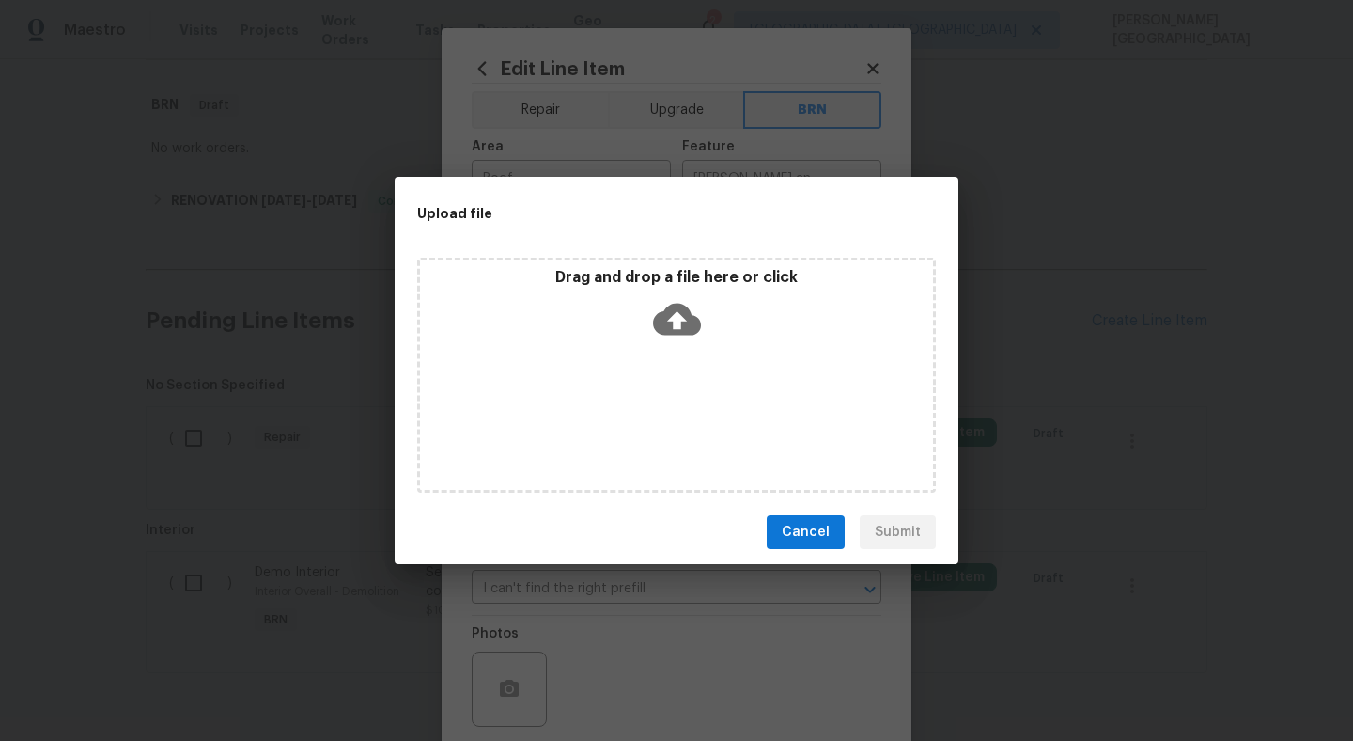
click at [663, 320] on icon at bounding box center [677, 320] width 48 height 32
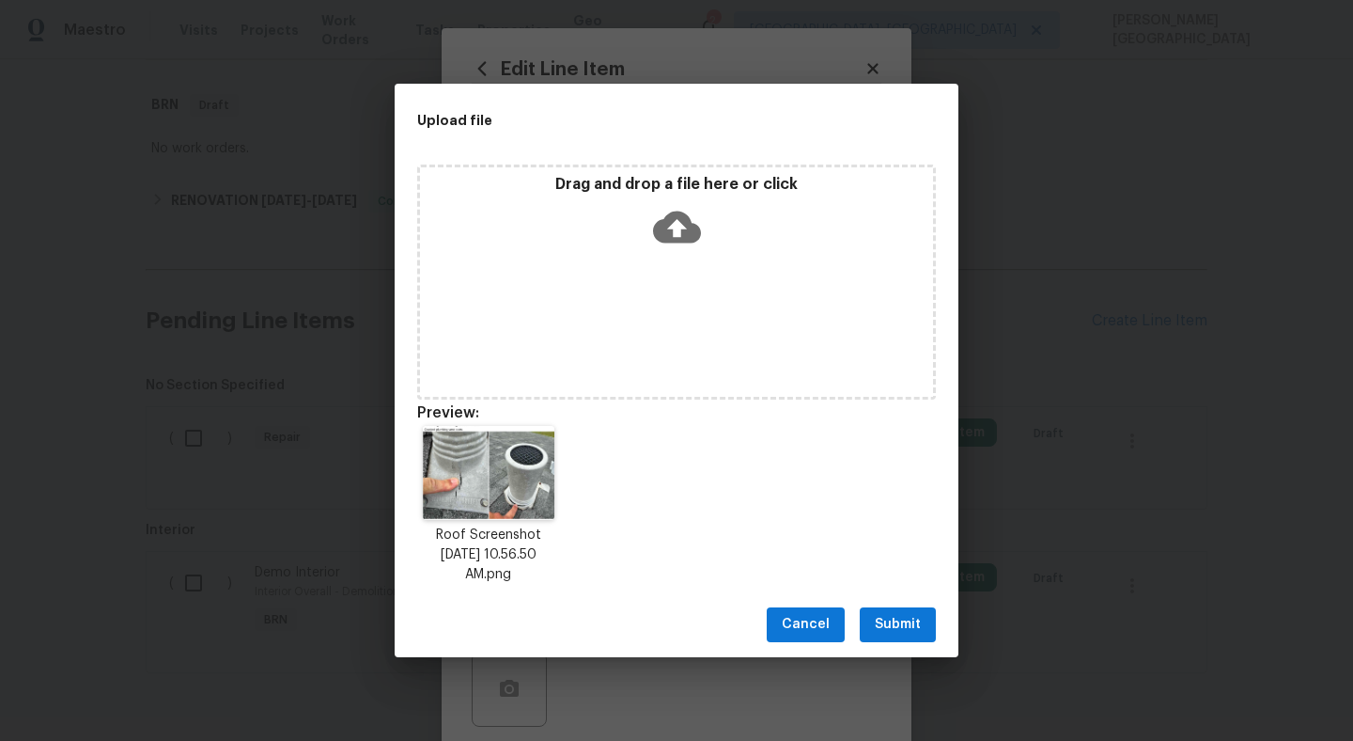
click at [912, 622] on span "Submit" at bounding box center [898, 624] width 46 height 23
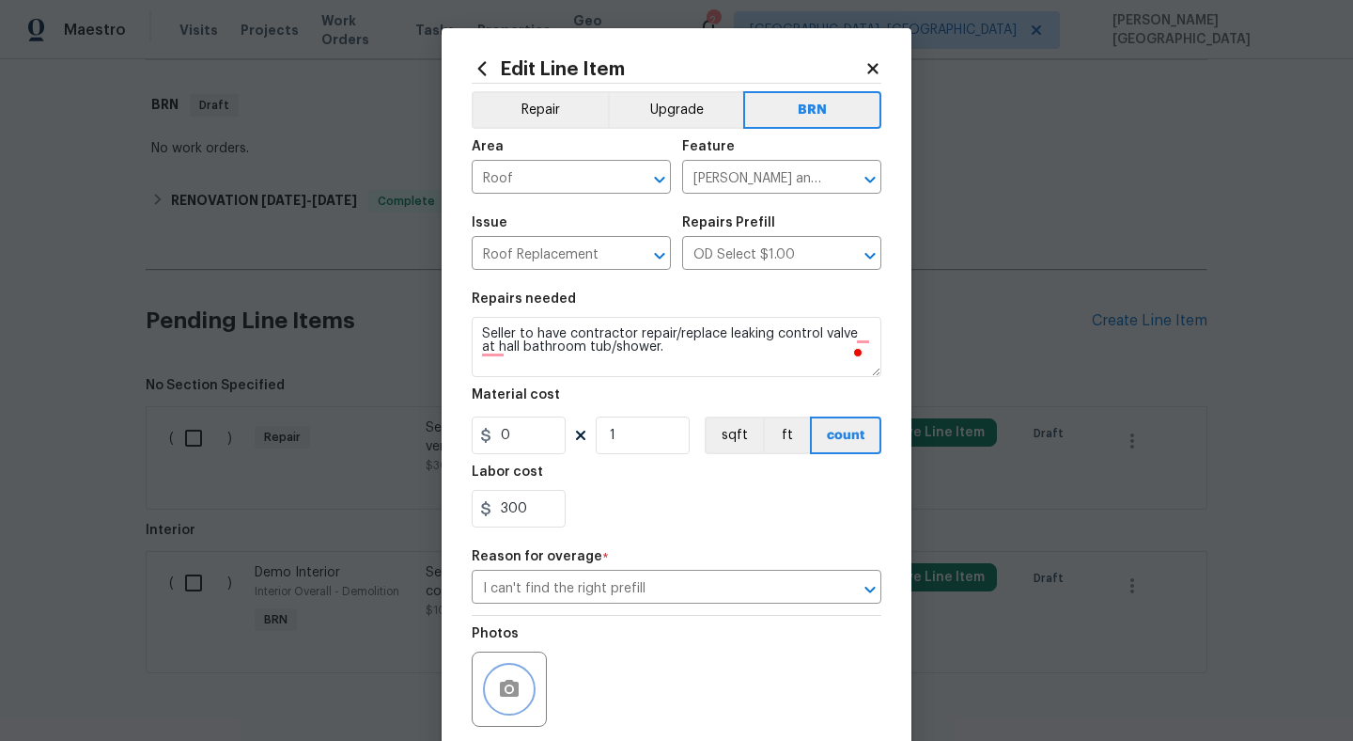
scroll to position [146, 0]
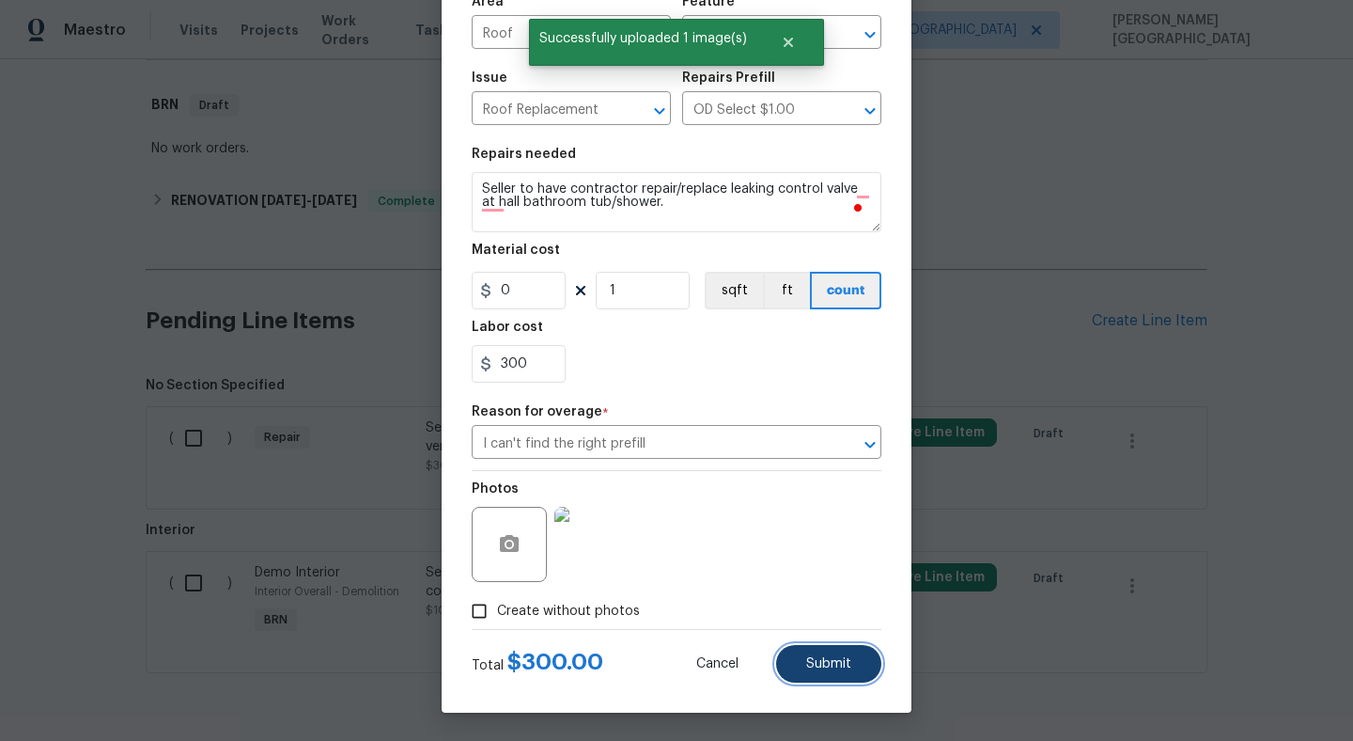
click at [826, 675] on button "Submit" at bounding box center [828, 664] width 105 height 38
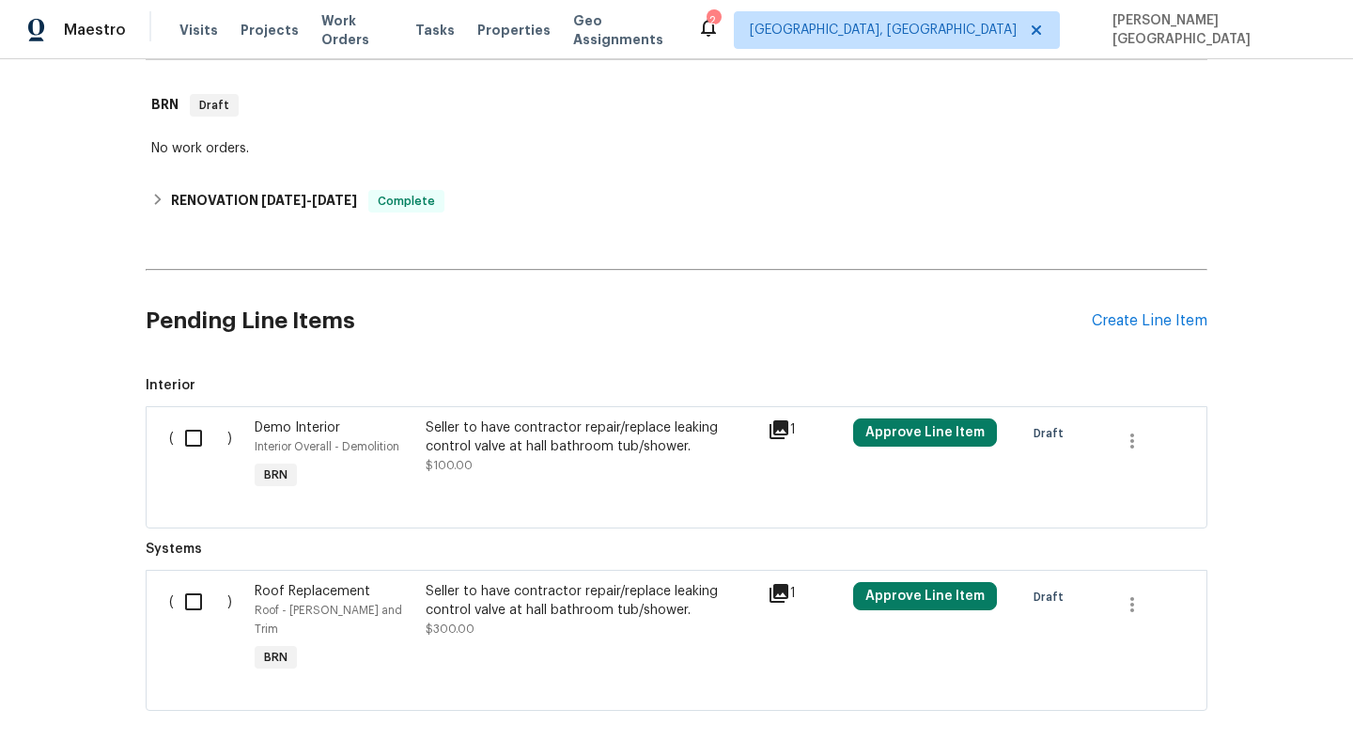
click at [476, 603] on div "Seller to have contractor repair/replace leaking control valve at hall bathroom…" at bounding box center [591, 601] width 331 height 38
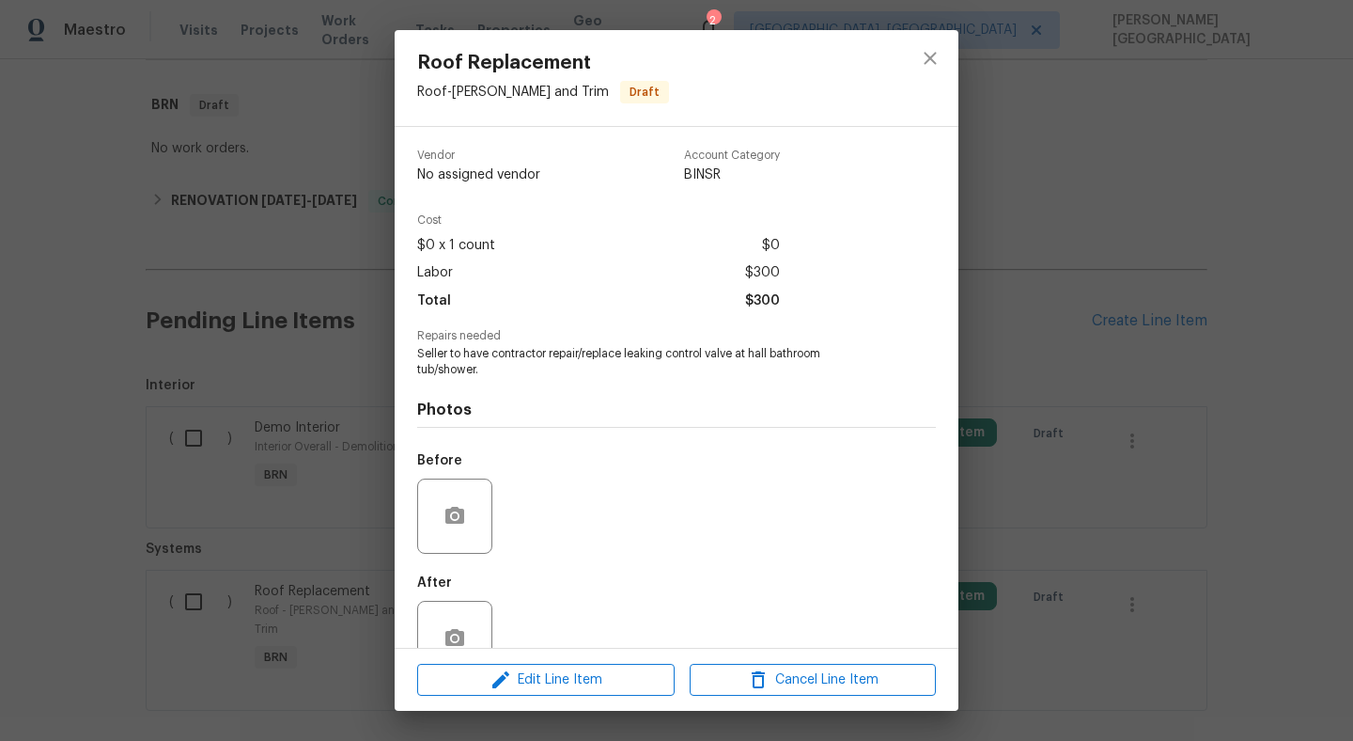
scroll to position [47, 0]
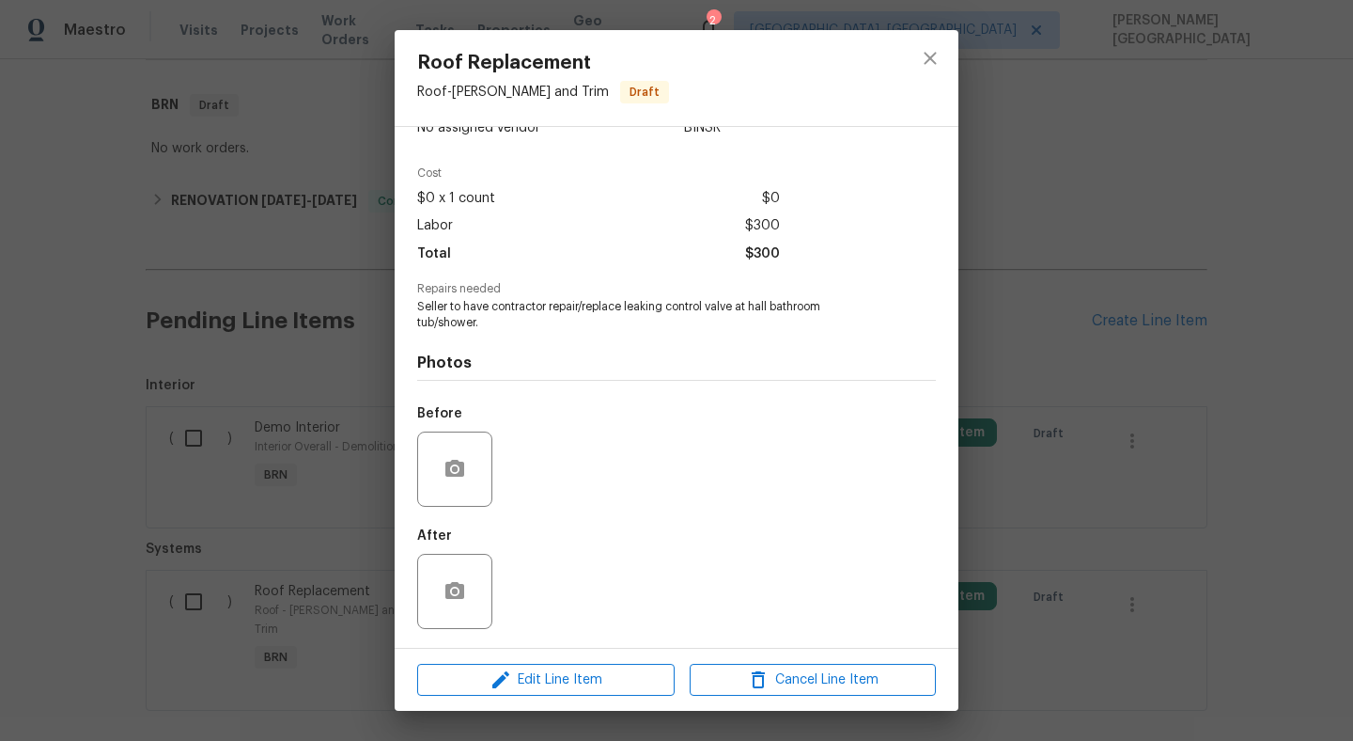
click at [585, 447] on div "Before" at bounding box center [676, 457] width 519 height 122
click at [535, 454] on div "Before" at bounding box center [676, 457] width 519 height 122
click at [1115, 444] on div "Roof Replacement Roof - [PERSON_NAME] and Trim Draft Vendor No assigned vendor …" at bounding box center [676, 370] width 1353 height 741
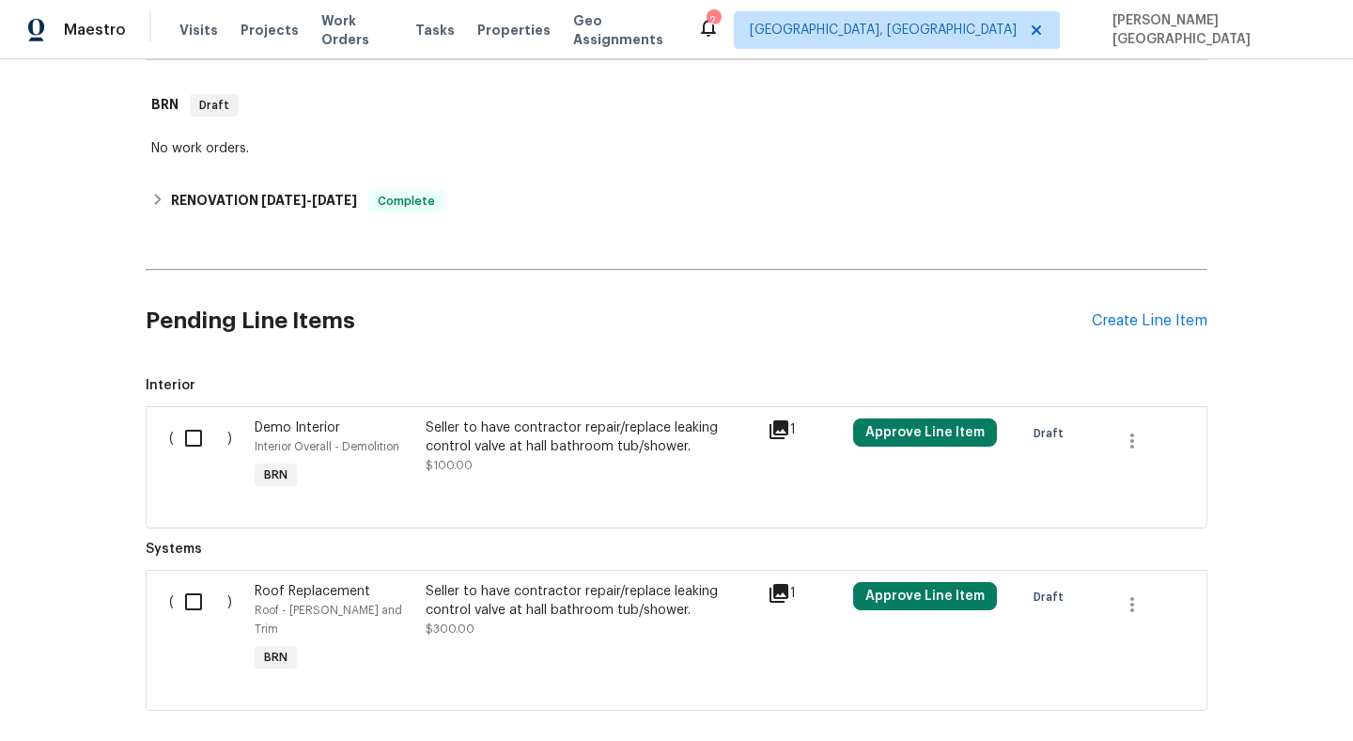
click at [528, 476] on div "Seller to have contractor repair/replace leaking control valve at hall bathroom…" at bounding box center [591, 456] width 342 height 86
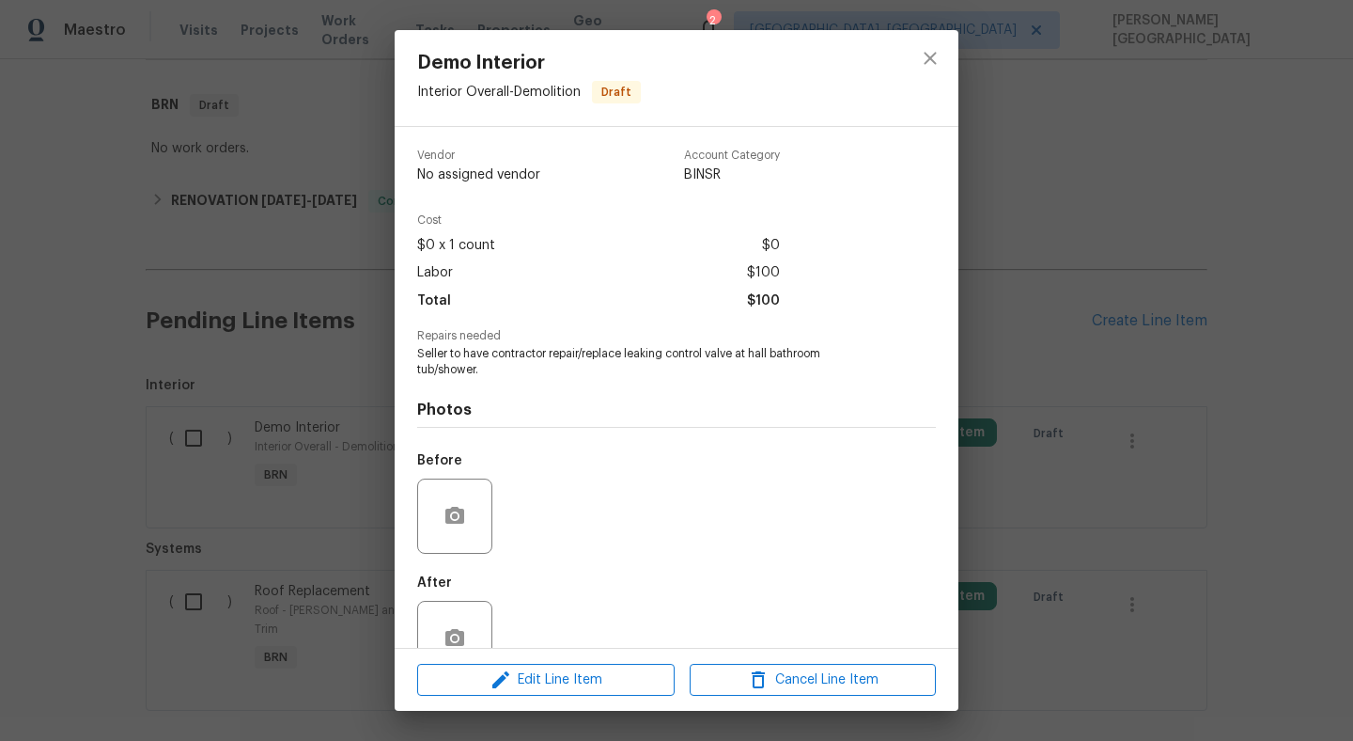
click at [1165, 289] on div "Demo Interior Interior Overall - Demolition Draft Vendor No assigned vendor Acc…" at bounding box center [676, 370] width 1353 height 741
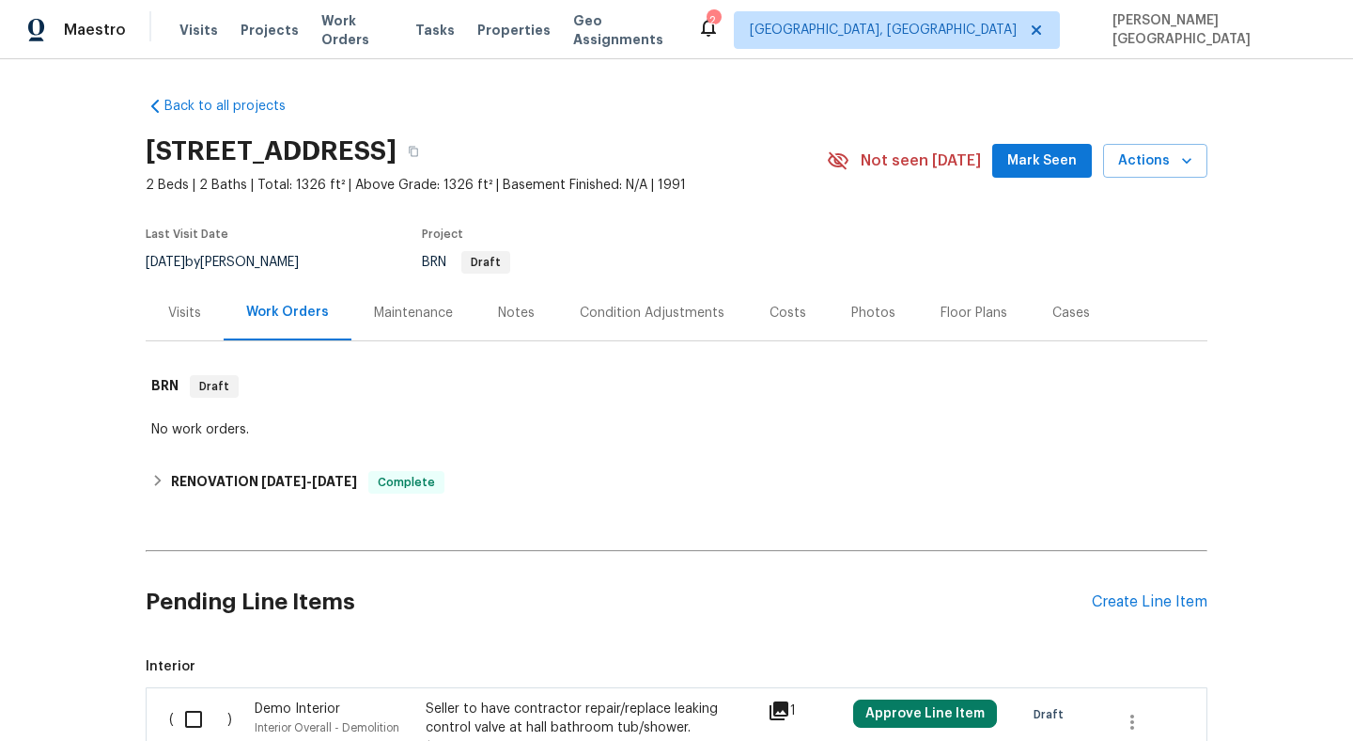
scroll to position [361, 0]
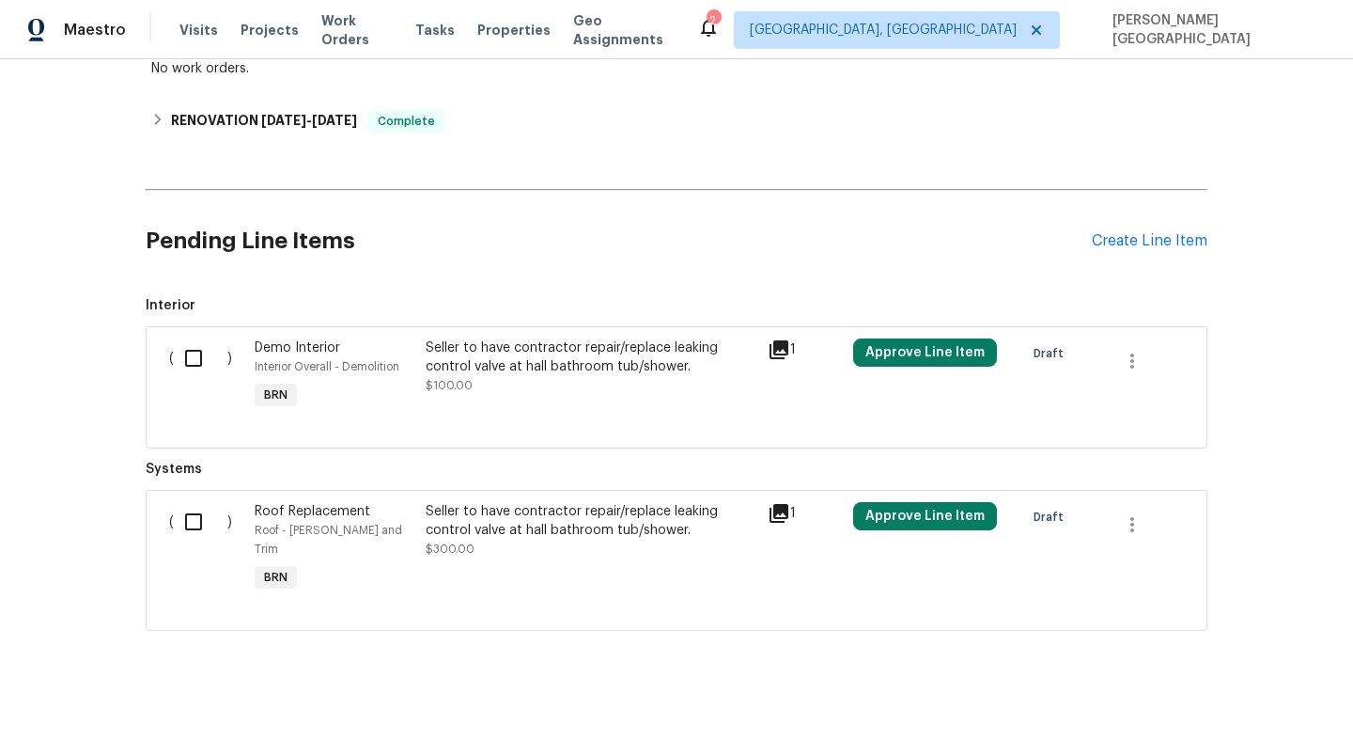
click at [493, 529] on div "Seller to have contractor repair/replace leaking control valve at hall bathroom…" at bounding box center [591, 521] width 331 height 38
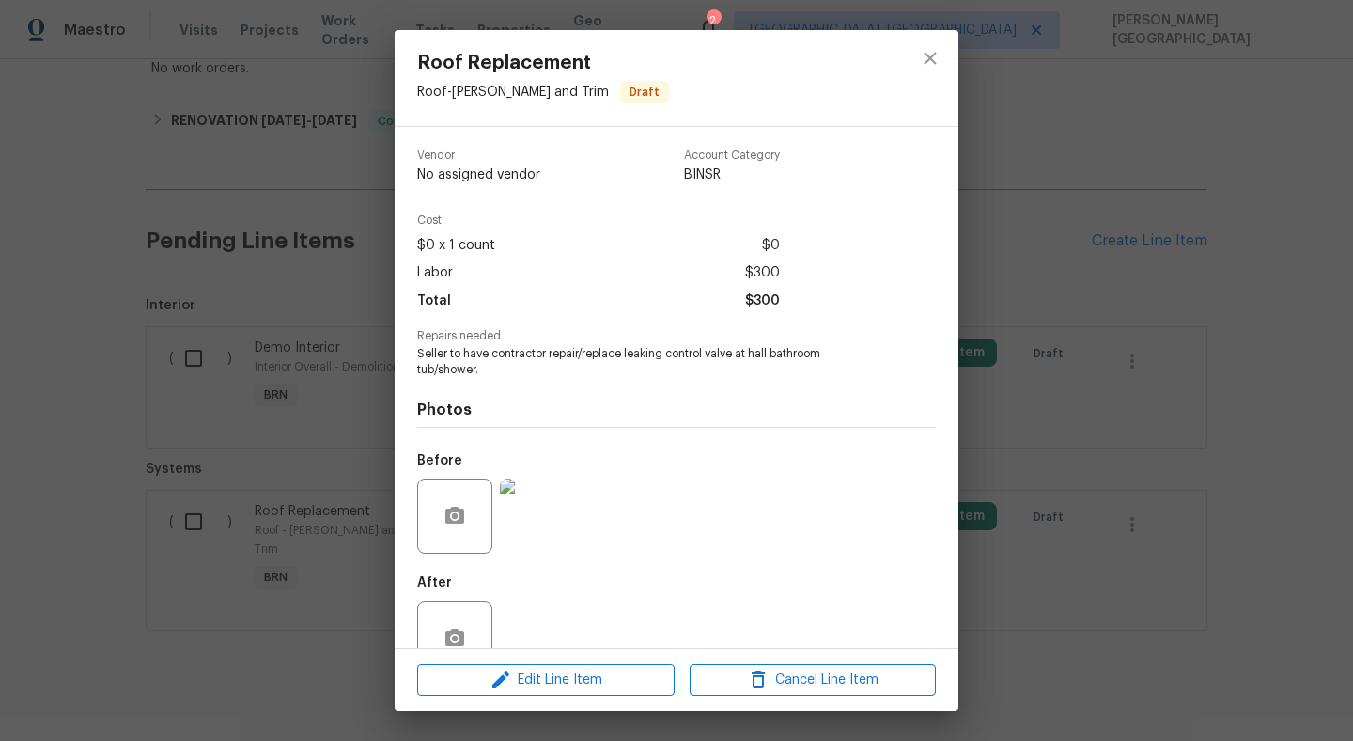
click at [534, 504] on img at bounding box center [537, 515] width 75 height 75
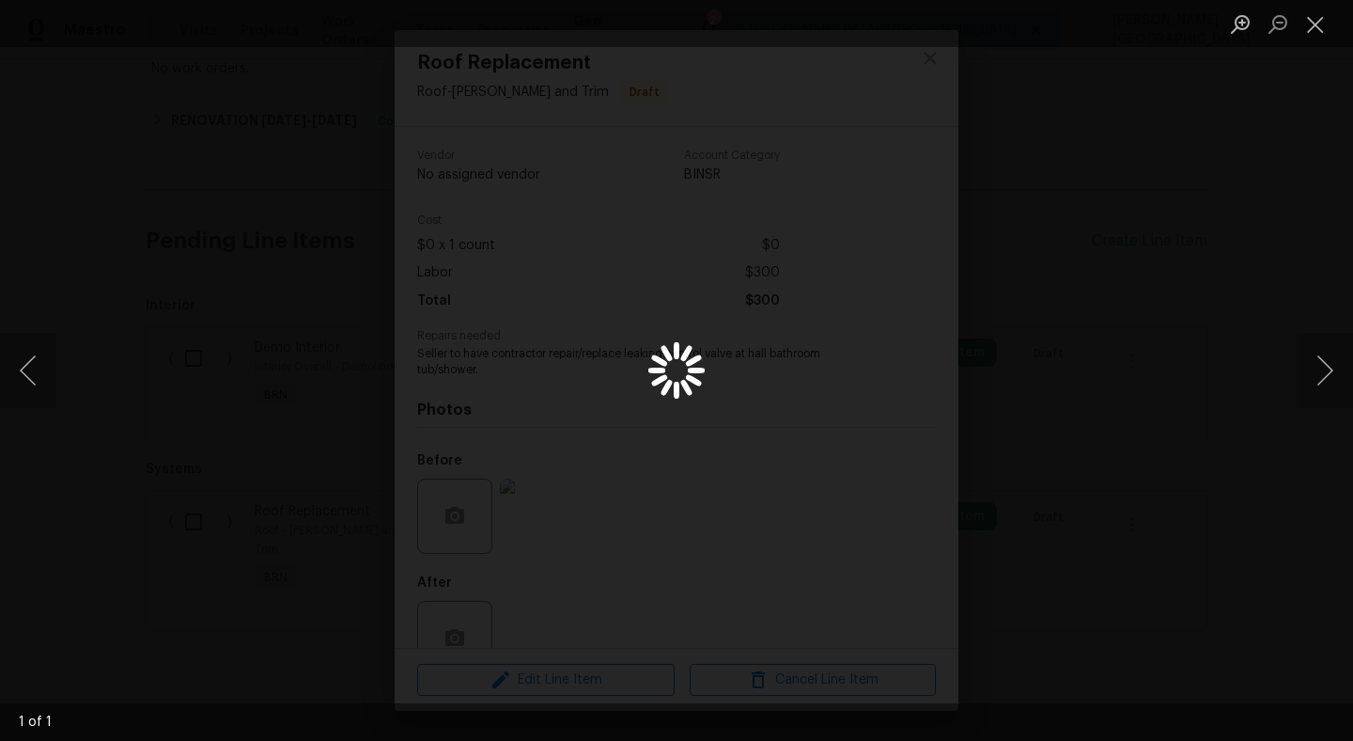
click at [1162, 369] on div "Lightbox" at bounding box center [676, 370] width 1353 height 741
click at [1118, 278] on img "Lightbox" at bounding box center [676, 370] width 1353 height 741
click at [1178, 231] on div "Lightbox" at bounding box center [676, 370] width 1353 height 741
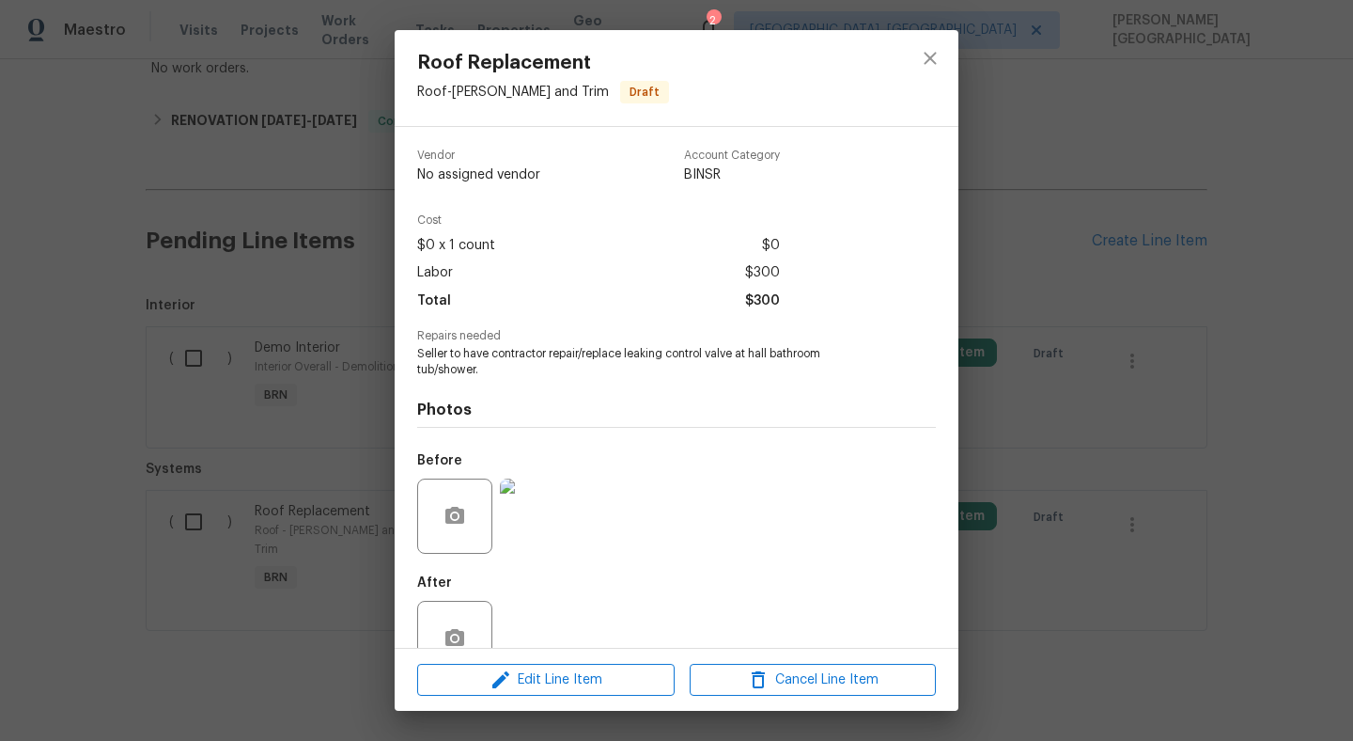
click at [257, 389] on div "Roof Replacement Roof - [PERSON_NAME] and Trim Draft Vendor No assigned vendor …" at bounding box center [676, 370] width 1353 height 741
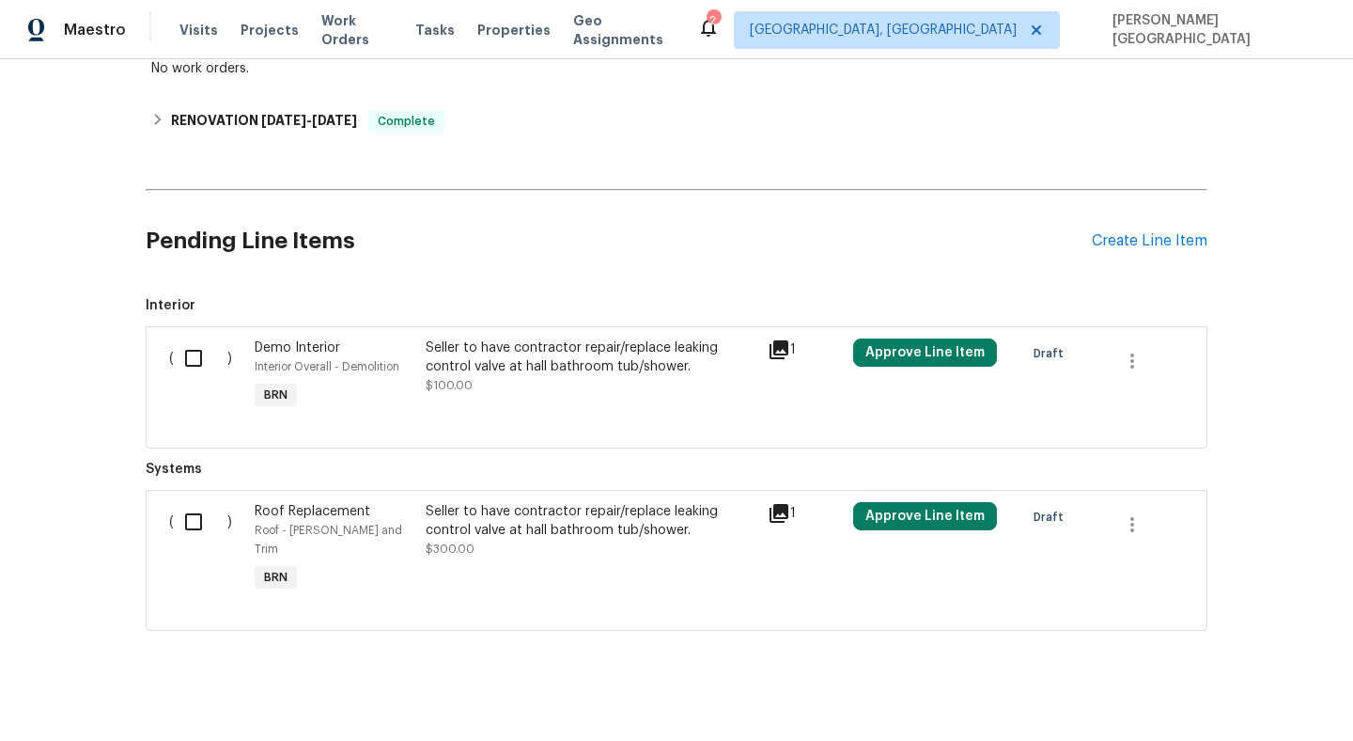
click at [598, 355] on div "Seller to have contractor repair/replace leaking control valve at hall bathroom…" at bounding box center [591, 357] width 331 height 38
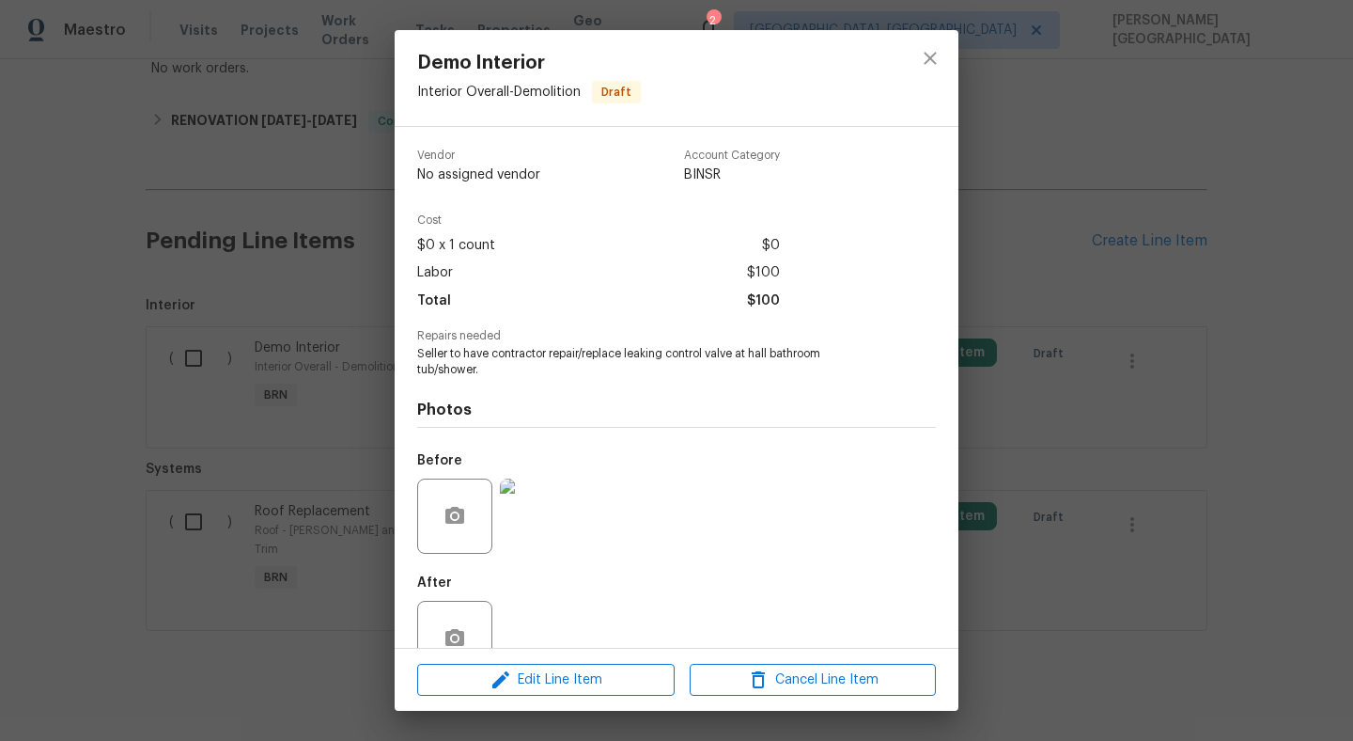
click at [525, 504] on img at bounding box center [537, 515] width 75 height 75
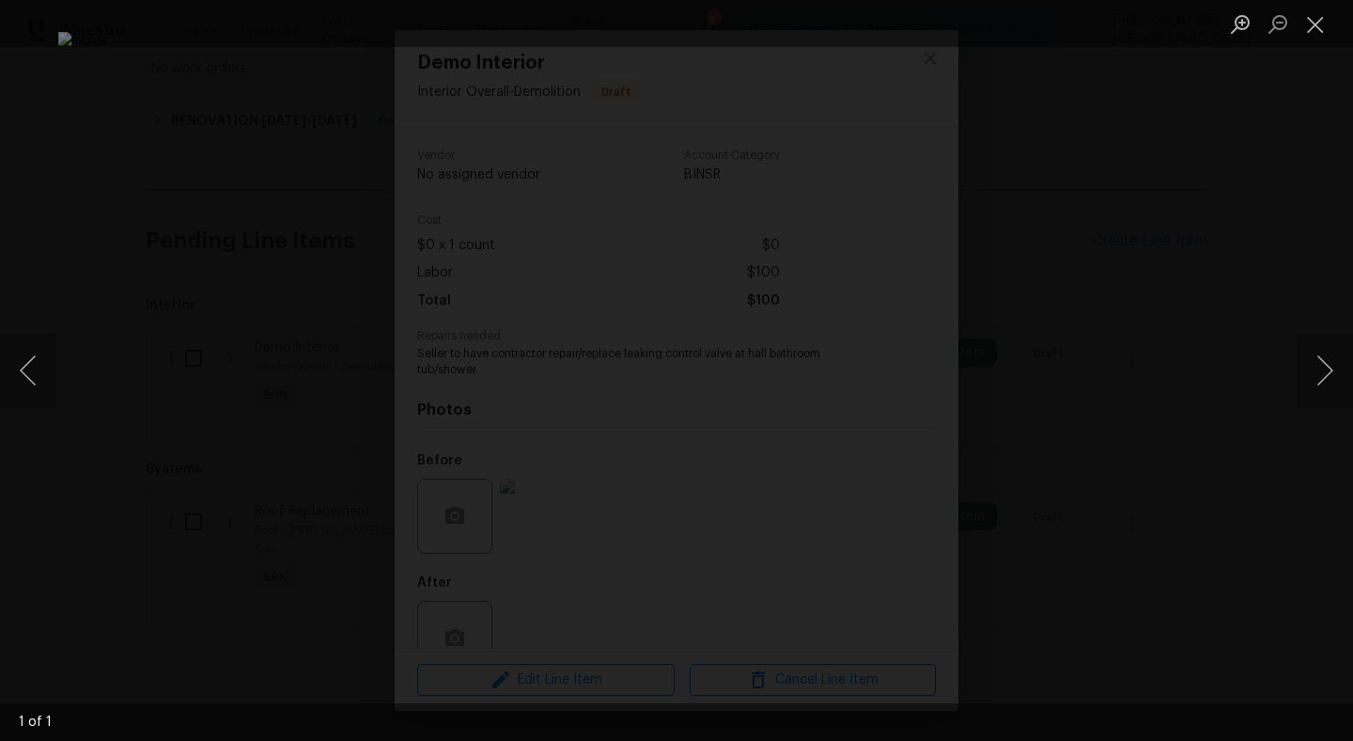
click at [1177, 419] on div "Lightbox" at bounding box center [676, 370] width 1353 height 741
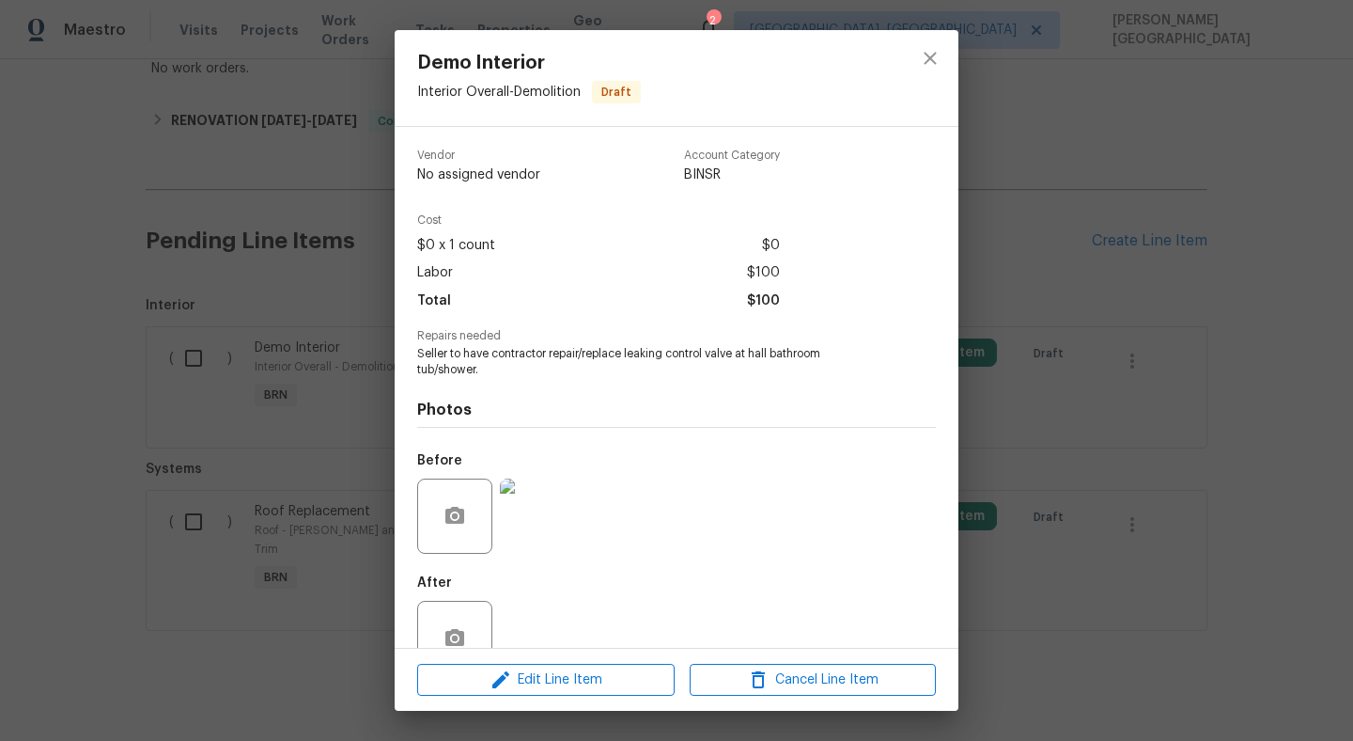
click at [228, 565] on div "Demo Interior Interior Overall - Demolition Draft Vendor No assigned vendor Acc…" at bounding box center [676, 370] width 1353 height 741
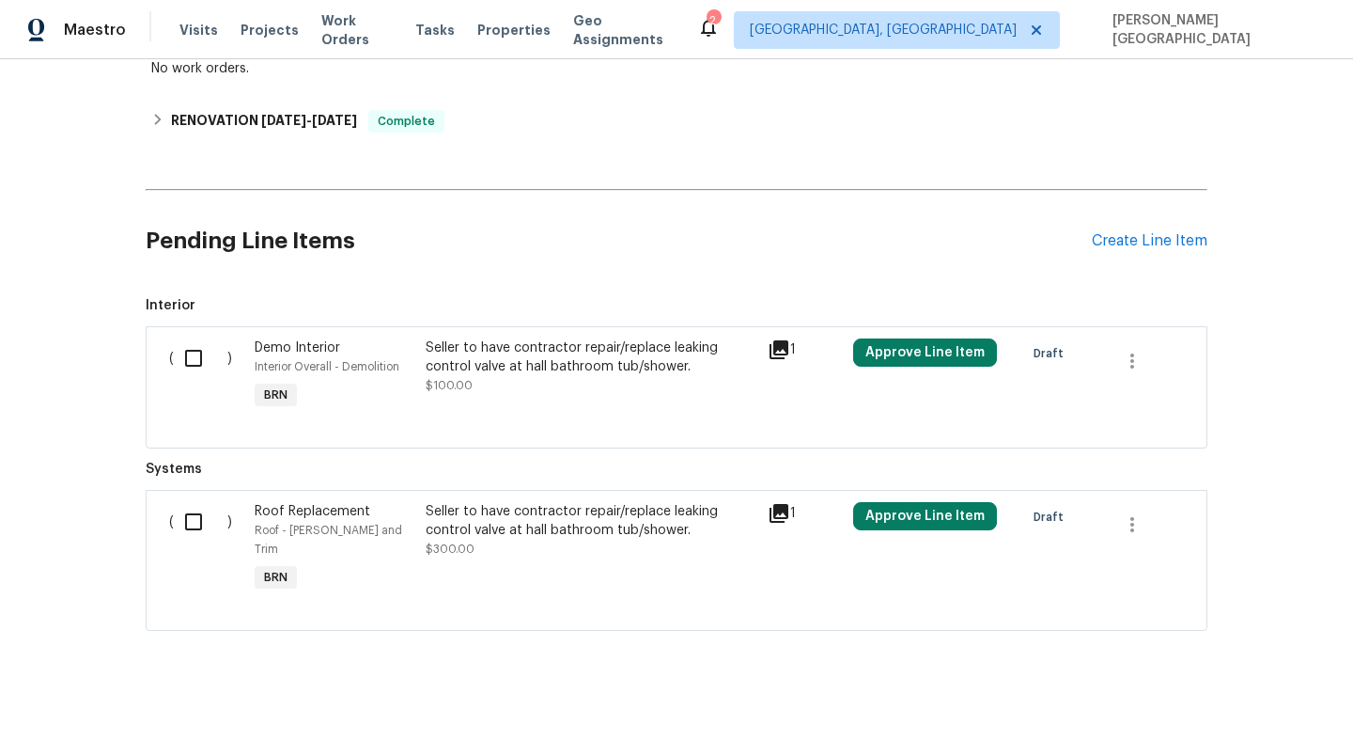
click at [570, 508] on div "Seller to have contractor repair/replace leaking control valve at hall bathroom…" at bounding box center [591, 521] width 331 height 38
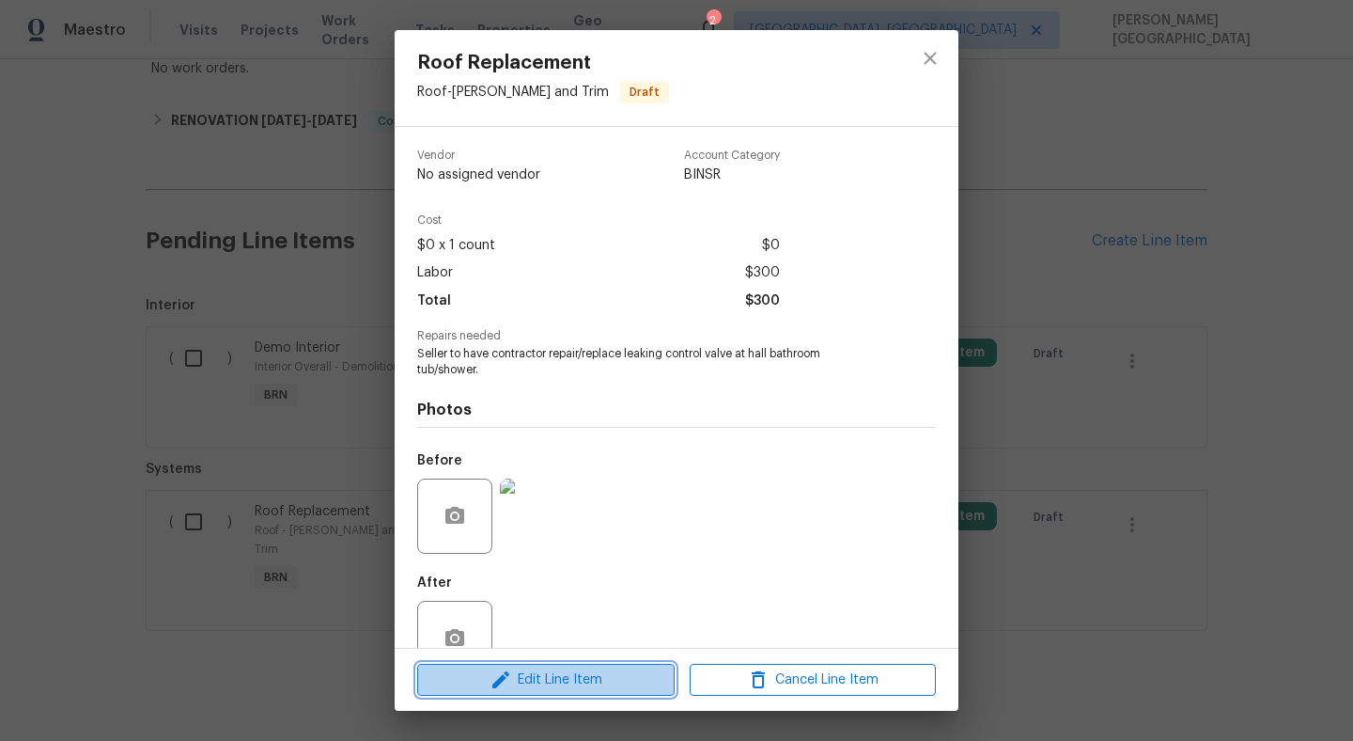
click at [555, 672] on span "Edit Line Item" at bounding box center [546, 679] width 246 height 23
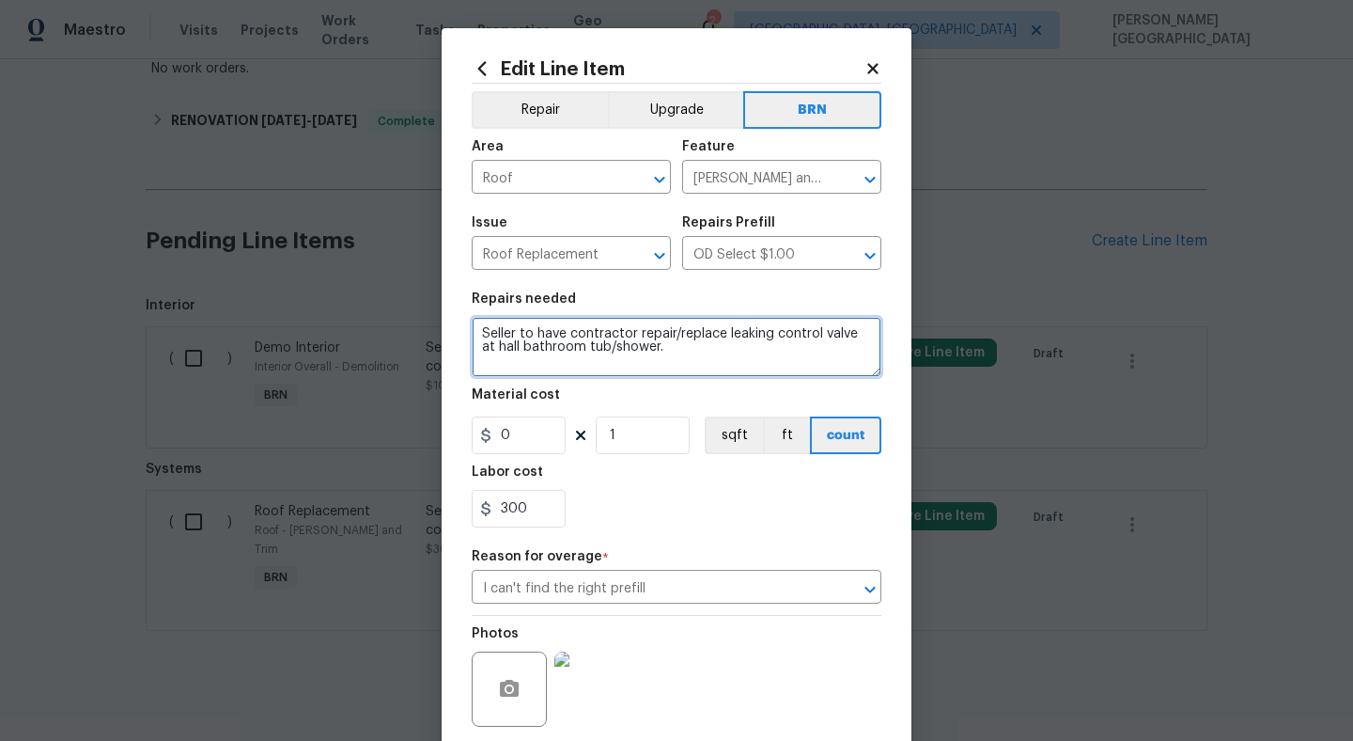
click at [588, 351] on textarea "Seller to have contractor repair/replace leaking control valve at hall bathroom…" at bounding box center [677, 347] width 410 height 60
paste textarea "Seller to have contractor replace cracked plumbing vent boots at roof."
type textarea "Seller to have contractor repair/replace leaking control valve at hall bathroom…"
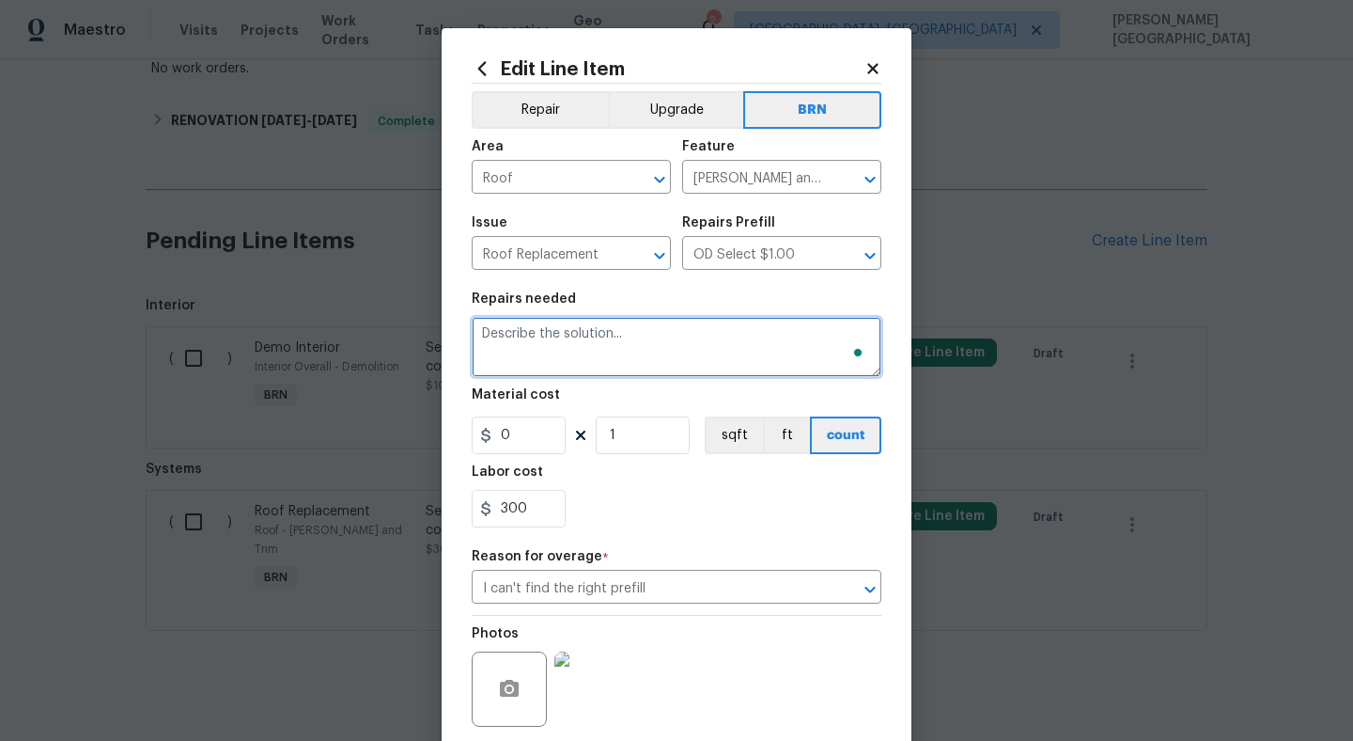
paste textarea "Seller to have contractor replace cracked plumbing vent boots at roof."
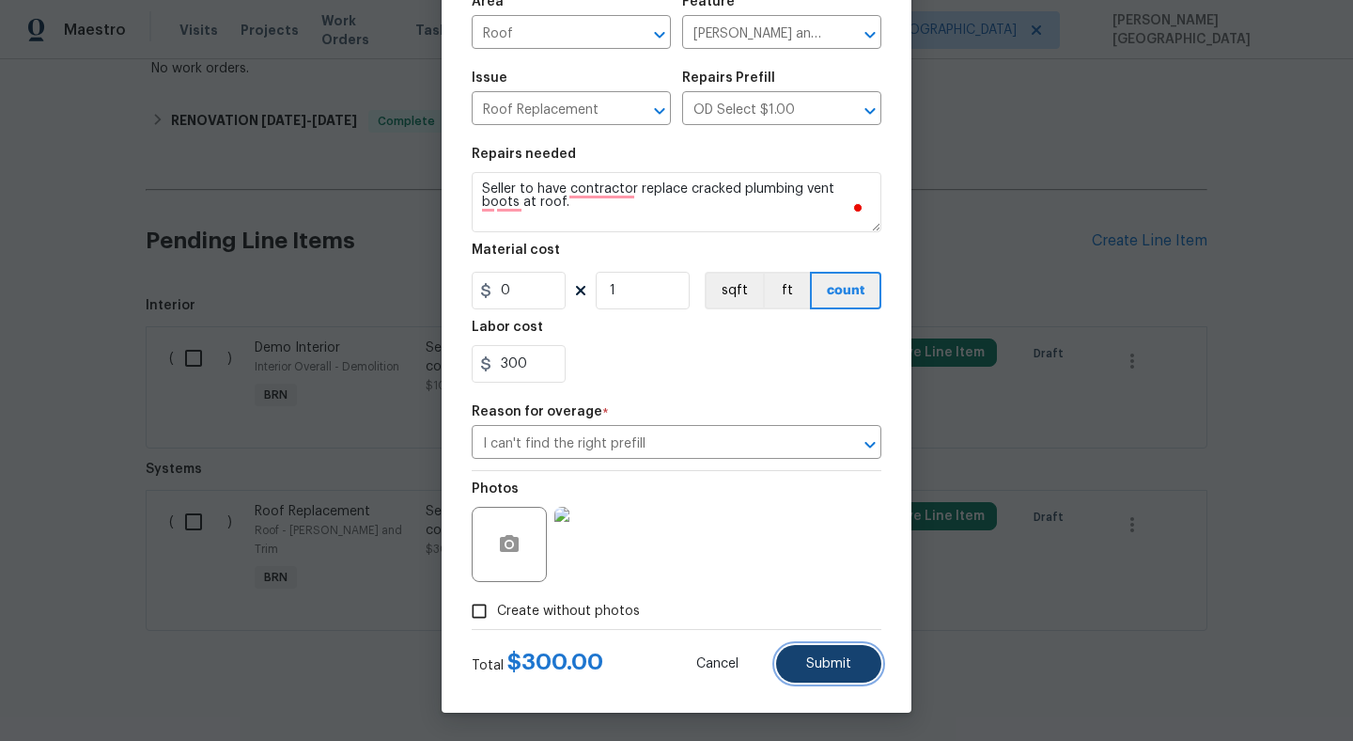
click at [824, 665] on span "Submit" at bounding box center [828, 664] width 45 height 14
type textarea "Seller to have contractor replace cracked plumbing vent boots at roof."
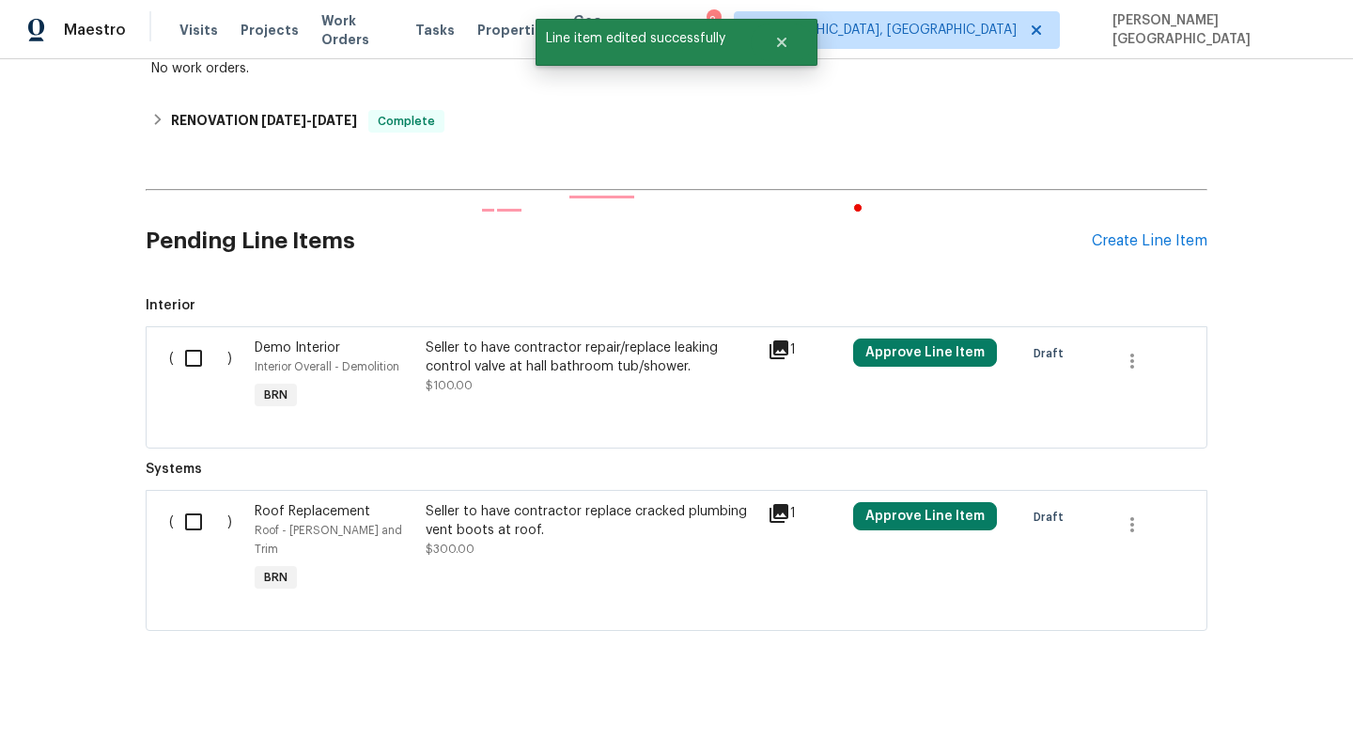
scroll to position [0, 0]
click at [197, 531] on input "checkbox" at bounding box center [201, 521] width 54 height 39
checkbox input "true"
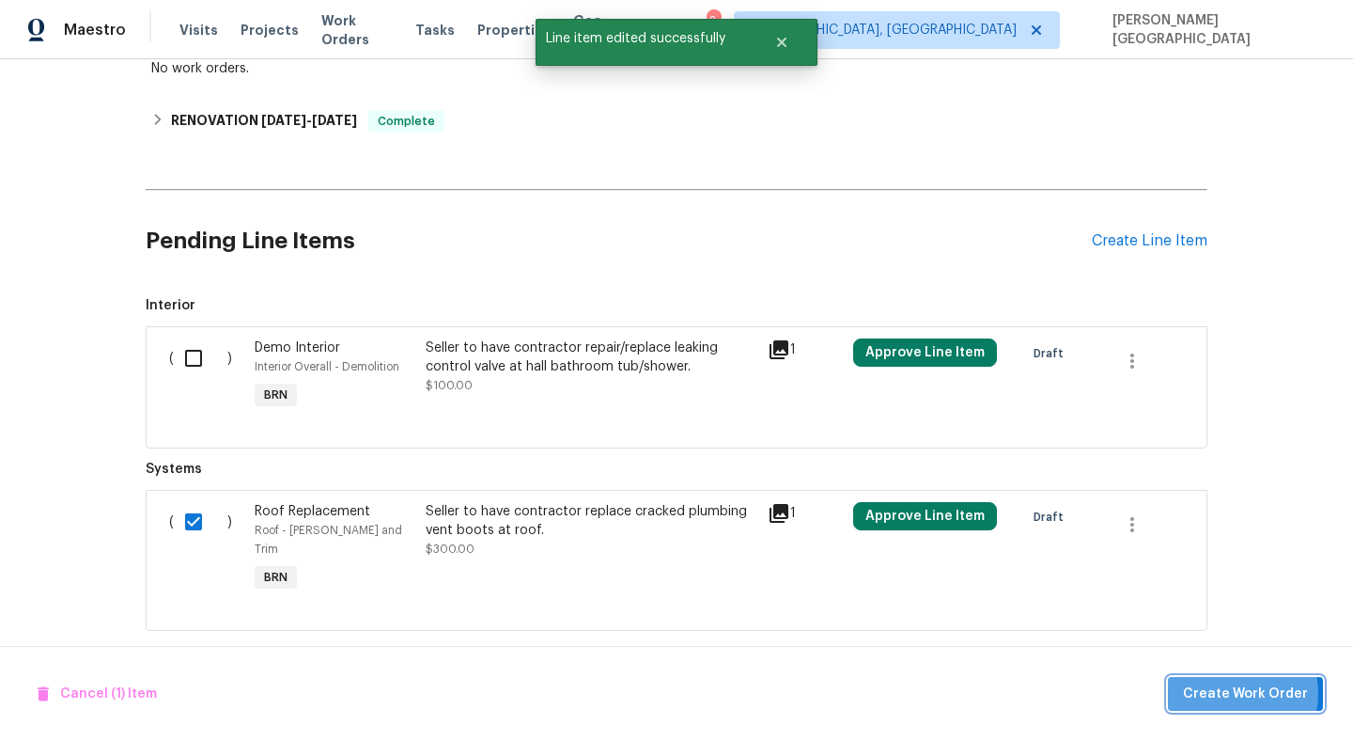
click at [1230, 693] on span "Create Work Order" at bounding box center [1245, 693] width 125 height 23
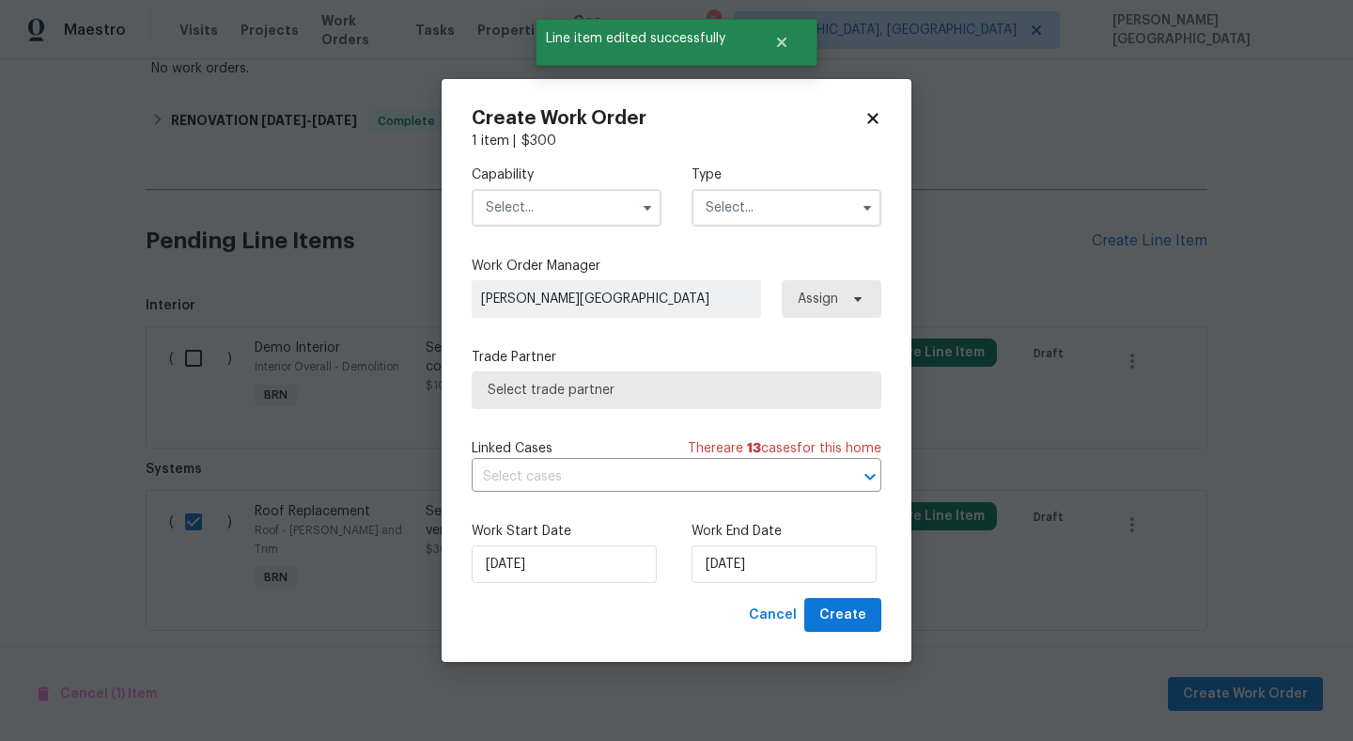
click at [534, 199] on input "text" at bounding box center [567, 208] width 190 height 38
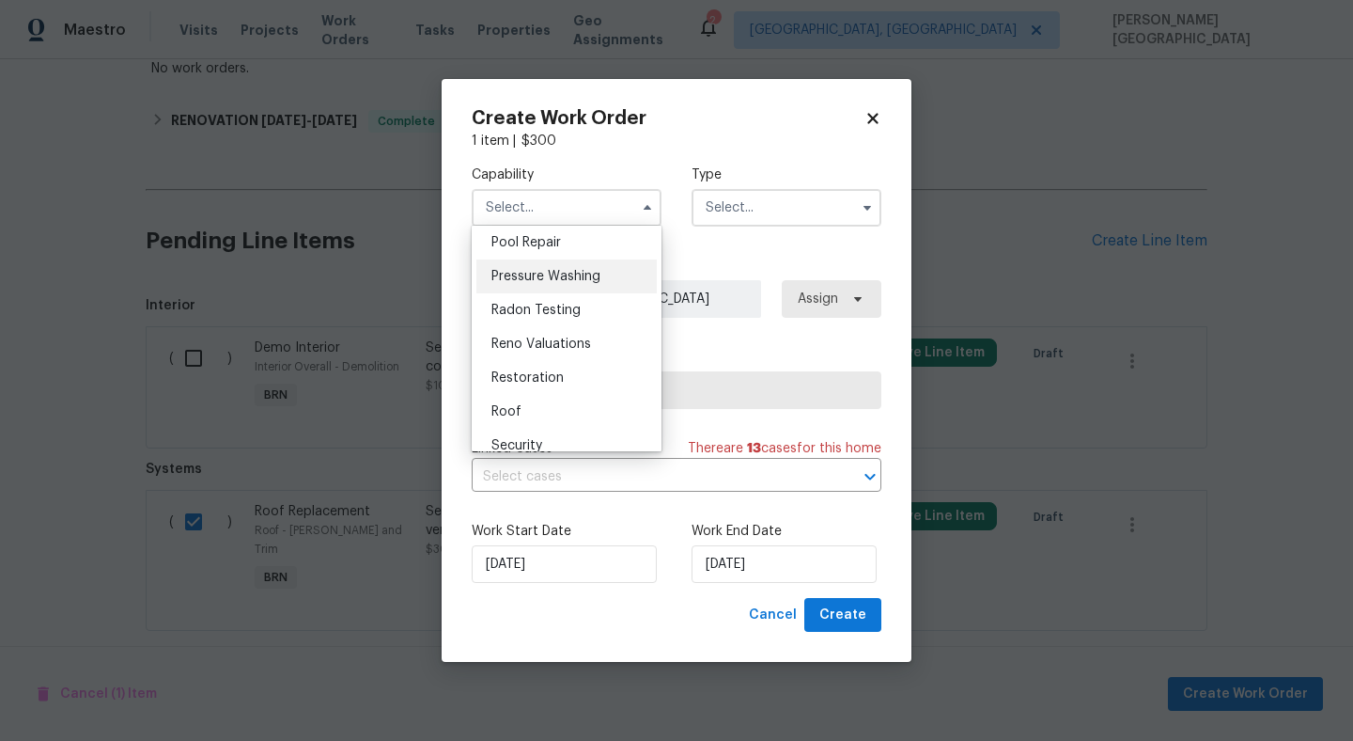
scroll to position [1763, 0]
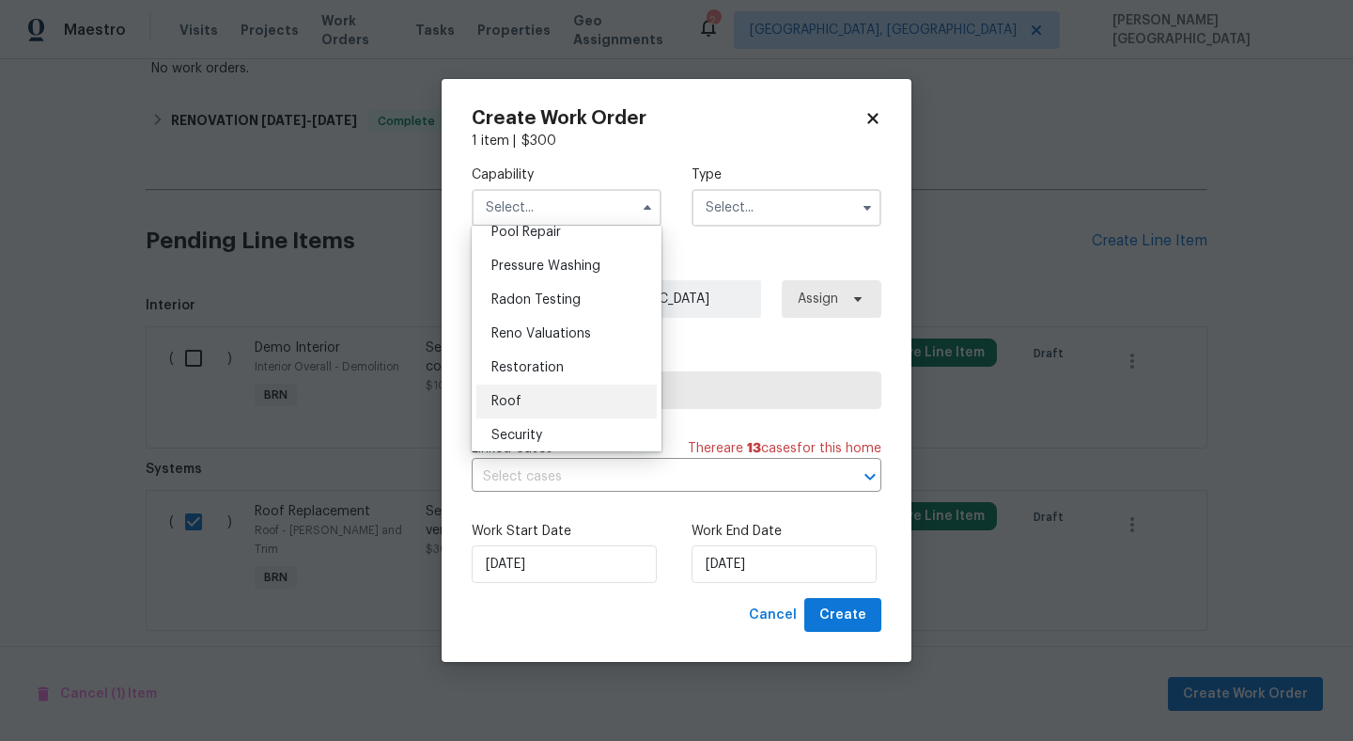
click at [532, 396] on div "Roof" at bounding box center [566, 401] width 180 height 34
type input "Roof"
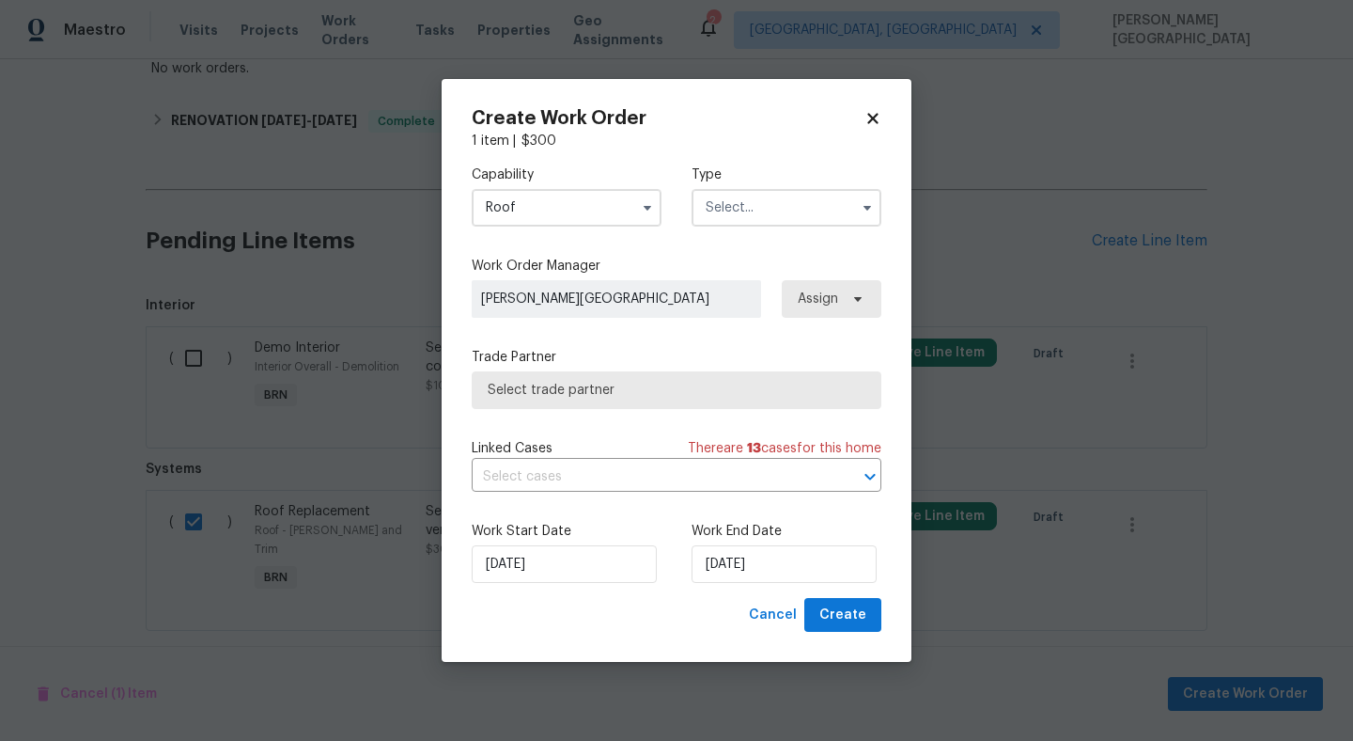
click at [721, 209] on input "text" at bounding box center [787, 208] width 190 height 38
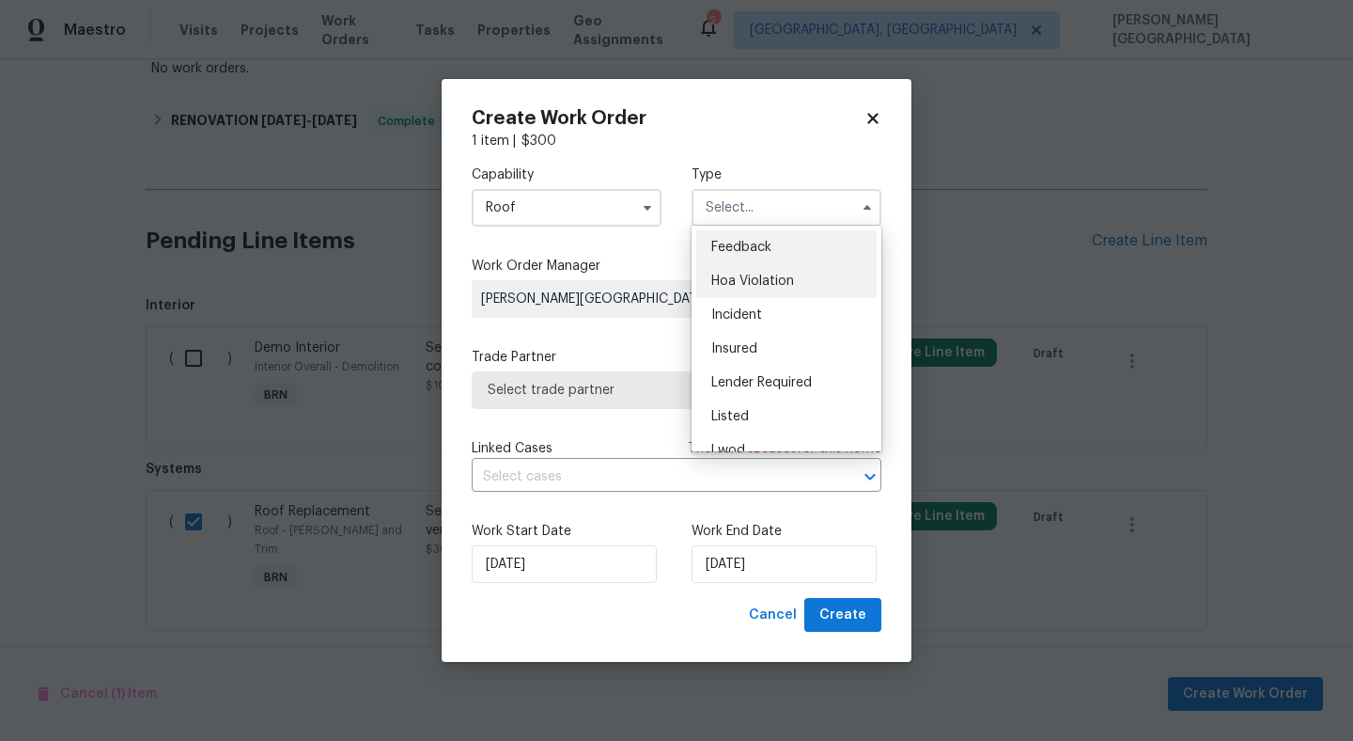
scroll to position [224, 0]
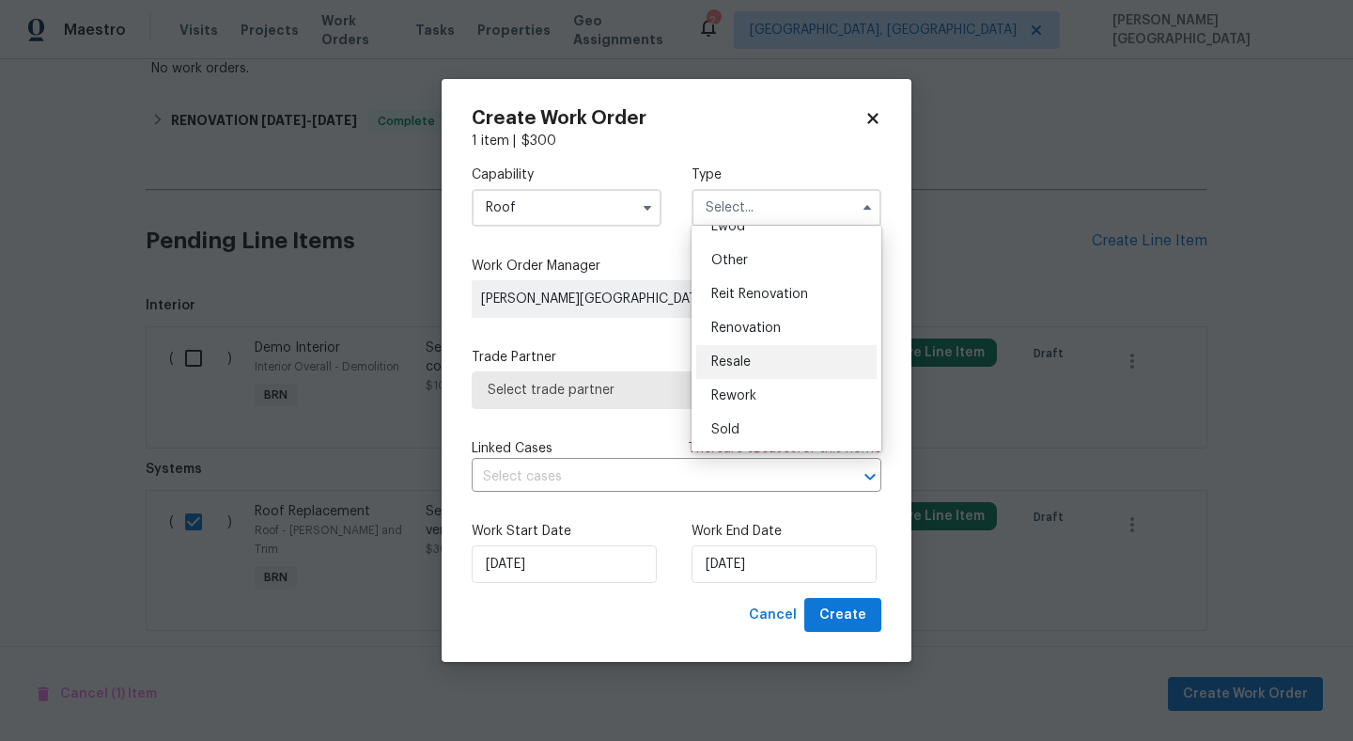
click at [745, 373] on div "Resale" at bounding box center [786, 362] width 180 height 34
type input "Resale"
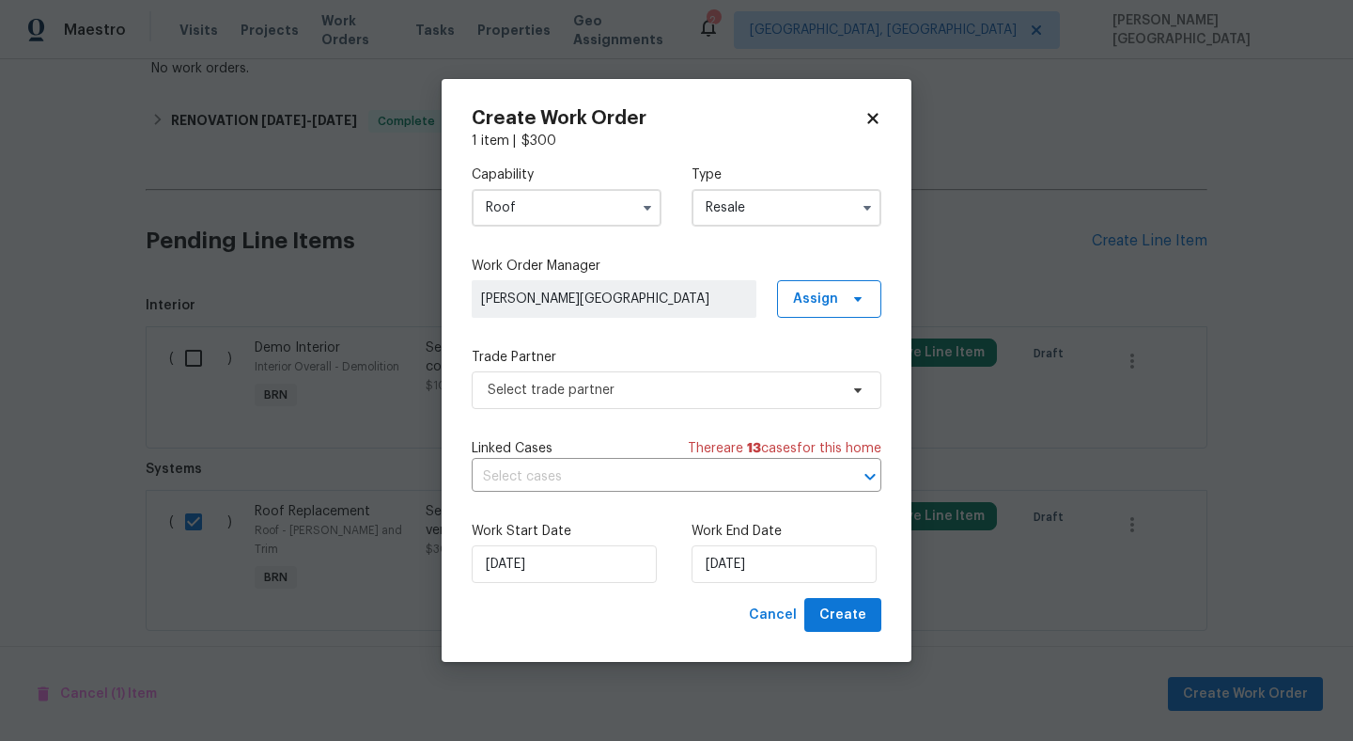
click at [671, 460] on div "Linked Cases There are 13 case s for this home ​" at bounding box center [677, 465] width 410 height 53
click at [673, 468] on input "text" at bounding box center [650, 476] width 357 height 29
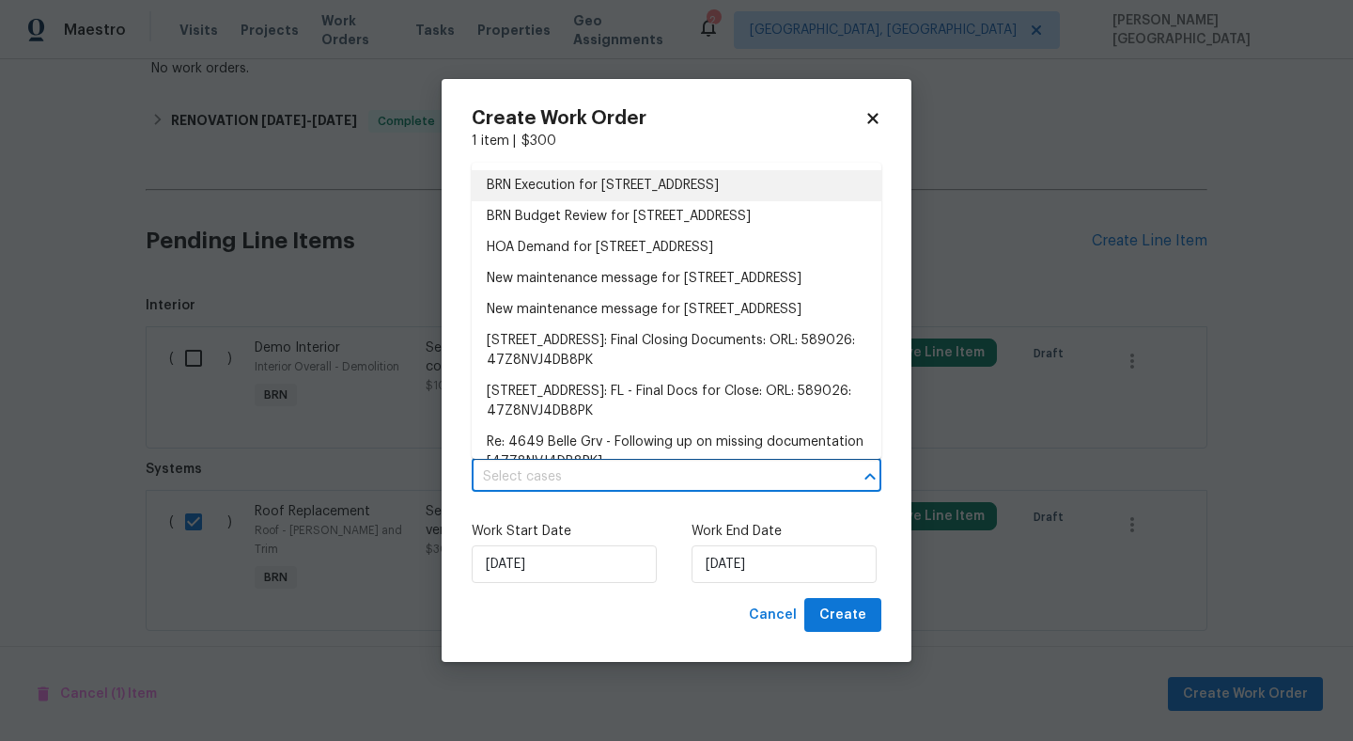
click at [613, 192] on li "BRN Execution for [STREET_ADDRESS]" at bounding box center [677, 185] width 410 height 31
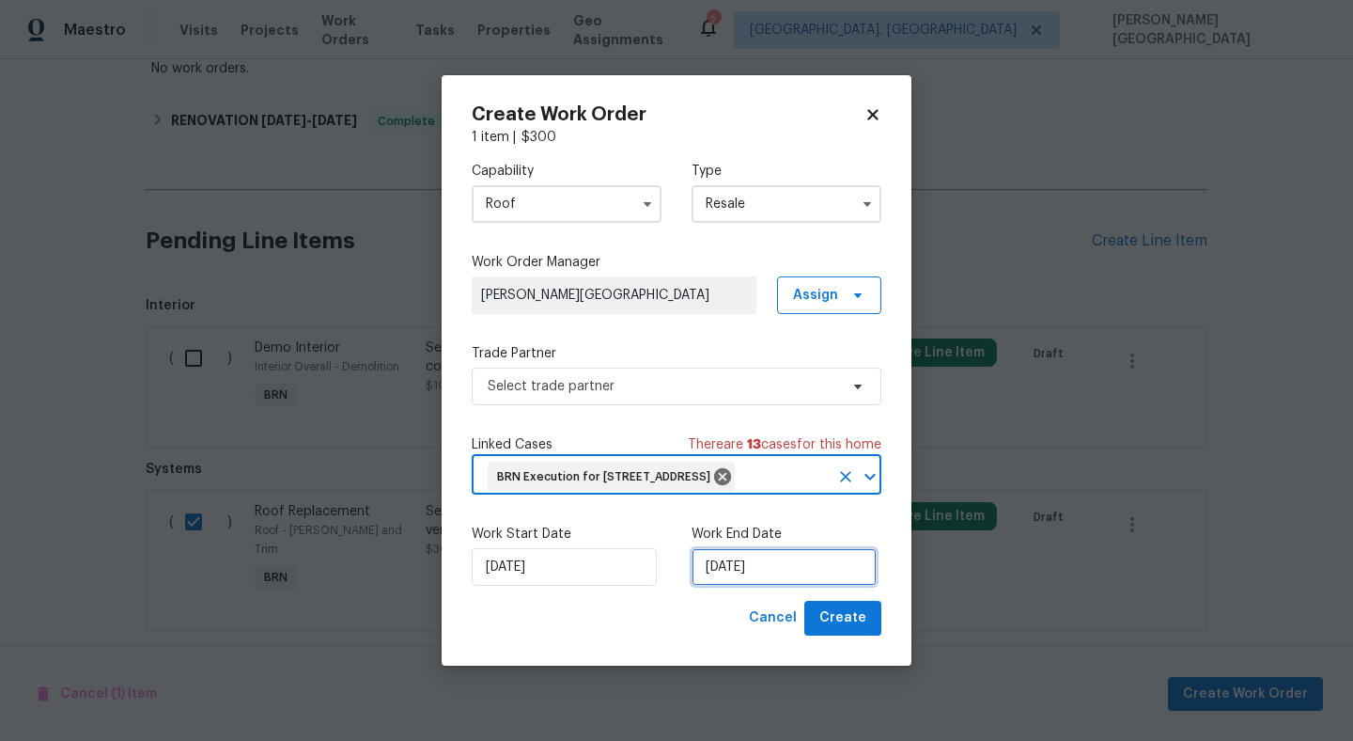
click at [728, 577] on input "[DATE]" at bounding box center [784, 567] width 185 height 38
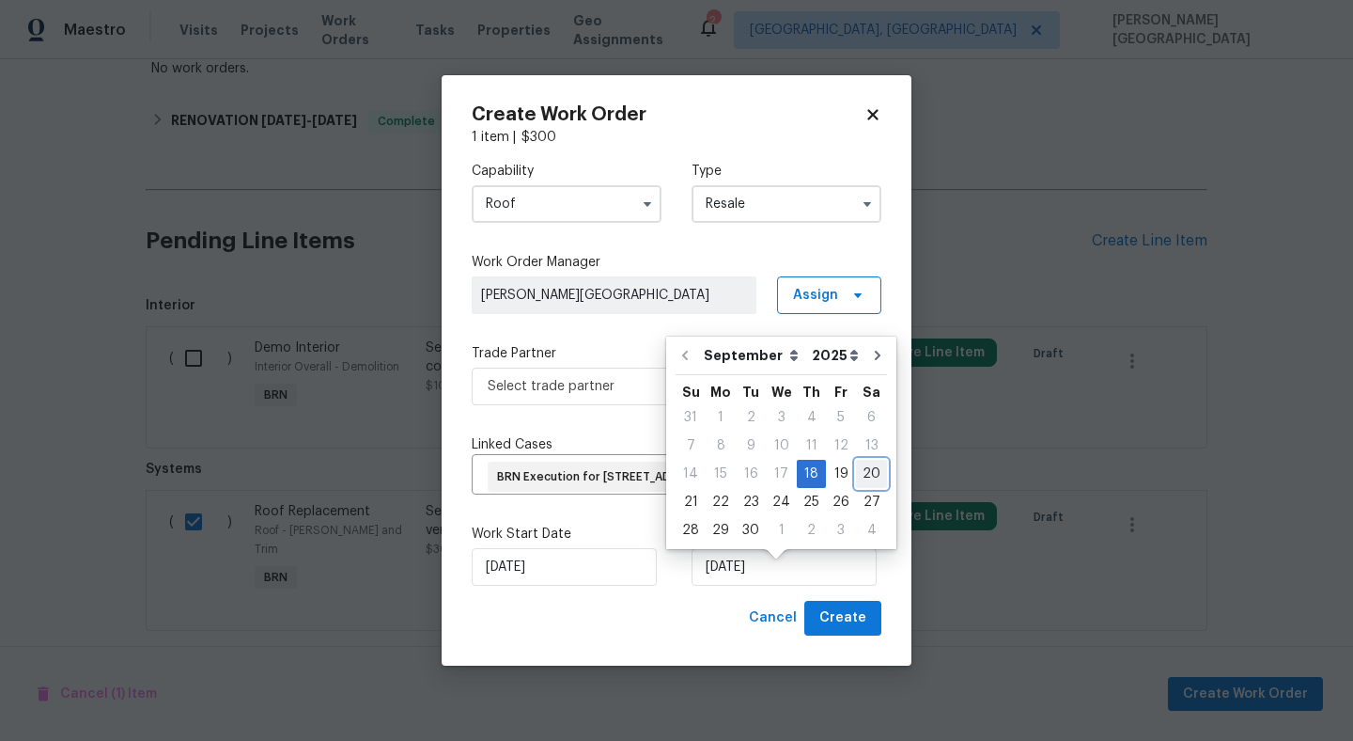
click at [862, 470] on div "20" at bounding box center [871, 473] width 31 height 26
type input "[DATE]"
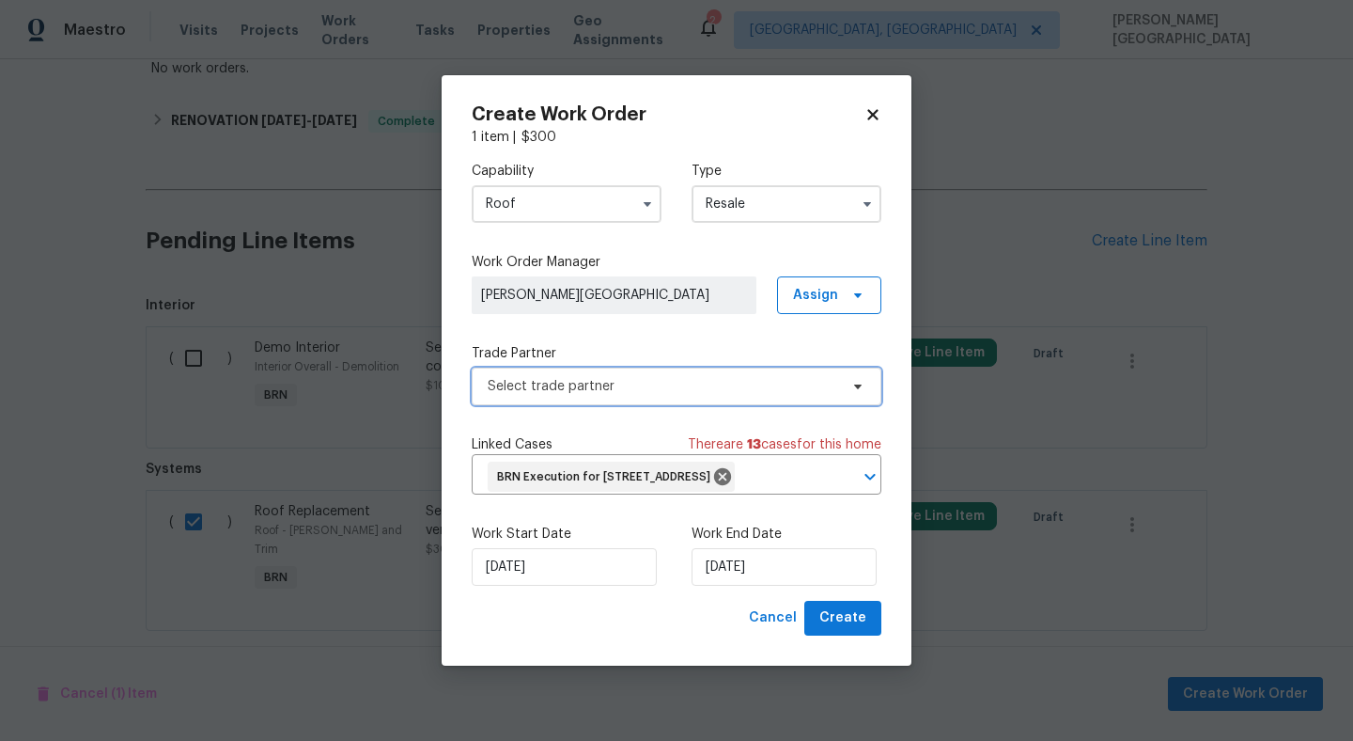
click at [617, 367] on span "Select trade partner" at bounding box center [677, 386] width 410 height 38
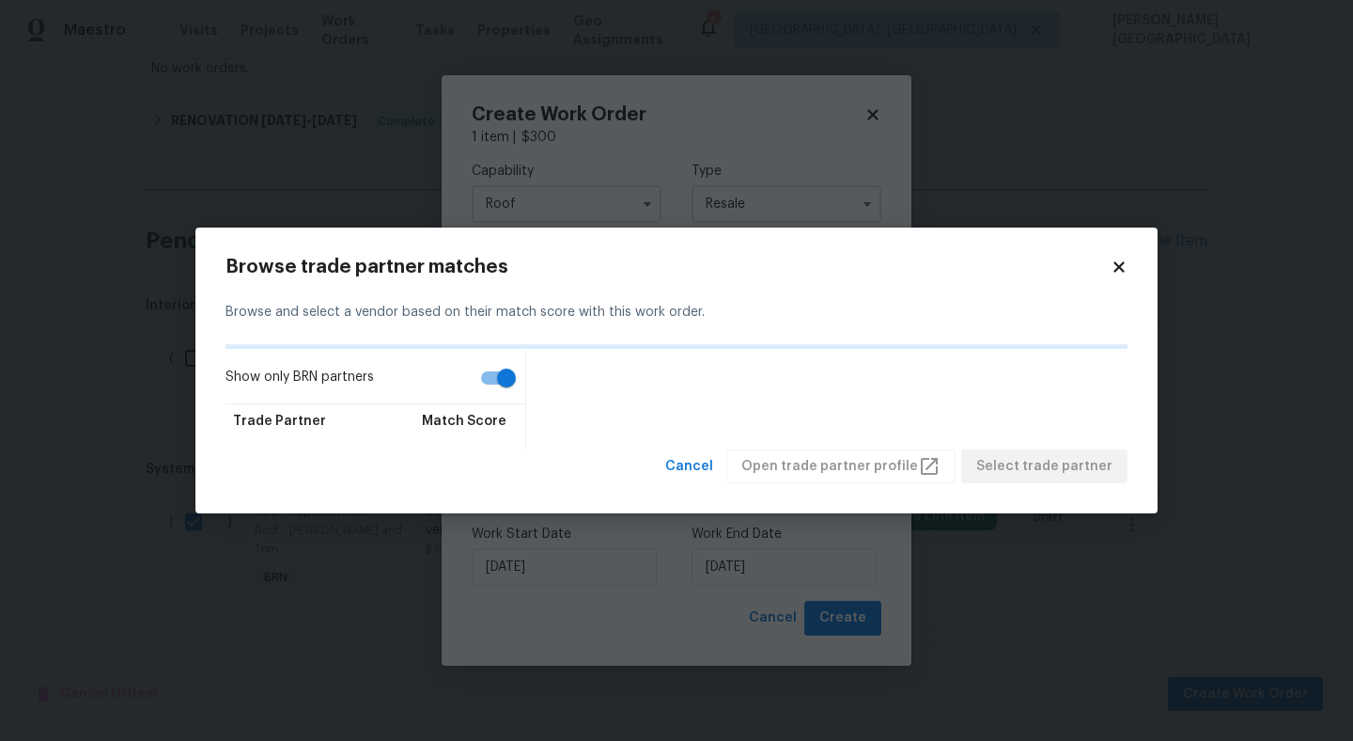
click at [502, 377] on input "Show only BRN partners" at bounding box center [506, 378] width 107 height 36
checkbox input "false"
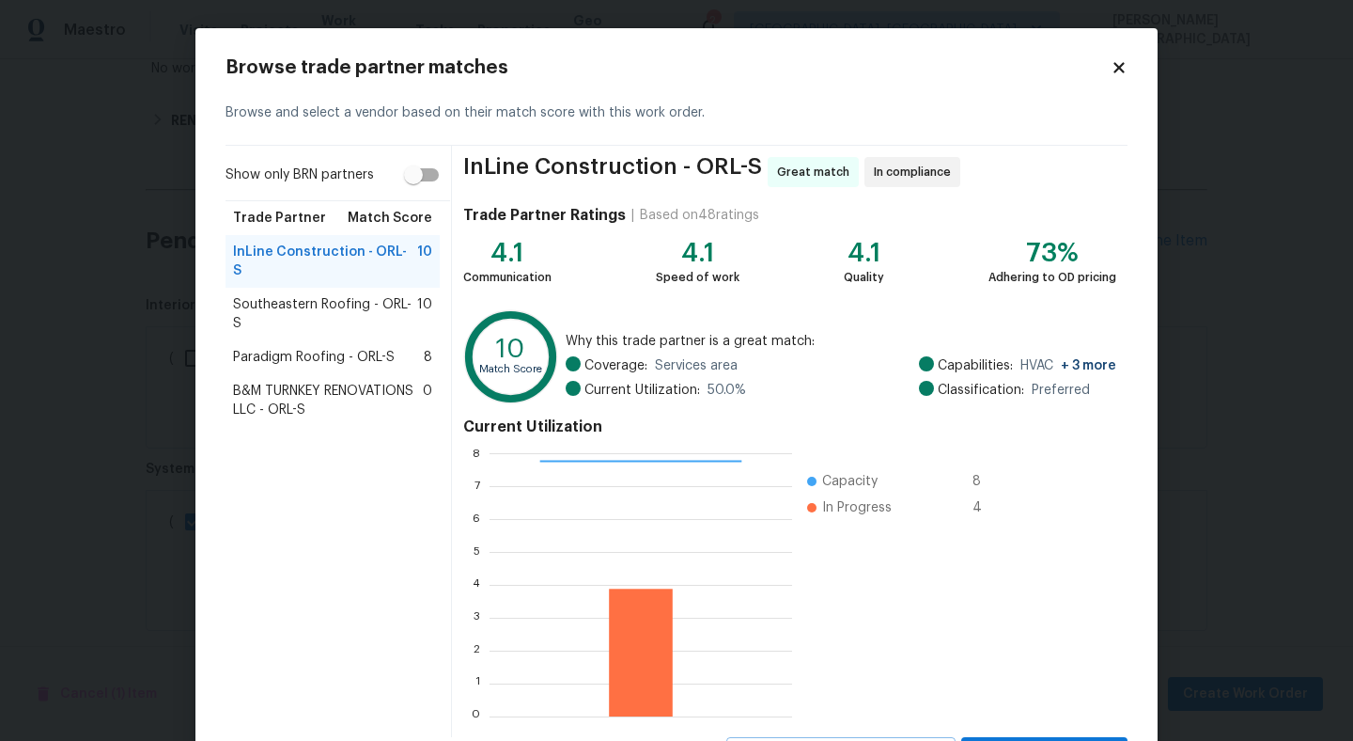
scroll to position [88, 0]
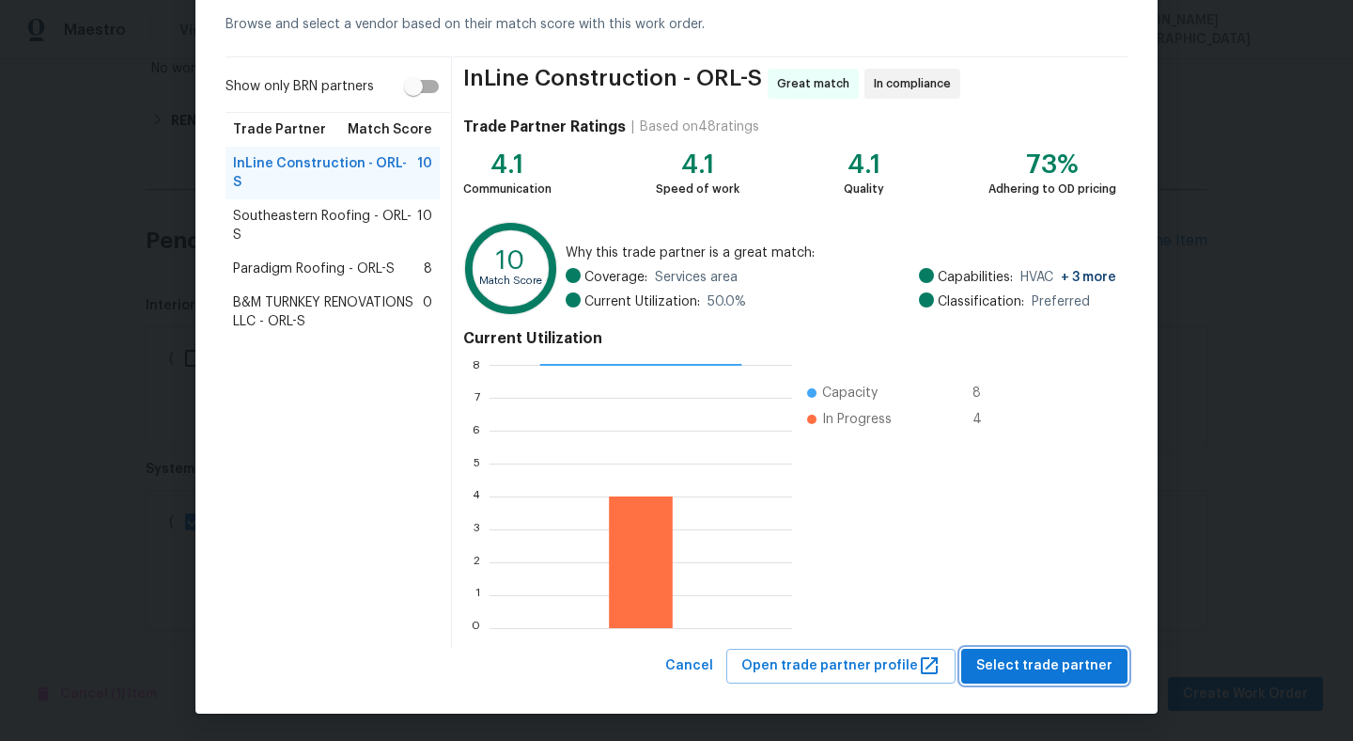
click at [990, 655] on span "Select trade partner" at bounding box center [1044, 665] width 136 height 23
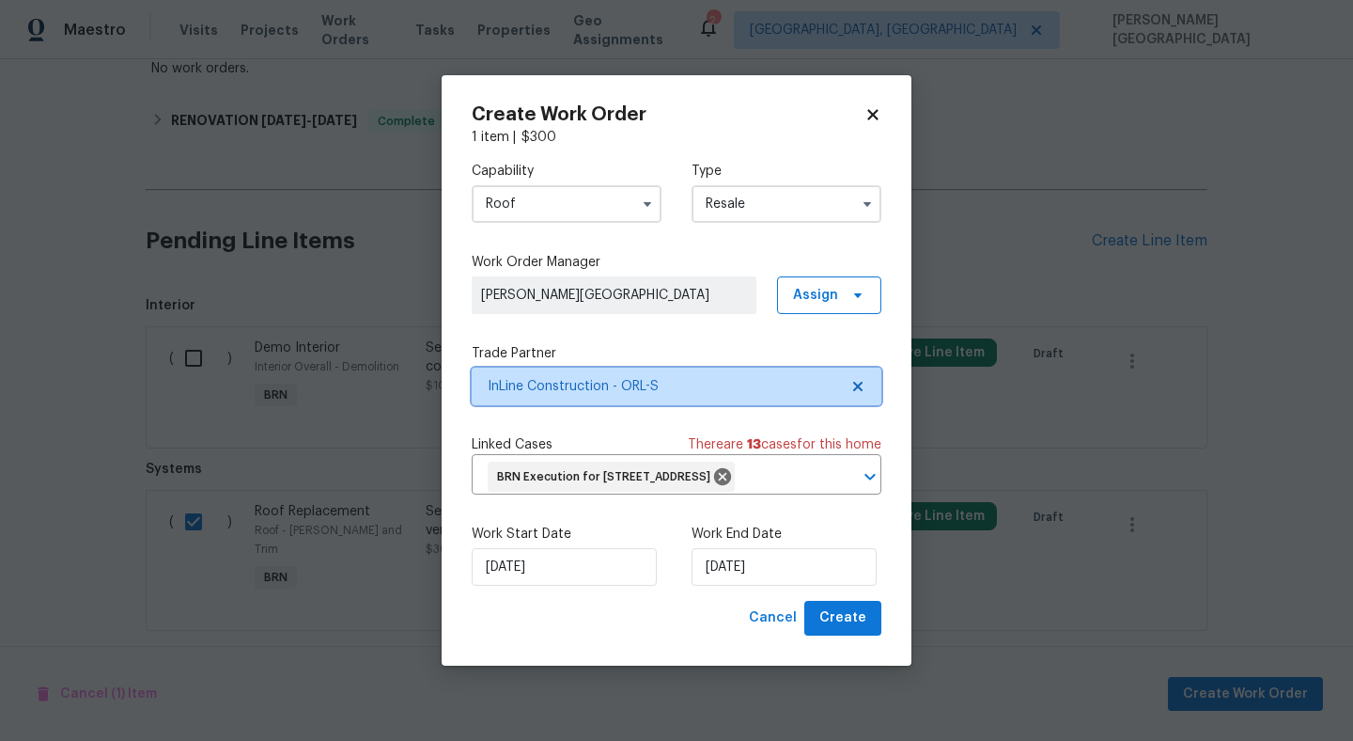
scroll to position [0, 0]
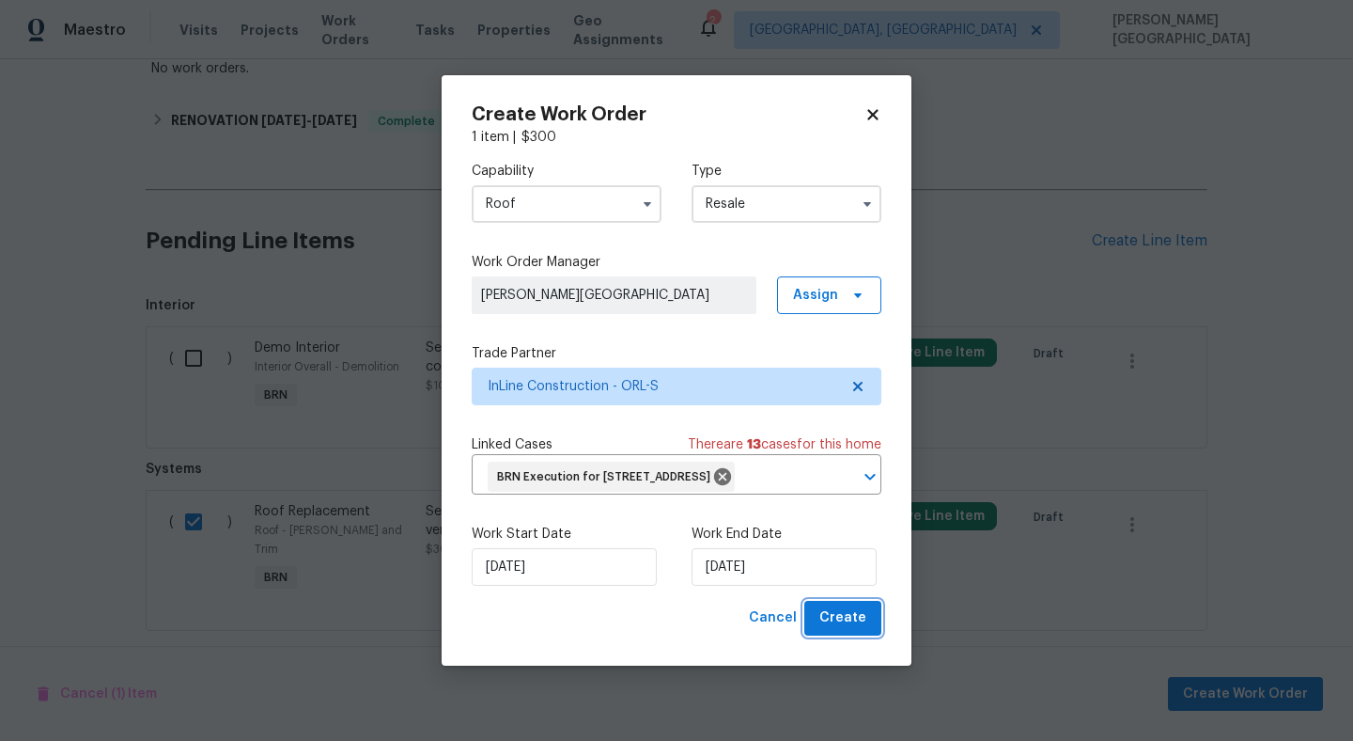
click at [857, 630] on span "Create" at bounding box center [842, 617] width 47 height 23
checkbox input "false"
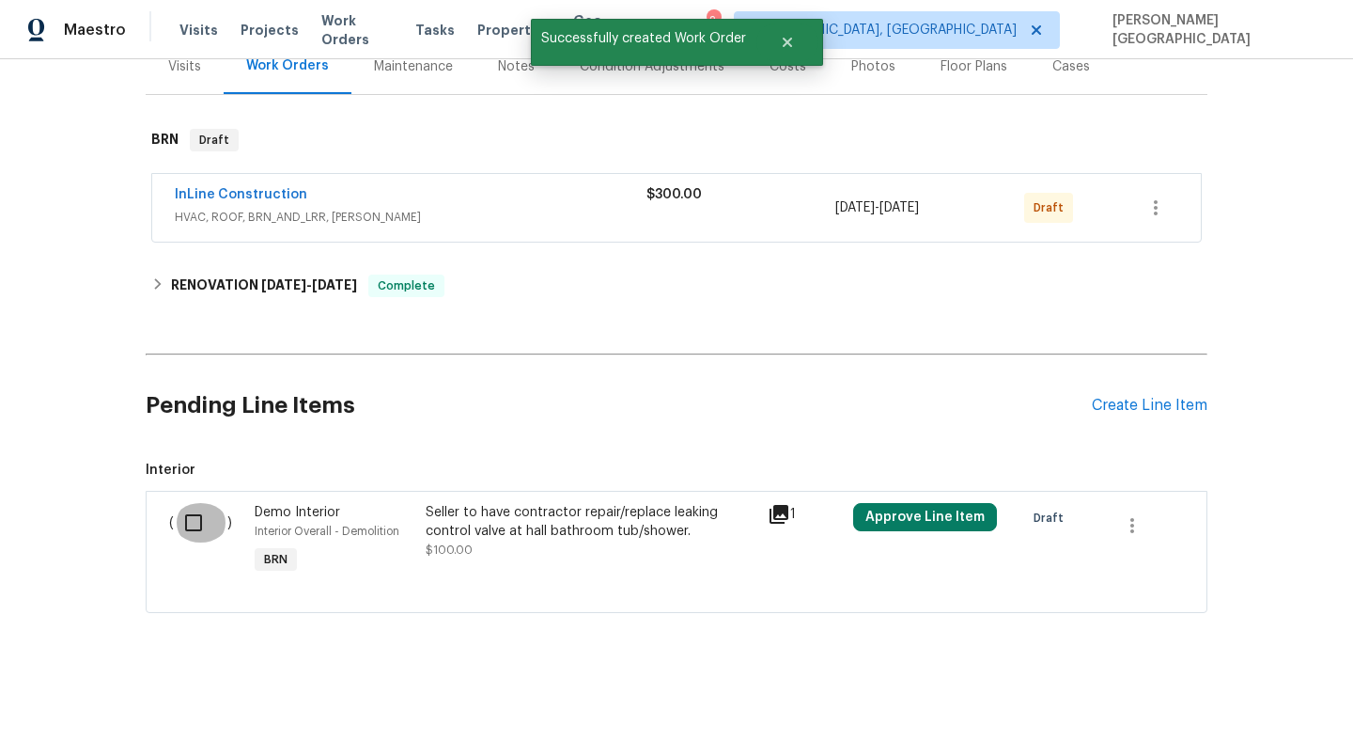
click at [193, 530] on input "checkbox" at bounding box center [201, 522] width 54 height 39
checkbox input "true"
click at [1224, 696] on span "Create Work Order" at bounding box center [1245, 693] width 125 height 23
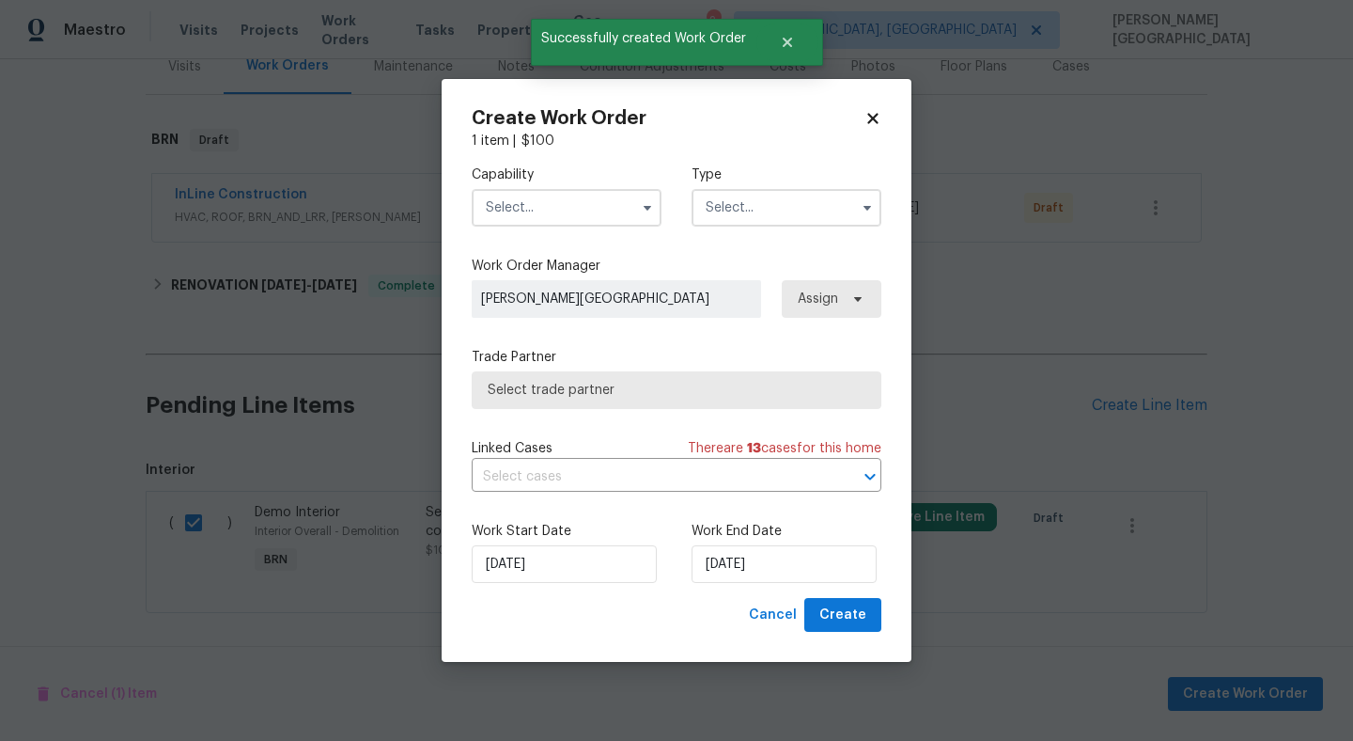
click at [570, 190] on input "text" at bounding box center [567, 208] width 190 height 38
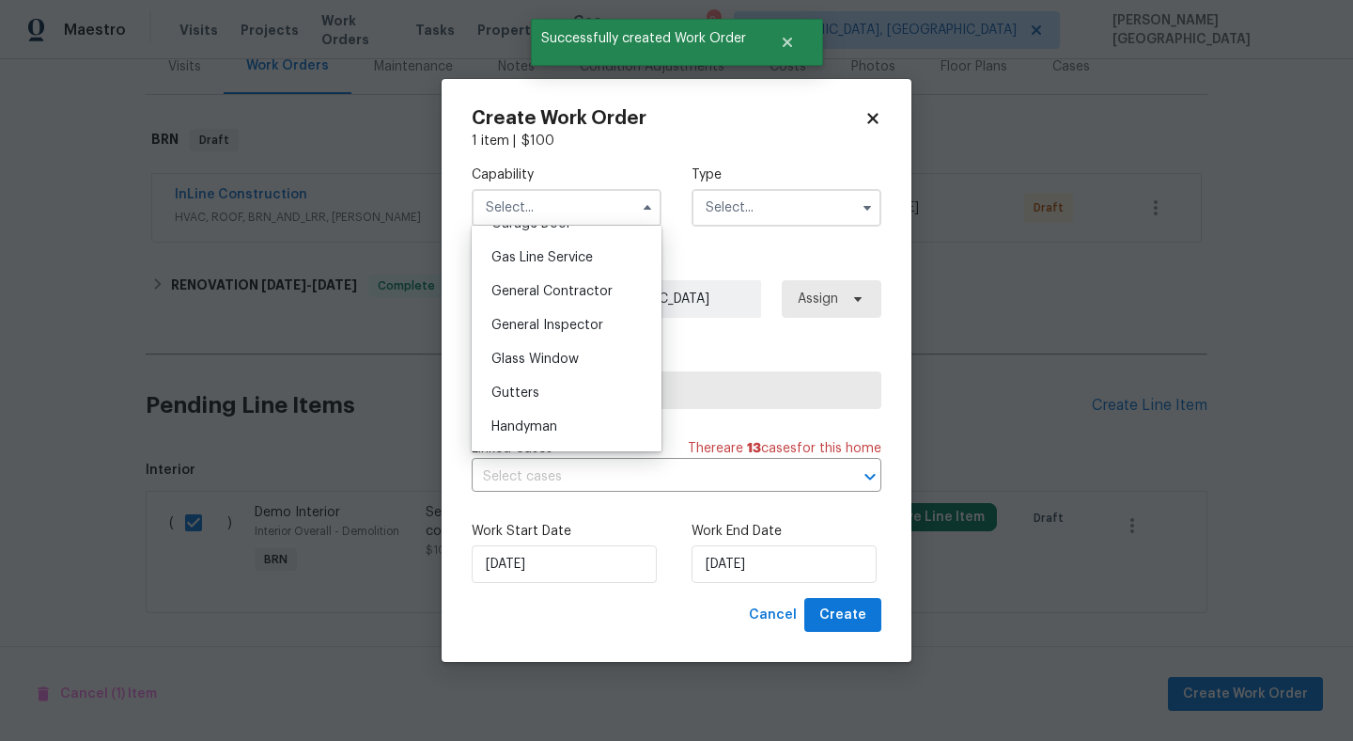
scroll to position [859, 0]
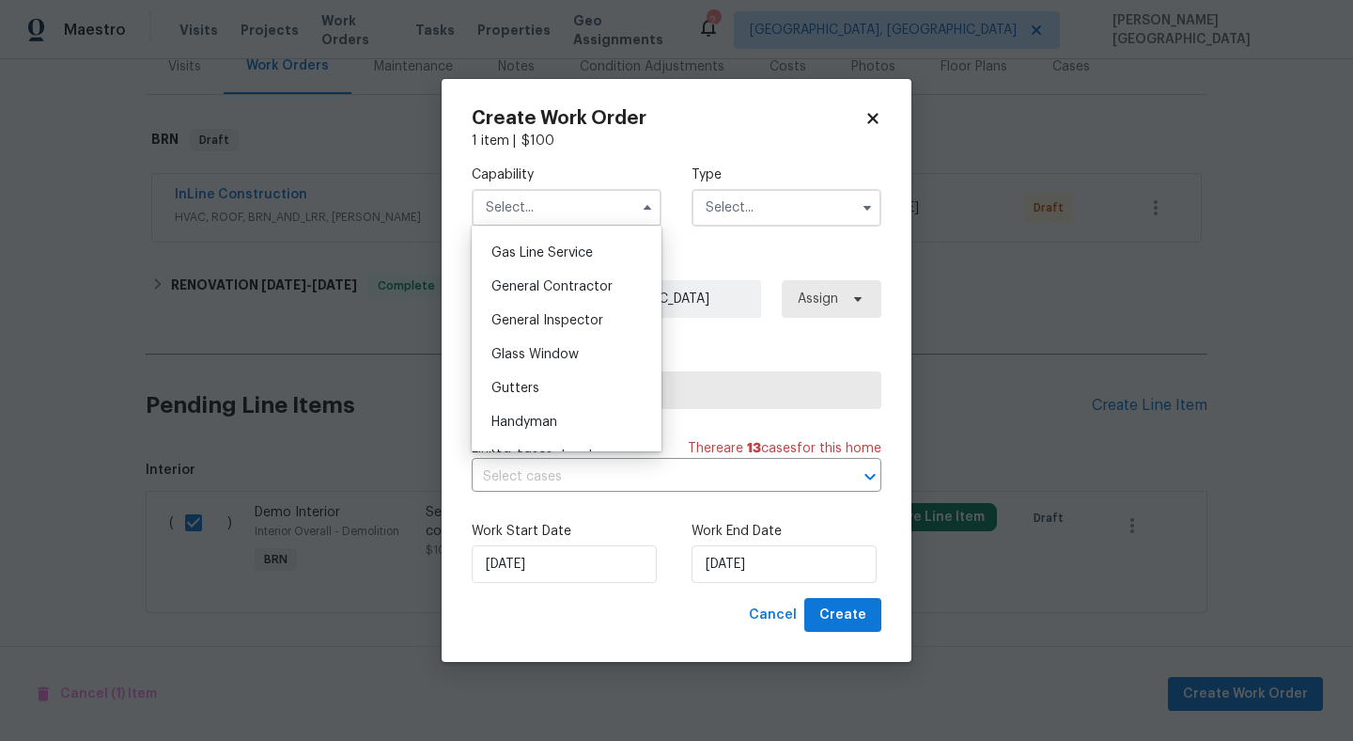
click at [547, 425] on span "Handyman" at bounding box center [524, 421] width 66 height 13
type input "Handyman"
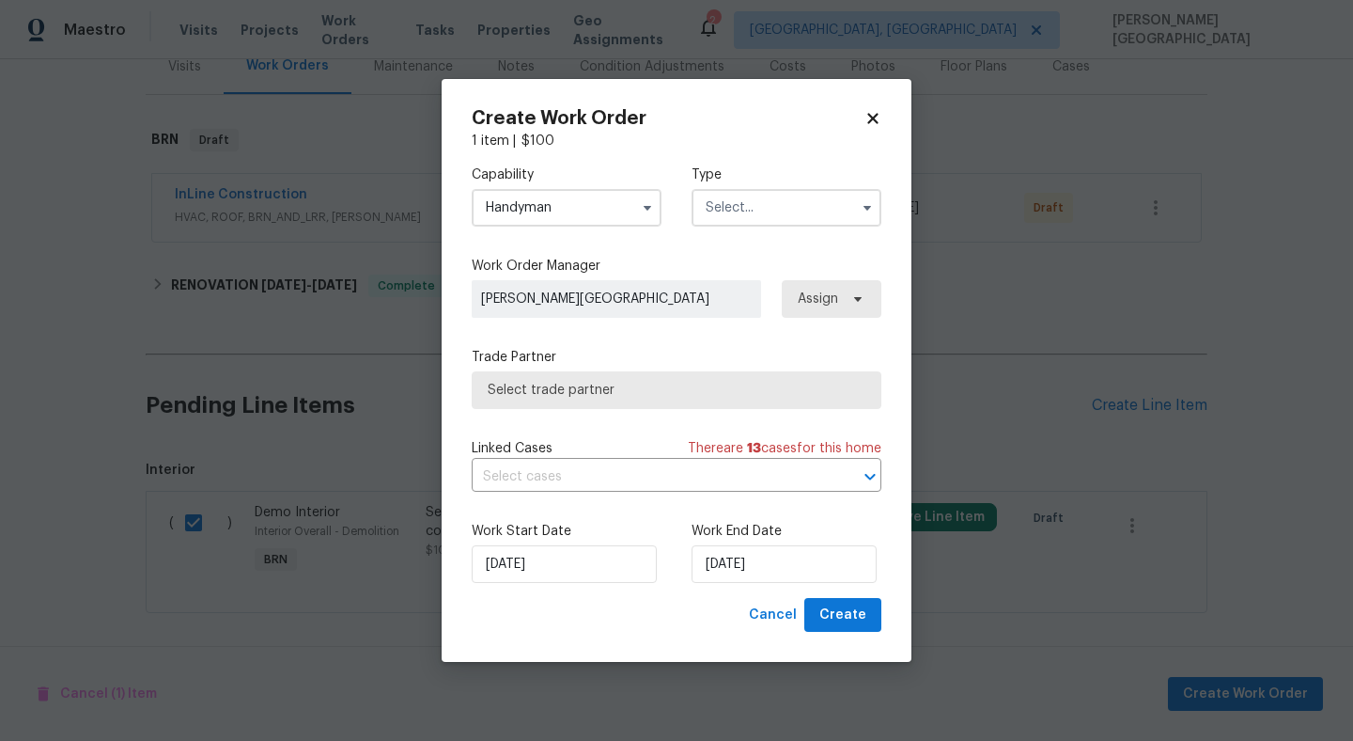
click at [724, 205] on input "text" at bounding box center [787, 208] width 190 height 38
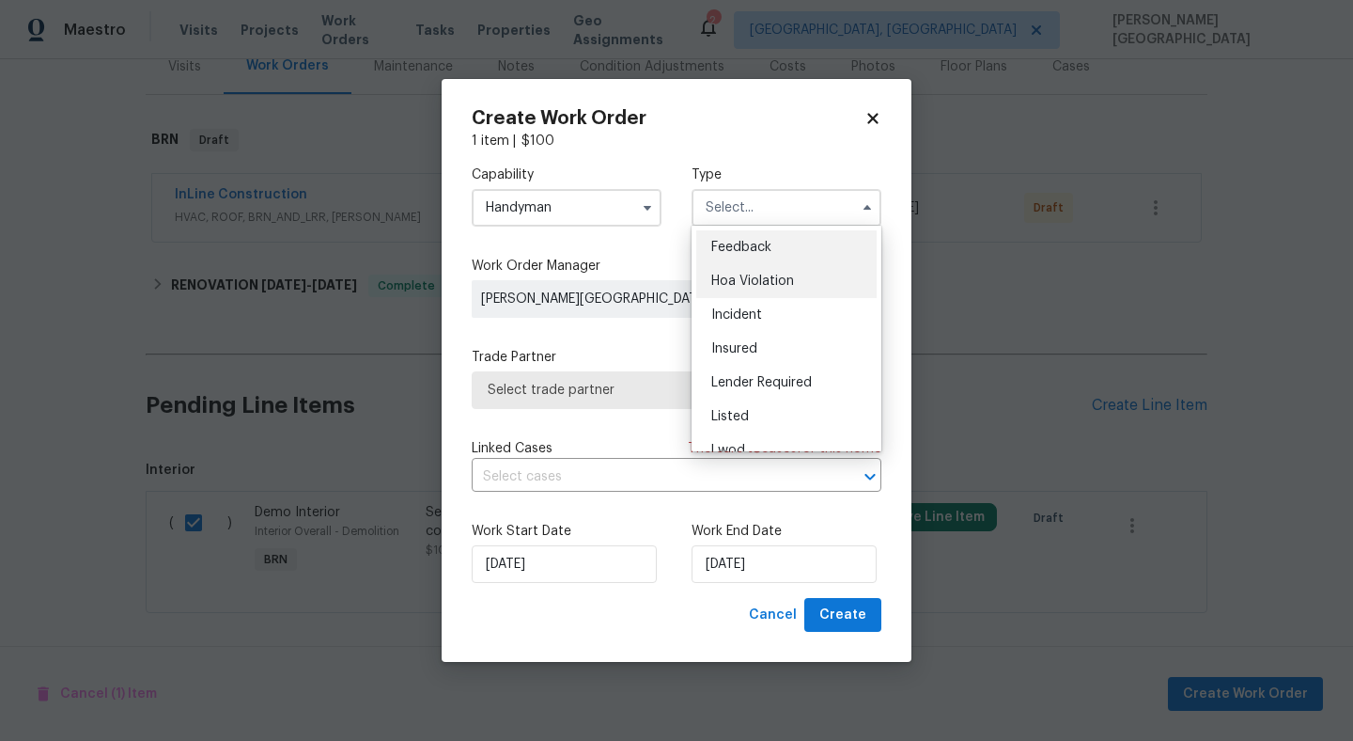
scroll to position [224, 0]
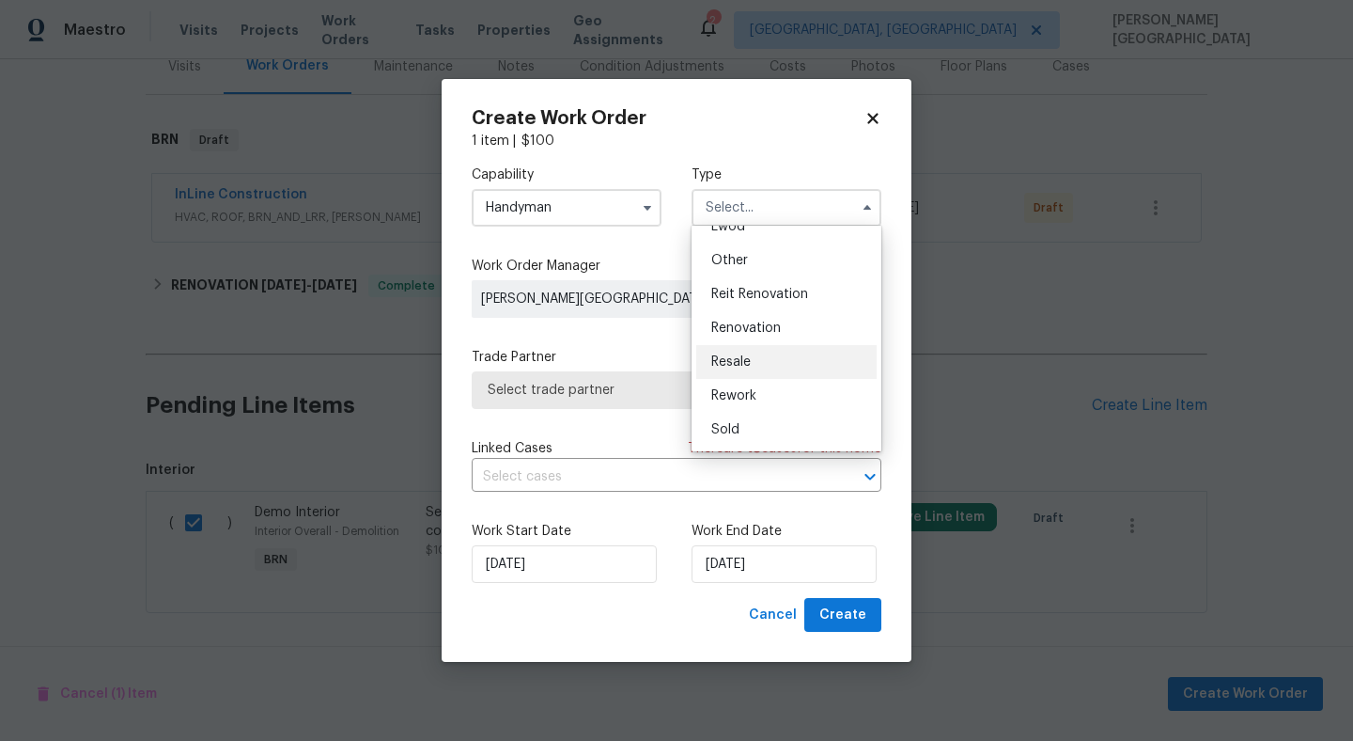
click at [764, 356] on div "Resale" at bounding box center [786, 362] width 180 height 34
type input "Resale"
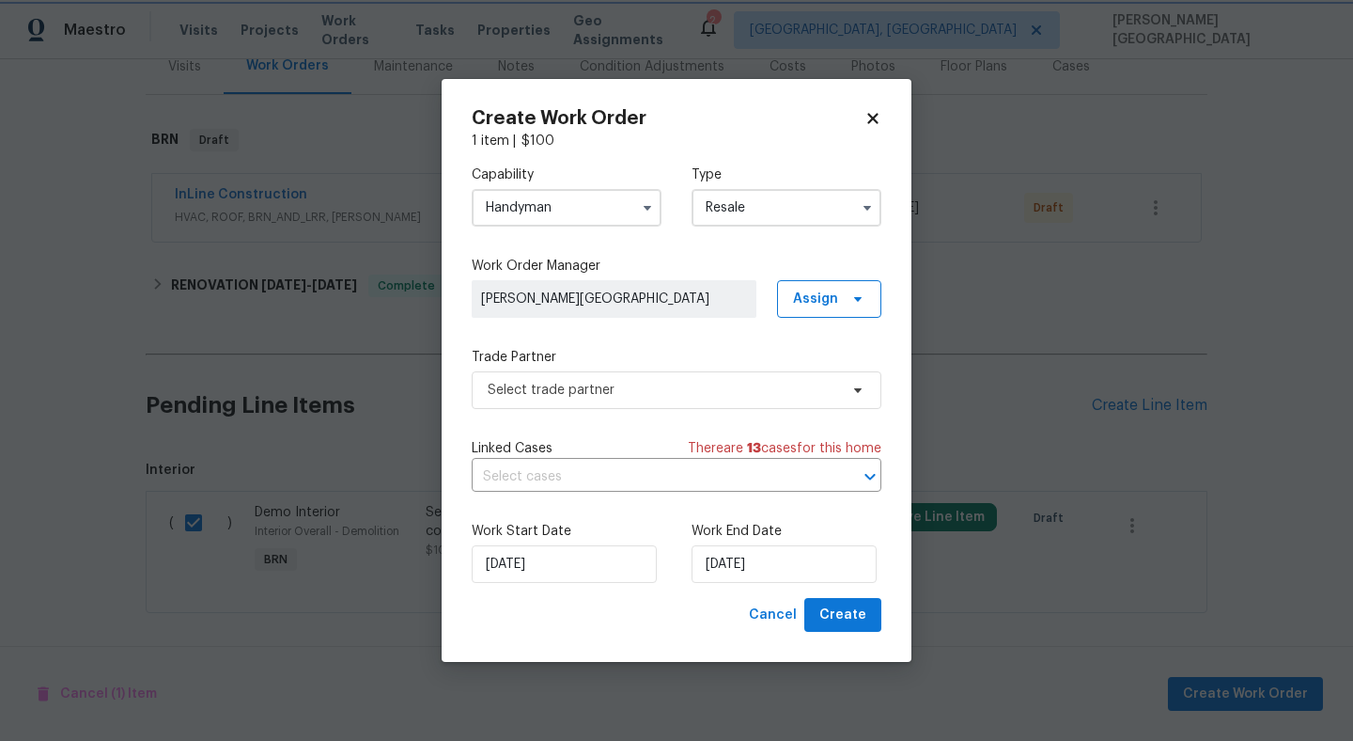
scroll to position [0, 0]
click at [601, 478] on input "text" at bounding box center [650, 476] width 357 height 29
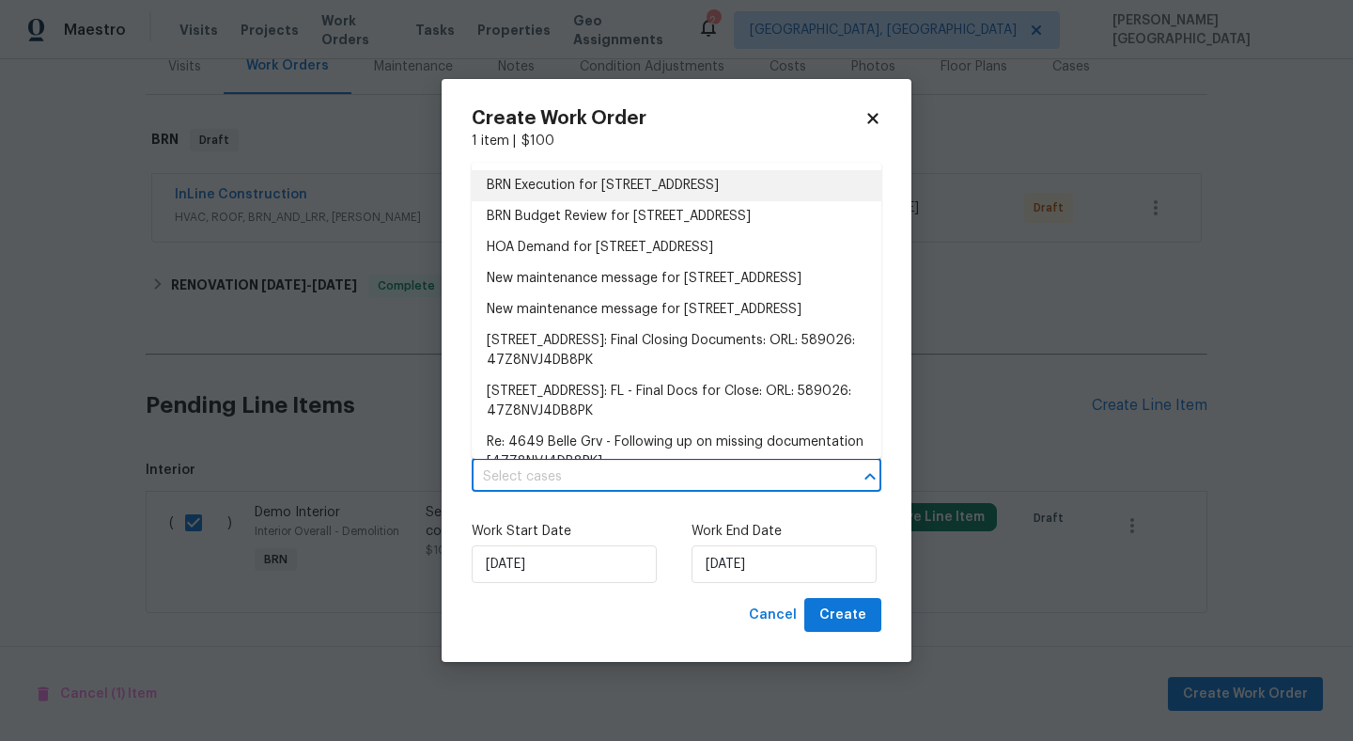
click at [560, 189] on li "BRN Execution for [STREET_ADDRESS]" at bounding box center [677, 185] width 410 height 31
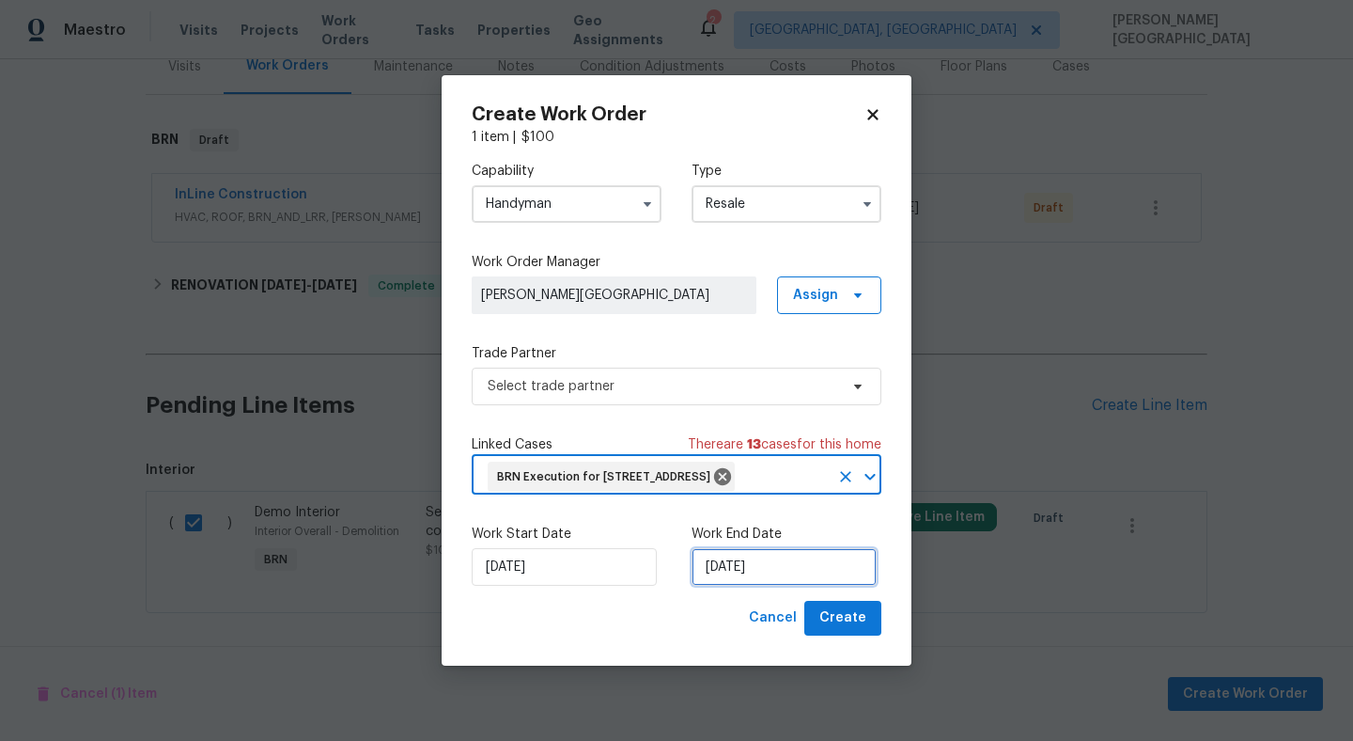
click at [729, 585] on input "[DATE]" at bounding box center [784, 567] width 185 height 38
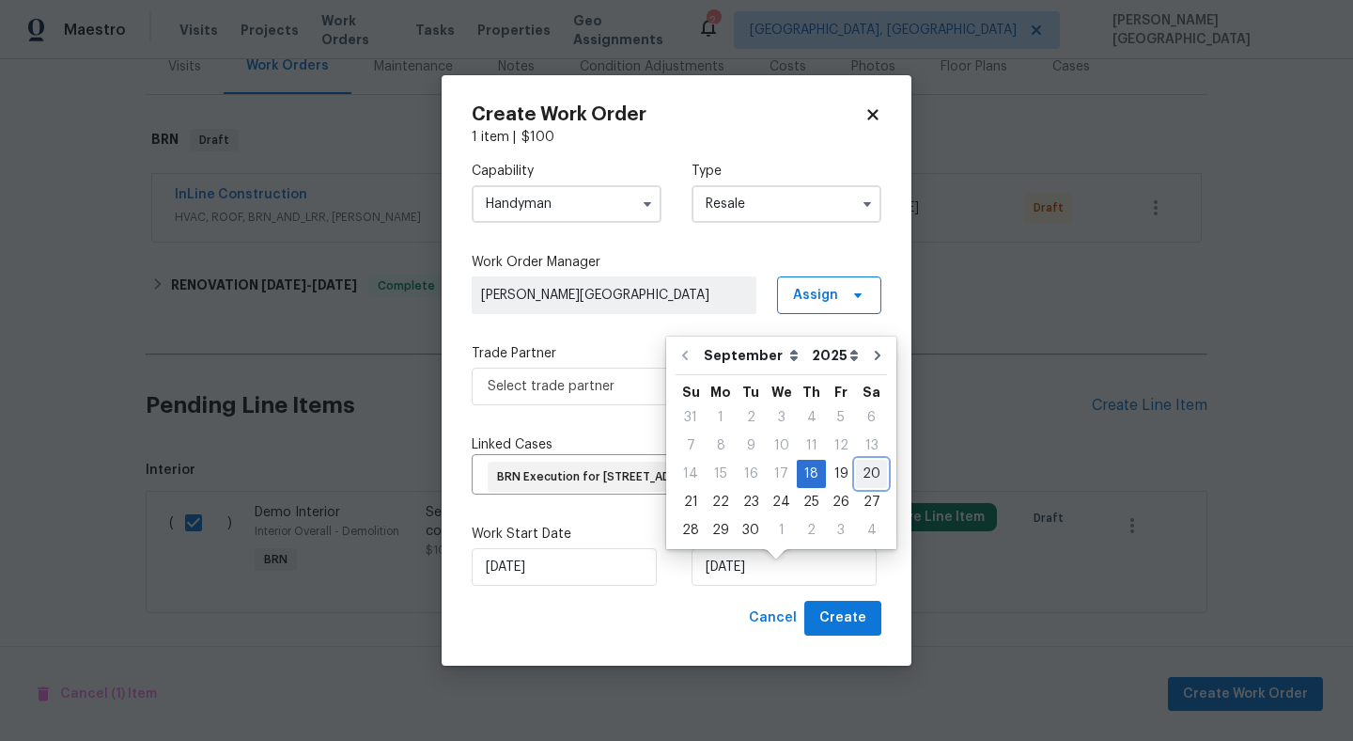
click at [863, 475] on div "20" at bounding box center [871, 473] width 31 height 26
type input "[DATE]"
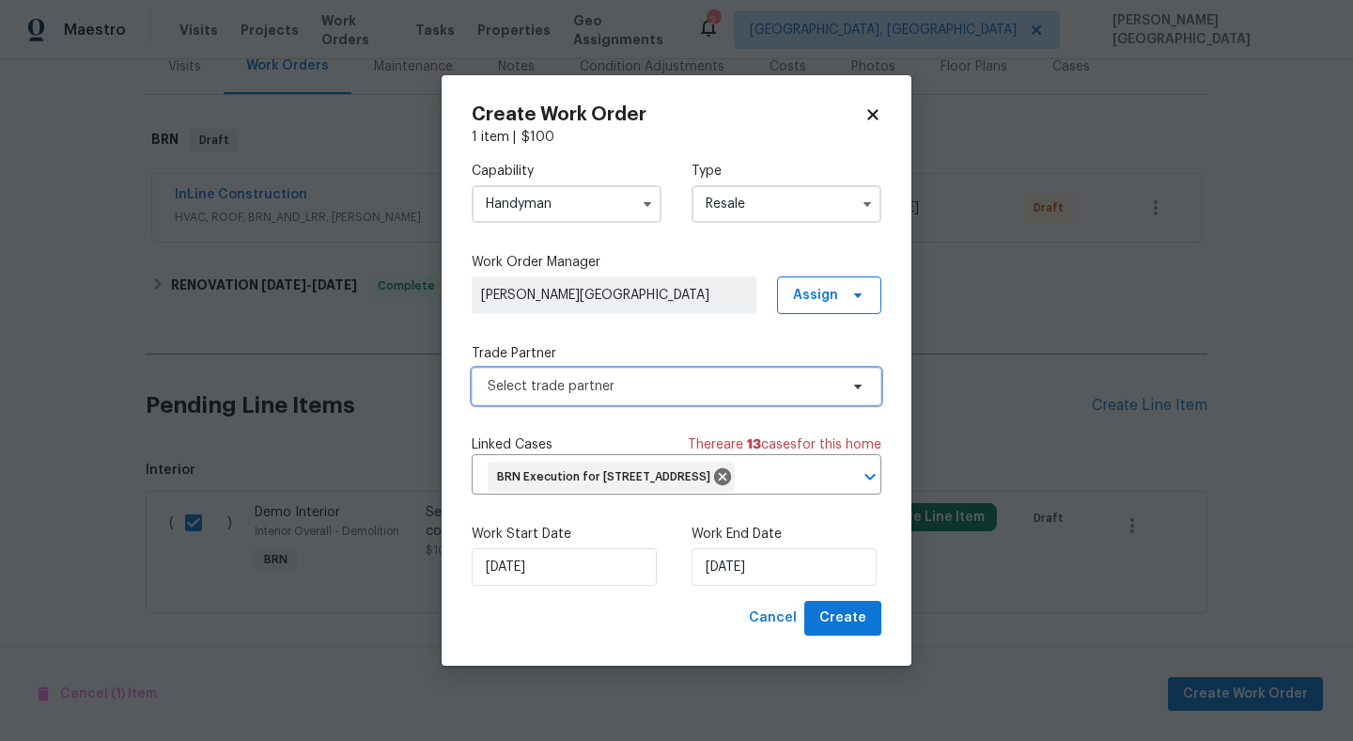
click at [596, 377] on span "Select trade partner" at bounding box center [663, 386] width 351 height 19
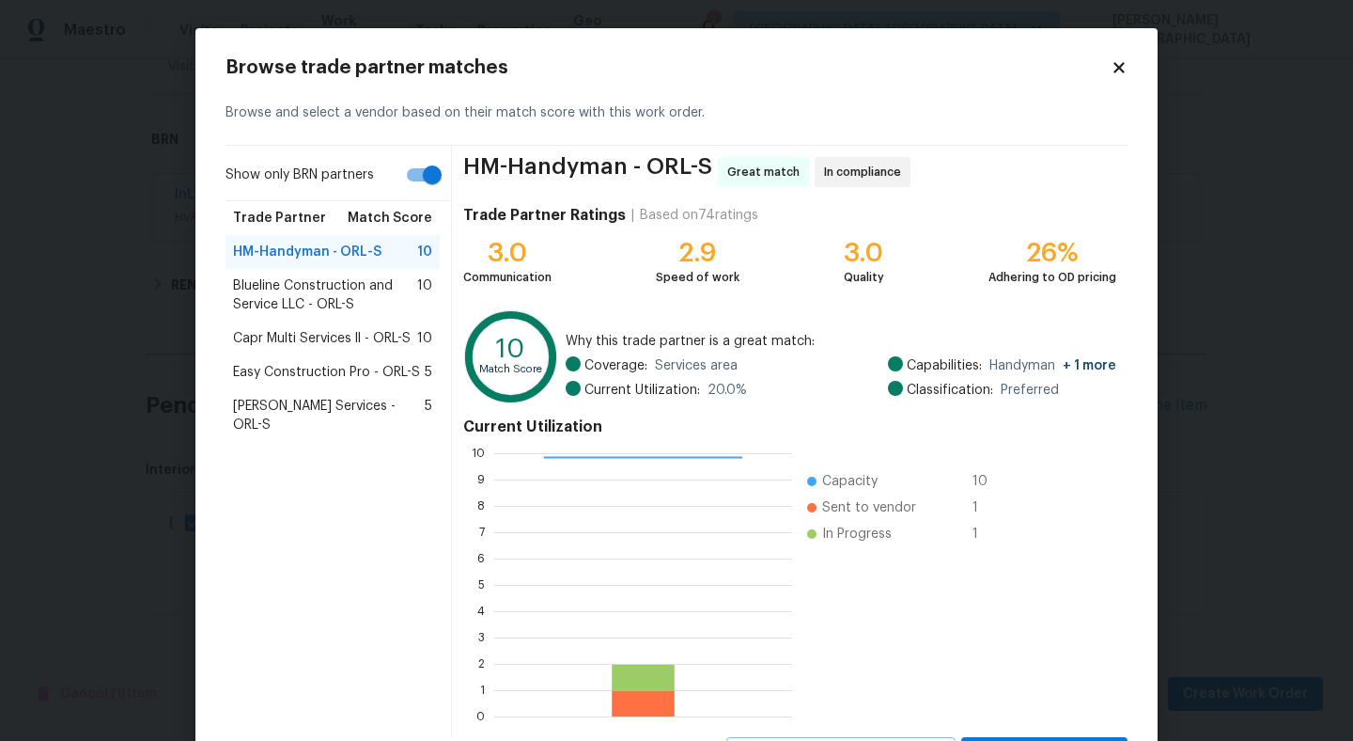
scroll to position [88, 0]
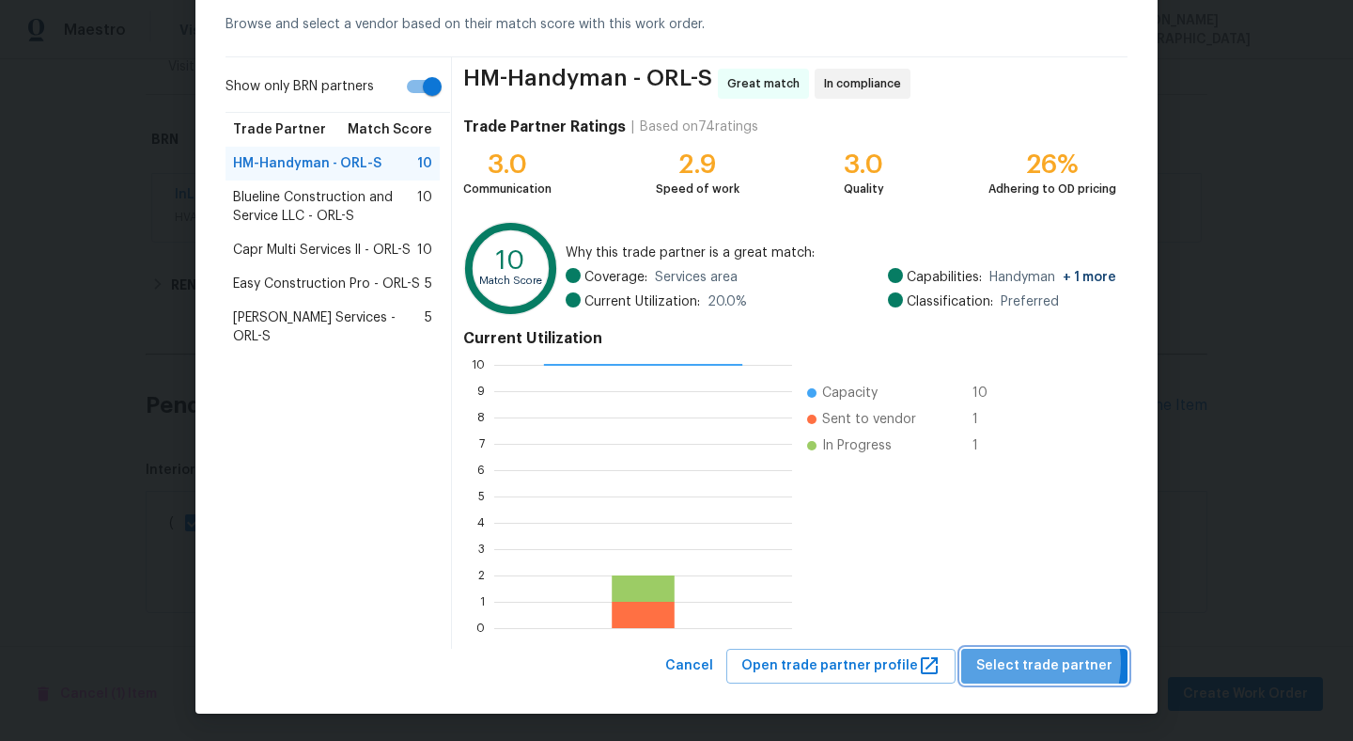
click at [1034, 663] on span "Select trade partner" at bounding box center [1044, 665] width 136 height 23
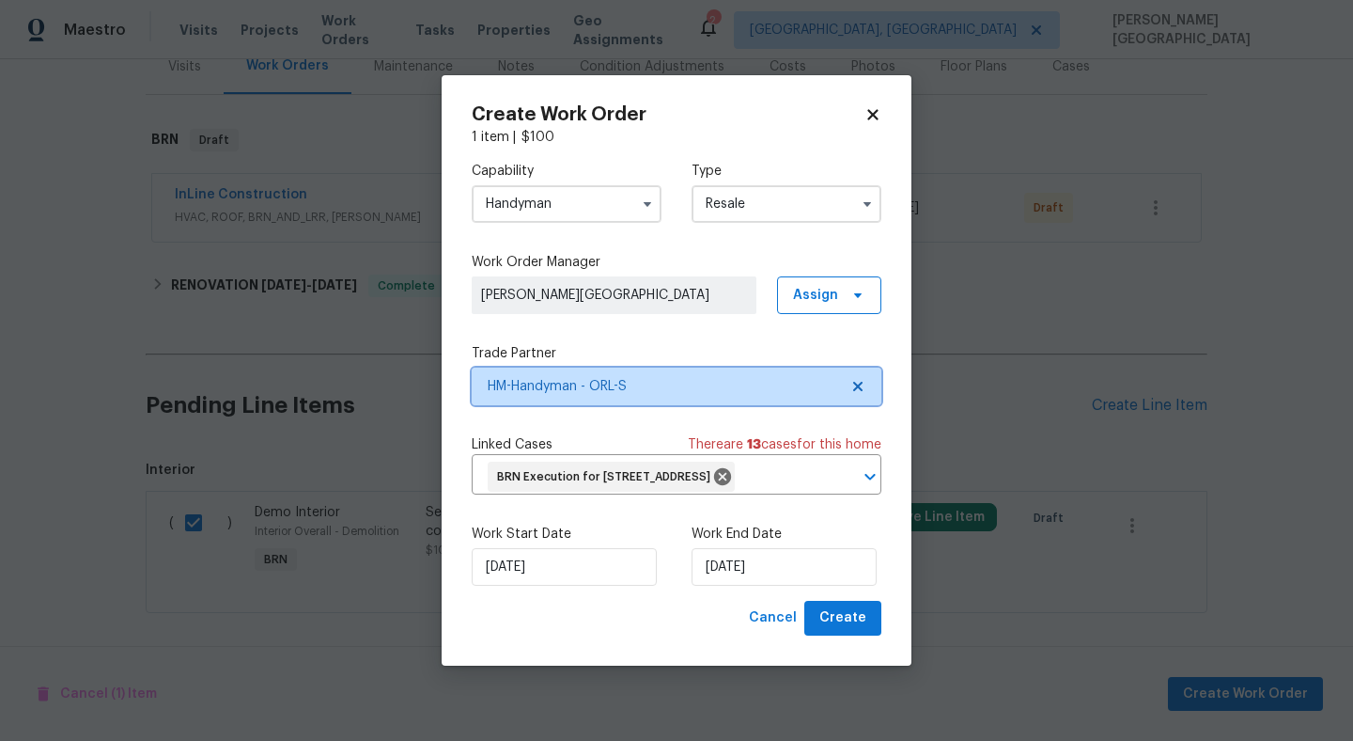
scroll to position [0, 0]
click at [848, 653] on div "Create Work Order 1 item | $ 100 Capability Handyman Type Resale Work Order Man…" at bounding box center [677, 370] width 470 height 590
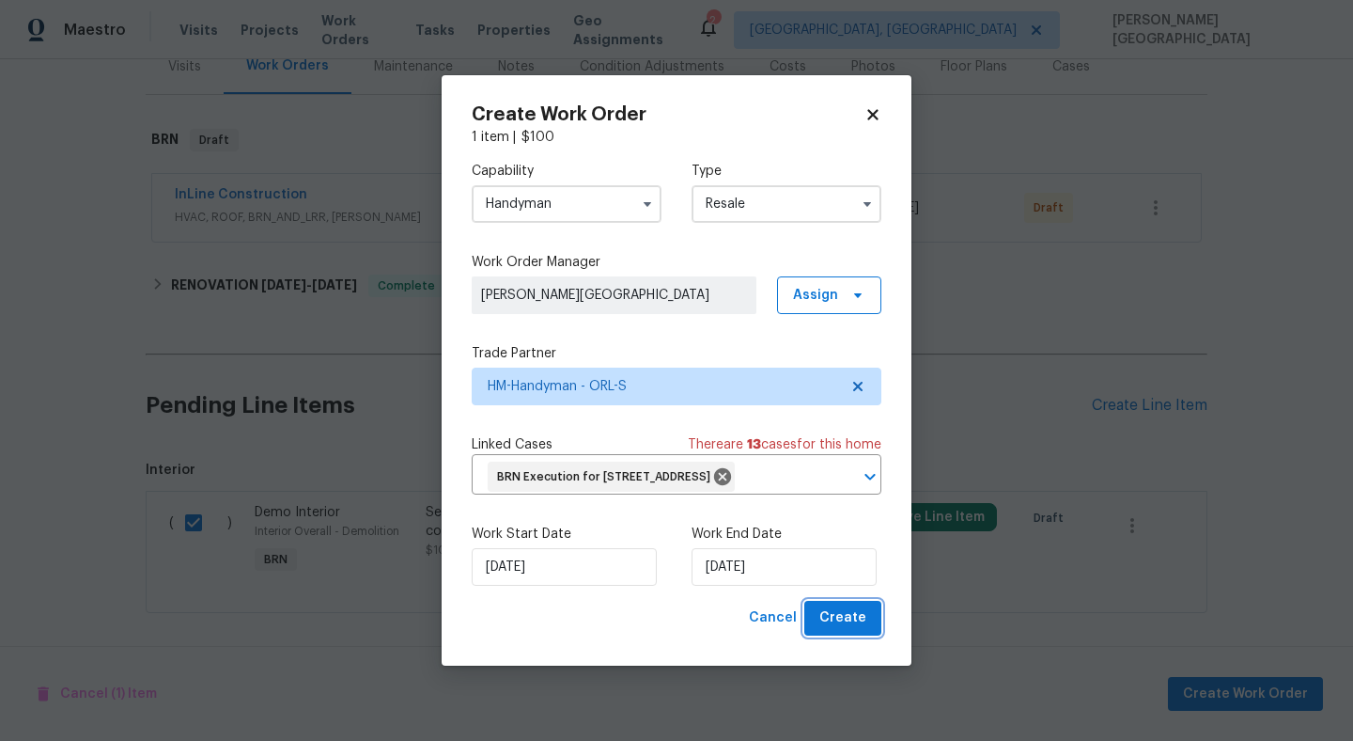
click at [842, 630] on span "Create" at bounding box center [842, 617] width 47 height 23
checkbox input "false"
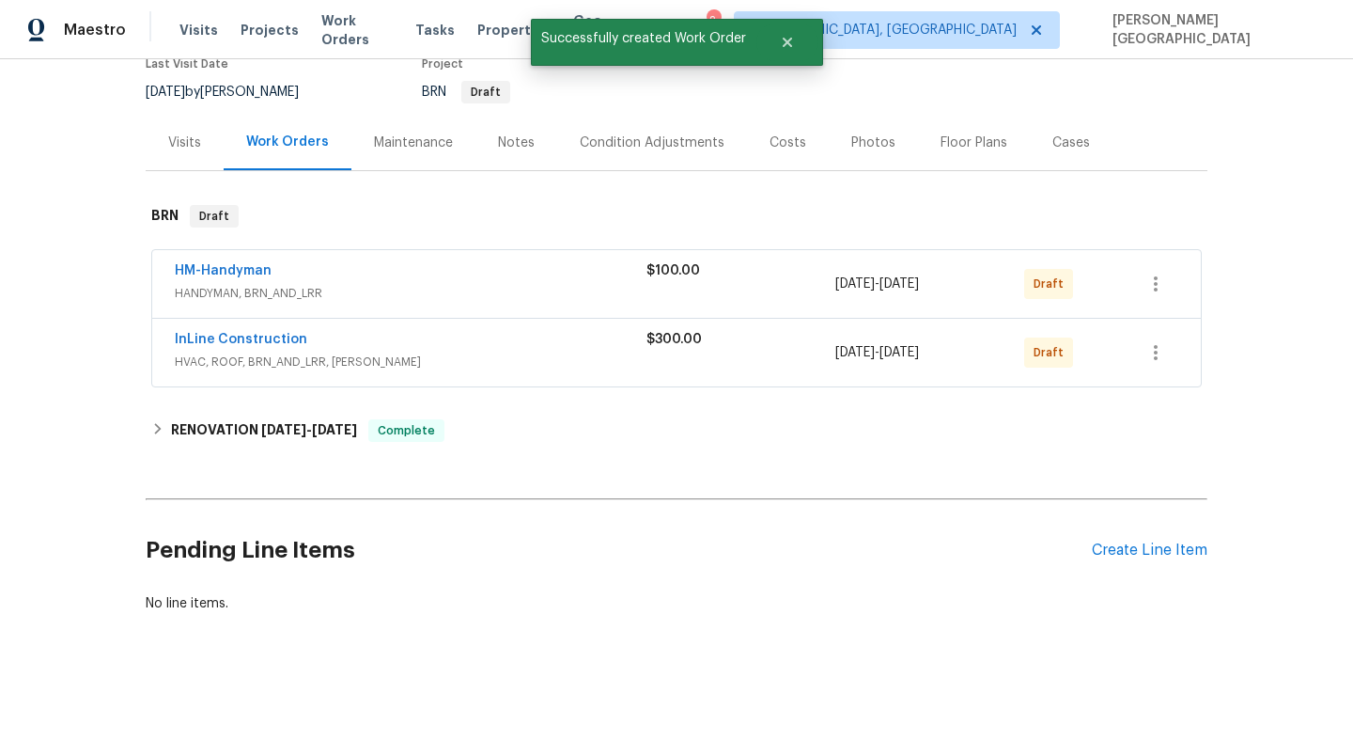
click at [222, 348] on span "InLine Construction" at bounding box center [241, 339] width 133 height 19
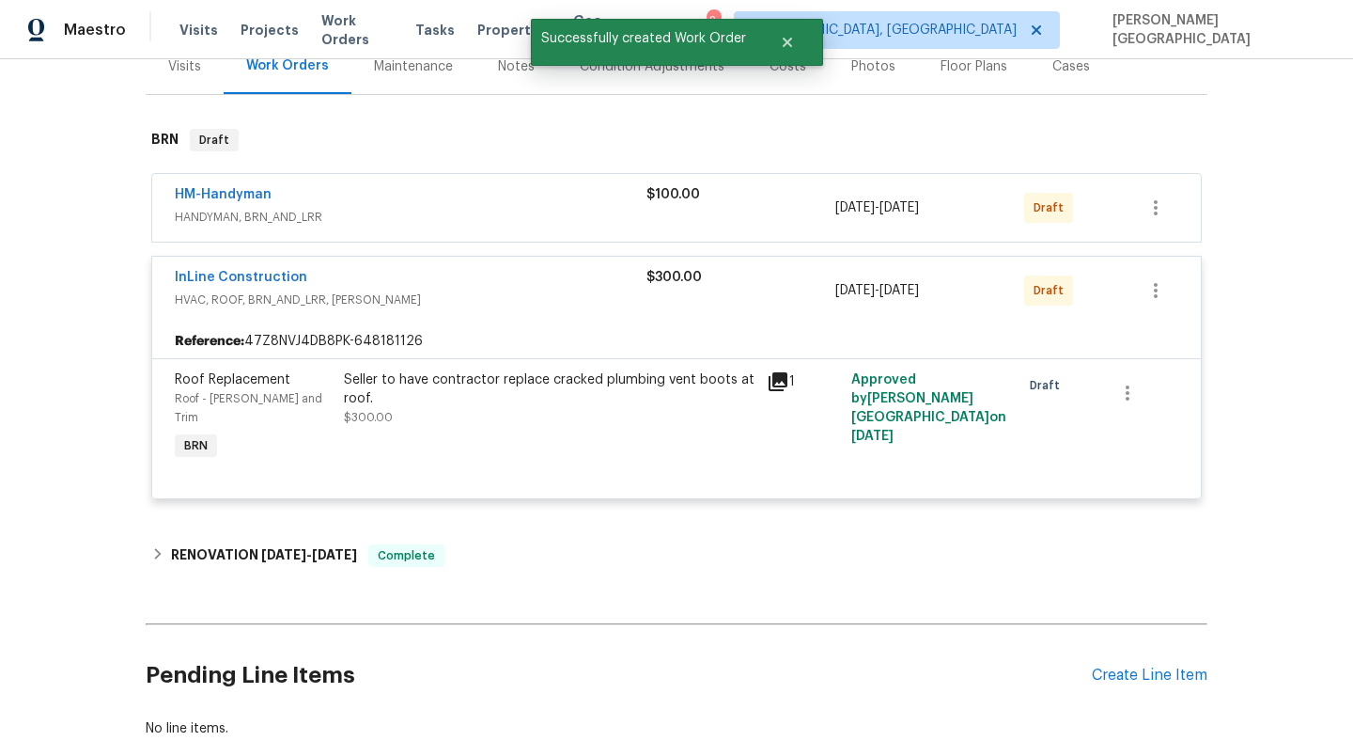
click at [237, 269] on span "InLine Construction" at bounding box center [241, 277] width 133 height 19
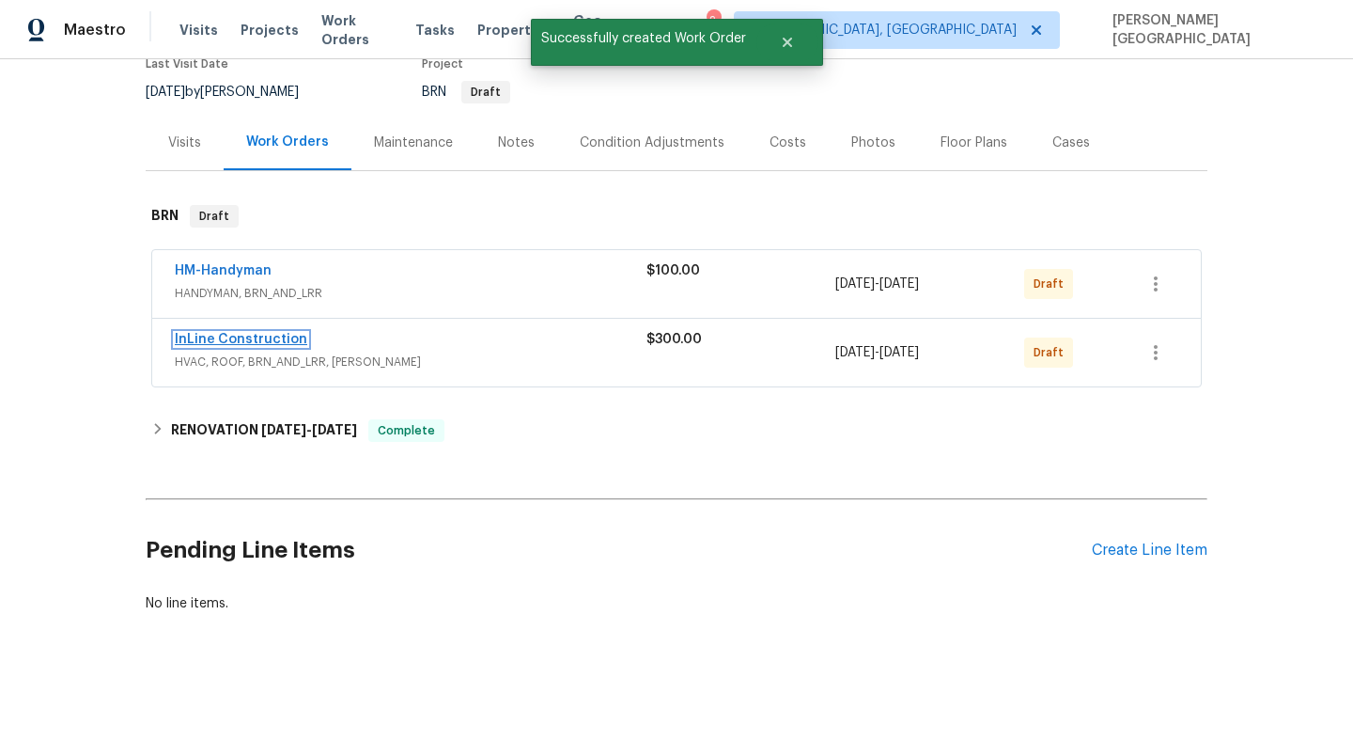
click at [213, 335] on link "InLine Construction" at bounding box center [241, 339] width 133 height 13
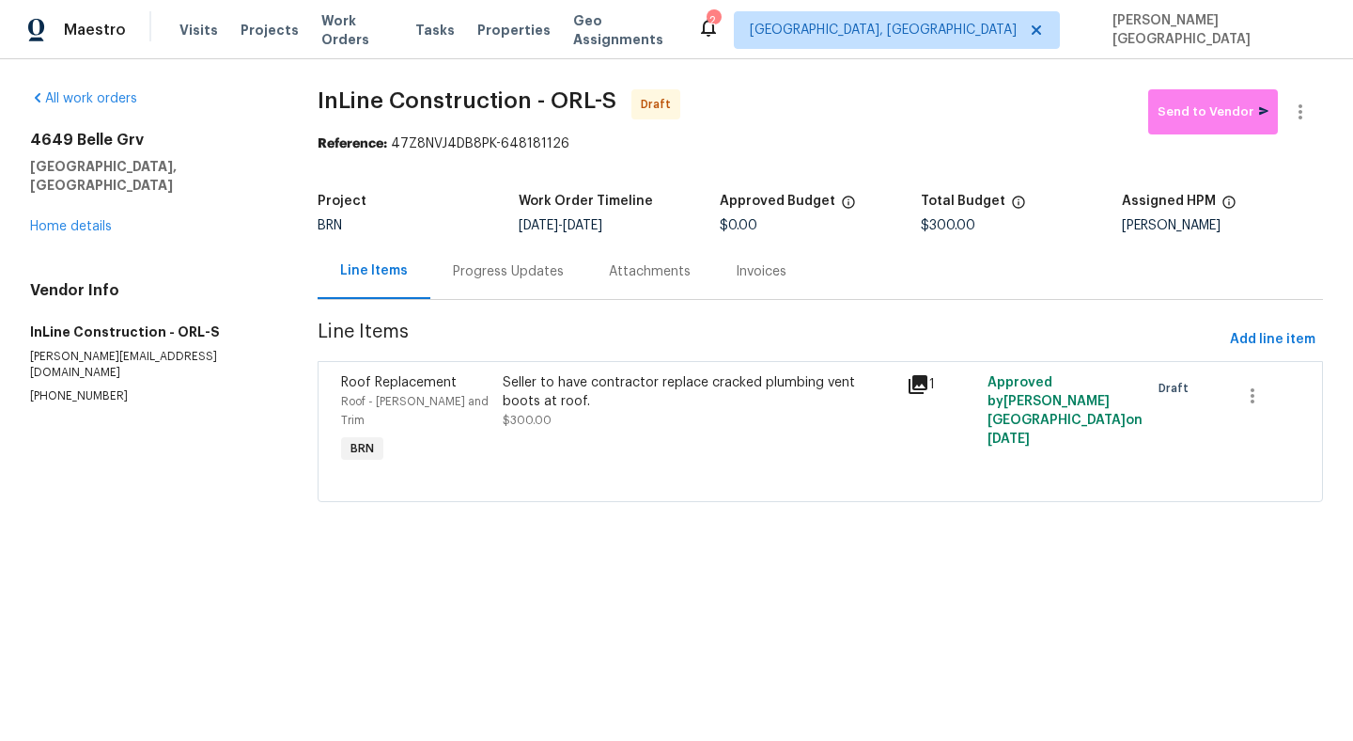
click at [501, 283] on div "Progress Updates" at bounding box center [508, 270] width 156 height 55
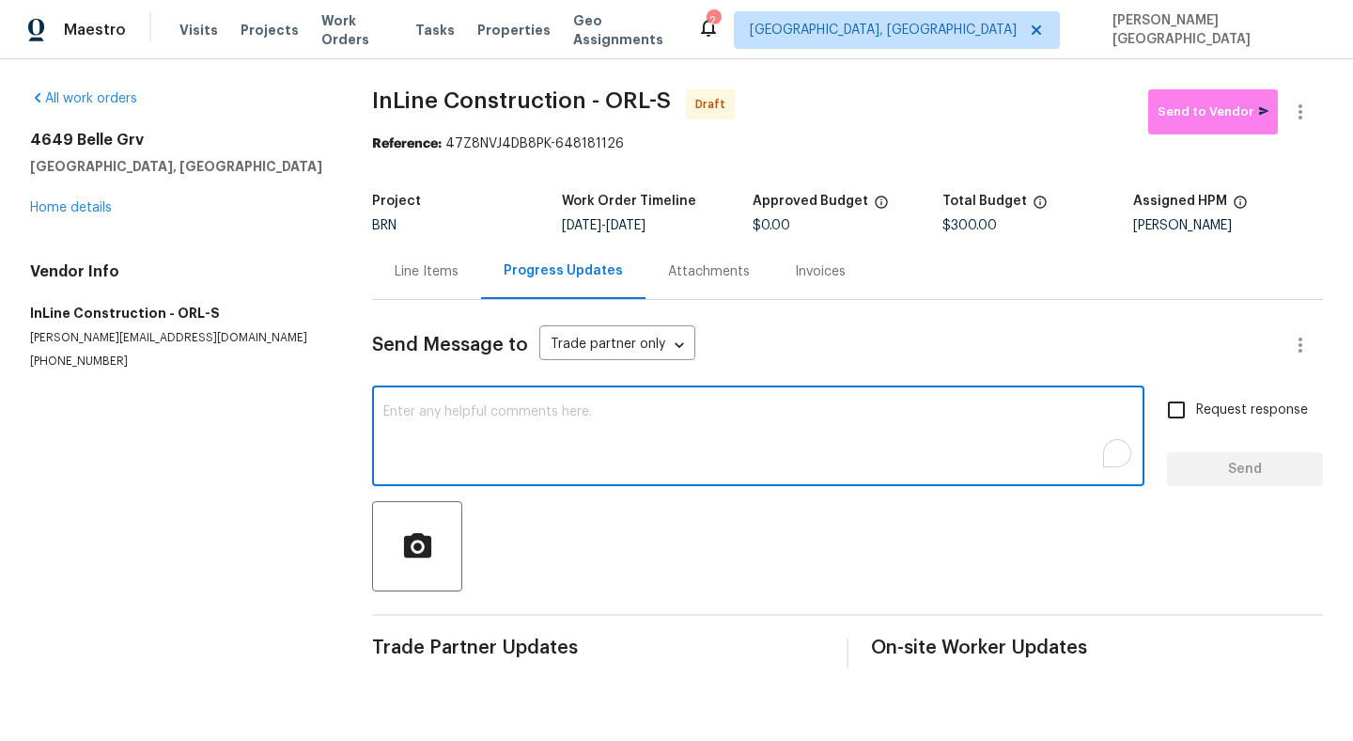
click at [502, 424] on textarea "To enrich screen reader interactions, please activate Accessibility in Grammarl…" at bounding box center [758, 438] width 750 height 66
paste textarea "This is [PERSON_NAME] from Opendoor. Please confirm receipt of the work order d…"
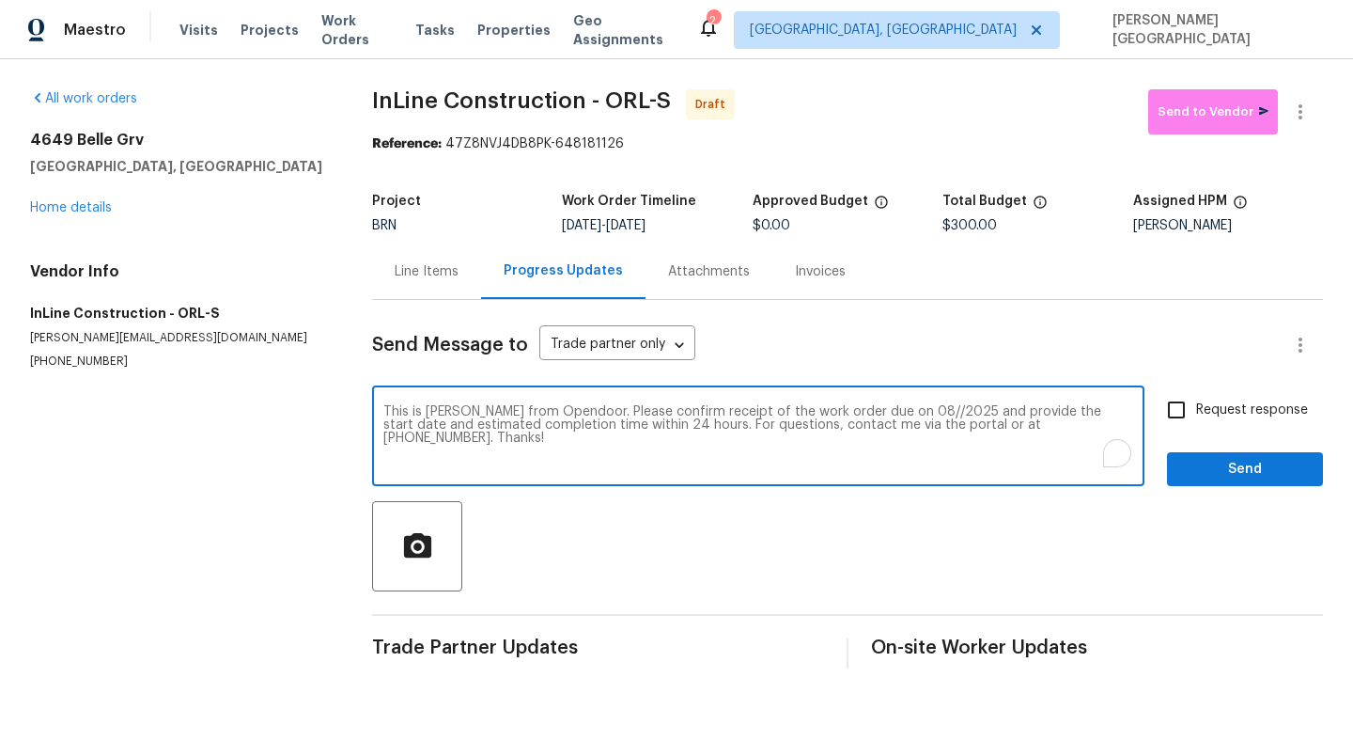
click at [879, 411] on textarea "This is [PERSON_NAME] from Opendoor. Please confirm receipt of the work order d…" at bounding box center [758, 438] width 750 height 66
type textarea "This is [PERSON_NAME] from Opendoor. Please confirm receipt of the work order d…"
click at [1193, 412] on input "Request response" at bounding box center [1176, 409] width 39 height 39
checkbox input "true"
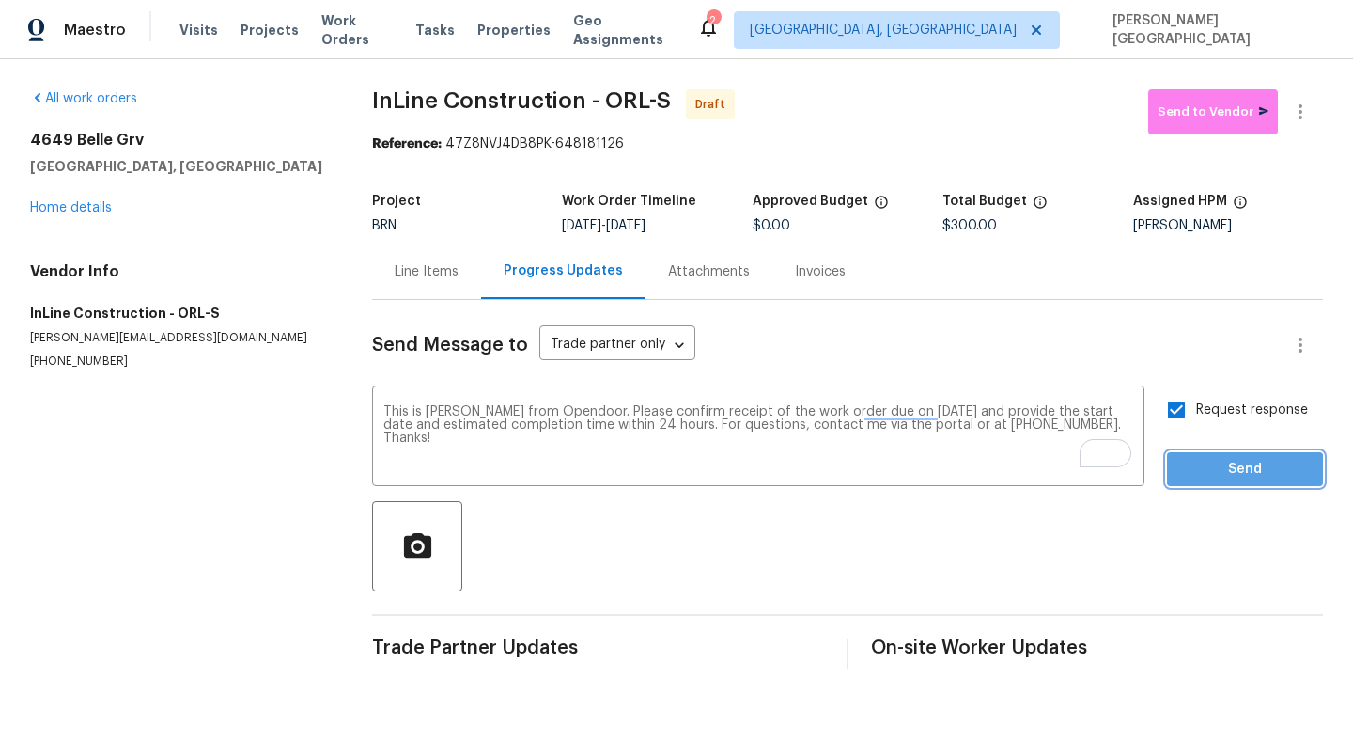
click at [1208, 477] on span "Send" at bounding box center [1245, 469] width 126 height 23
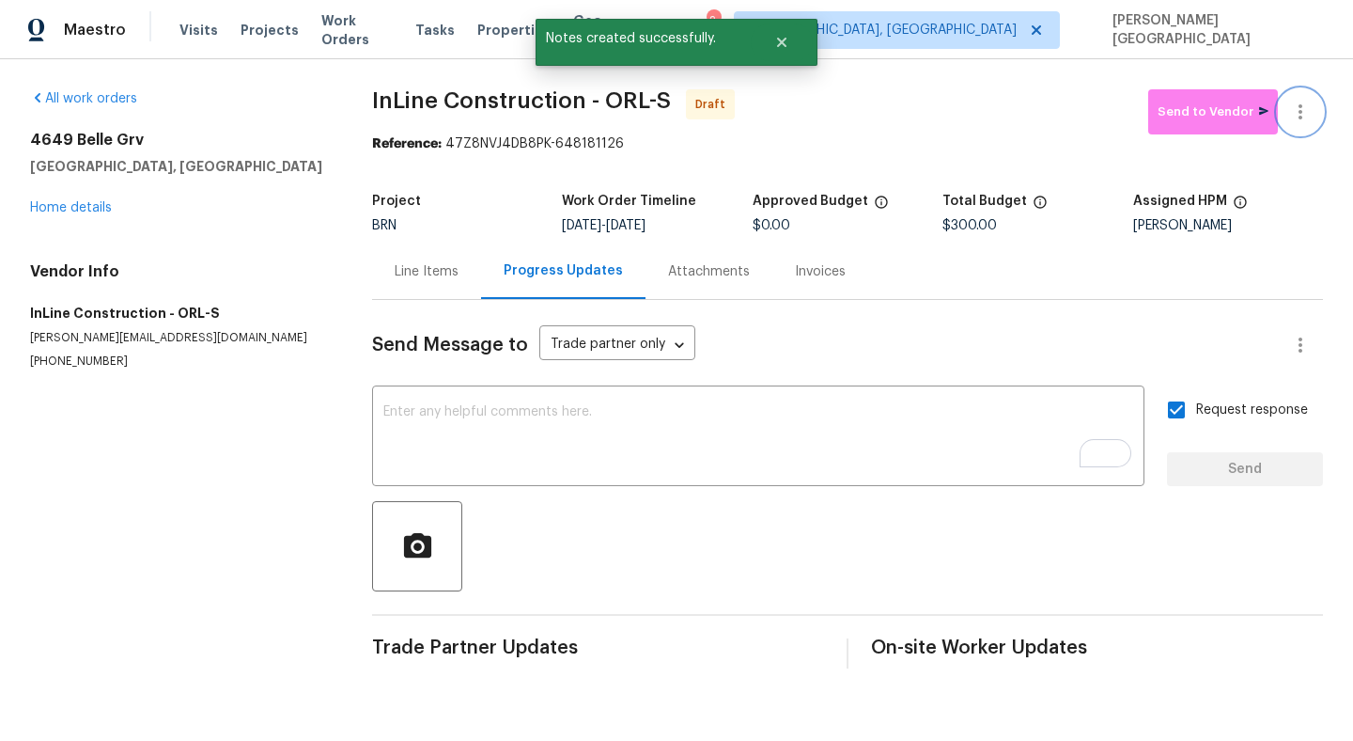
click at [1302, 110] on icon "button" at bounding box center [1300, 112] width 23 height 23
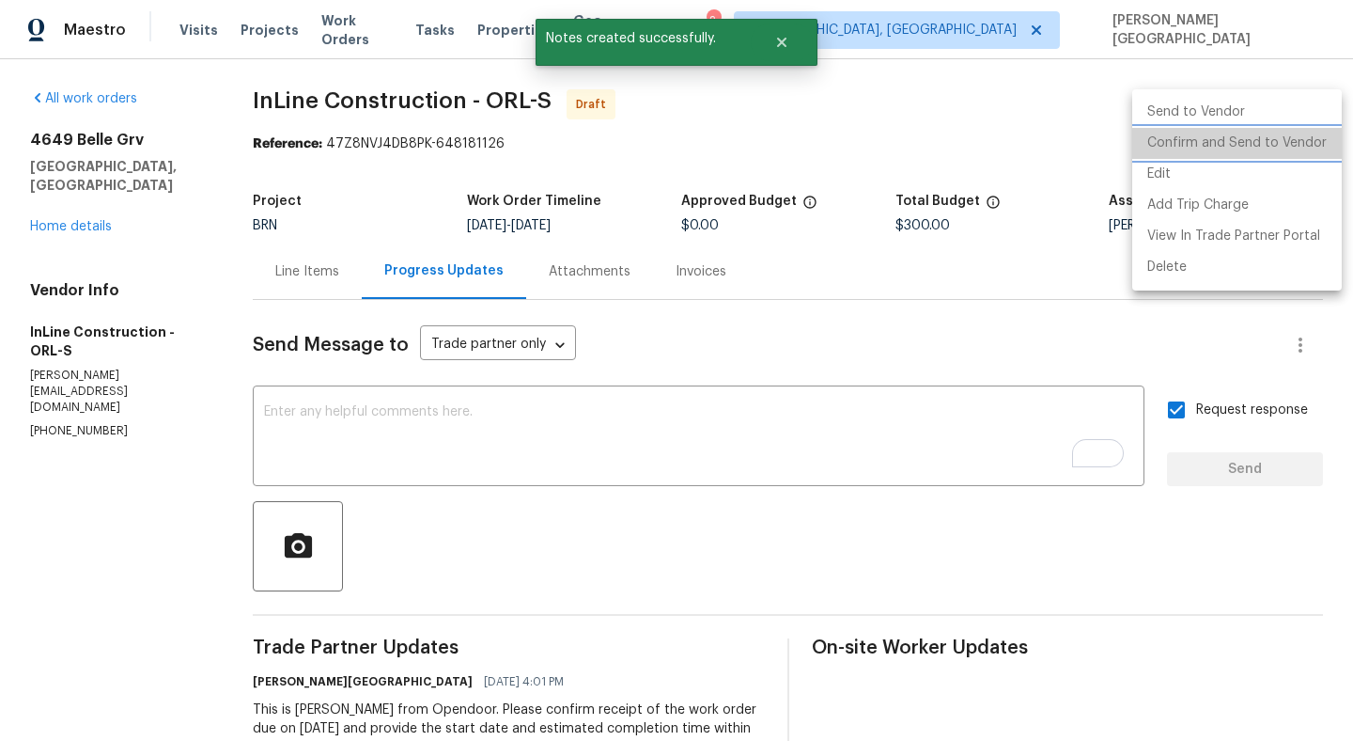
click at [1260, 141] on li "Confirm and Send to Vendor" at bounding box center [1237, 143] width 210 height 31
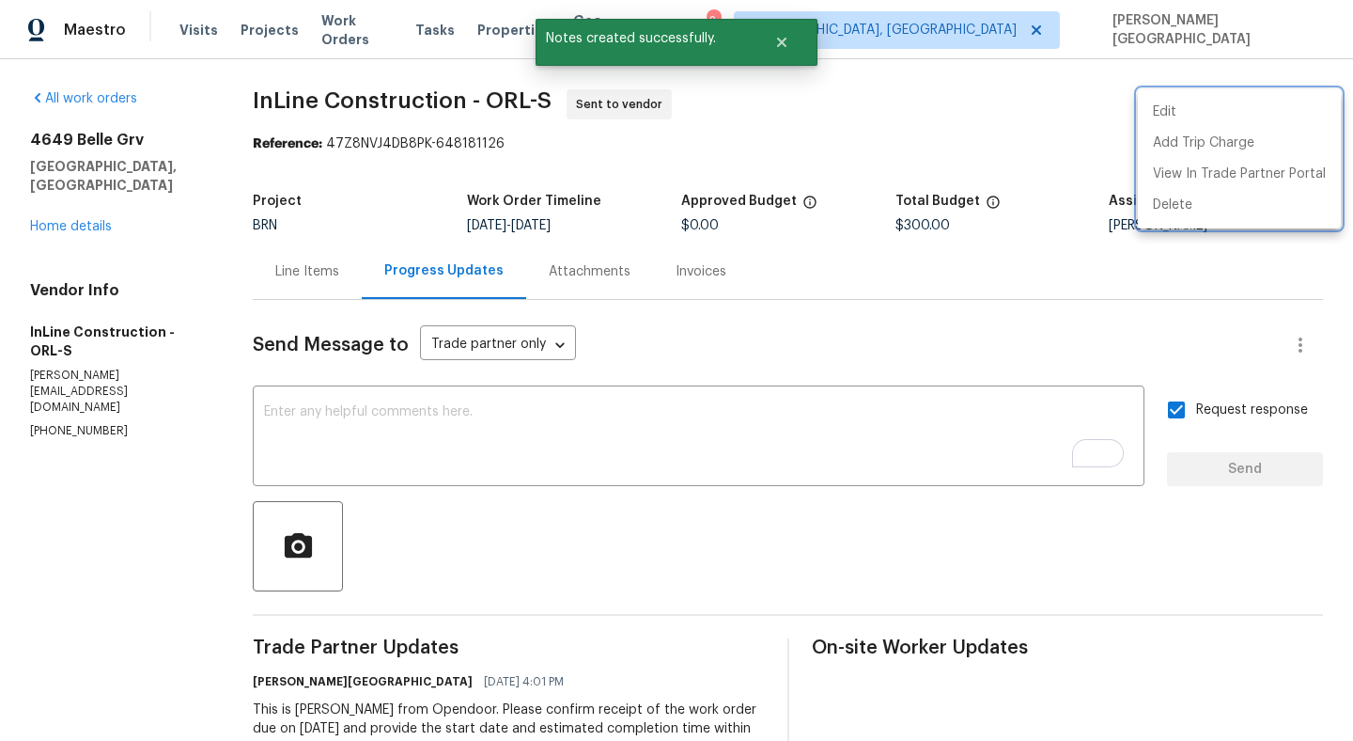
click at [75, 205] on div at bounding box center [676, 370] width 1353 height 741
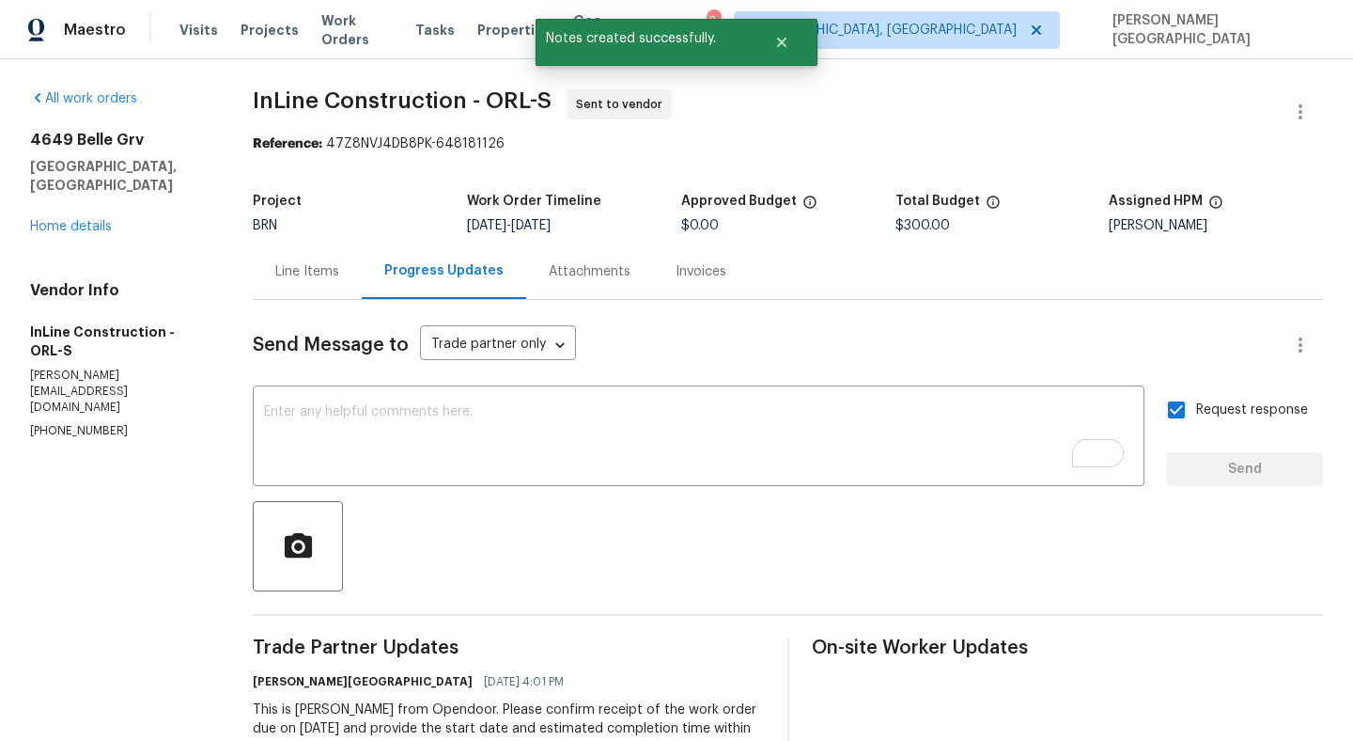
click at [77, 198] on div "[STREET_ADDRESS] Home details" at bounding box center [119, 183] width 178 height 105
click at [78, 220] on link "Home details" at bounding box center [71, 226] width 82 height 13
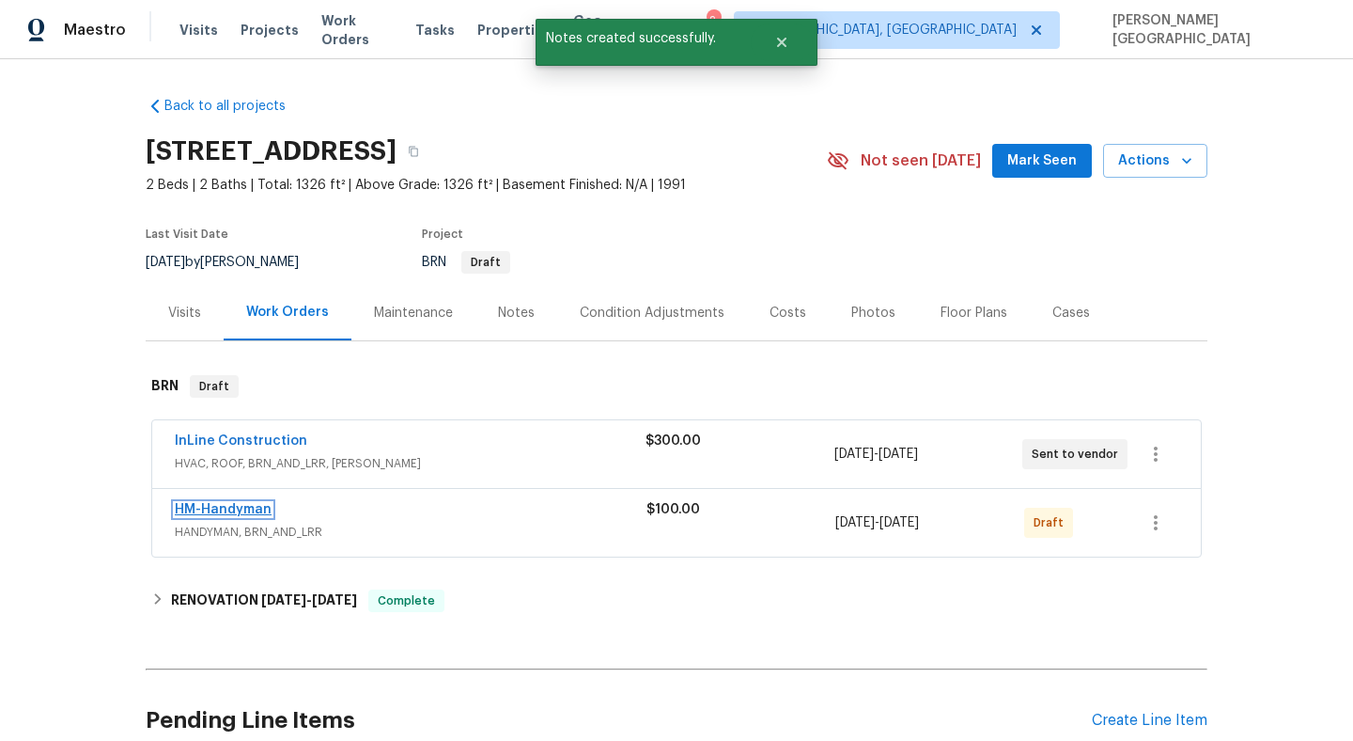
click at [241, 507] on link "HM-Handyman" at bounding box center [223, 509] width 97 height 13
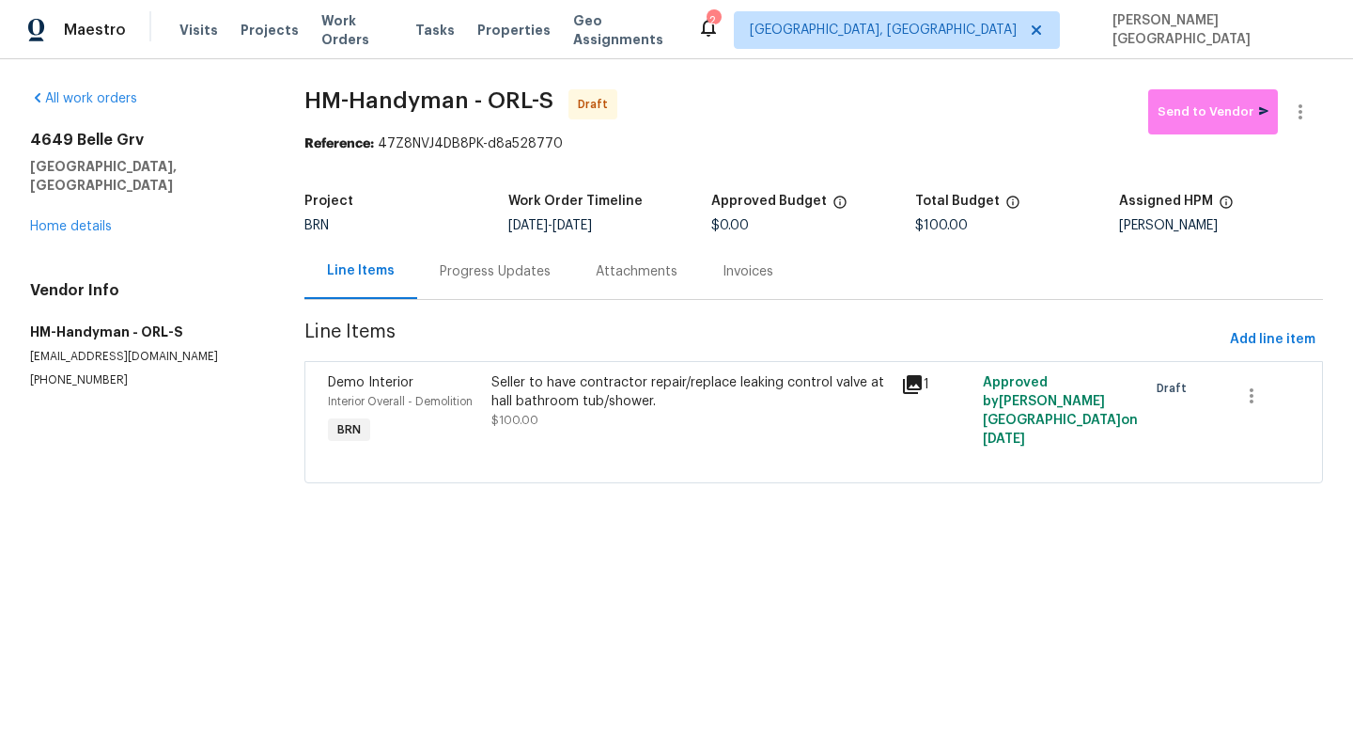
click at [485, 285] on div "Progress Updates" at bounding box center [495, 270] width 156 height 55
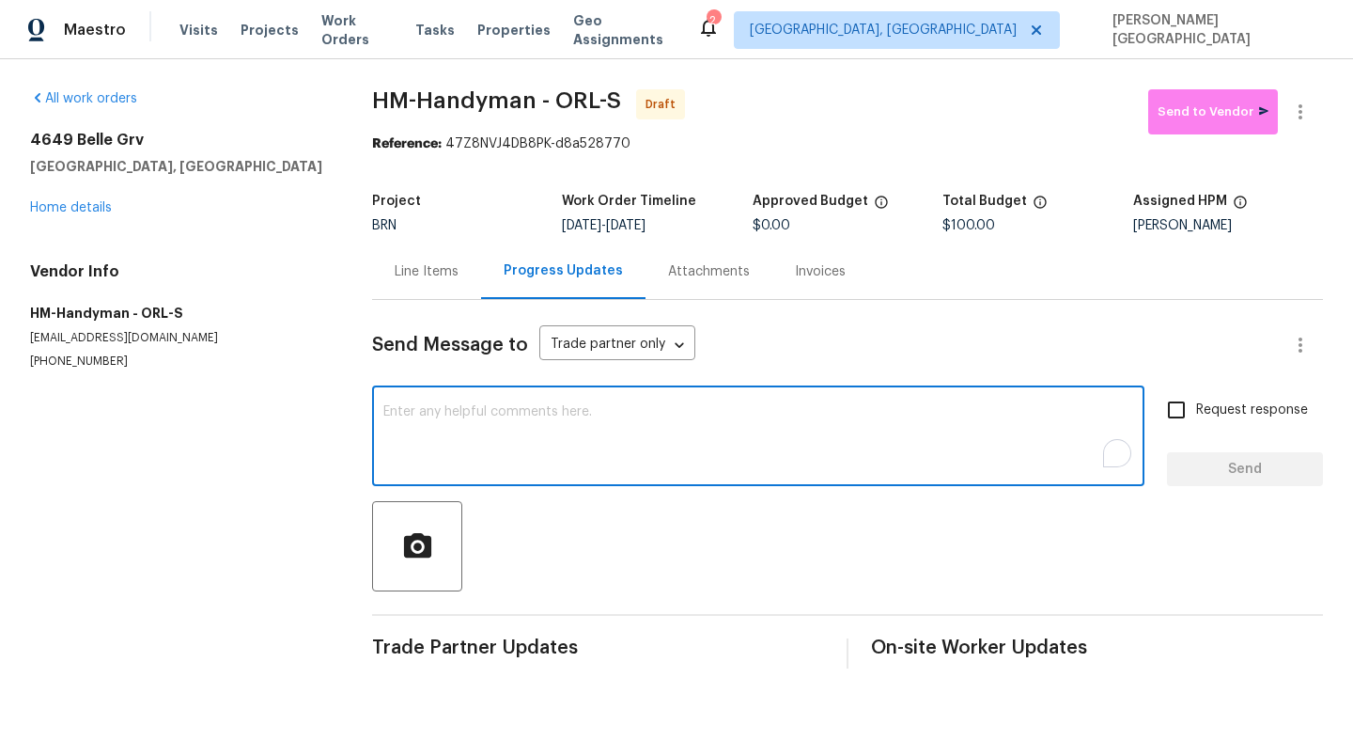
click at [495, 418] on textarea "To enrich screen reader interactions, please activate Accessibility in Grammarl…" at bounding box center [758, 438] width 750 height 66
paste textarea "This is [PERSON_NAME] from Opendoor. Please confirm receipt of the work order d…"
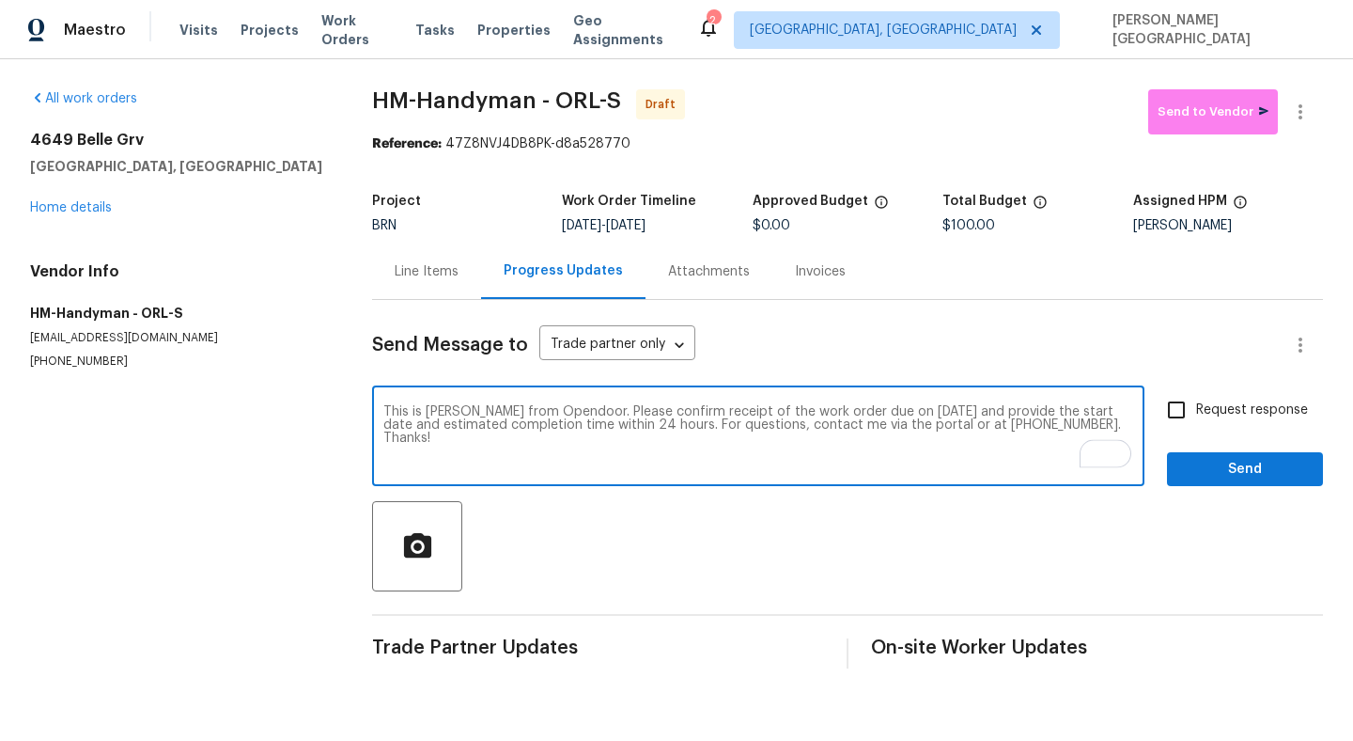
type textarea "This is [PERSON_NAME] from Opendoor. Please confirm receipt of the work order d…"
click at [1184, 411] on input "Request response" at bounding box center [1176, 409] width 39 height 39
checkbox input "true"
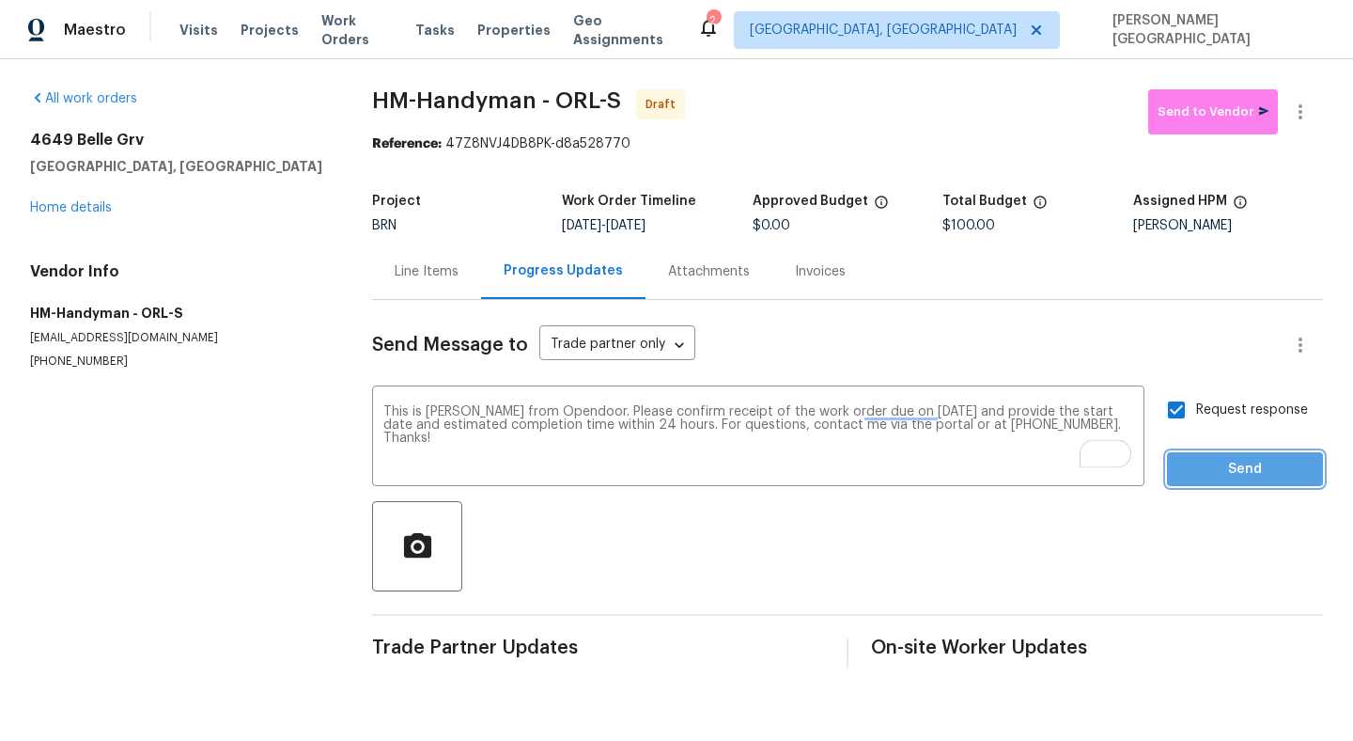
click at [1186, 460] on span "Send" at bounding box center [1245, 469] width 126 height 23
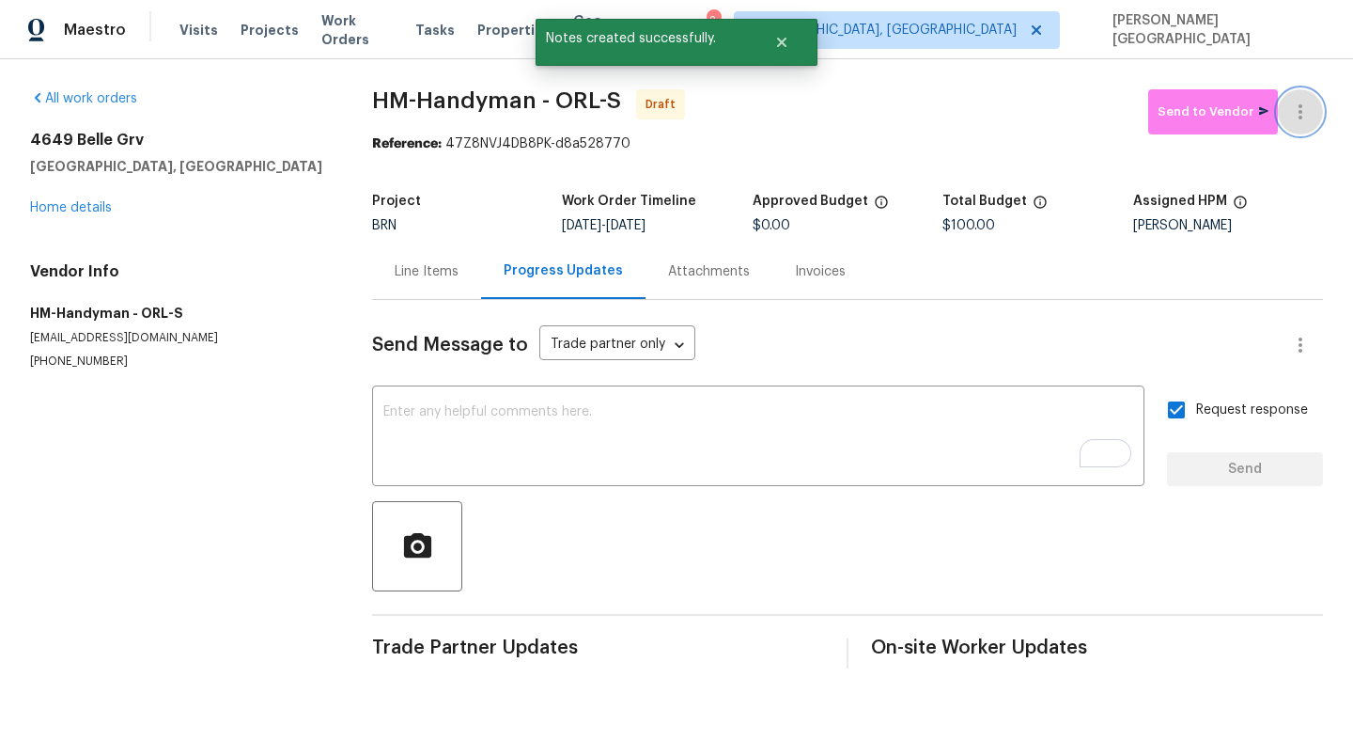
click at [1305, 103] on icon "button" at bounding box center [1300, 112] width 23 height 23
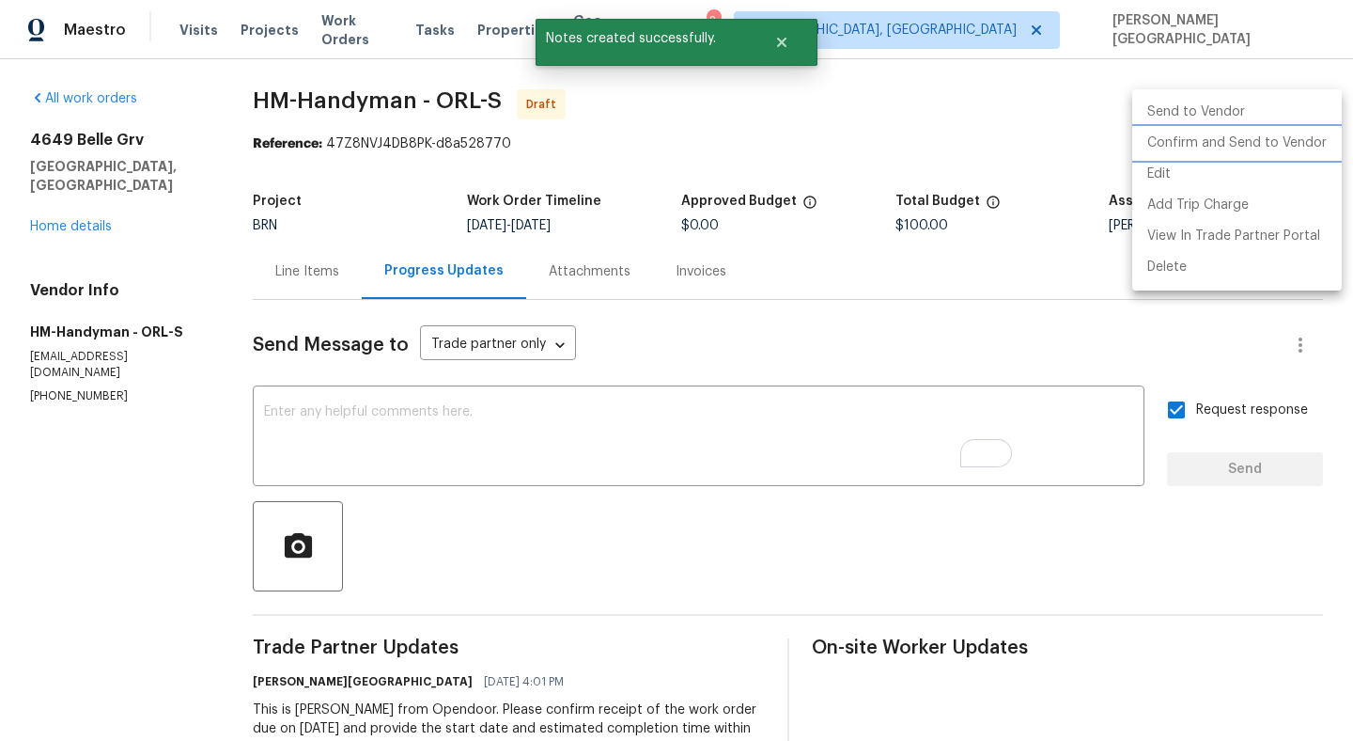
click at [1271, 145] on li "Confirm and Send to Vendor" at bounding box center [1237, 143] width 210 height 31
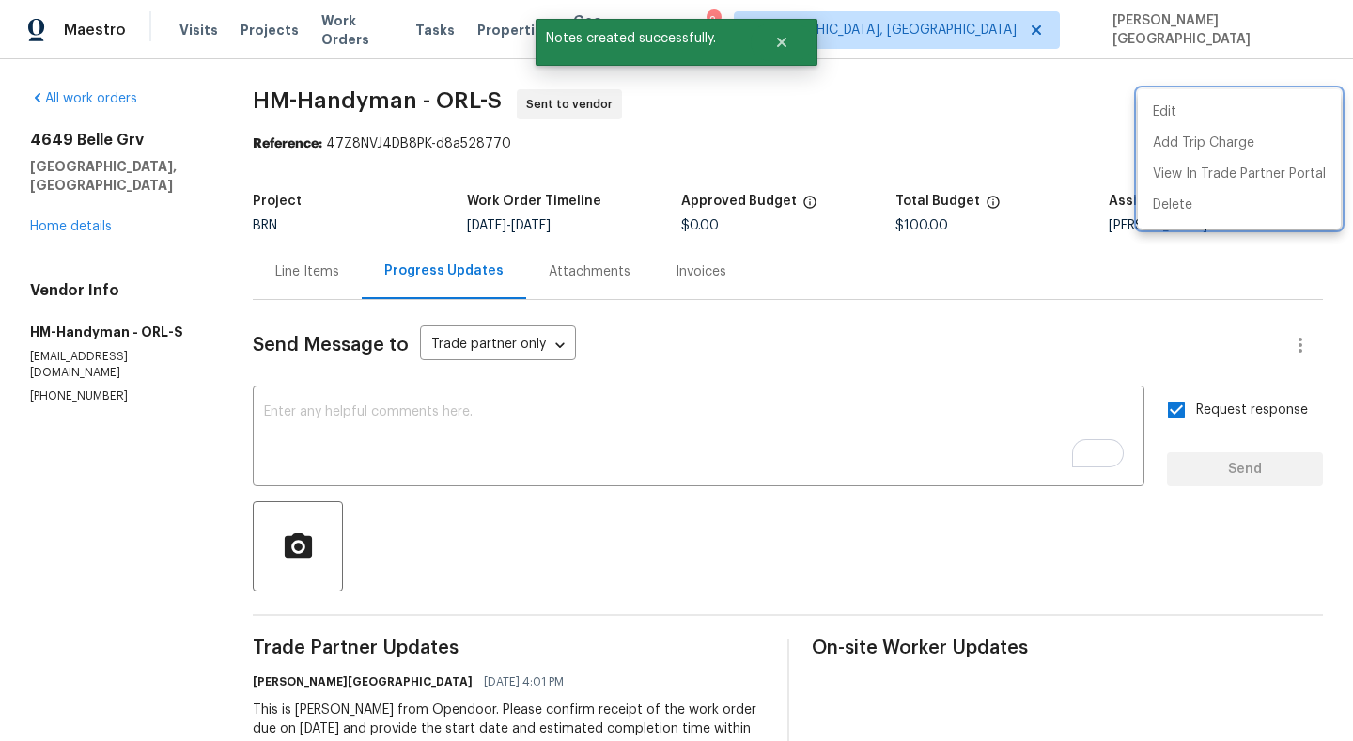
click at [94, 195] on div at bounding box center [676, 370] width 1353 height 741
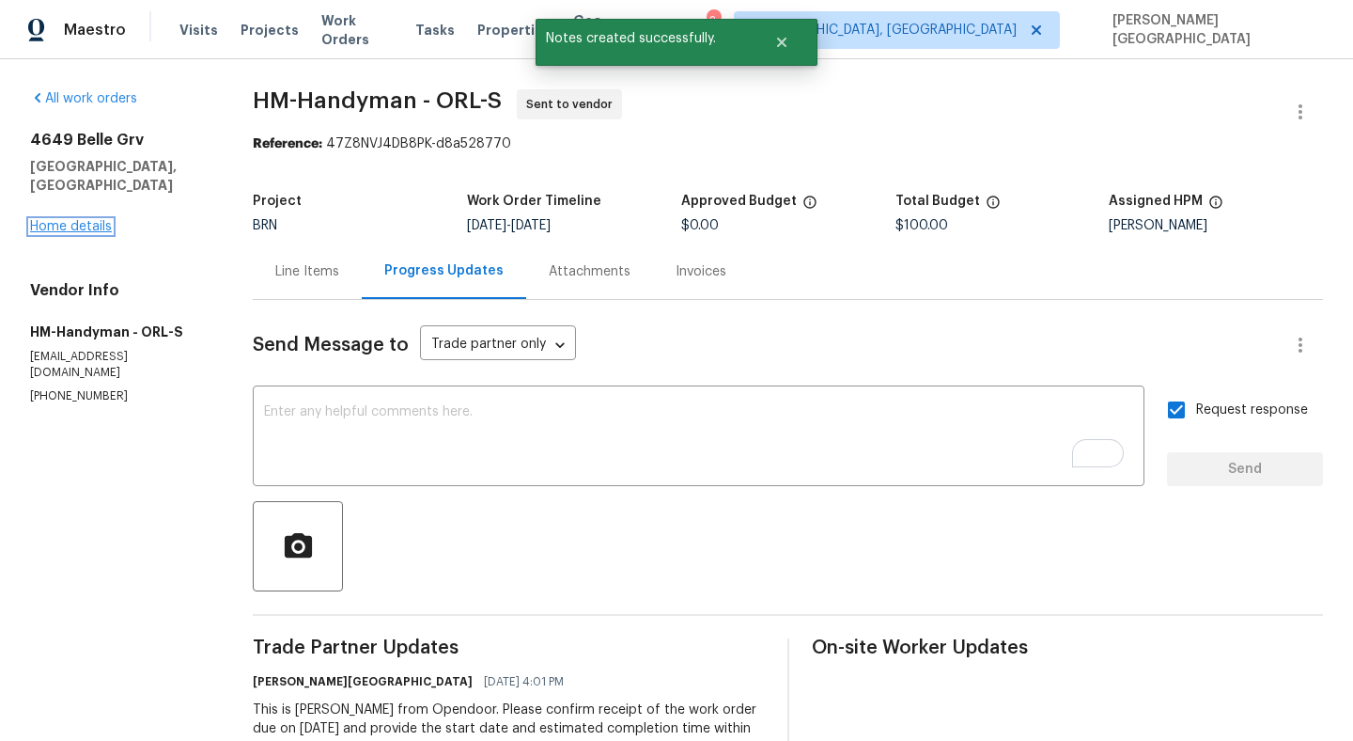
click at [95, 220] on link "Home details" at bounding box center [71, 226] width 82 height 13
